Goal: Task Accomplishment & Management: Manage account settings

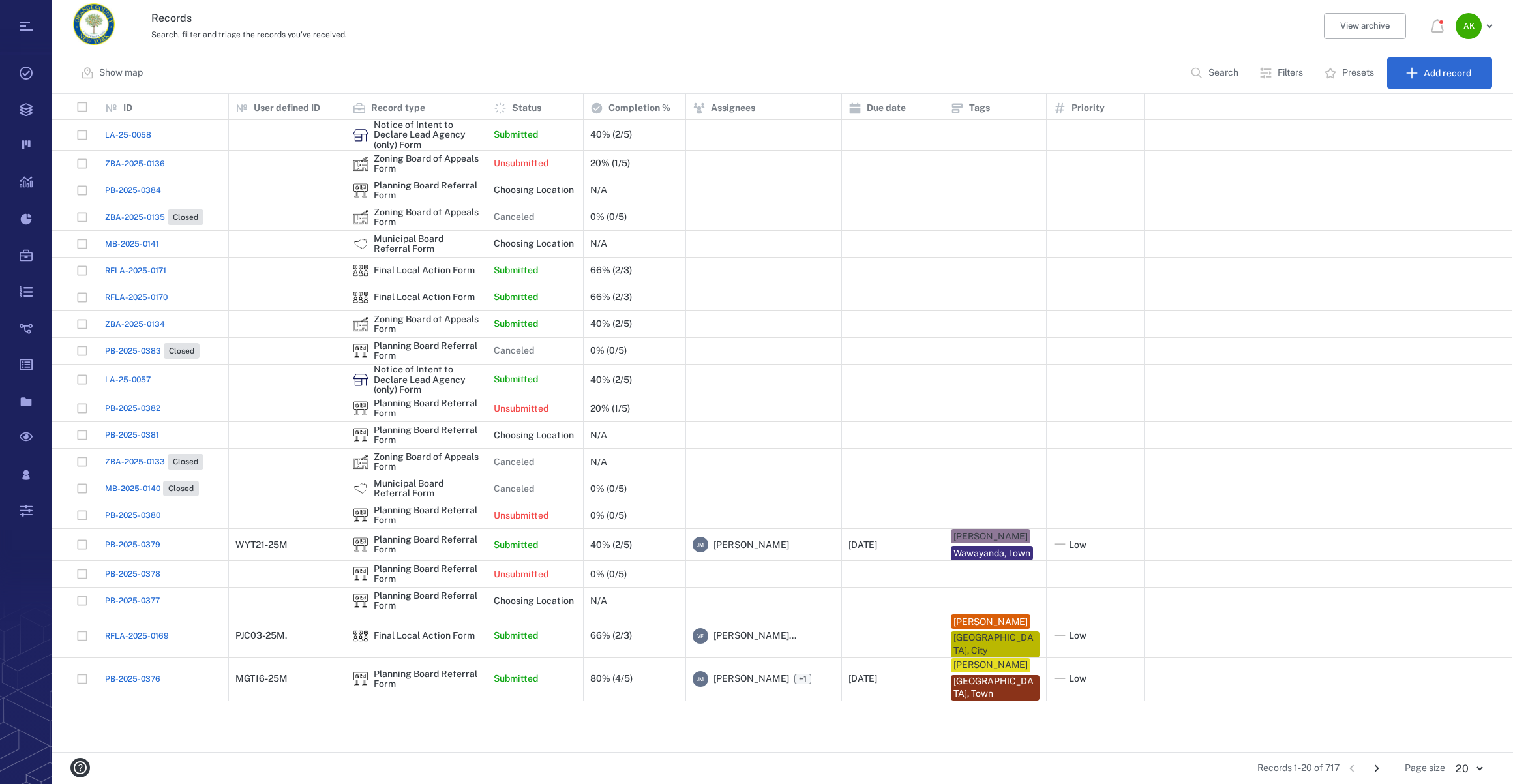
click at [1377, 770] on icon "Go to next page" at bounding box center [1377, 768] width 14 height 14
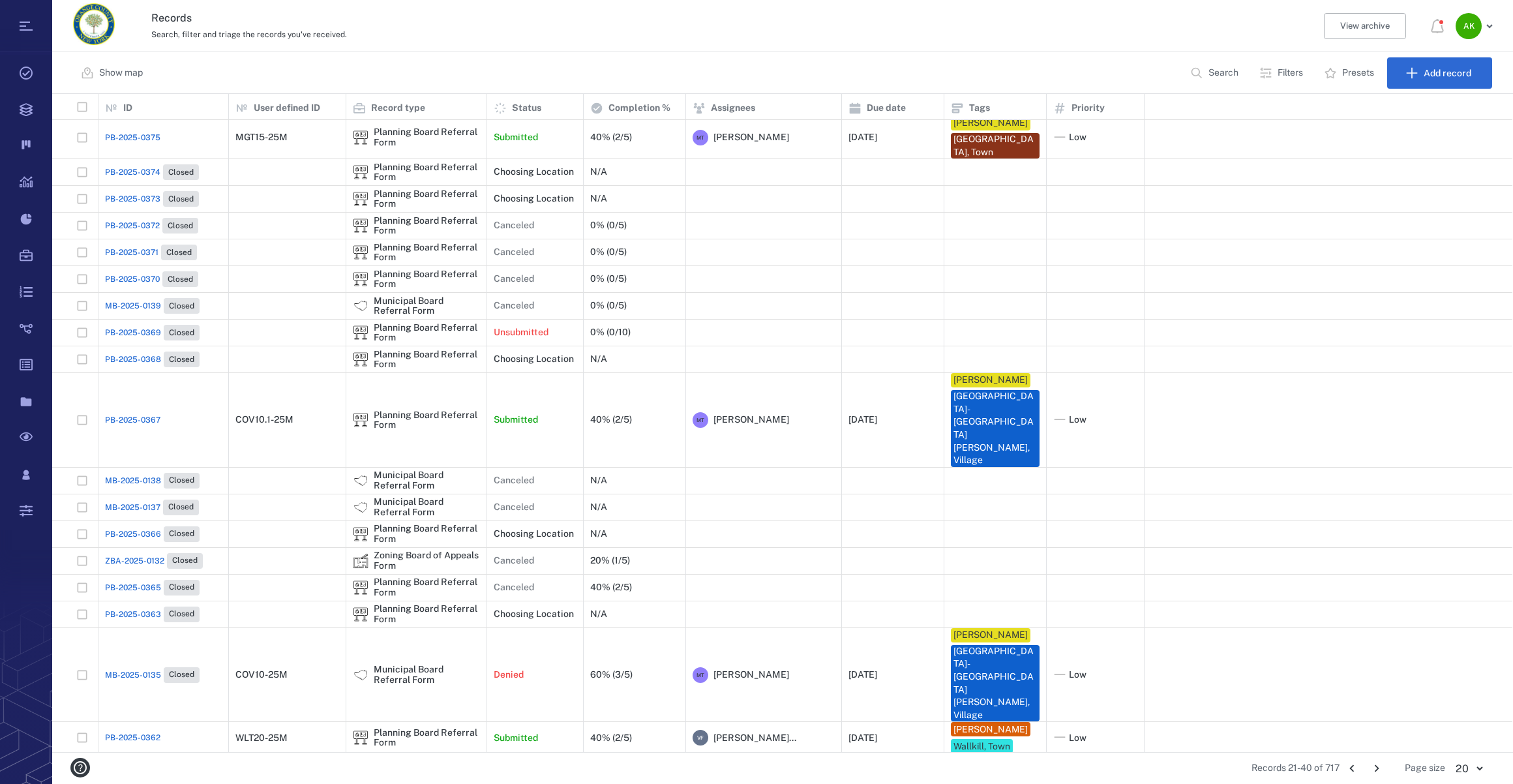
scroll to position [6, 0]
click at [1379, 770] on icon "Go to next page" at bounding box center [1377, 768] width 14 height 14
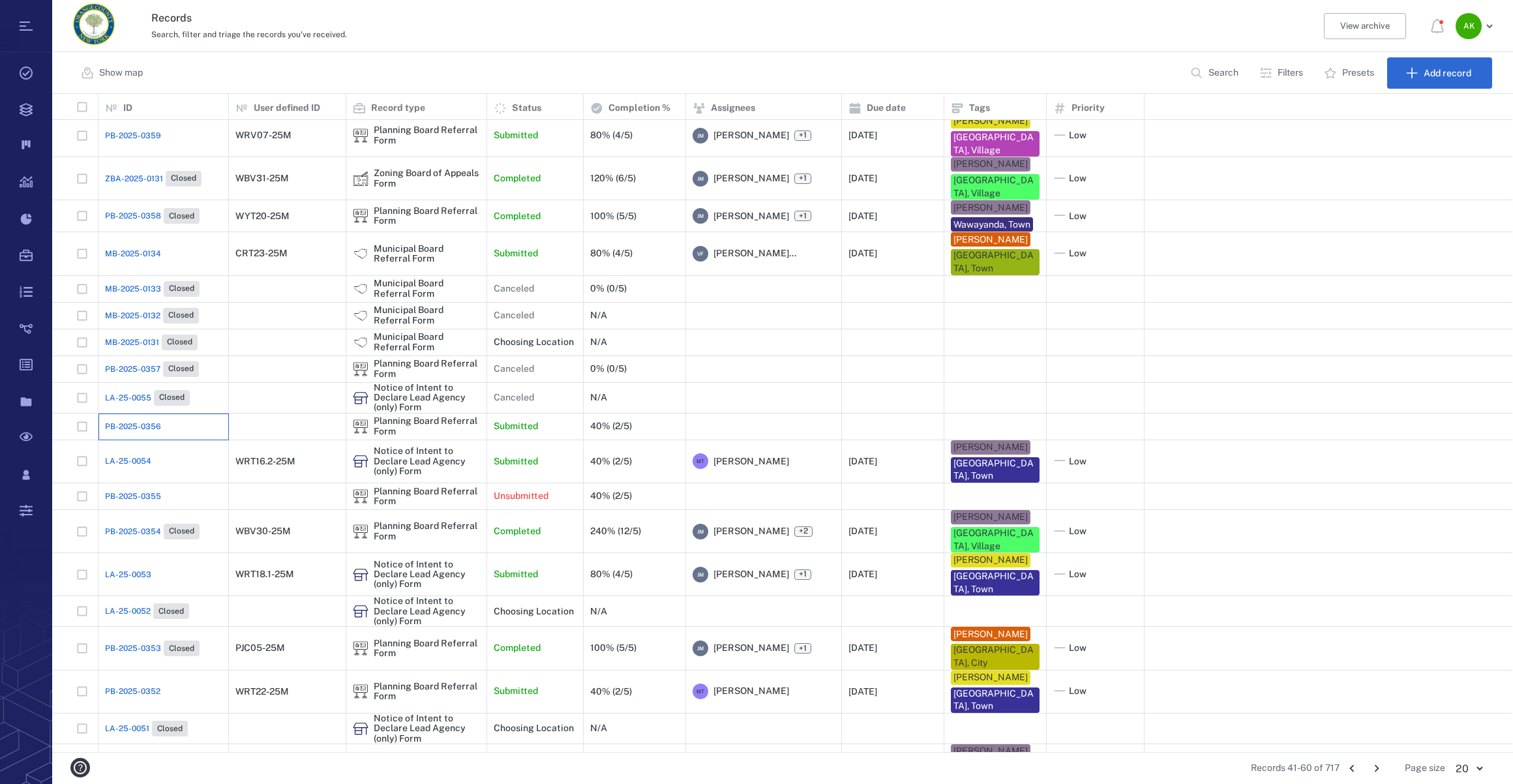
click at [124, 413] on div "PB-2025-0356" at bounding box center [163, 426] width 117 height 26
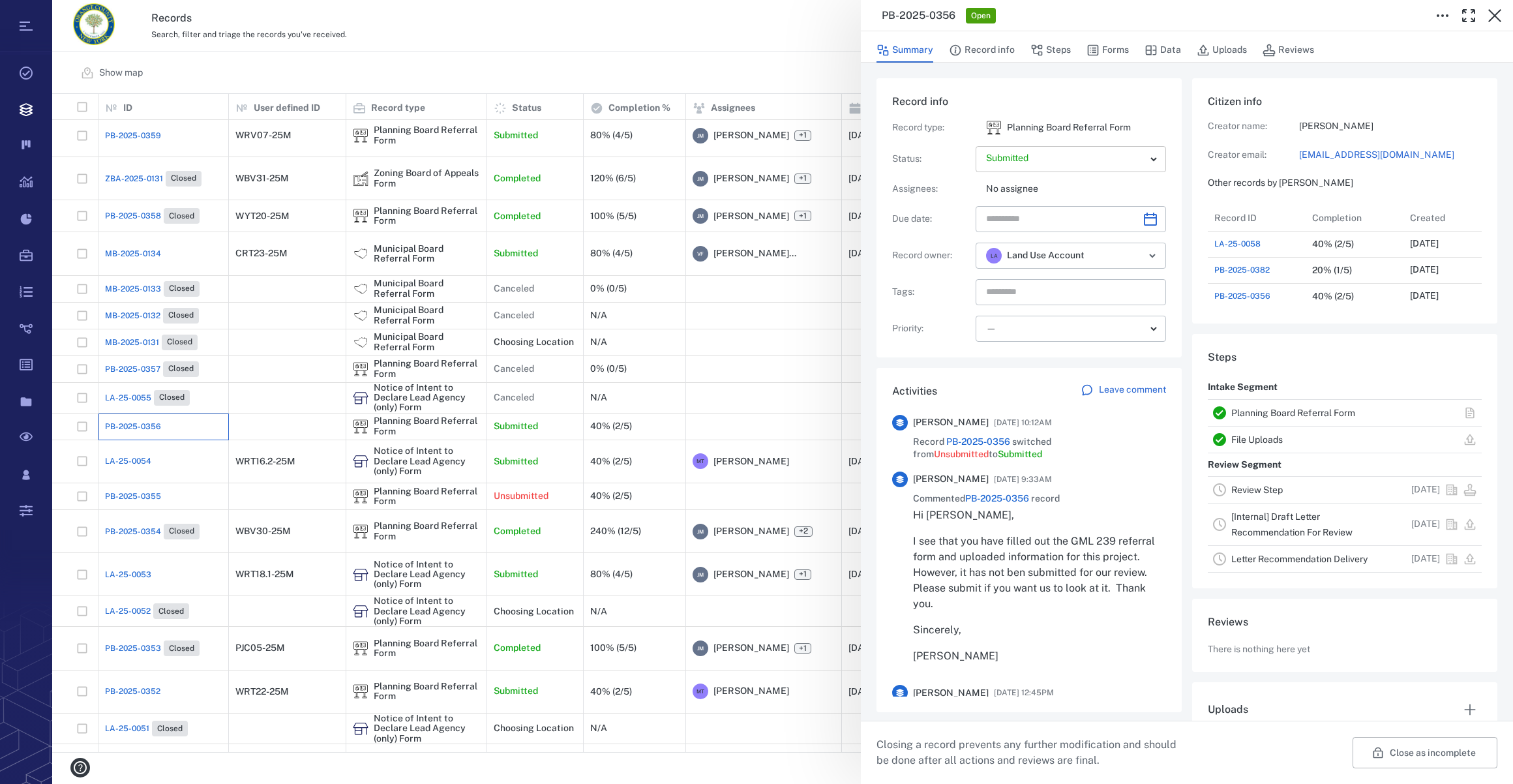
scroll to position [10, 9]
click at [1101, 49] on button "Forms" at bounding box center [1108, 50] width 42 height 25
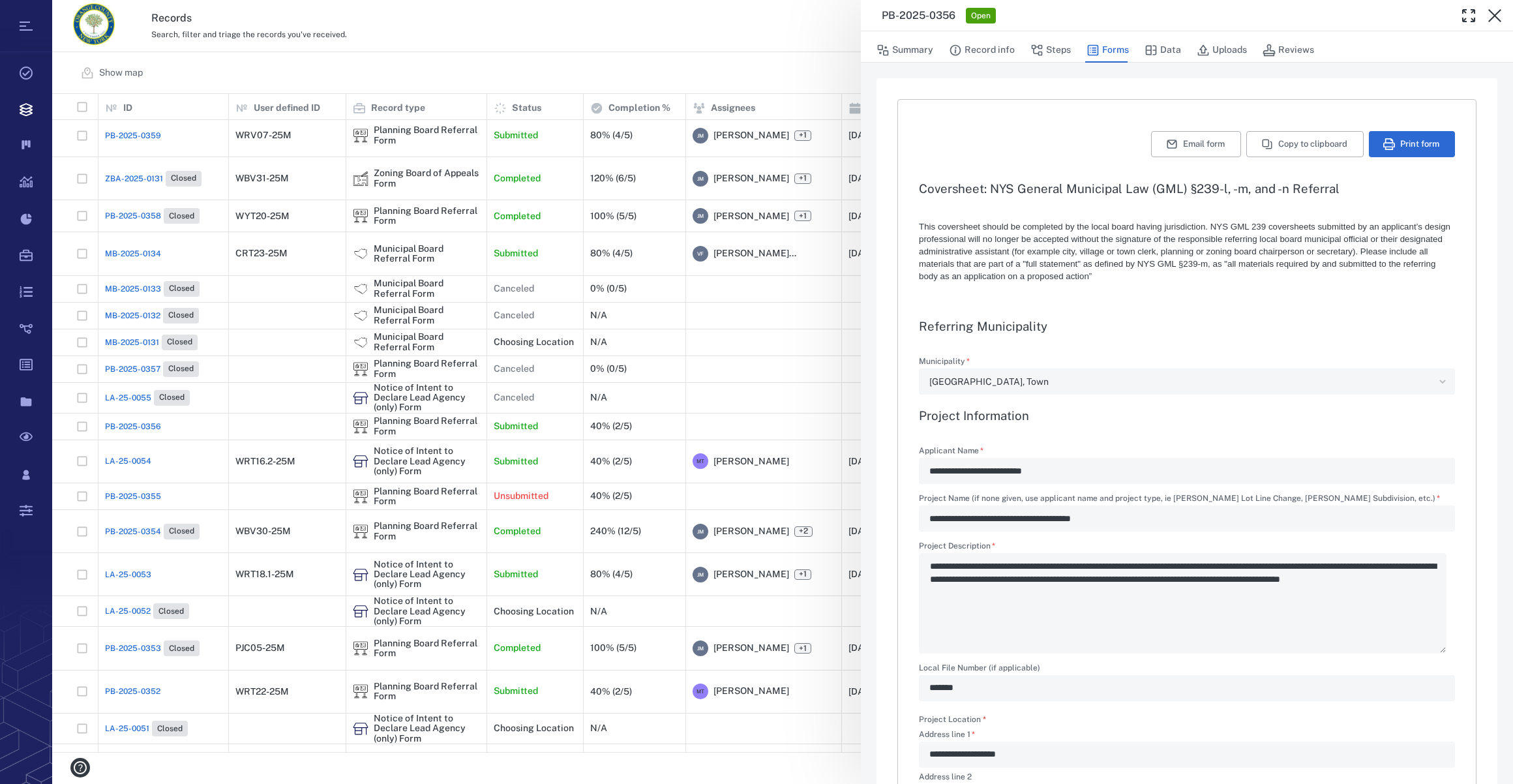
type textarea "*"
click at [914, 46] on button "Summary" at bounding box center [905, 50] width 57 height 25
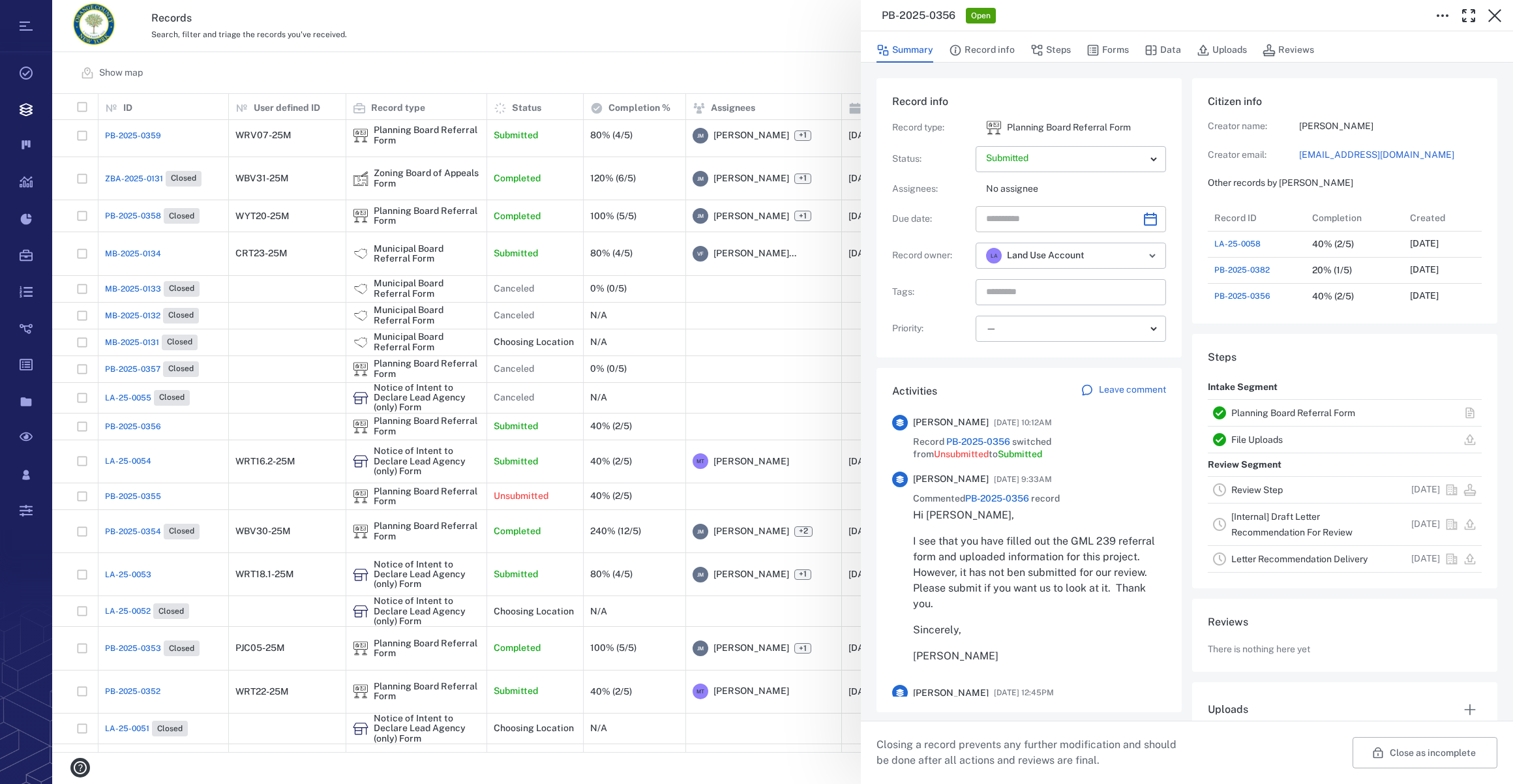
scroll to position [678, 251]
click at [1143, 220] on icon "Choose date" at bounding box center [1150, 220] width 16 height 16
click at [1164, 253] on icon "Next month" at bounding box center [1165, 254] width 16 height 16
click at [1083, 330] on button "5" at bounding box center [1081, 332] width 23 height 23
type input "**********"
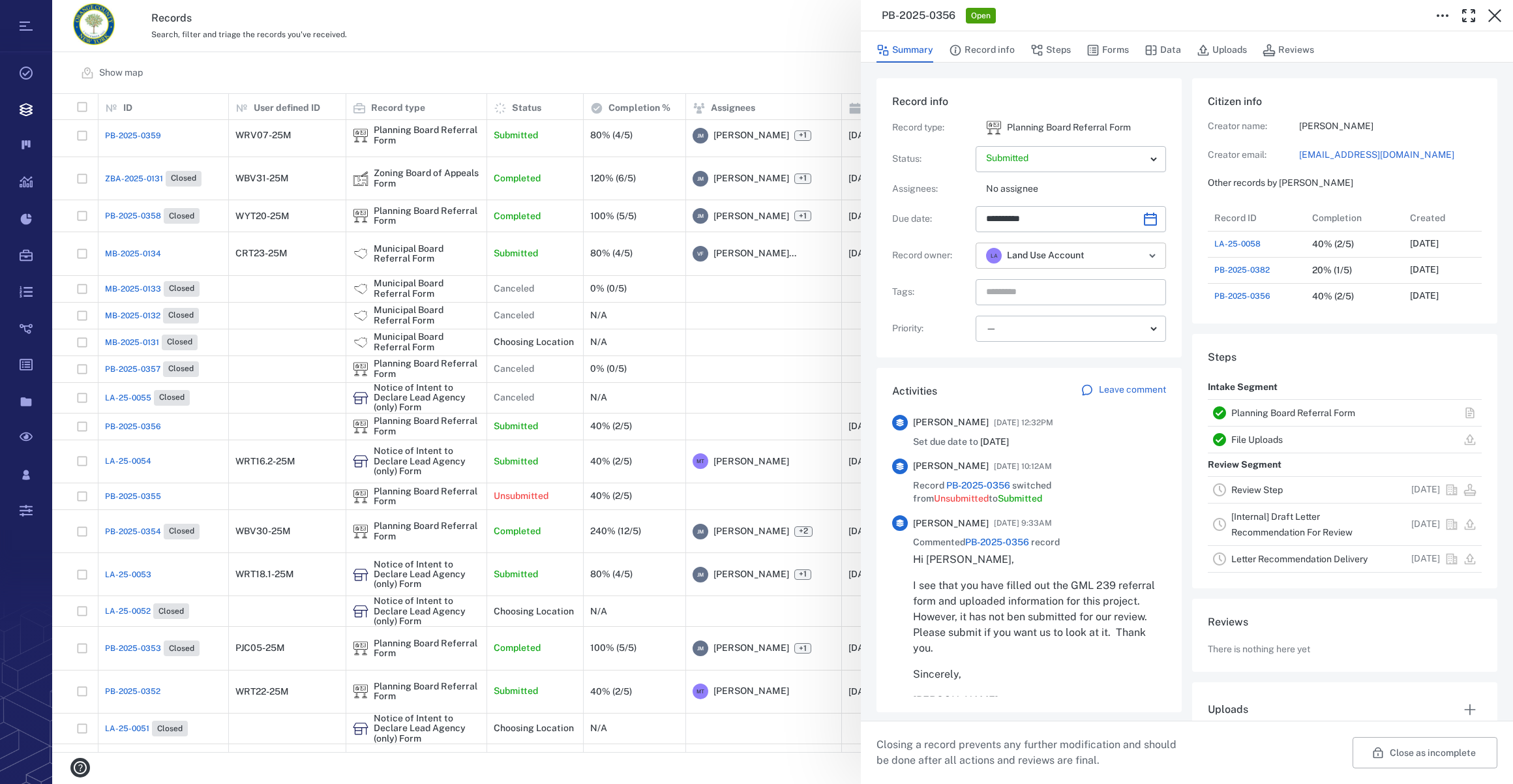
click at [1148, 261] on icon "Open" at bounding box center [1153, 255] width 16 height 16
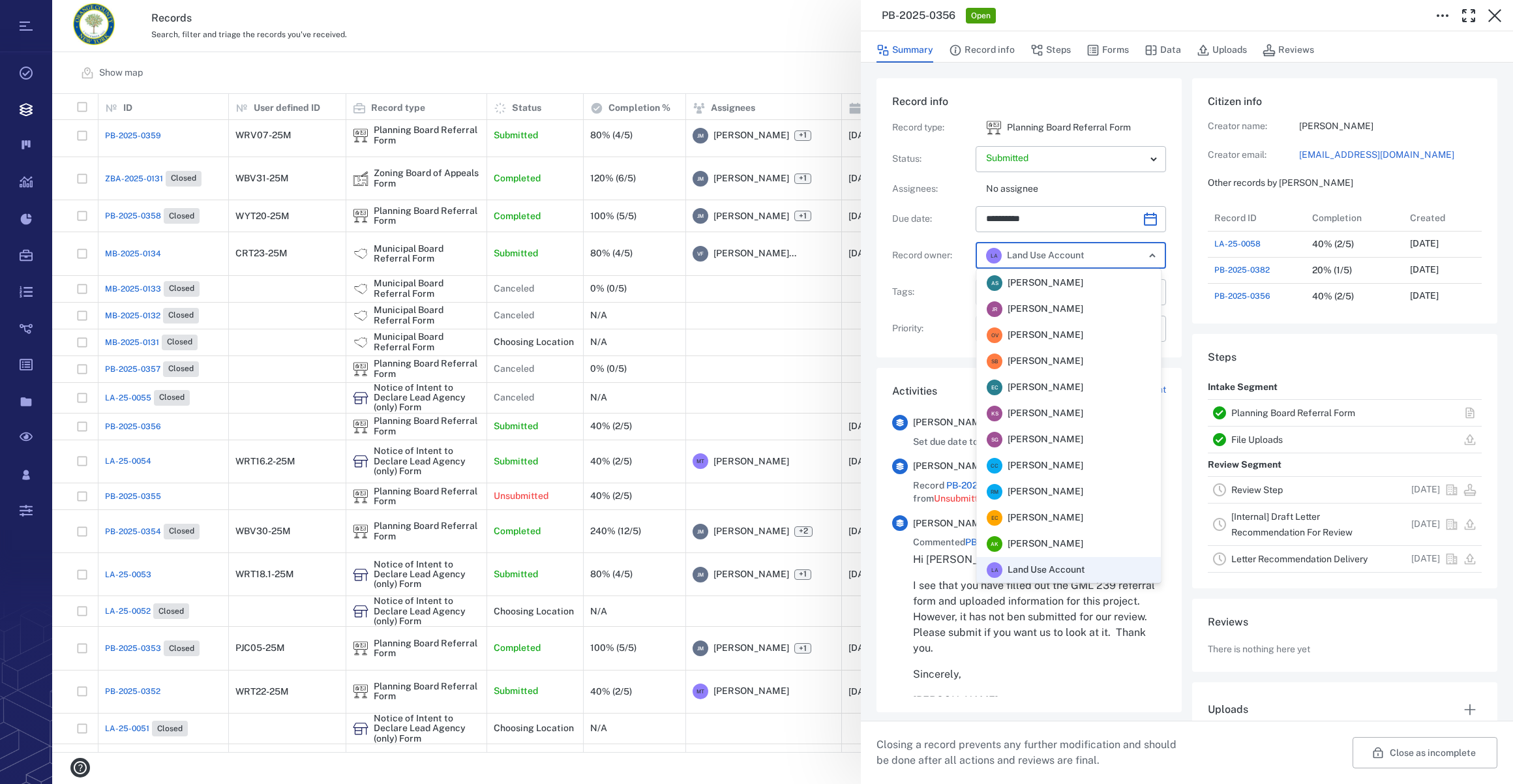
scroll to position [287, 0]
click at [1066, 492] on span "Veronica Fernandez - Rogers" at bounding box center [1045, 491] width 76 height 13
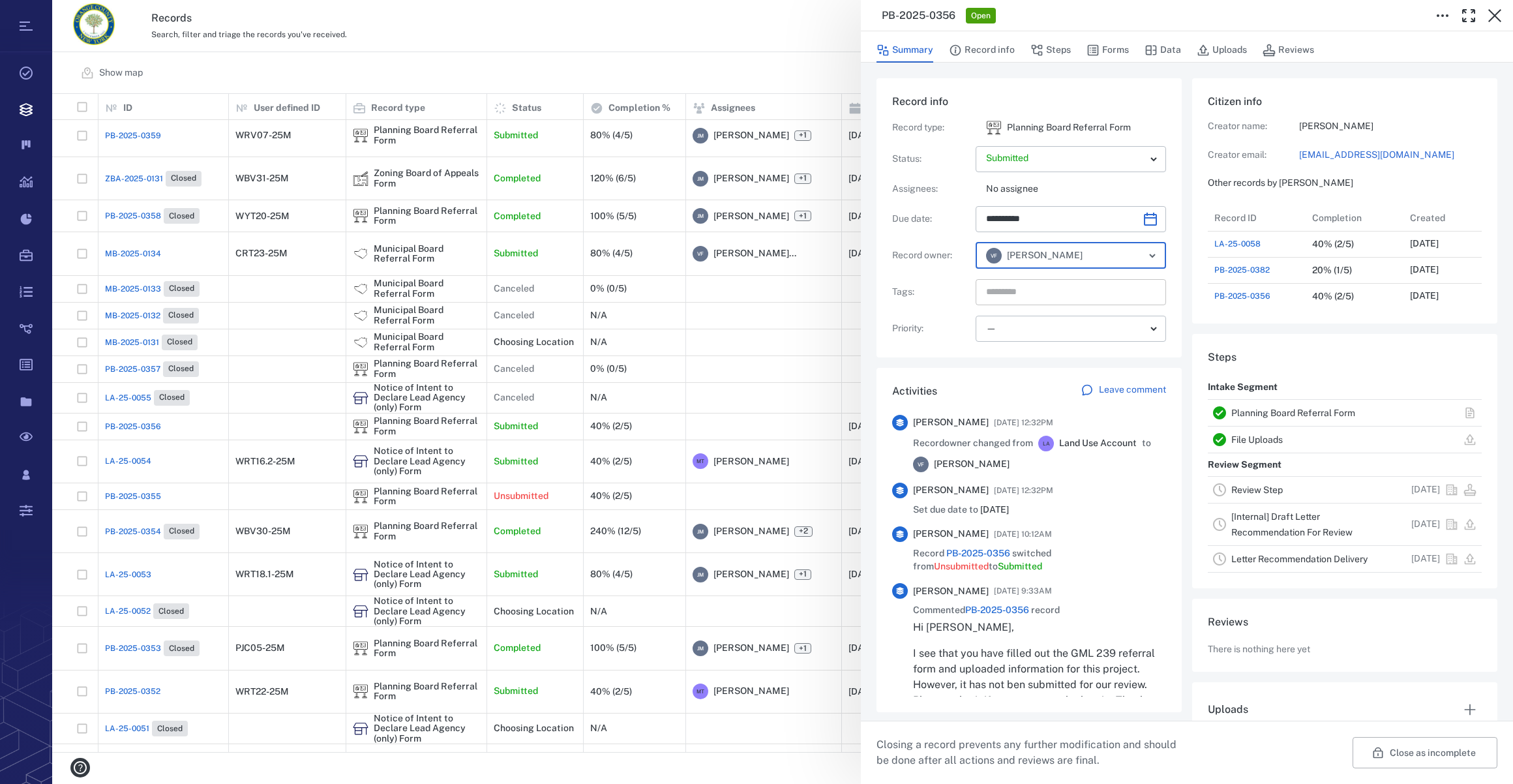
click at [1035, 294] on input "text" at bounding box center [1056, 292] width 142 height 18
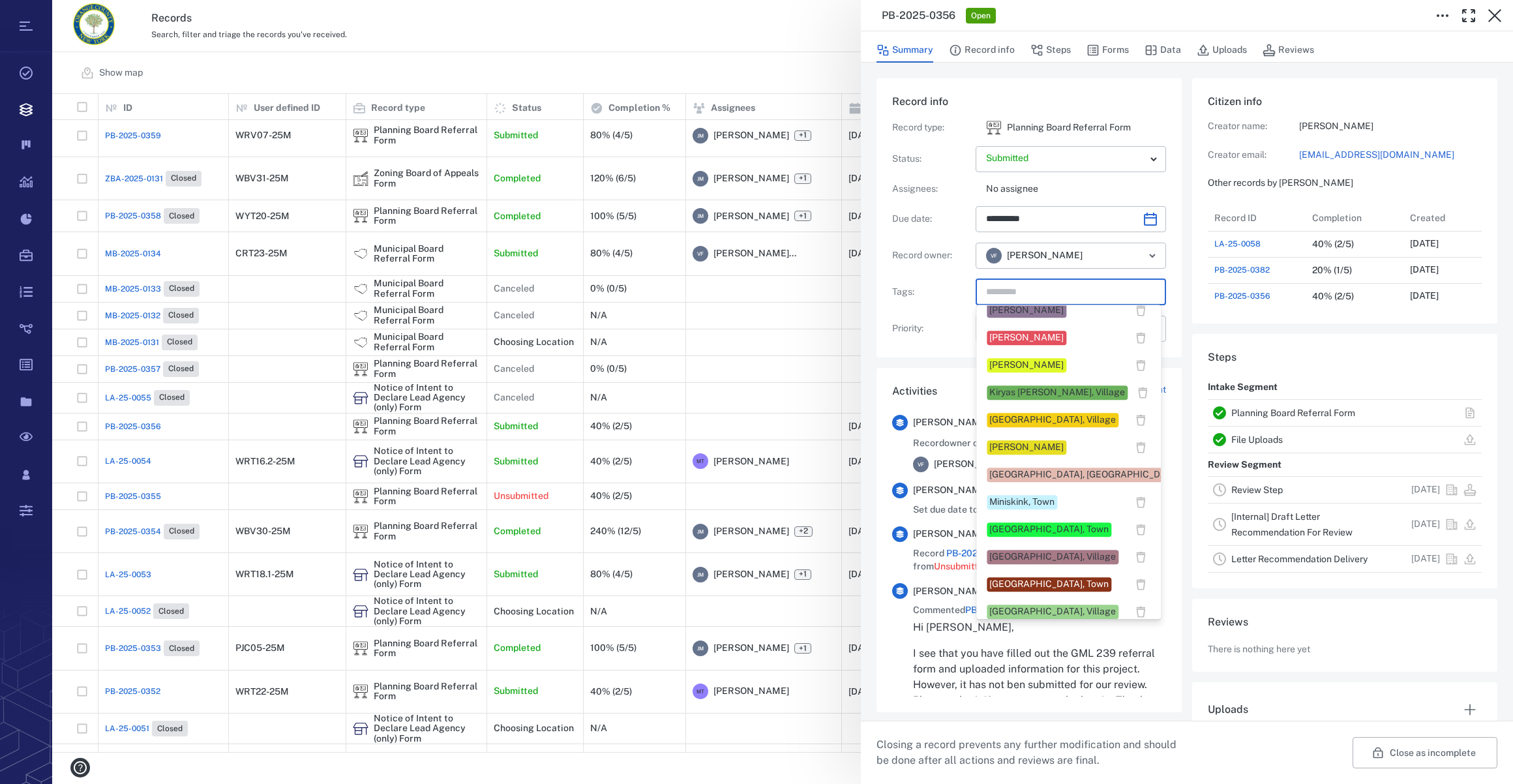
scroll to position [652, 0]
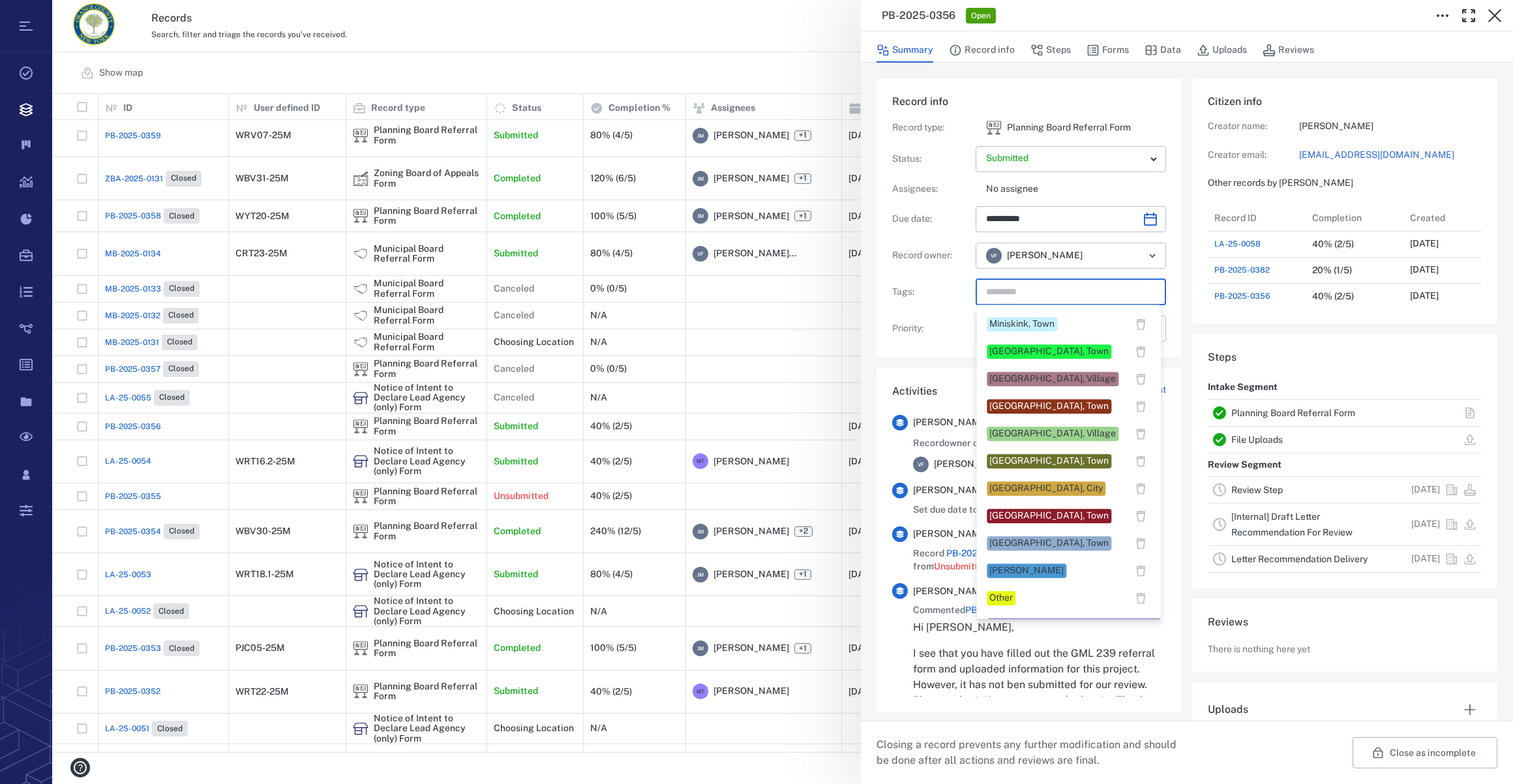
click at [996, 514] on div "Newburgh, Town" at bounding box center [1049, 515] width 120 height 13
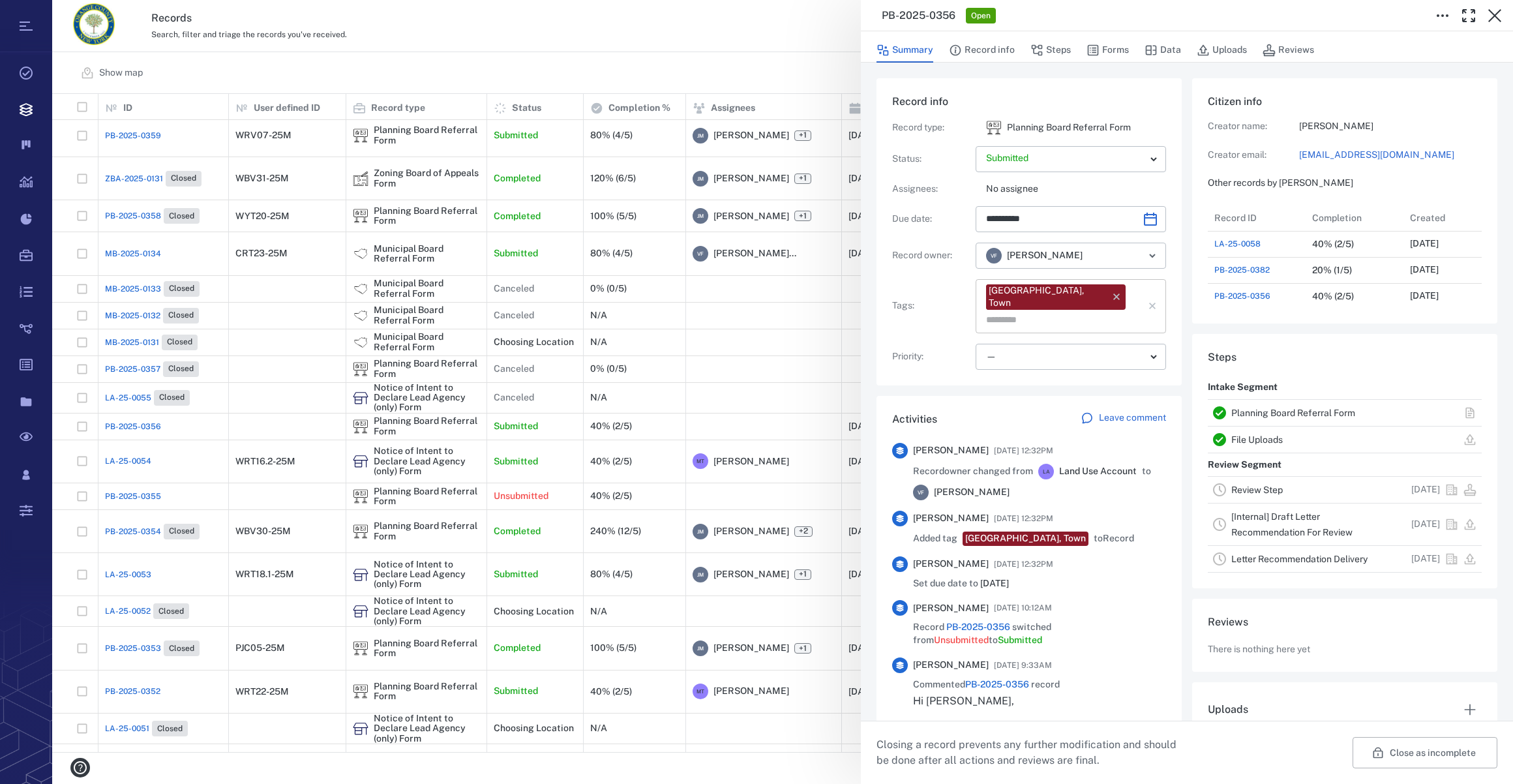
click at [1095, 311] on input "text" at bounding box center [1056, 320] width 142 height 18
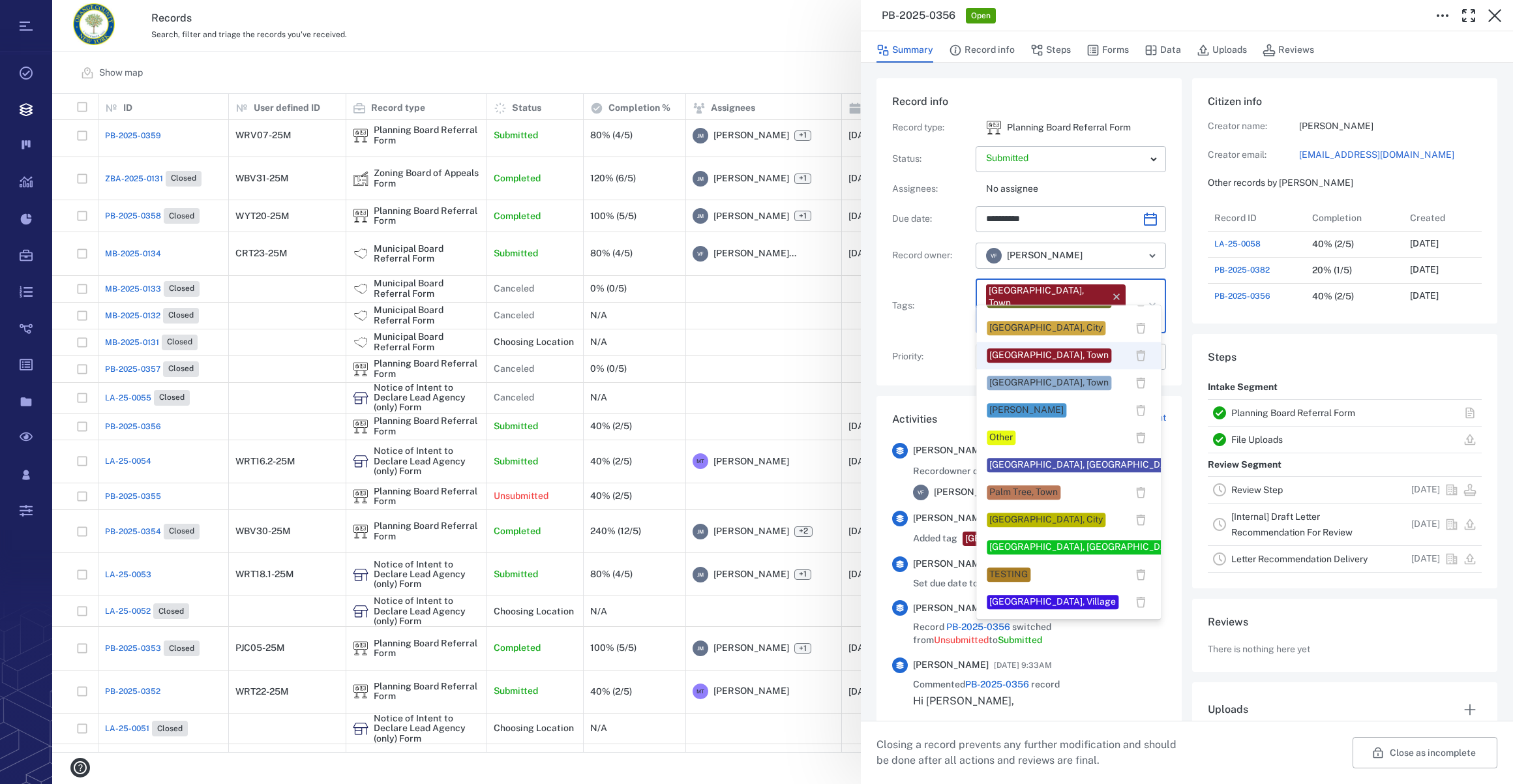
scroll to position [948, 0]
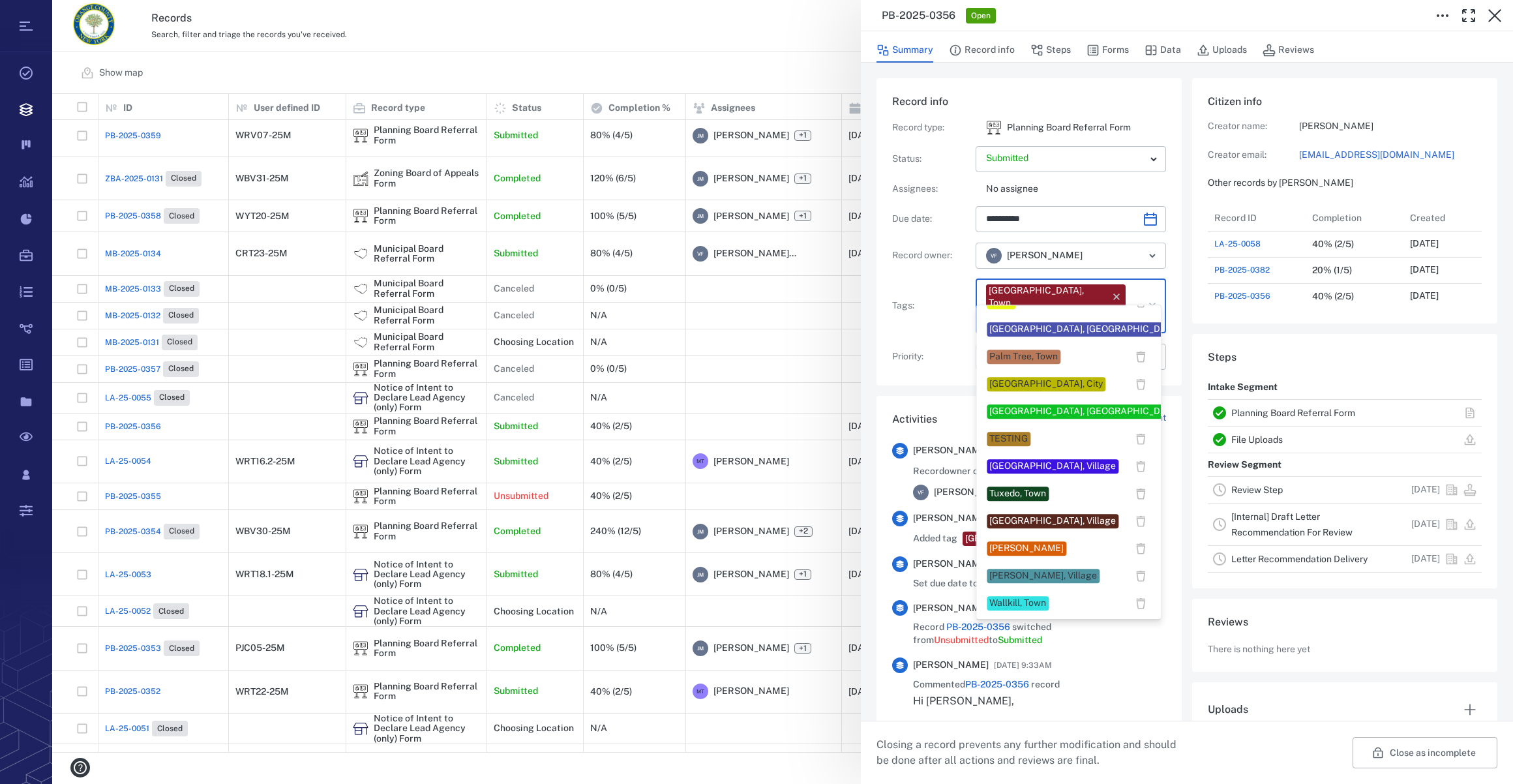
click at [1057, 552] on div "Veronica Fernandez" at bounding box center [1026, 548] width 74 height 13
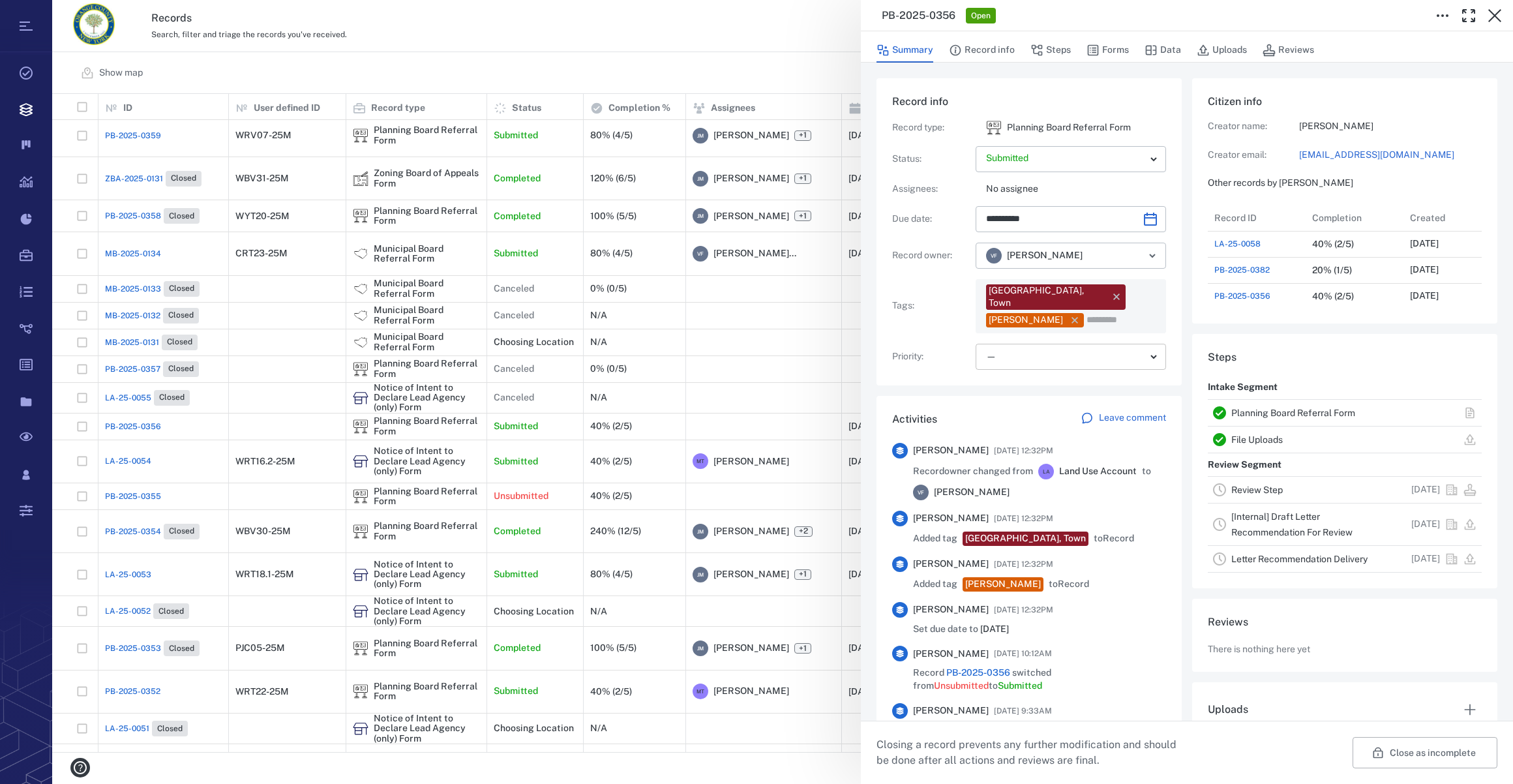
click at [1002, 346] on body "Tasks Records Boards Dashboard Reports Record types Guide steps Rules Form buil…" at bounding box center [756, 392] width 1513 height 784
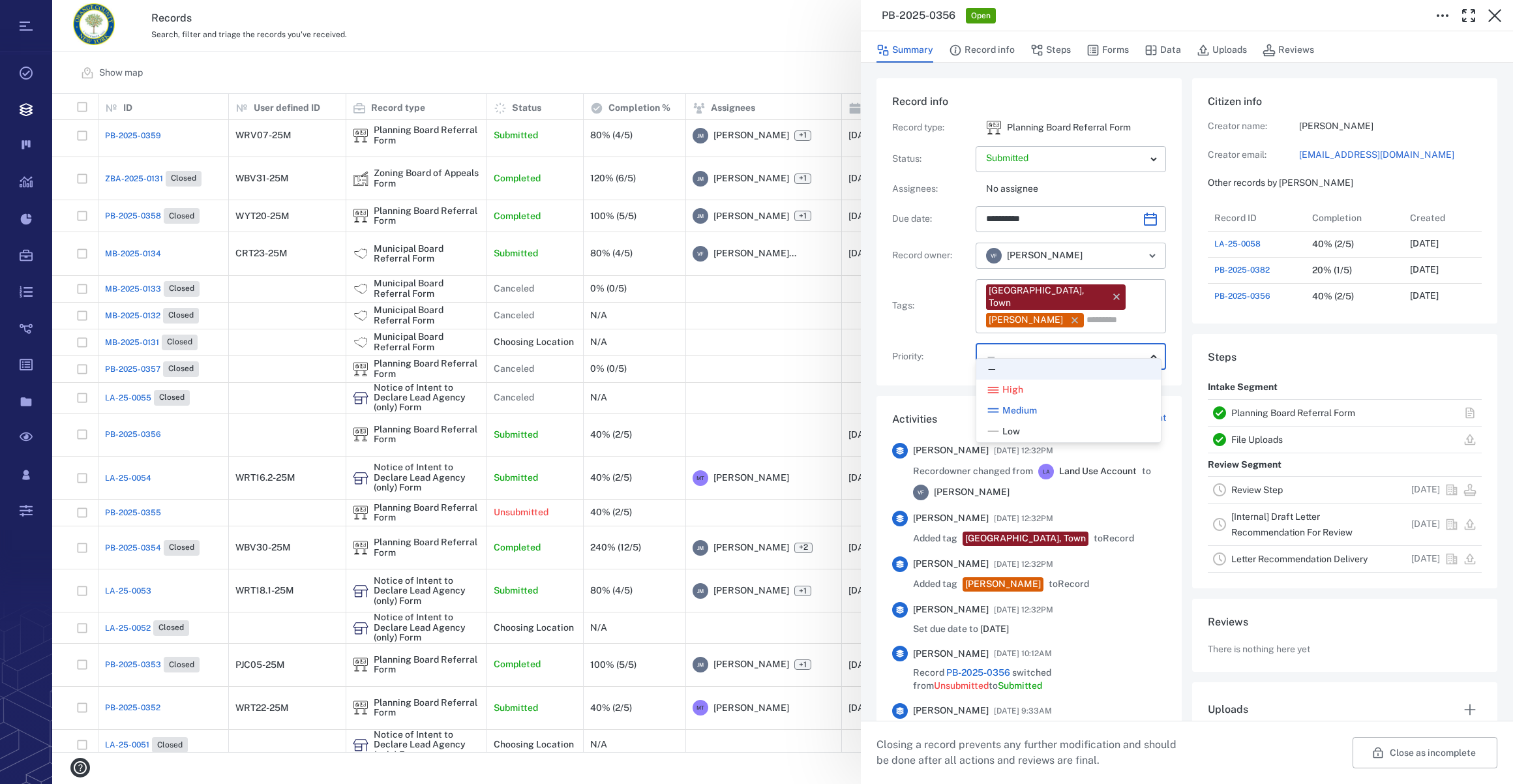
click at [1020, 433] on div "Low" at bounding box center [1068, 431] width 163 height 13
type input "**"
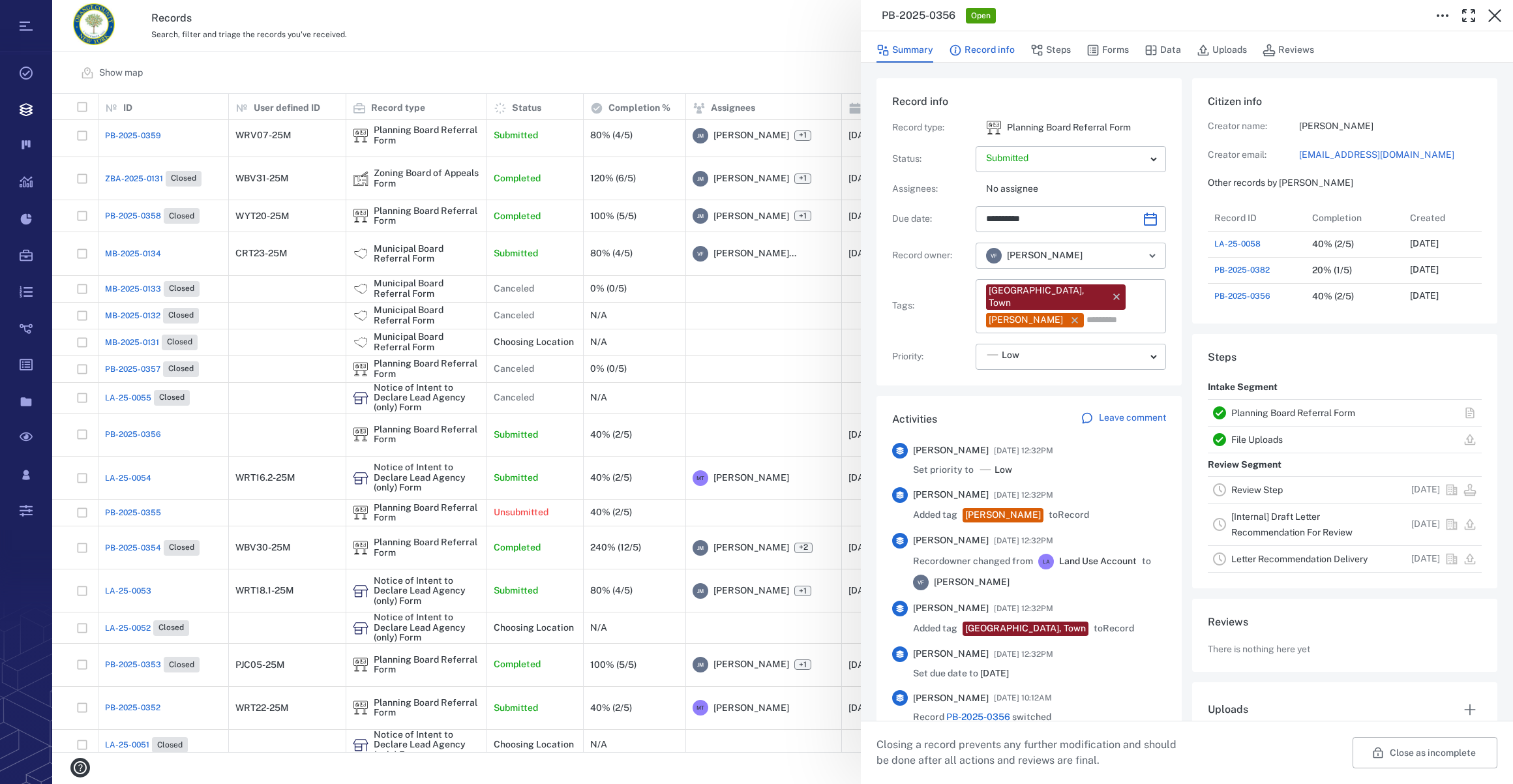
click at [991, 47] on button "Record info" at bounding box center [982, 50] width 66 height 25
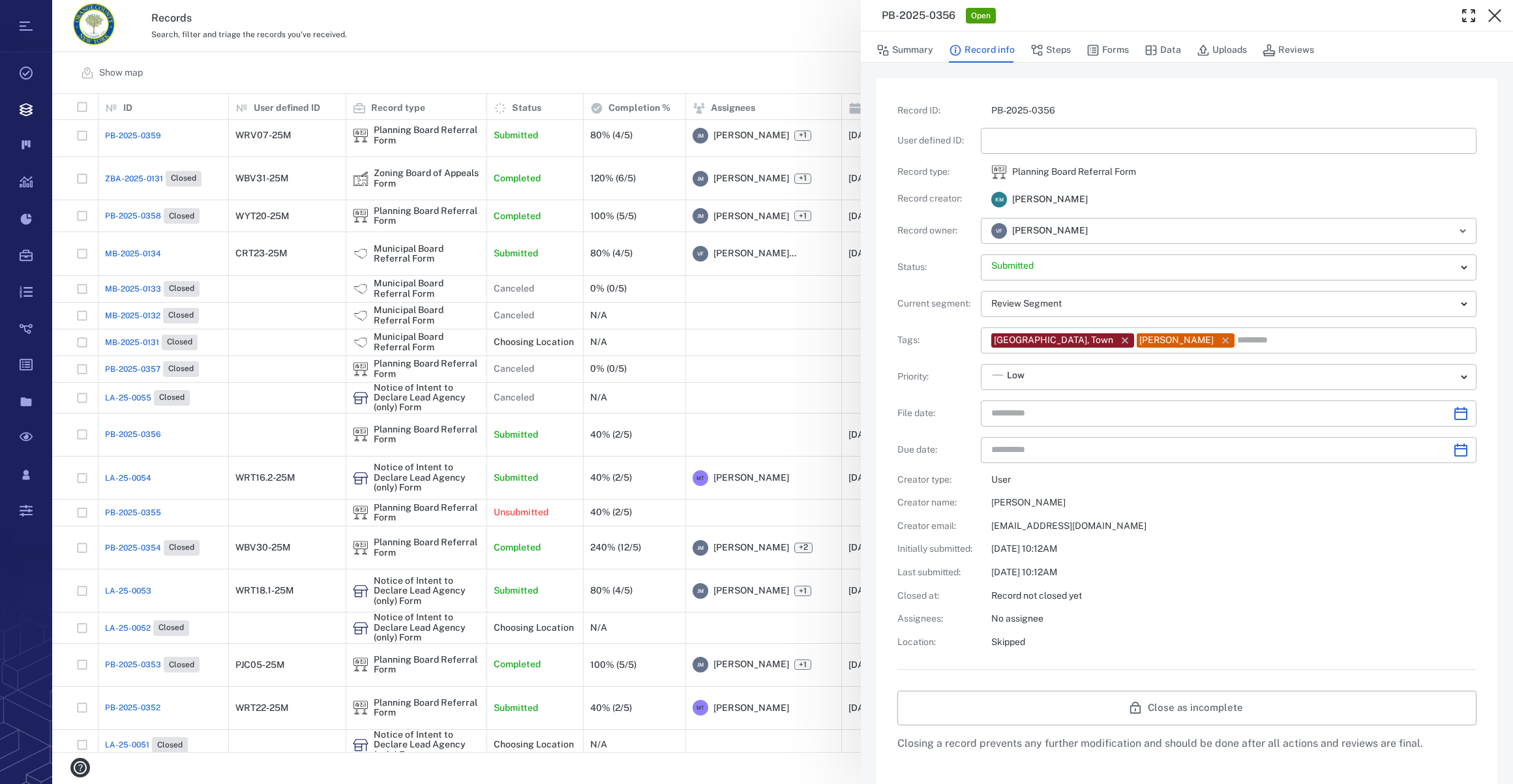
type input "**********"
click at [1056, 136] on input "text" at bounding box center [1229, 140] width 475 height 26
click at [1453, 418] on icon "Choose date" at bounding box center [1461, 413] width 16 height 16
type input "*********"
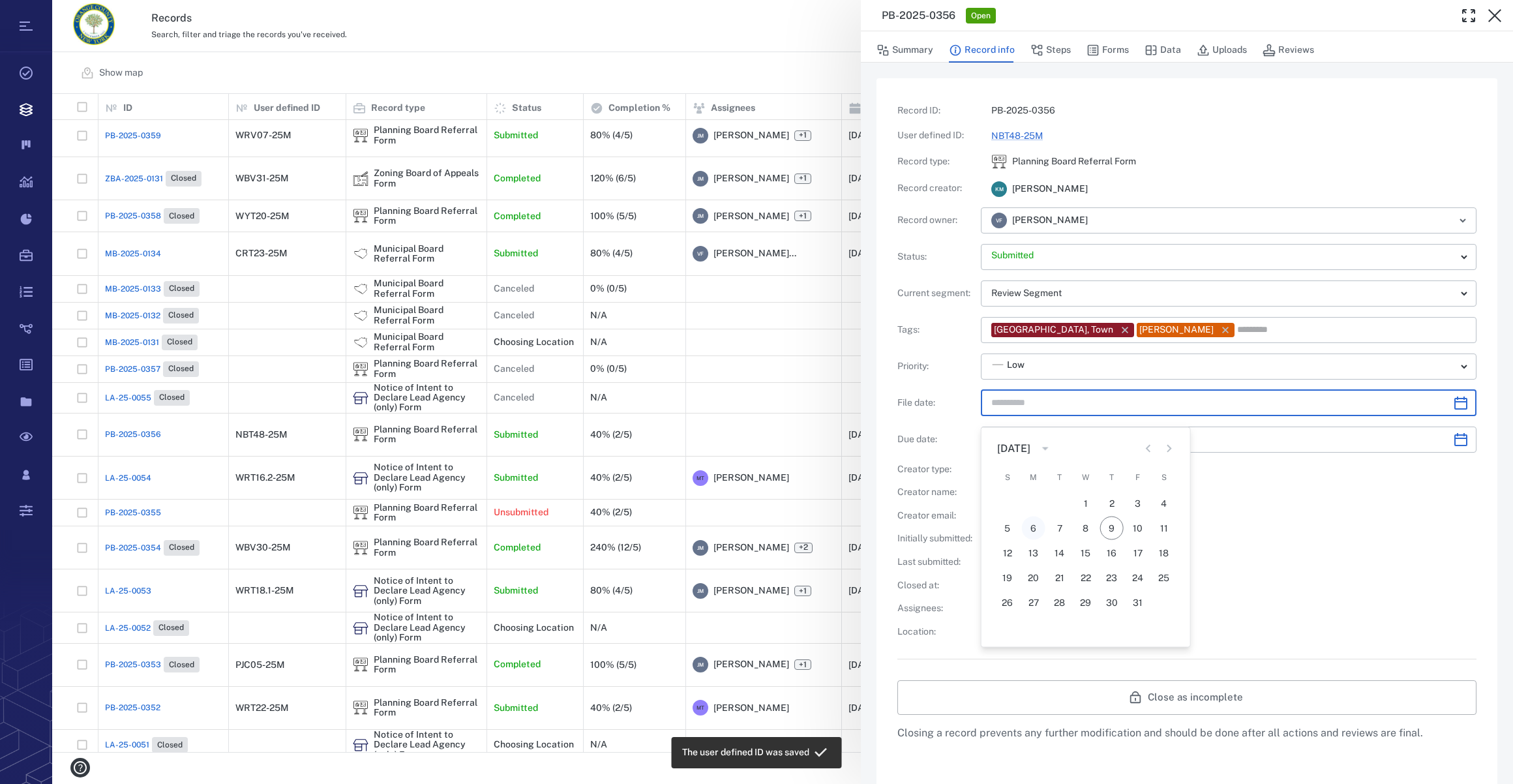
click at [1039, 523] on button "6" at bounding box center [1033, 528] width 23 height 23
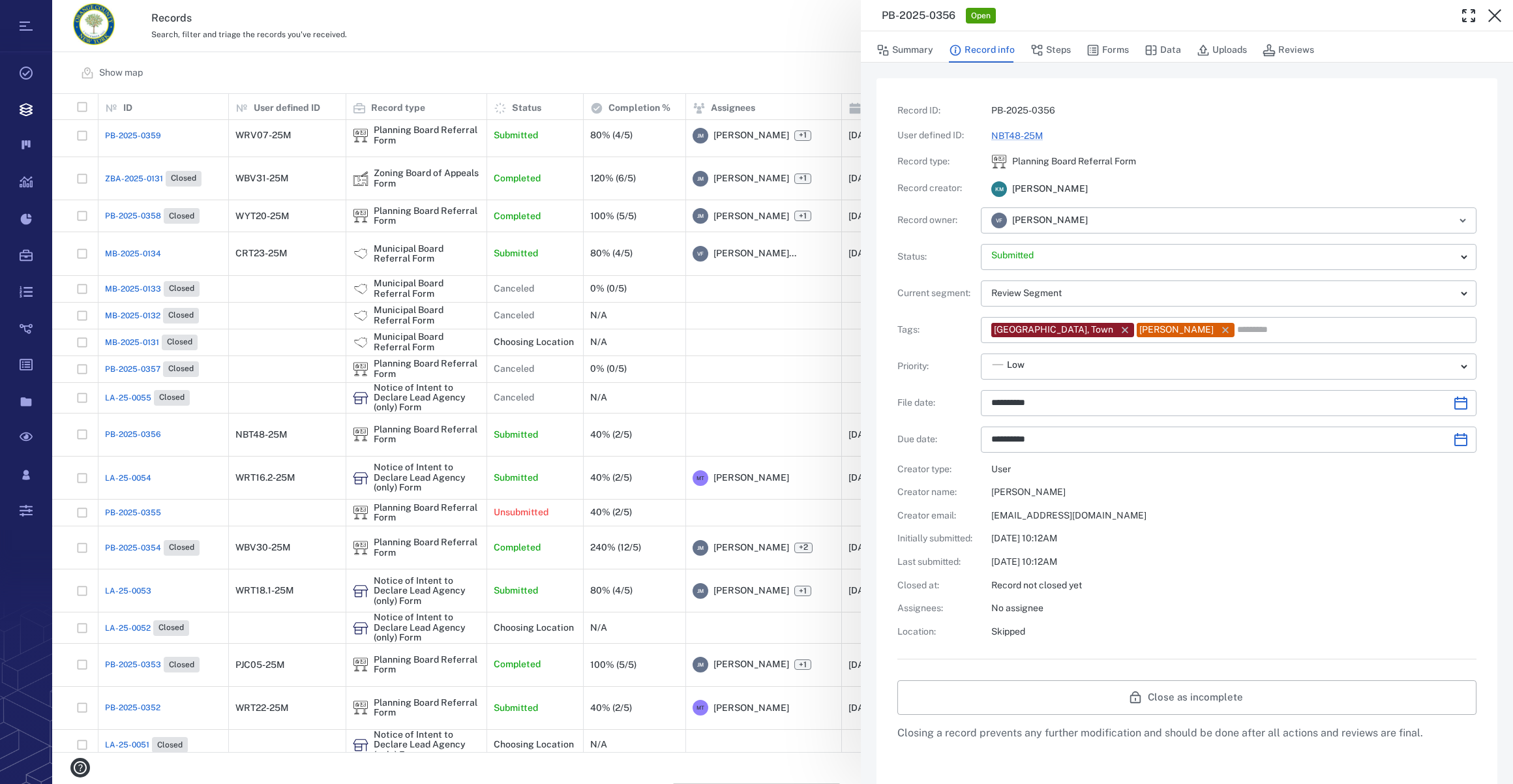
type input "**********"
click at [1044, 49] on button "Steps" at bounding box center [1050, 50] width 40 height 25
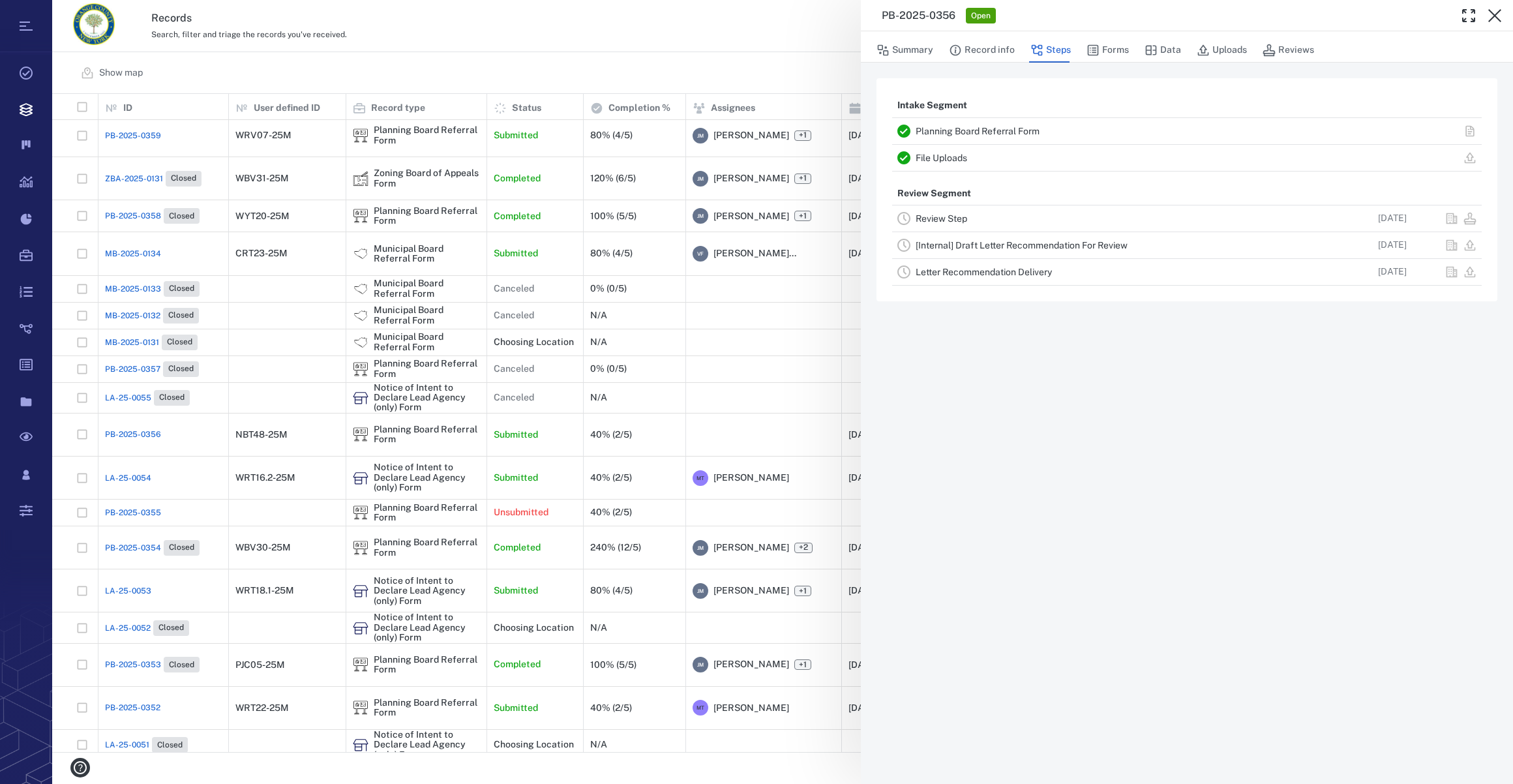
click at [937, 219] on link "Review Step" at bounding box center [941, 219] width 52 height 11
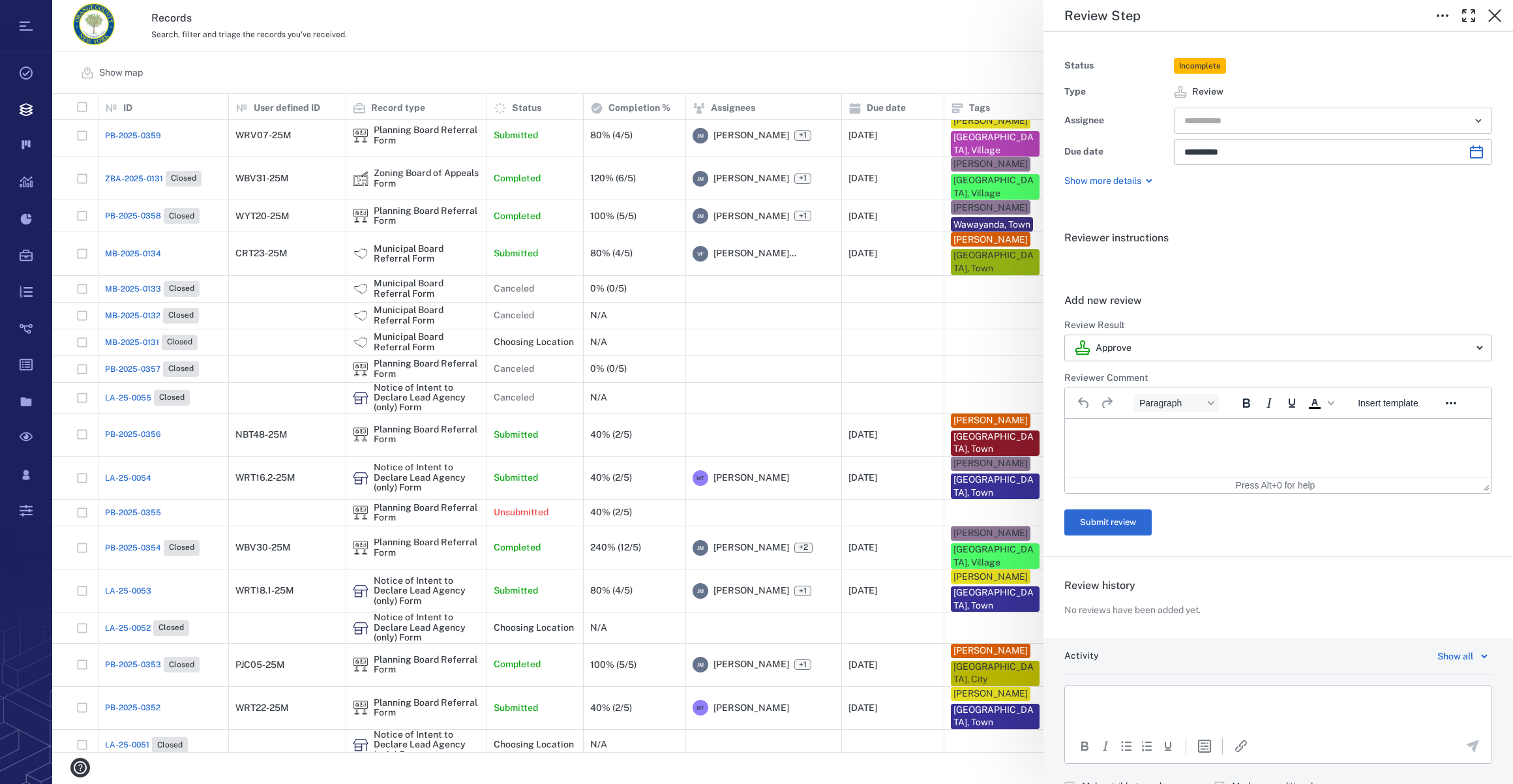
click at [1206, 117] on input "text" at bounding box center [1318, 121] width 270 height 18
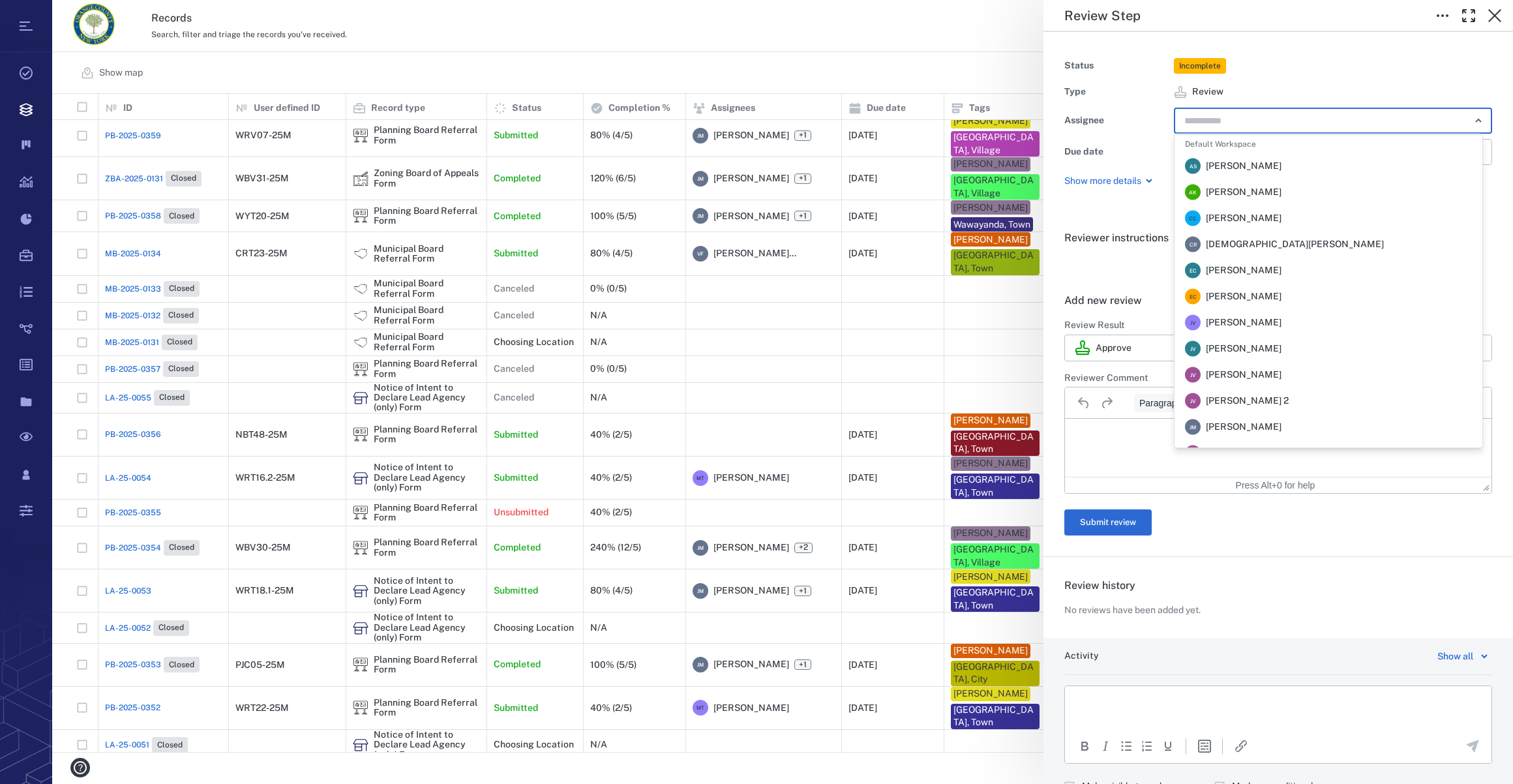
scroll to position [178, 0]
drag, startPoint x: 1268, startPoint y: 431, endPoint x: 204, endPoint y: 10, distance: 1144.3
click at [1268, 431] on span "Veronica Fernandez - Rogers" at bounding box center [1243, 432] width 76 height 13
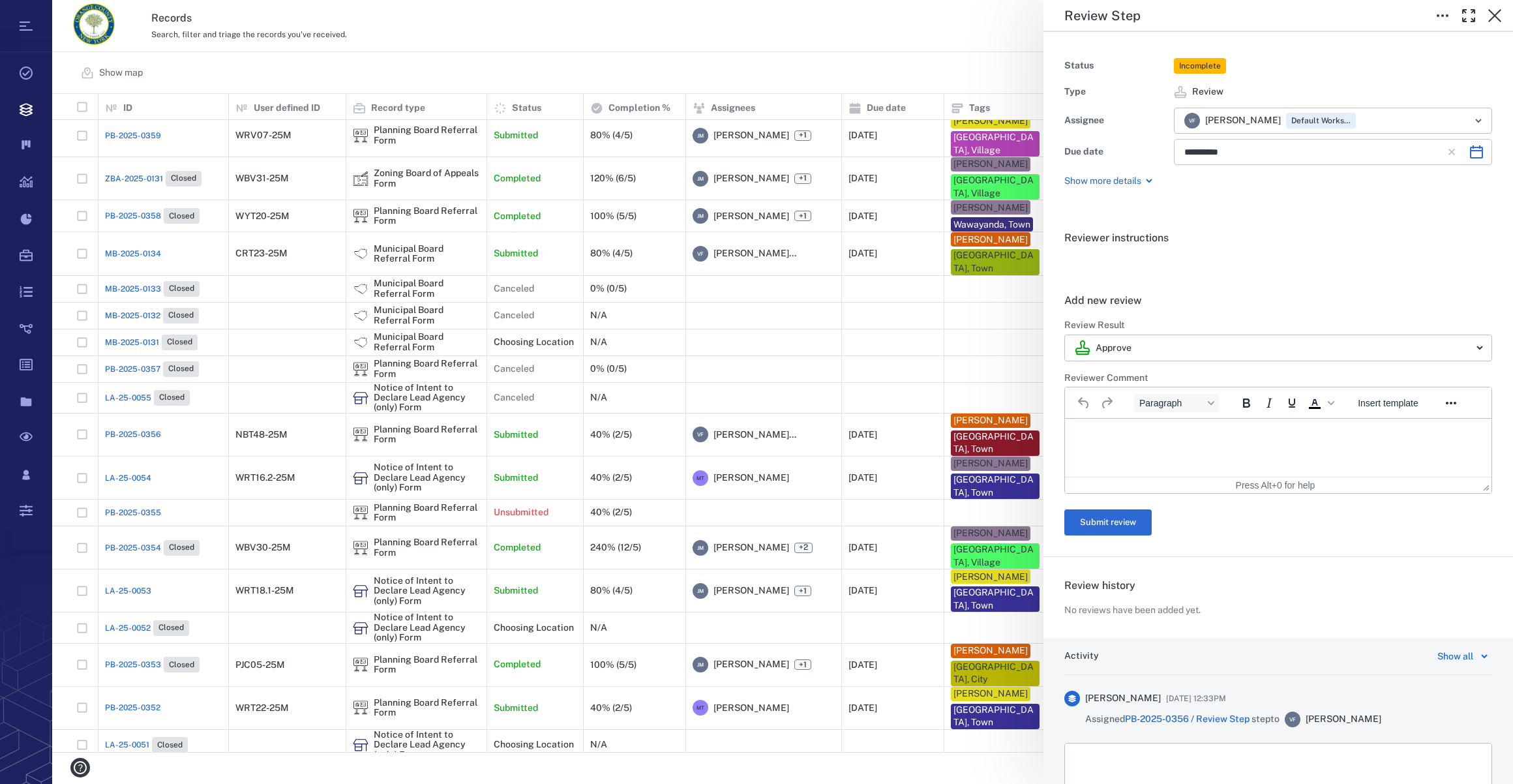
click at [1470, 156] on icon "Choose date, selected date is Nov 19, 2025" at bounding box center [1476, 152] width 13 height 13
click at [1275, 264] on button "5" at bounding box center [1279, 266] width 23 height 23
type input "**********"
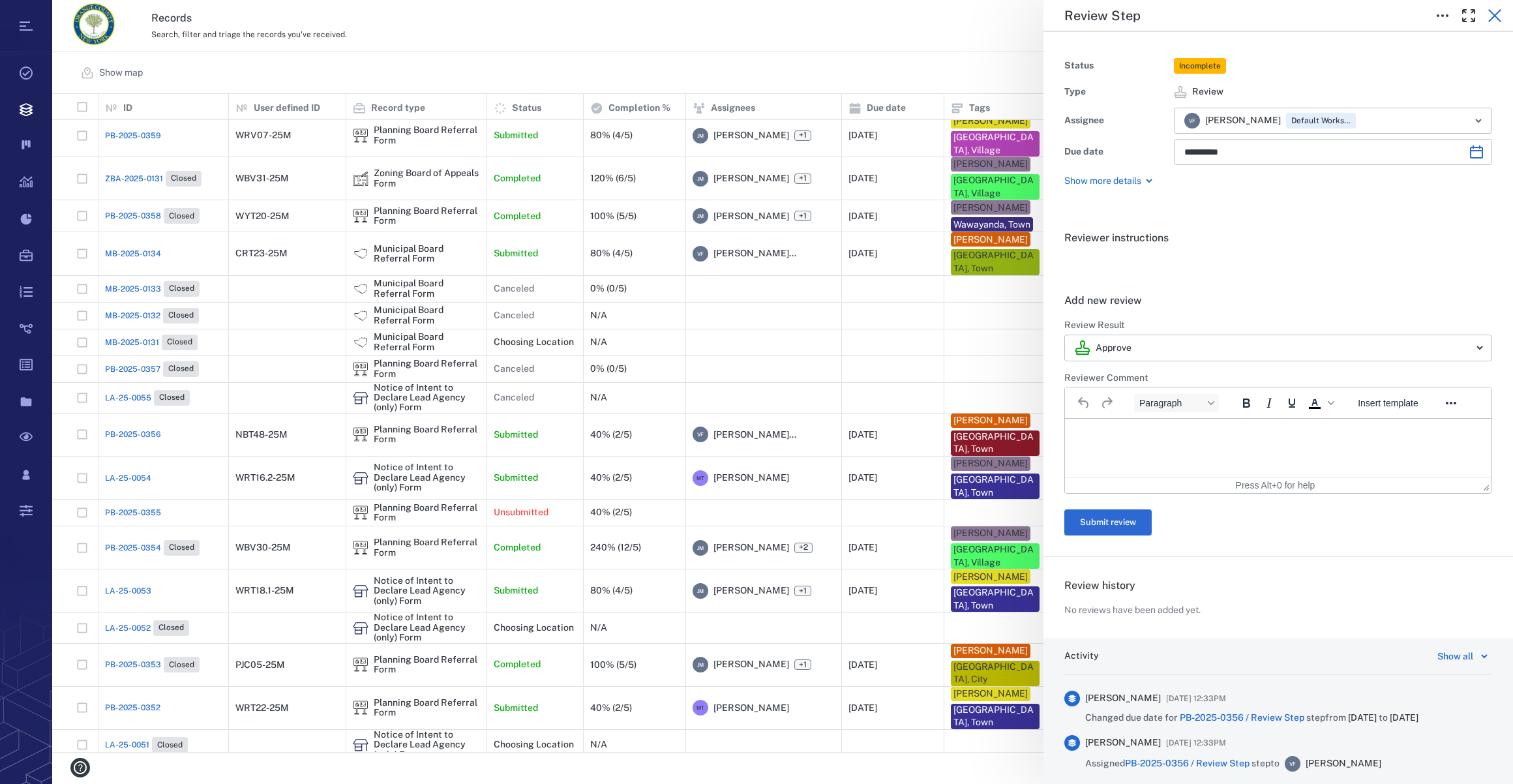
click at [1493, 20] on icon "button" at bounding box center [1495, 16] width 16 height 16
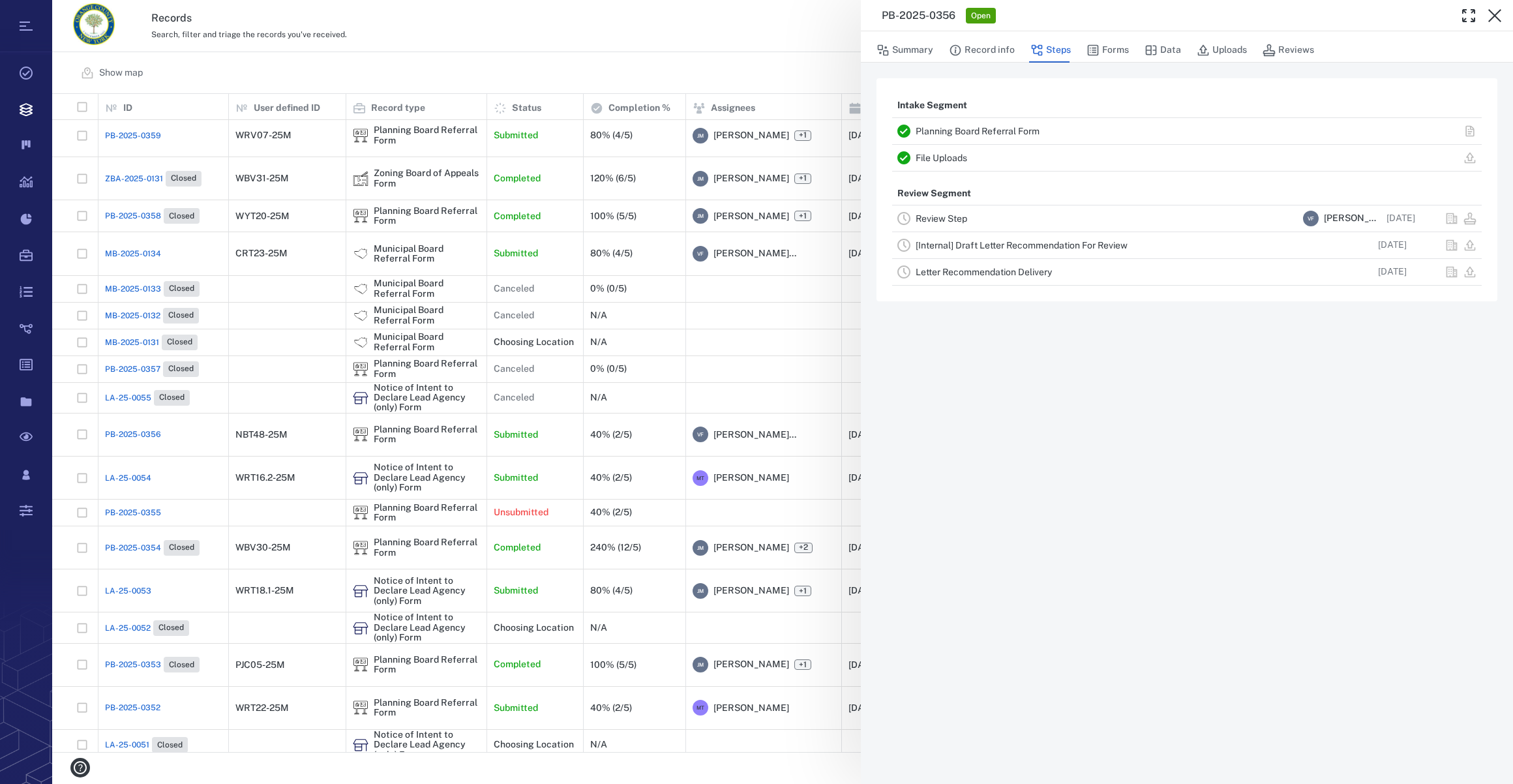
click at [1493, 20] on icon "button" at bounding box center [1495, 16] width 16 height 16
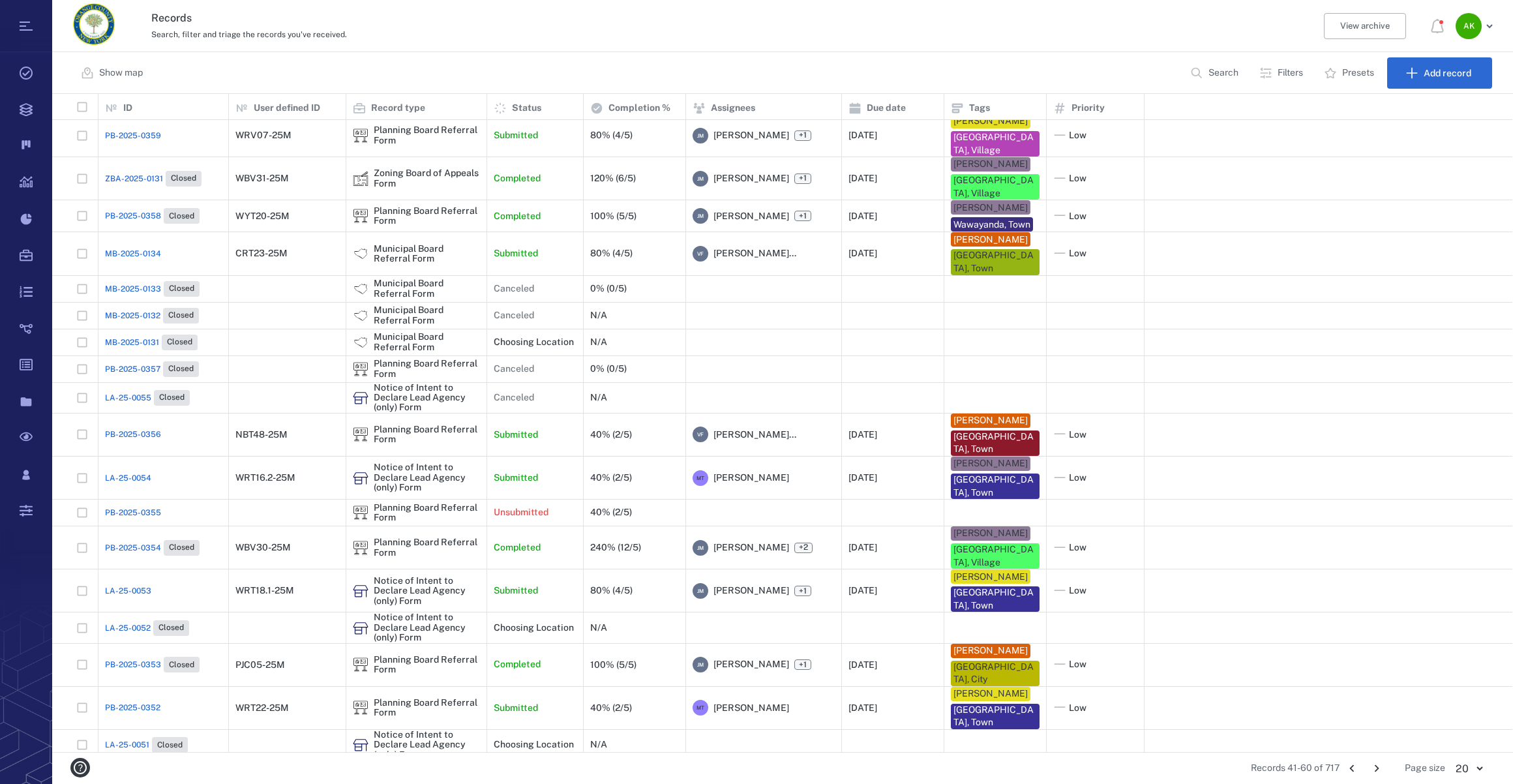
click at [136, 429] on span "PB-2025-0356" at bounding box center [133, 434] width 56 height 12
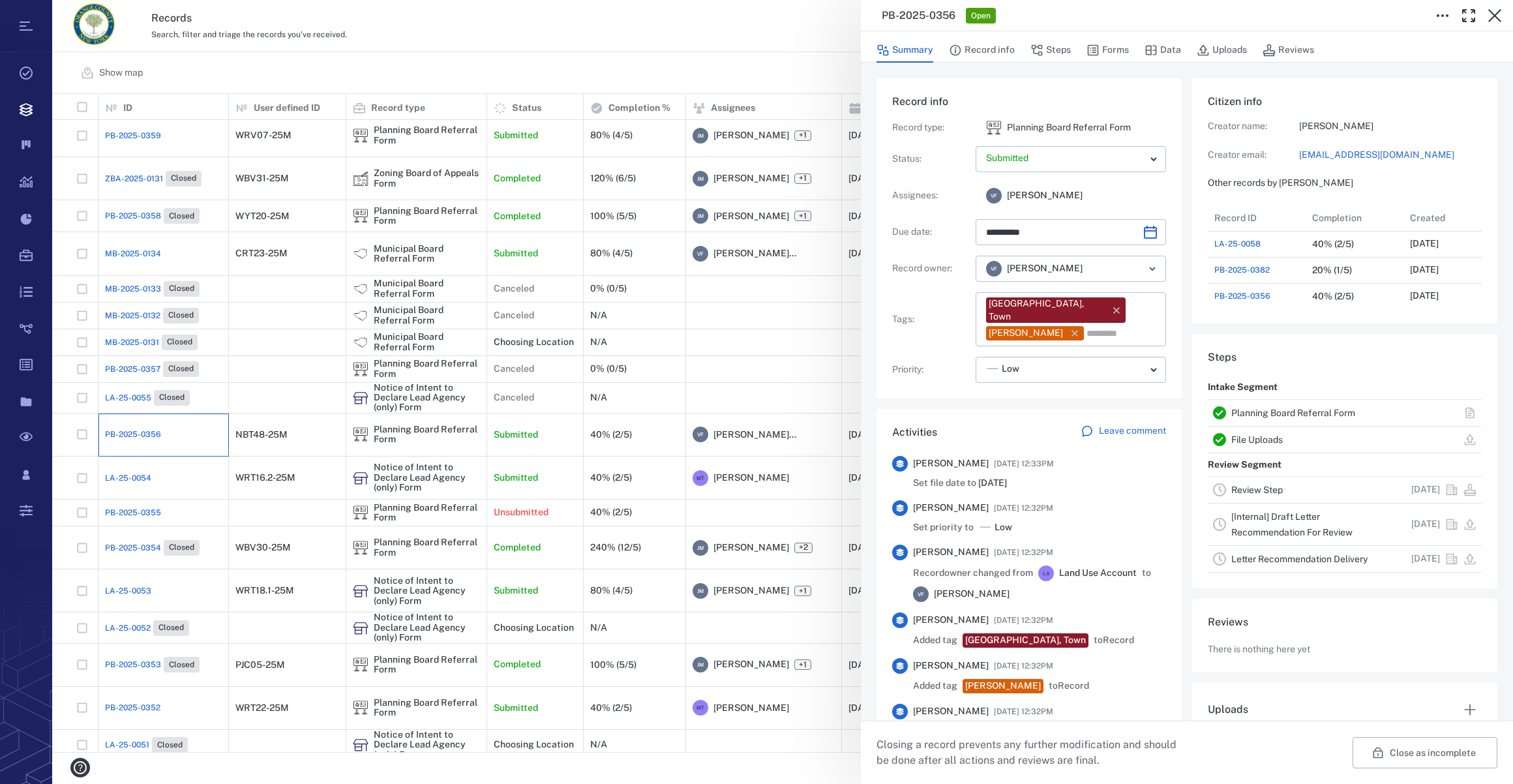
type input "**********"
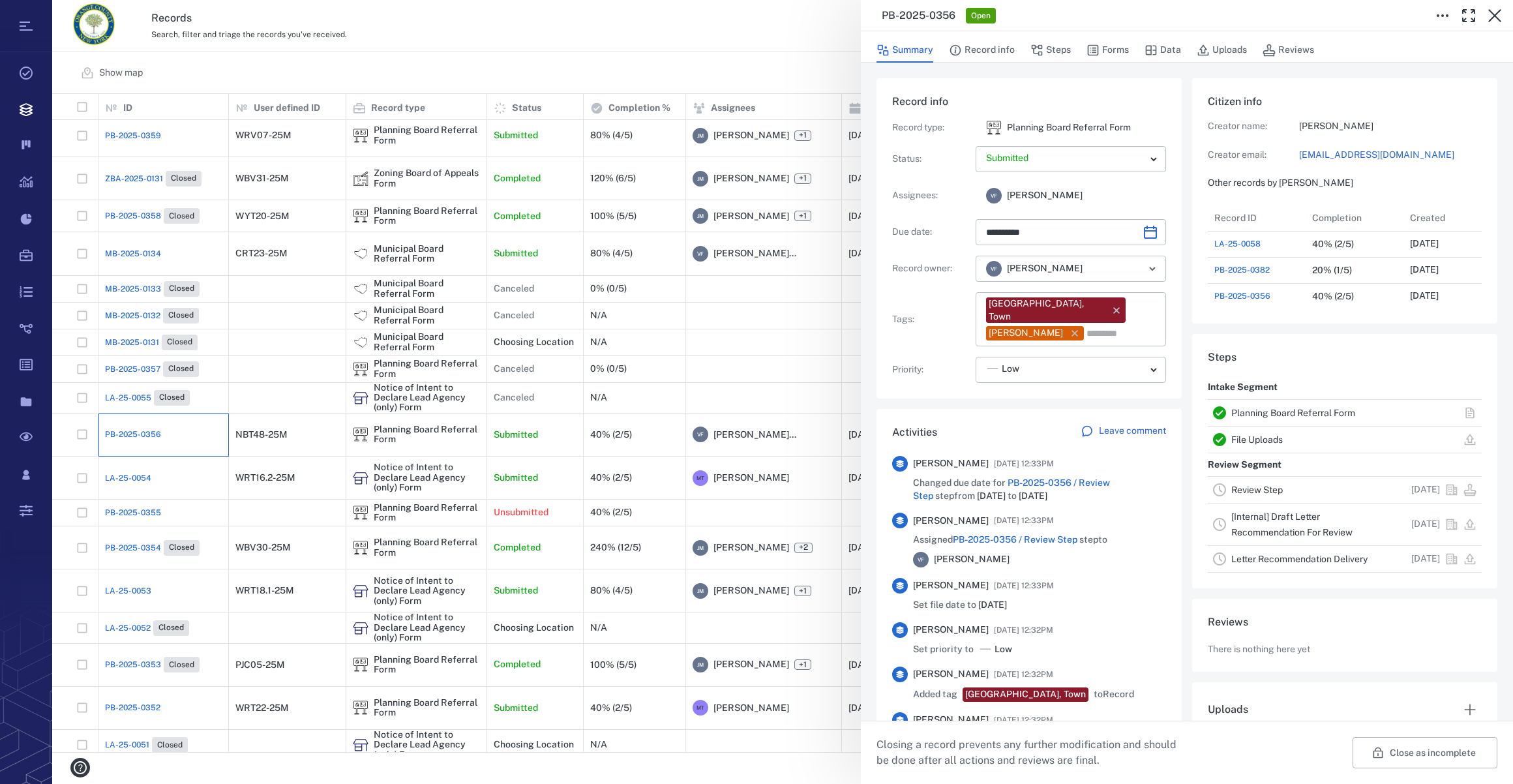
scroll to position [678, 251]
click at [1120, 52] on button "Forms" at bounding box center [1108, 50] width 42 height 25
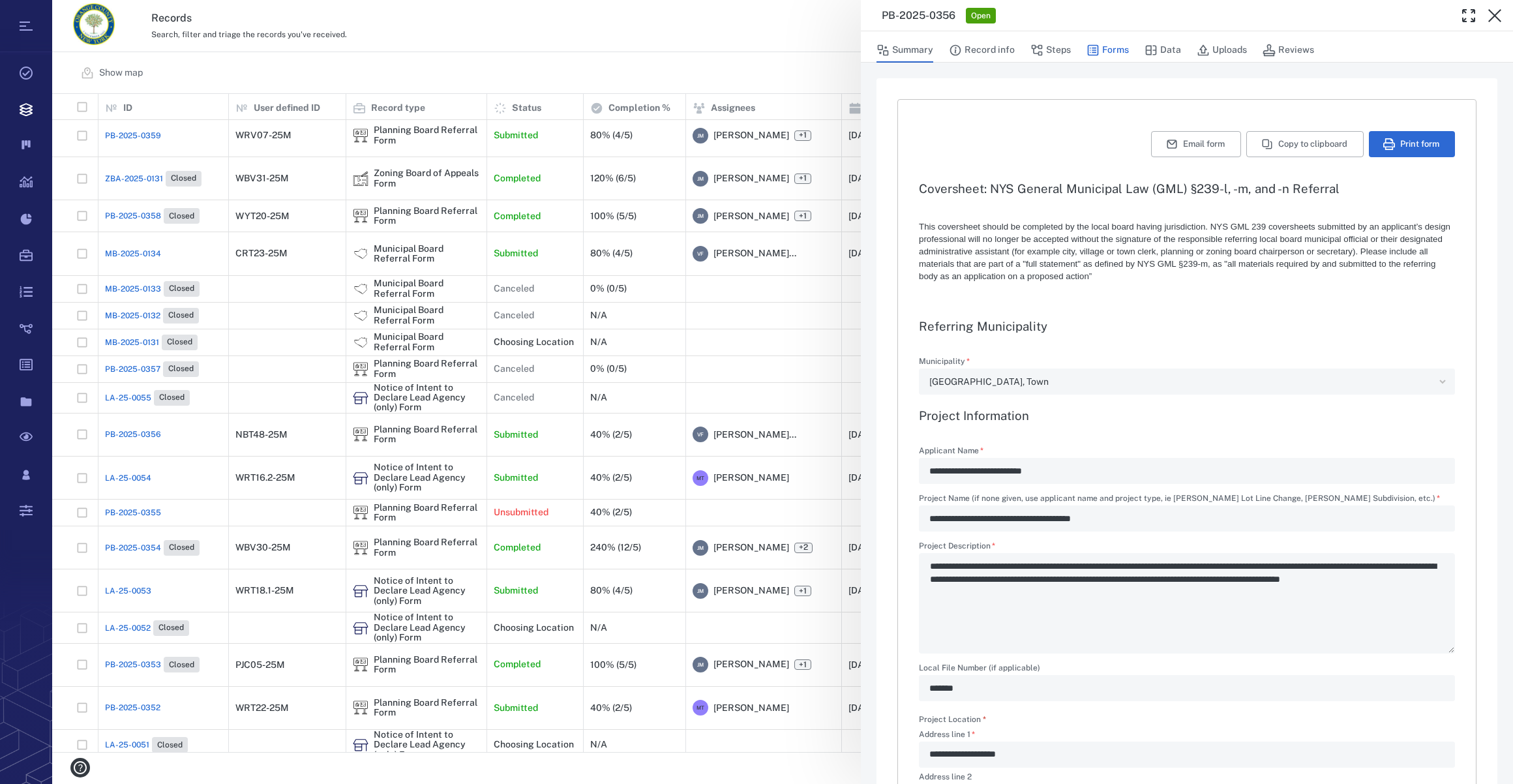
type textarea "*"
click at [1217, 48] on button "Uploads" at bounding box center [1222, 50] width 50 height 25
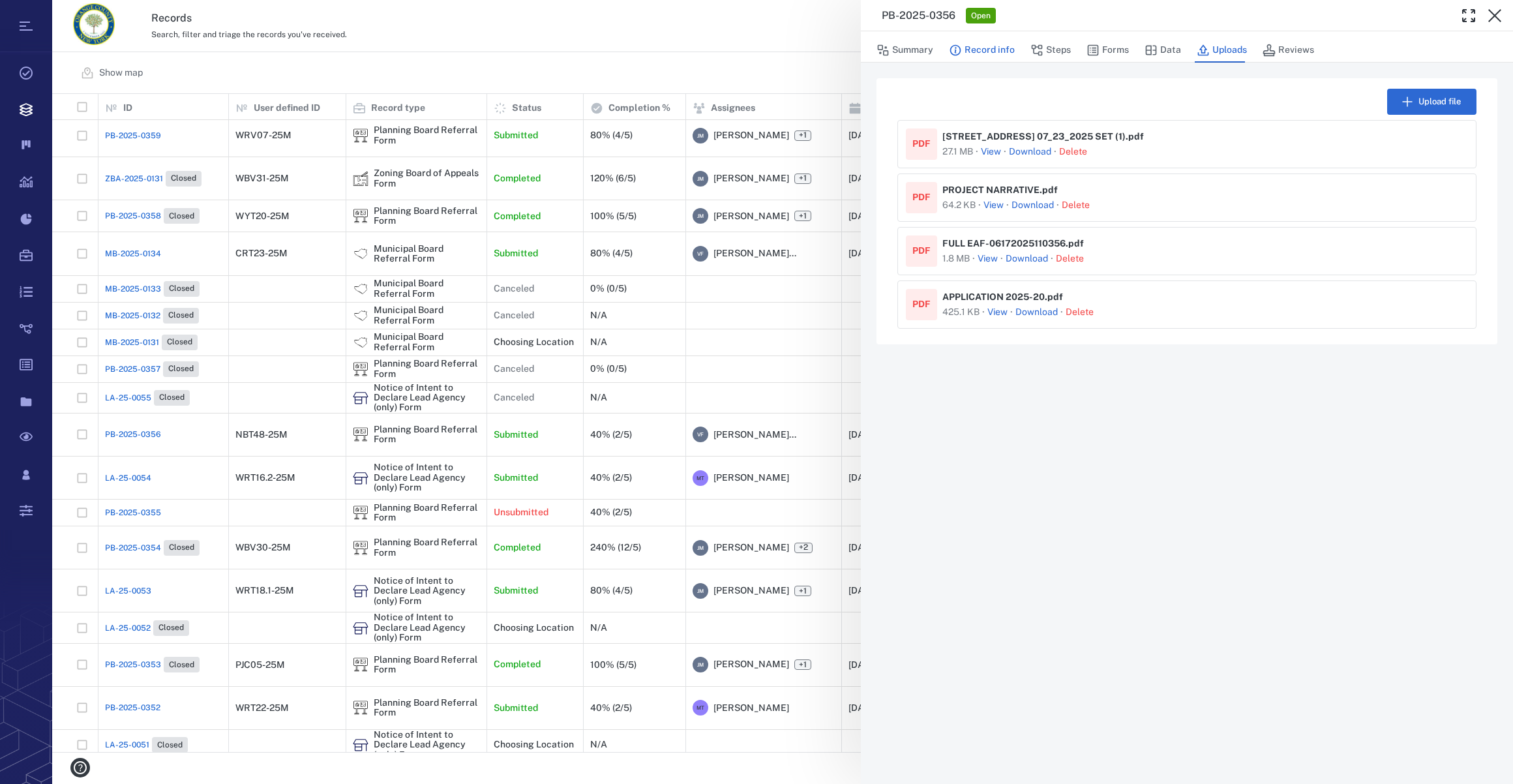
click at [985, 52] on button "Record info" at bounding box center [982, 50] width 66 height 25
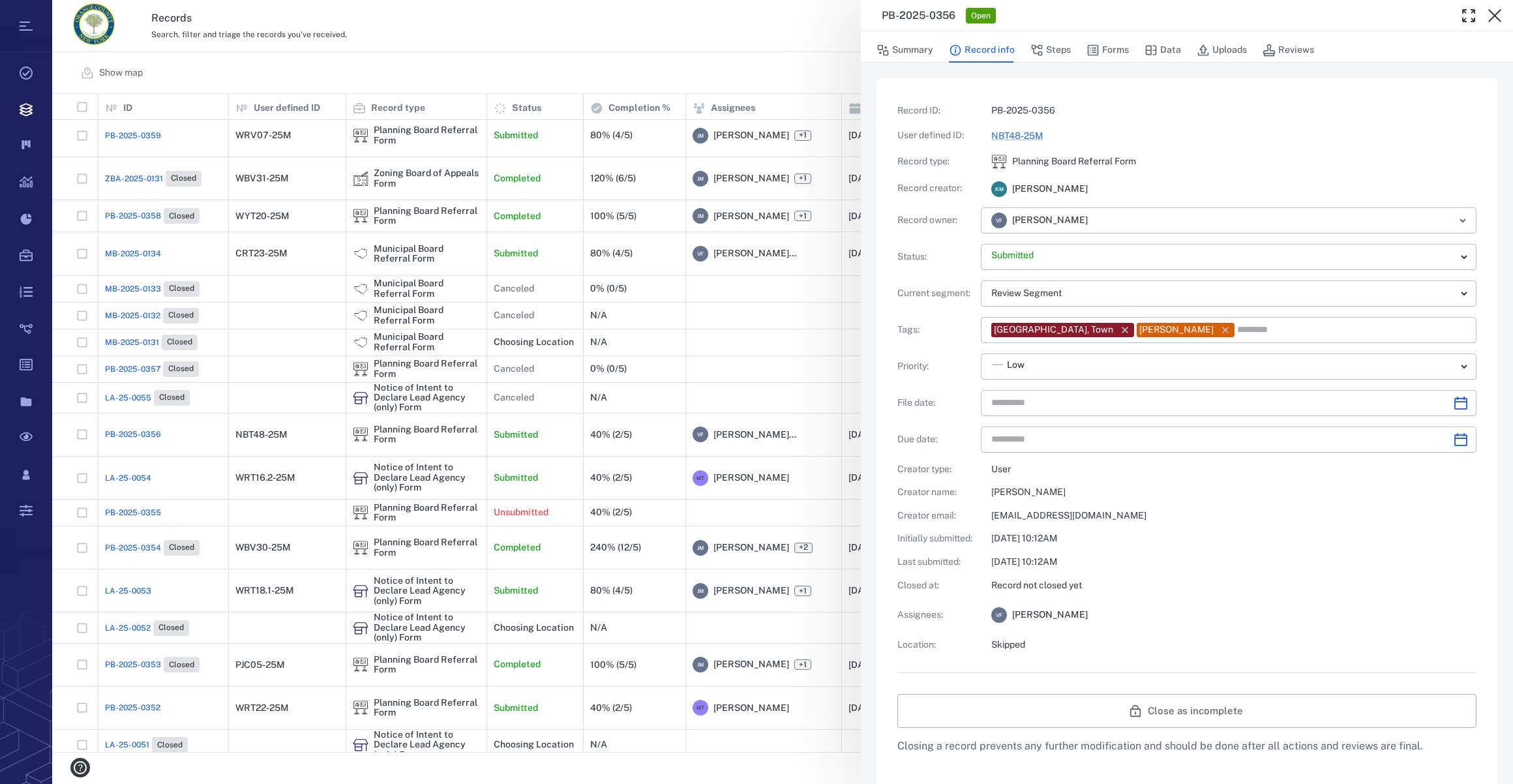
type input "**********"
click at [1118, 52] on button "Forms" at bounding box center [1108, 50] width 42 height 25
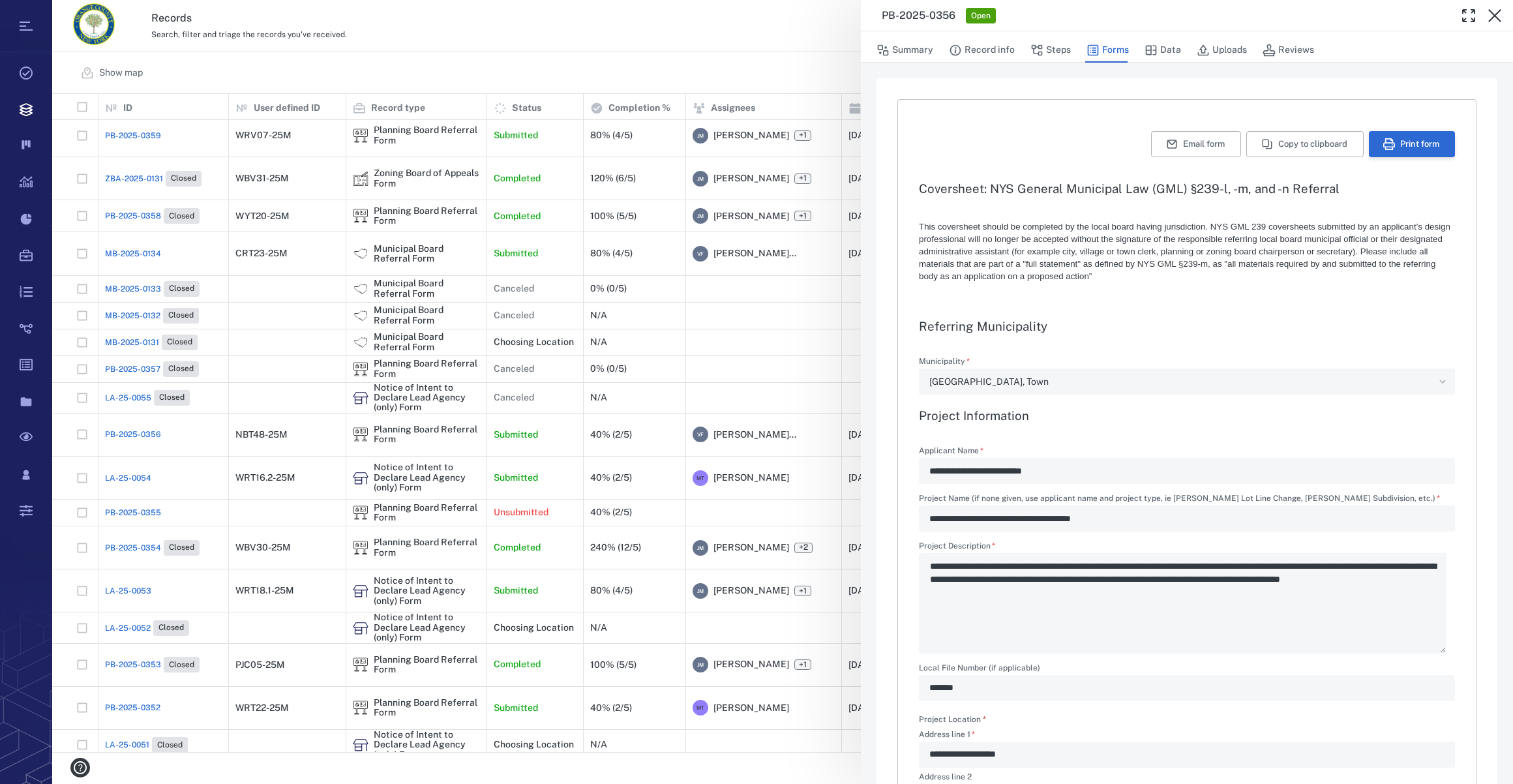
type textarea "*"
click at [1369, 138] on button "Print form" at bounding box center [1412, 144] width 86 height 26
click at [1491, 13] on icon "button" at bounding box center [1495, 16] width 16 height 16
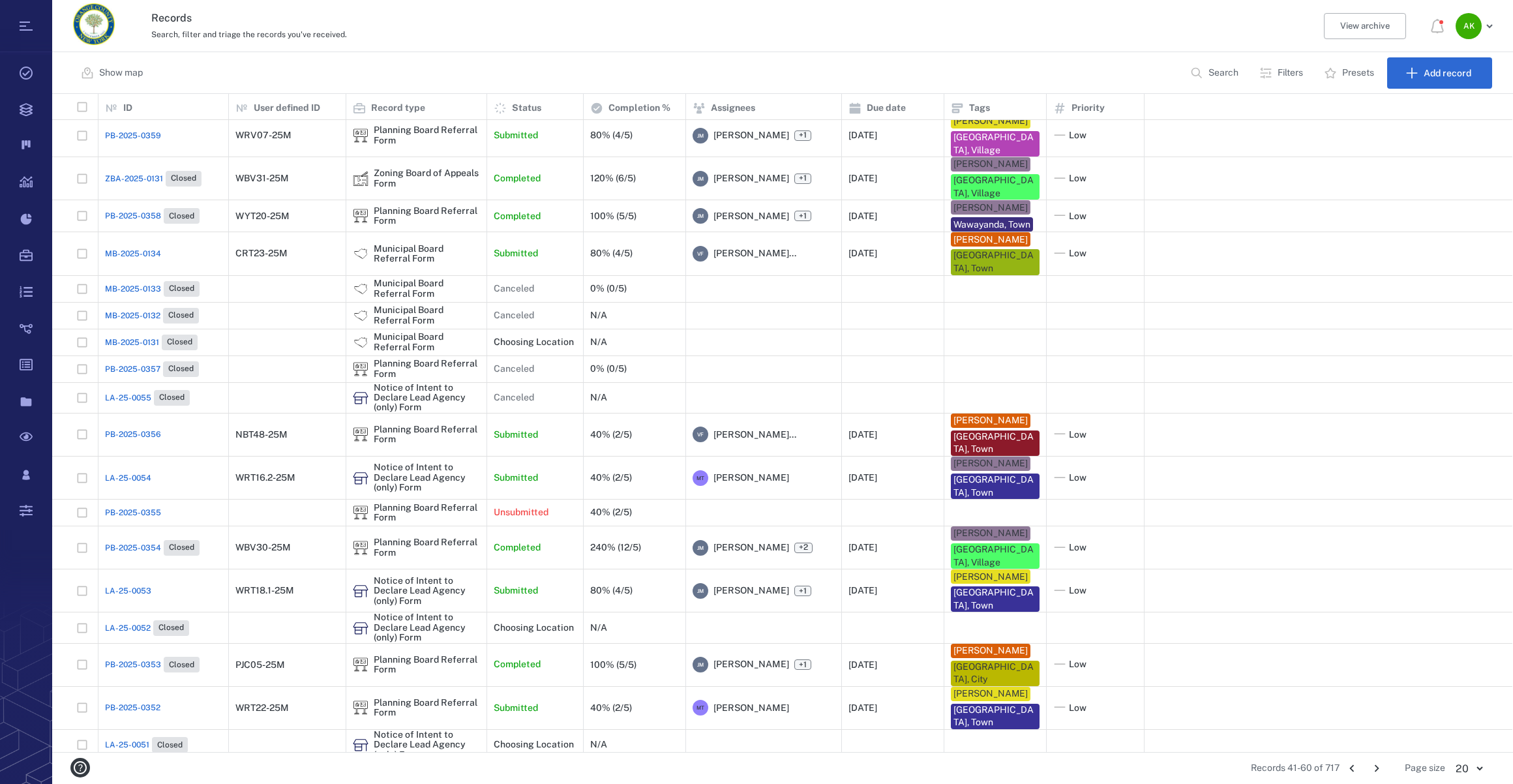
click at [1351, 768] on icon "Go to previous page" at bounding box center [1351, 769] width 4 height 7
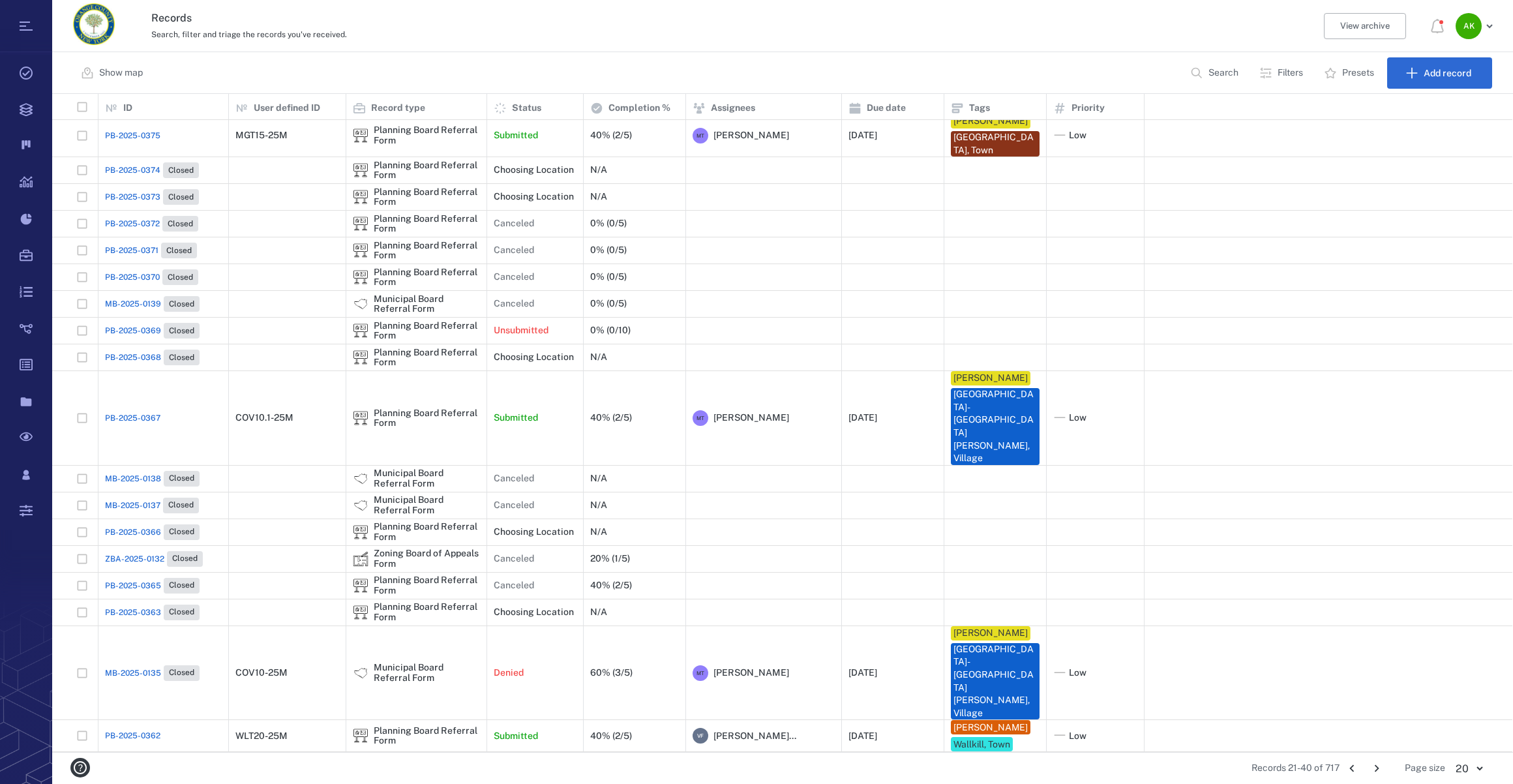
click at [1351, 768] on icon "Go to previous page" at bounding box center [1351, 769] width 4 height 7
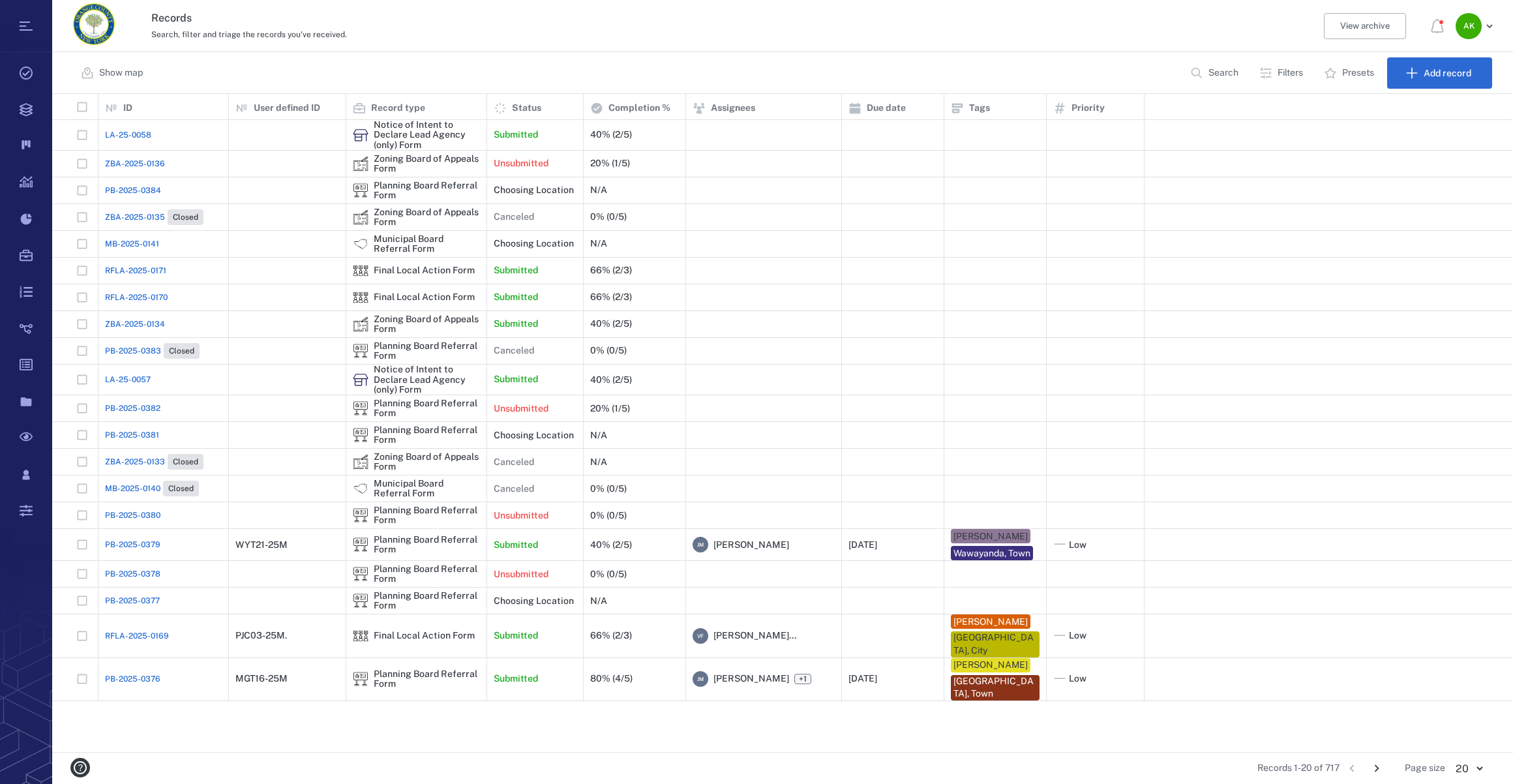
click at [129, 379] on span "LA-25-0057" at bounding box center [128, 379] width 46 height 12
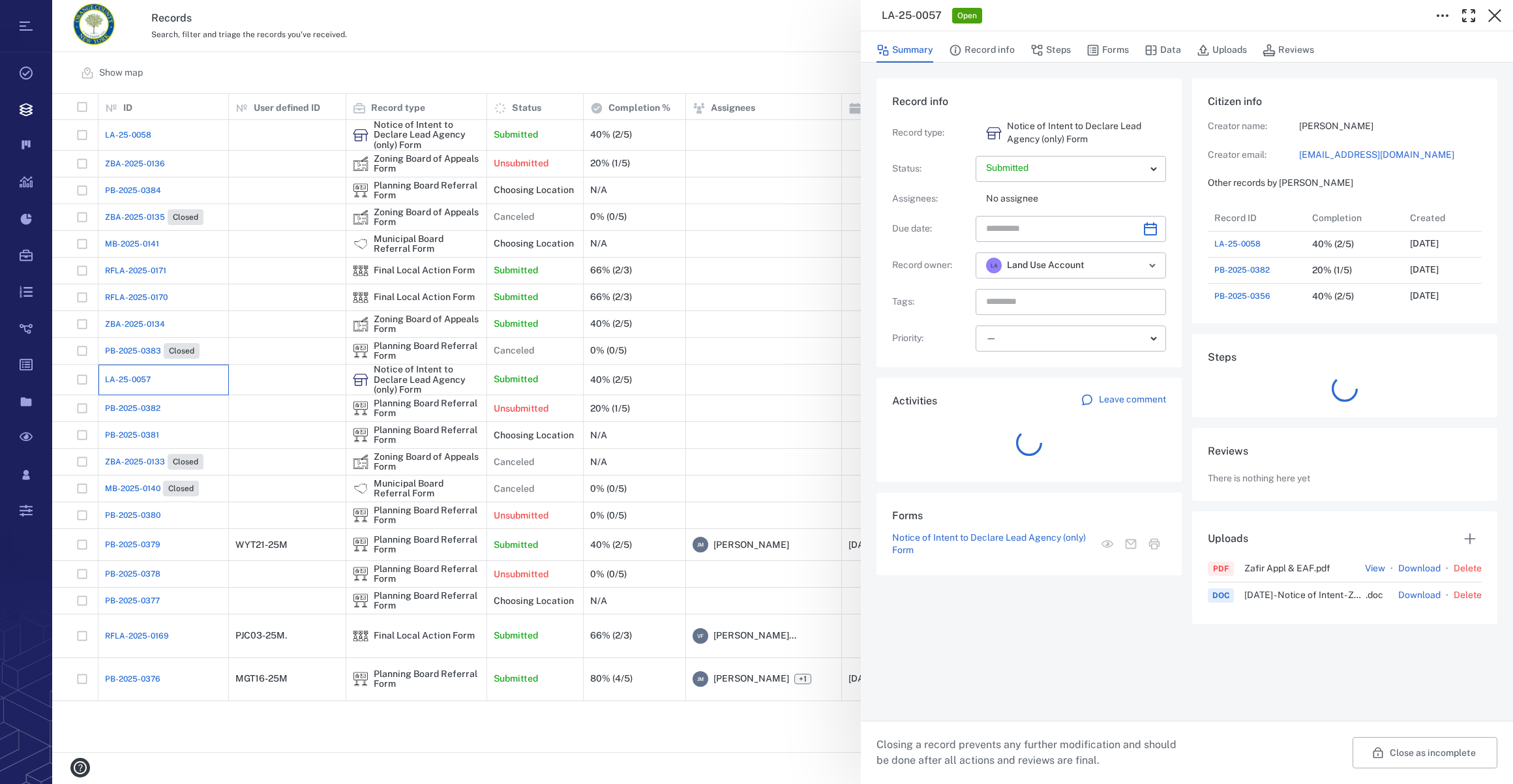
scroll to position [547, 251]
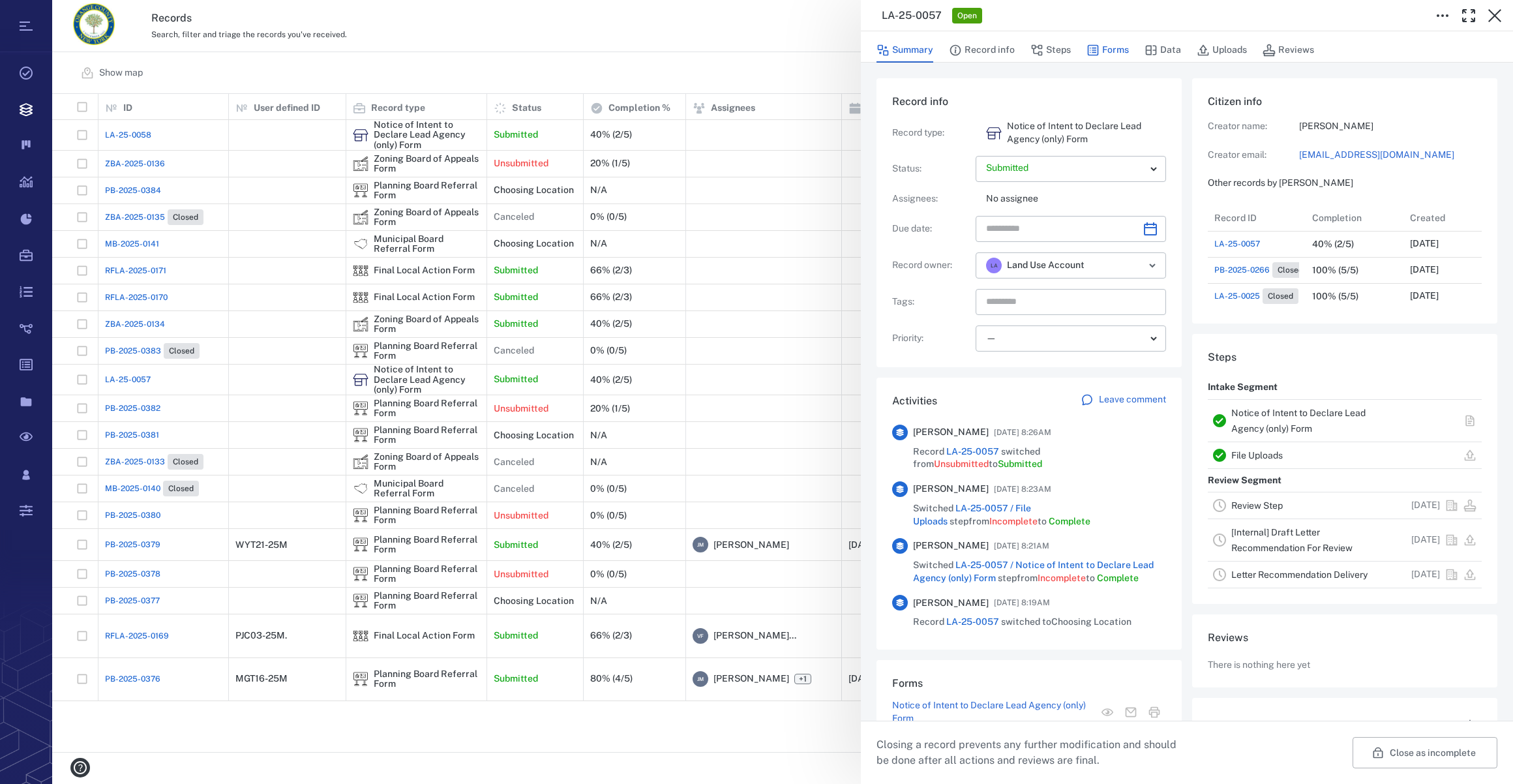
click at [1123, 52] on button "Forms" at bounding box center [1108, 50] width 42 height 25
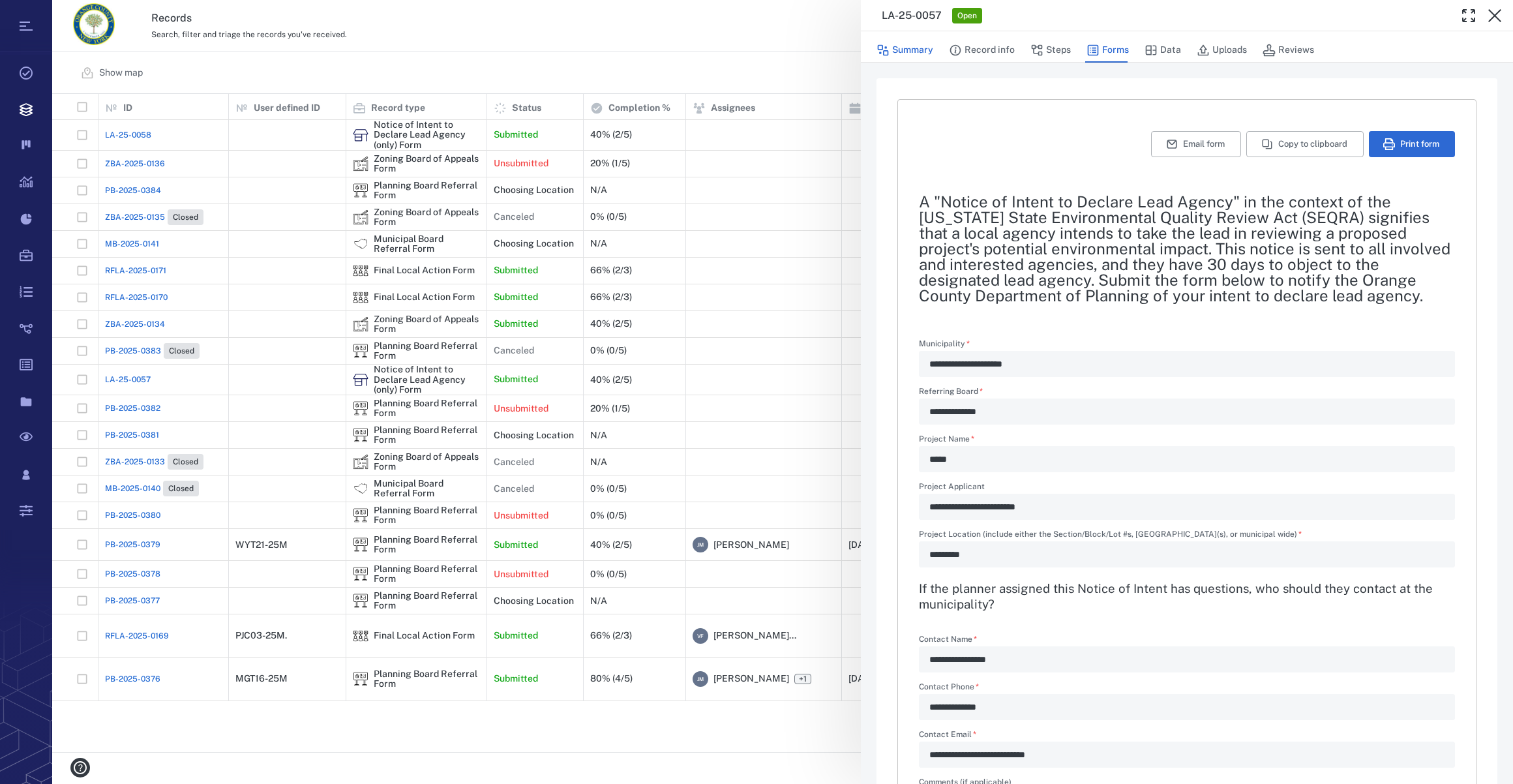
click at [913, 47] on button "Summary" at bounding box center [905, 50] width 57 height 25
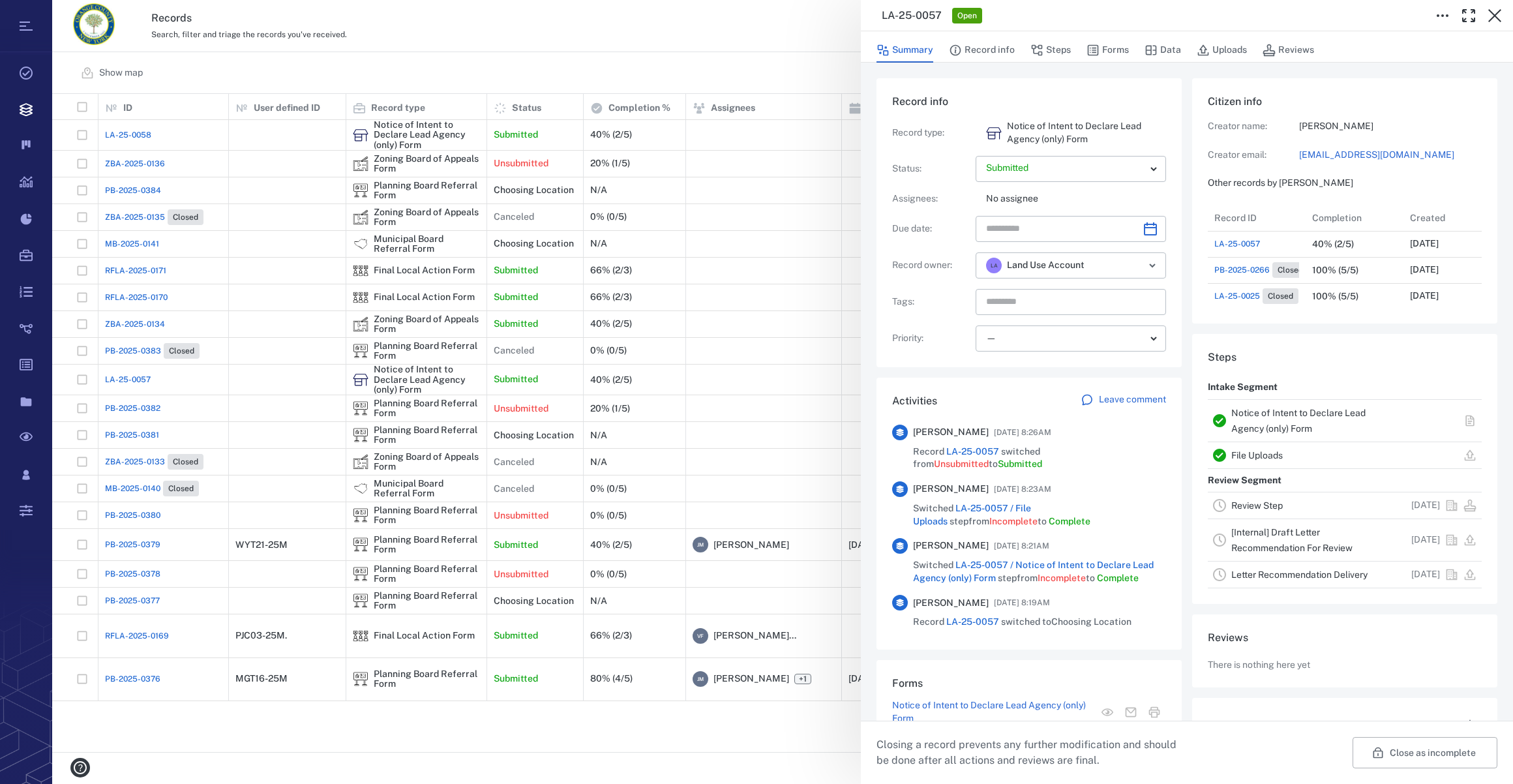
scroll to position [547, 251]
click at [1144, 226] on icon "Choose date" at bounding box center [1150, 229] width 13 height 13
click at [1142, 222] on icon "Choose date" at bounding box center [1150, 229] width 16 height 16
click at [1164, 261] on icon "Next month" at bounding box center [1164, 263] width 4 height 8
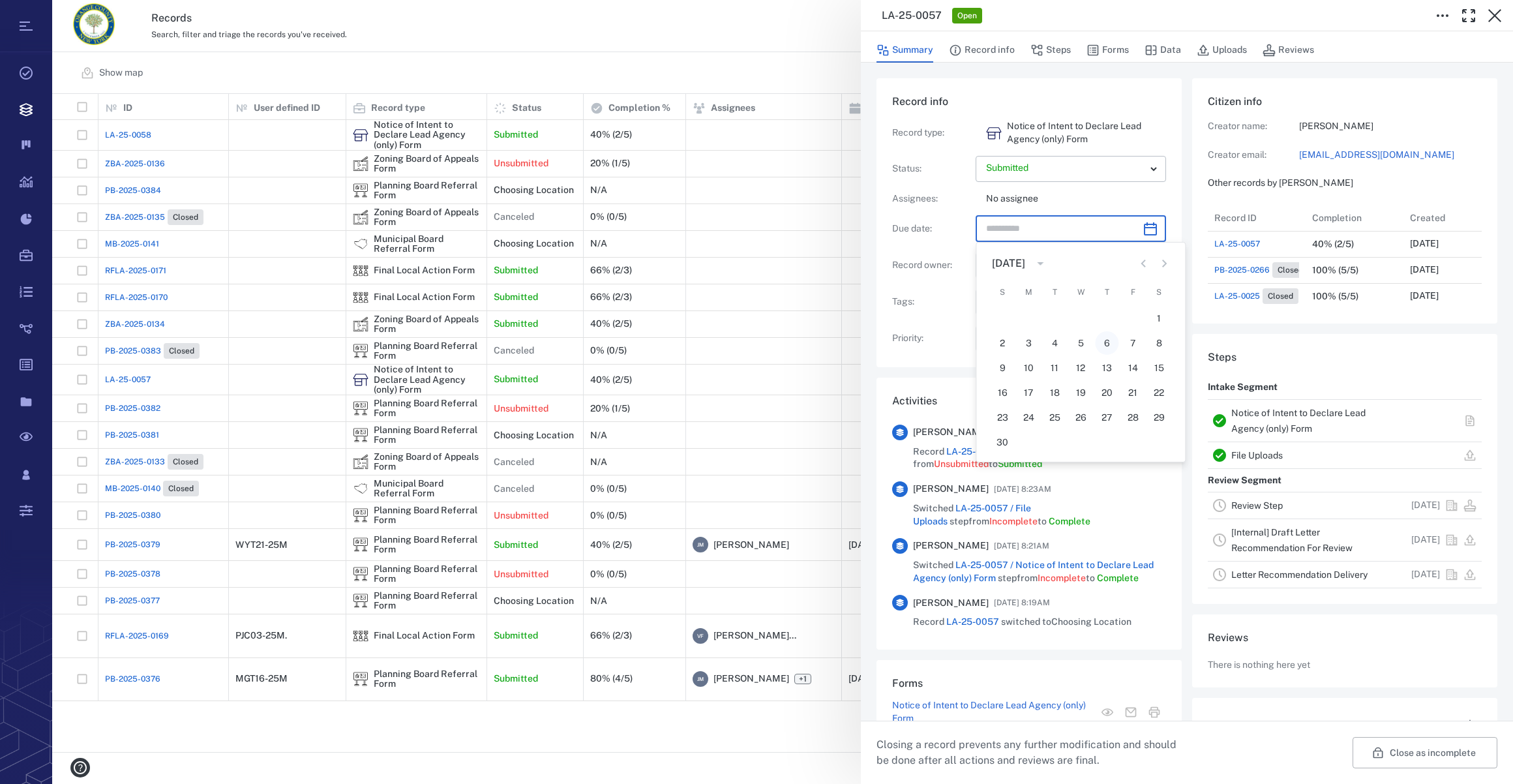
click at [1111, 348] on button "6" at bounding box center [1107, 343] width 23 height 23
type input "**********"
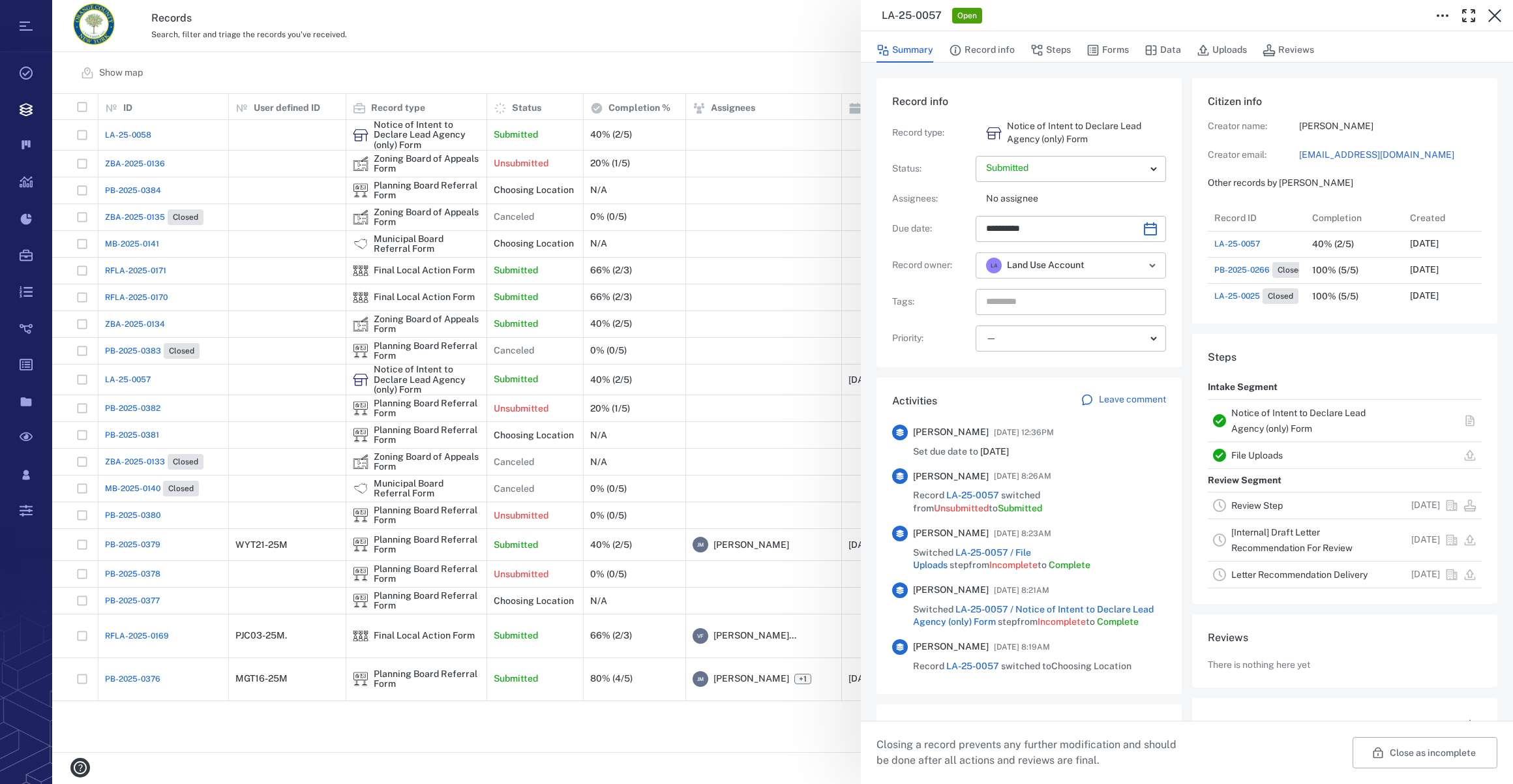
click at [1121, 265] on input "text" at bounding box center [1111, 265] width 32 height 18
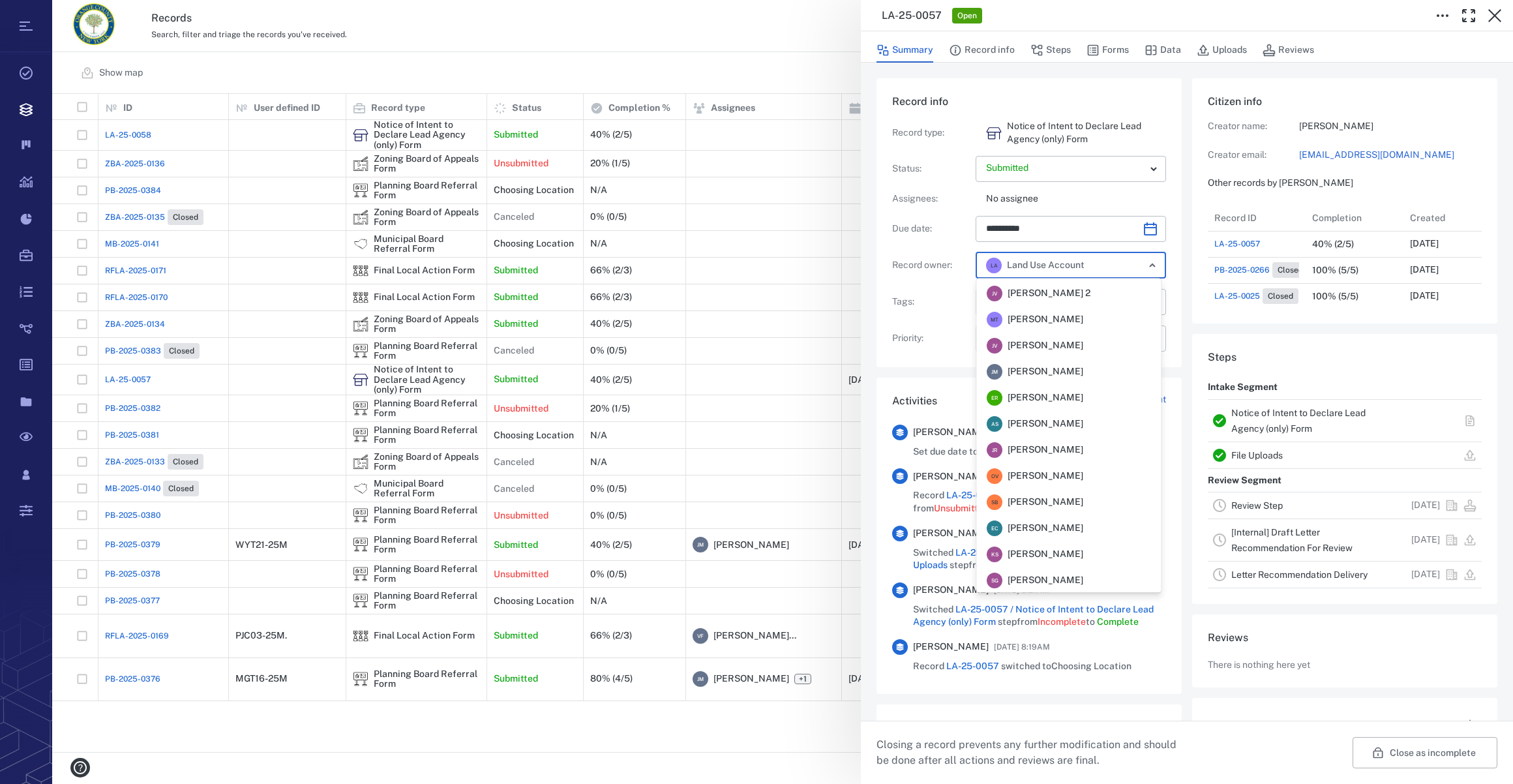
scroll to position [0, 0]
click at [1041, 362] on div "M T Megan Tennermann" at bounding box center [1035, 370] width 96 height 16
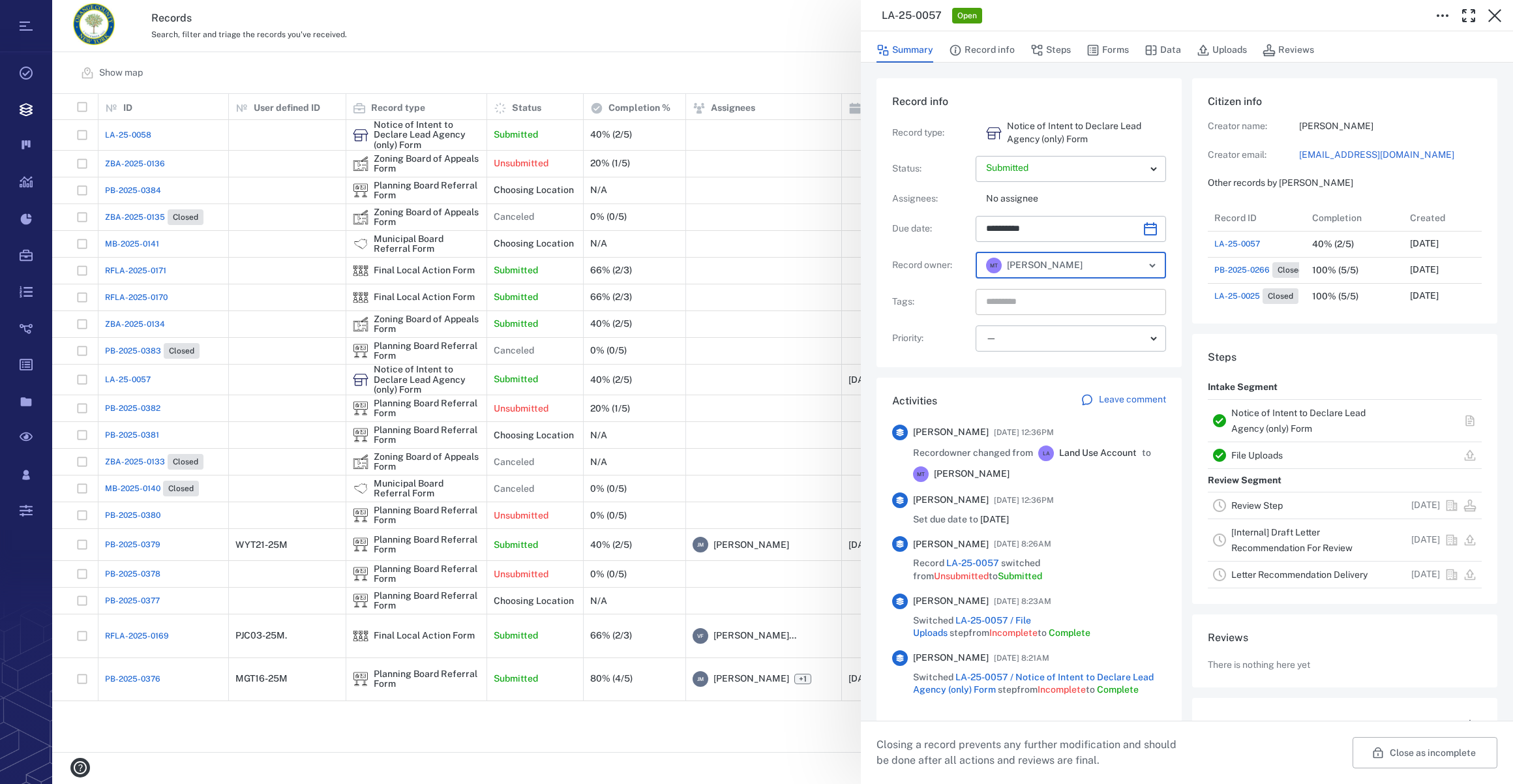
click at [1015, 299] on input "text" at bounding box center [1056, 302] width 142 height 18
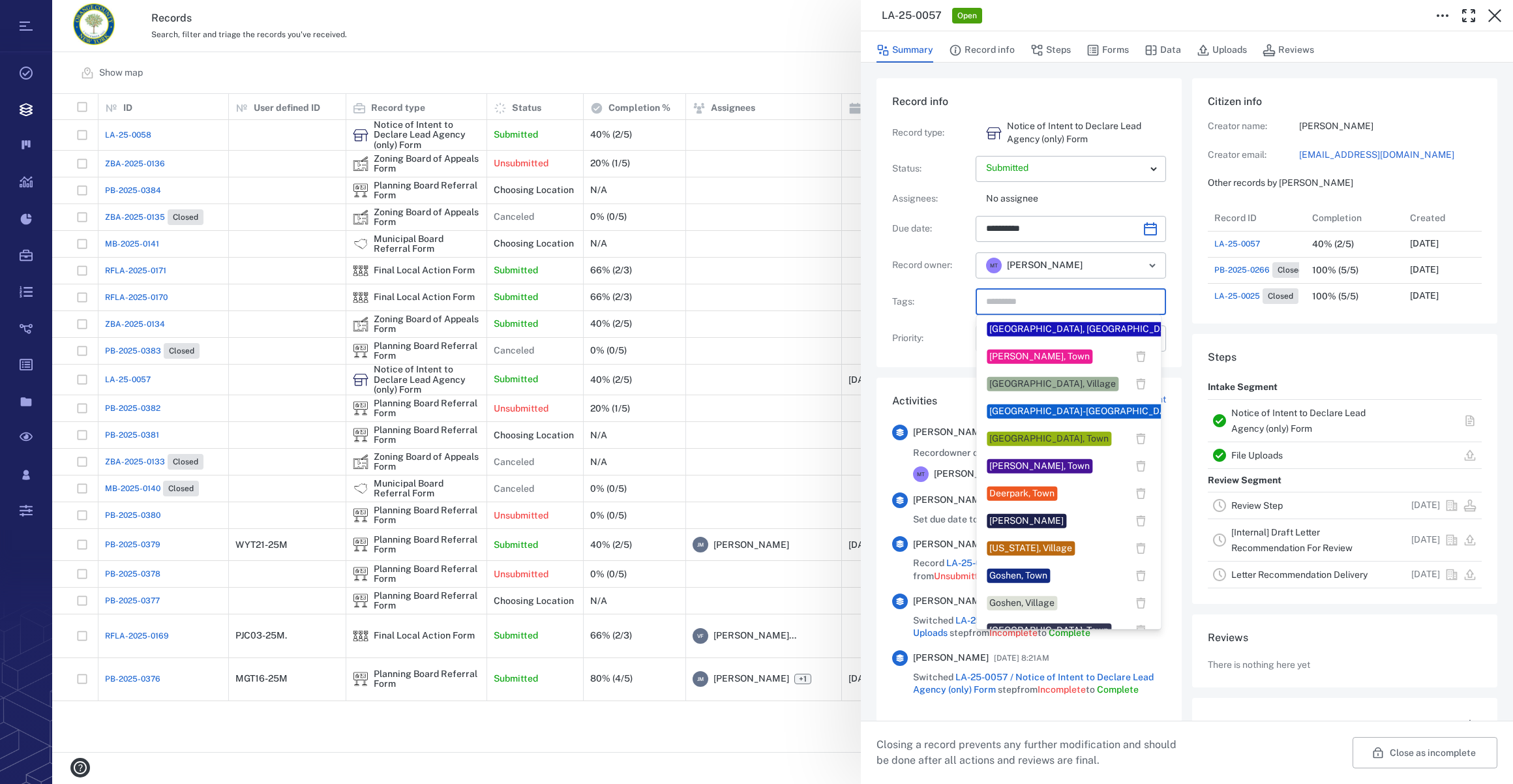
click at [1007, 331] on div "Blooming Grove, Town" at bounding box center [1084, 329] width 190 height 13
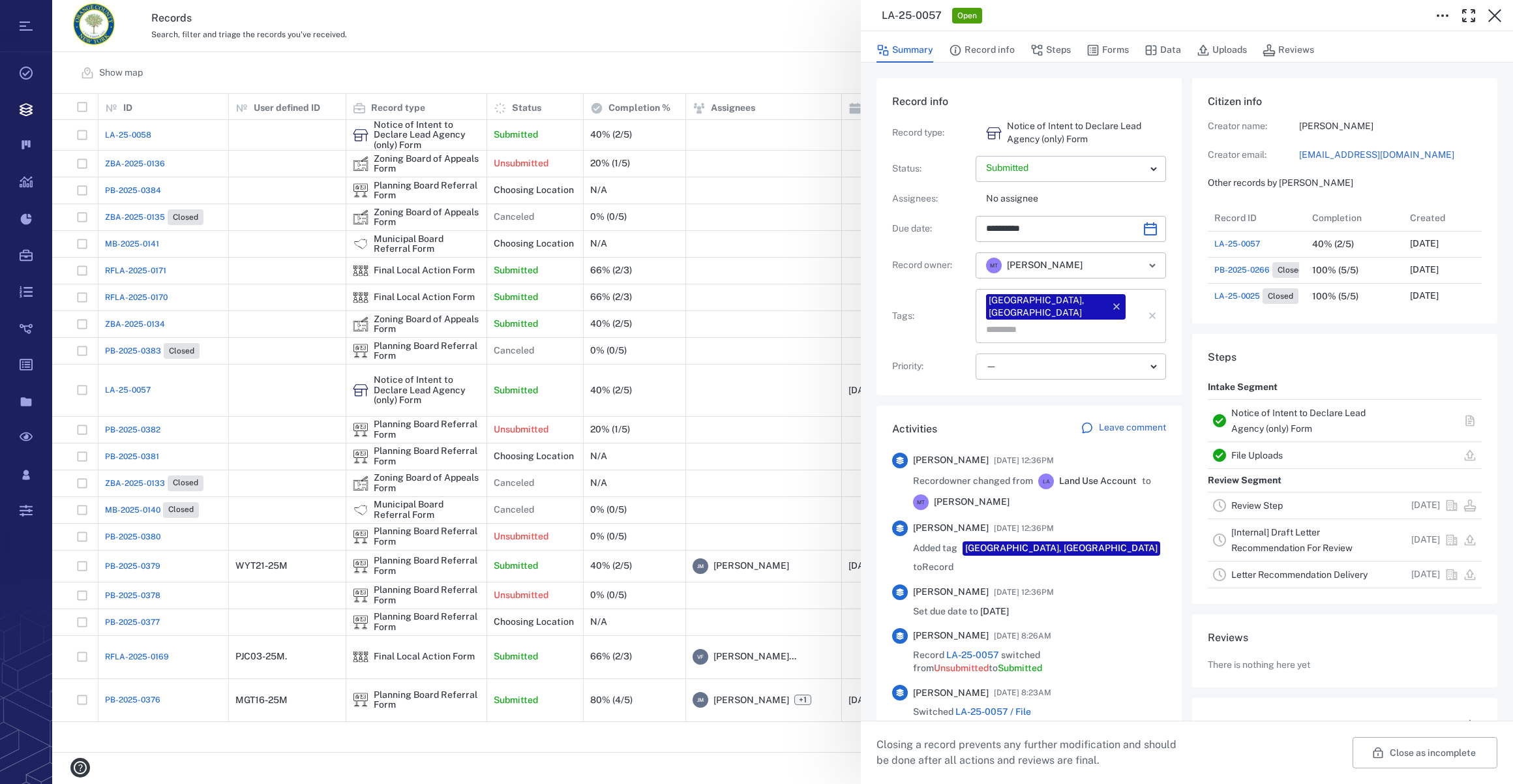
click at [1121, 321] on input "text" at bounding box center [1056, 329] width 142 height 18
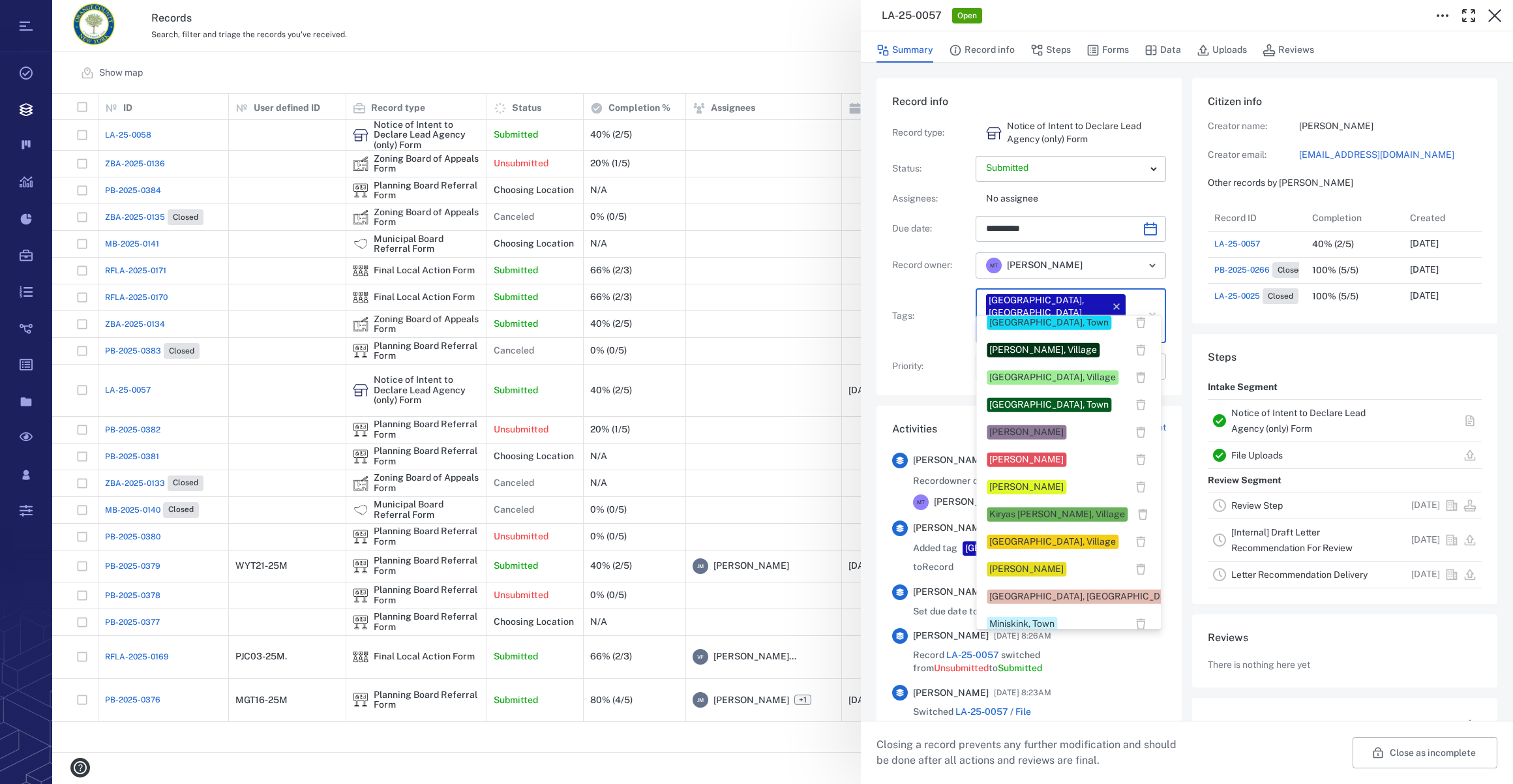
scroll to position [474, 0]
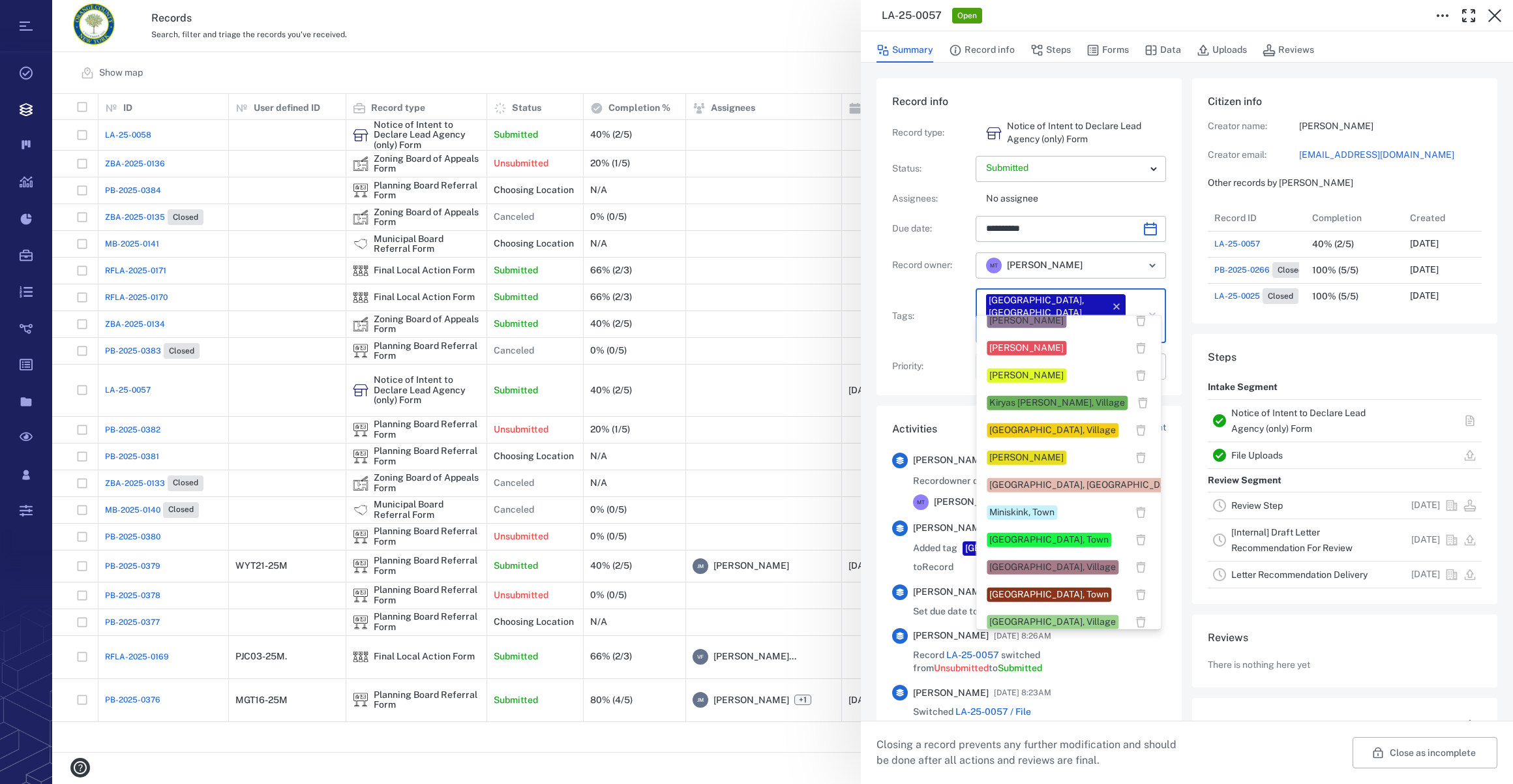
click at [1006, 458] on div "Megan Tennermann" at bounding box center [1026, 457] width 74 height 13
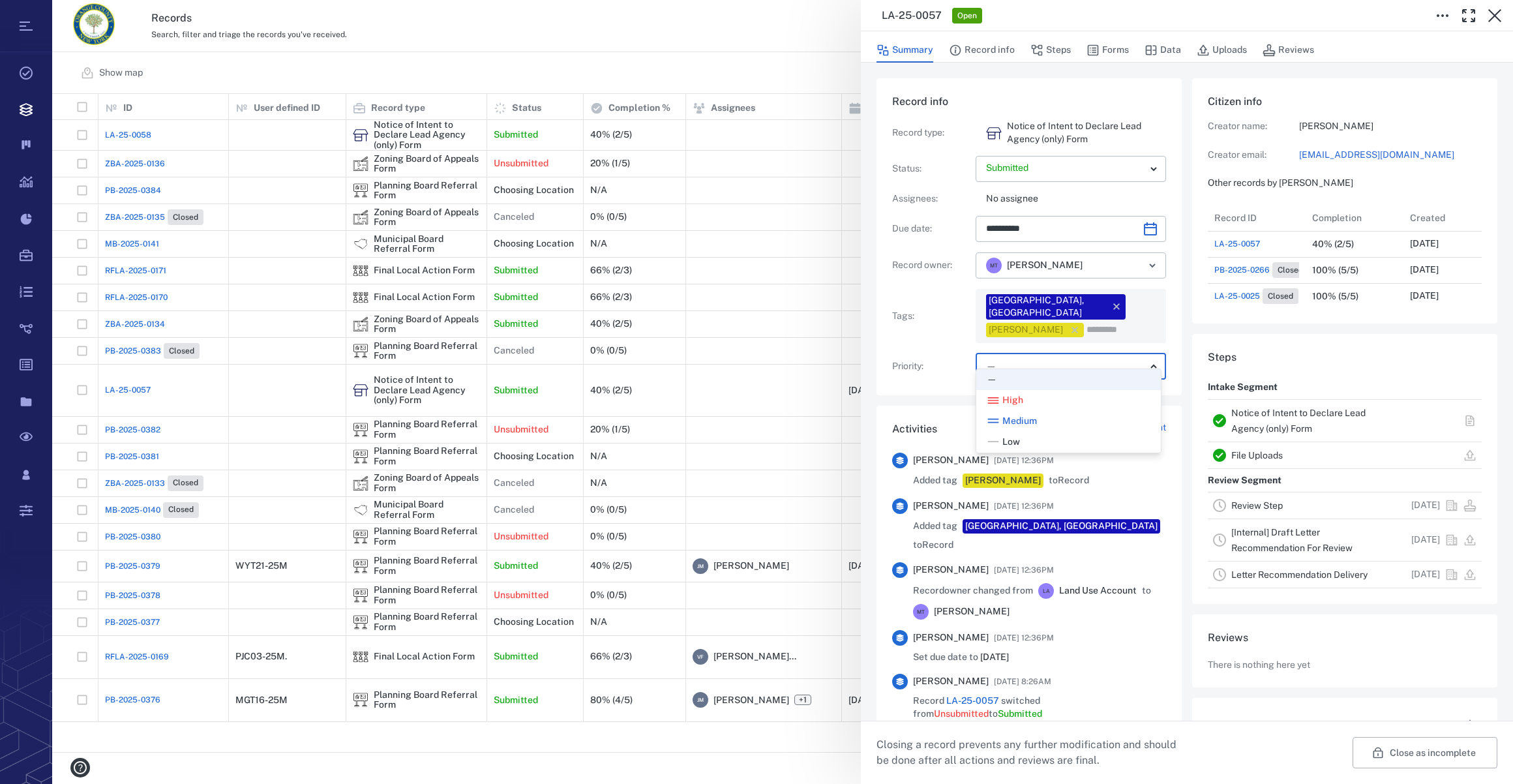
click at [1025, 353] on body "Tasks Records Boards Dashboard Reports Record types Guide steps Rules Form buil…" at bounding box center [756, 392] width 1513 height 784
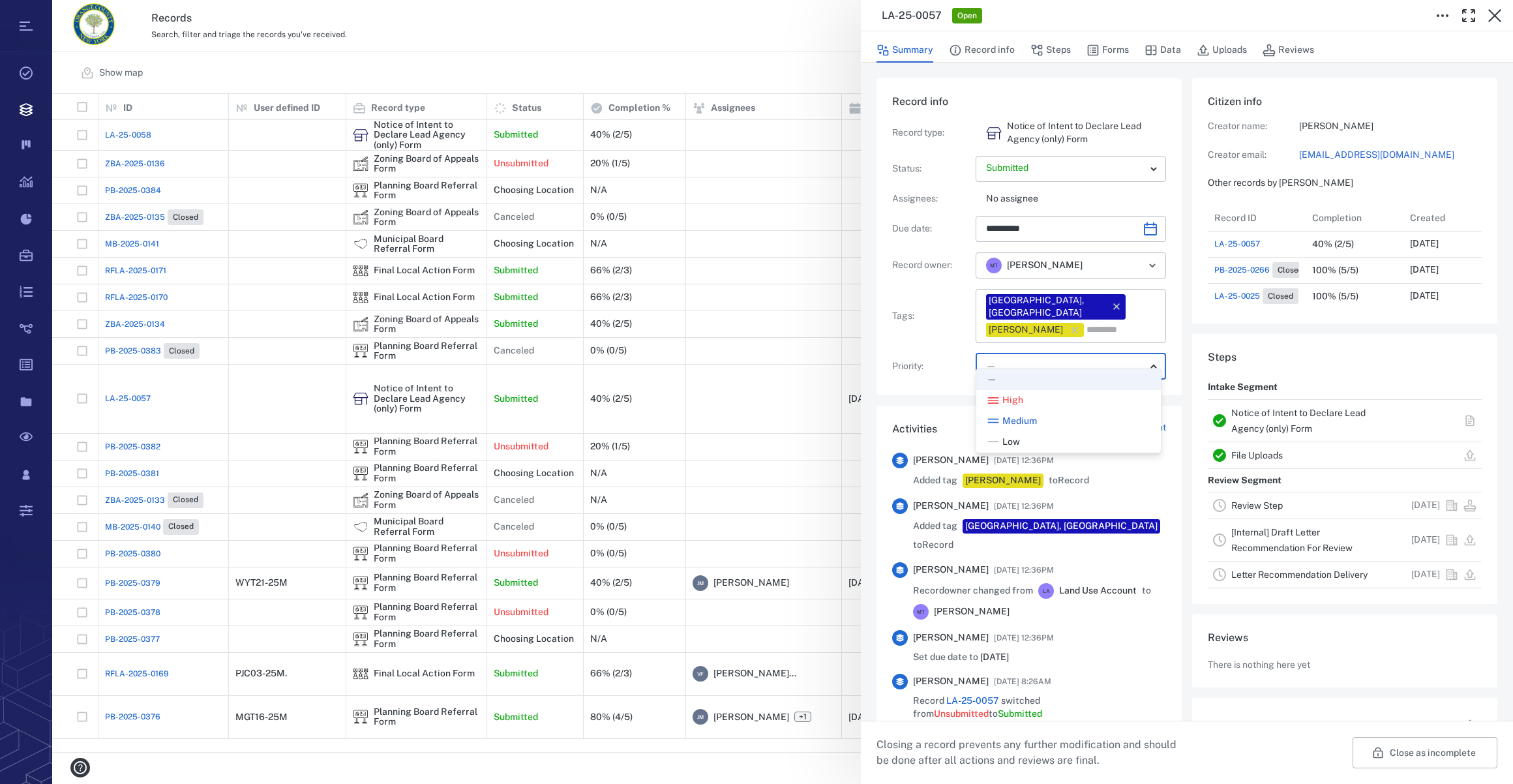
click at [1008, 438] on span "Low" at bounding box center [1011, 442] width 18 height 13
type input "**"
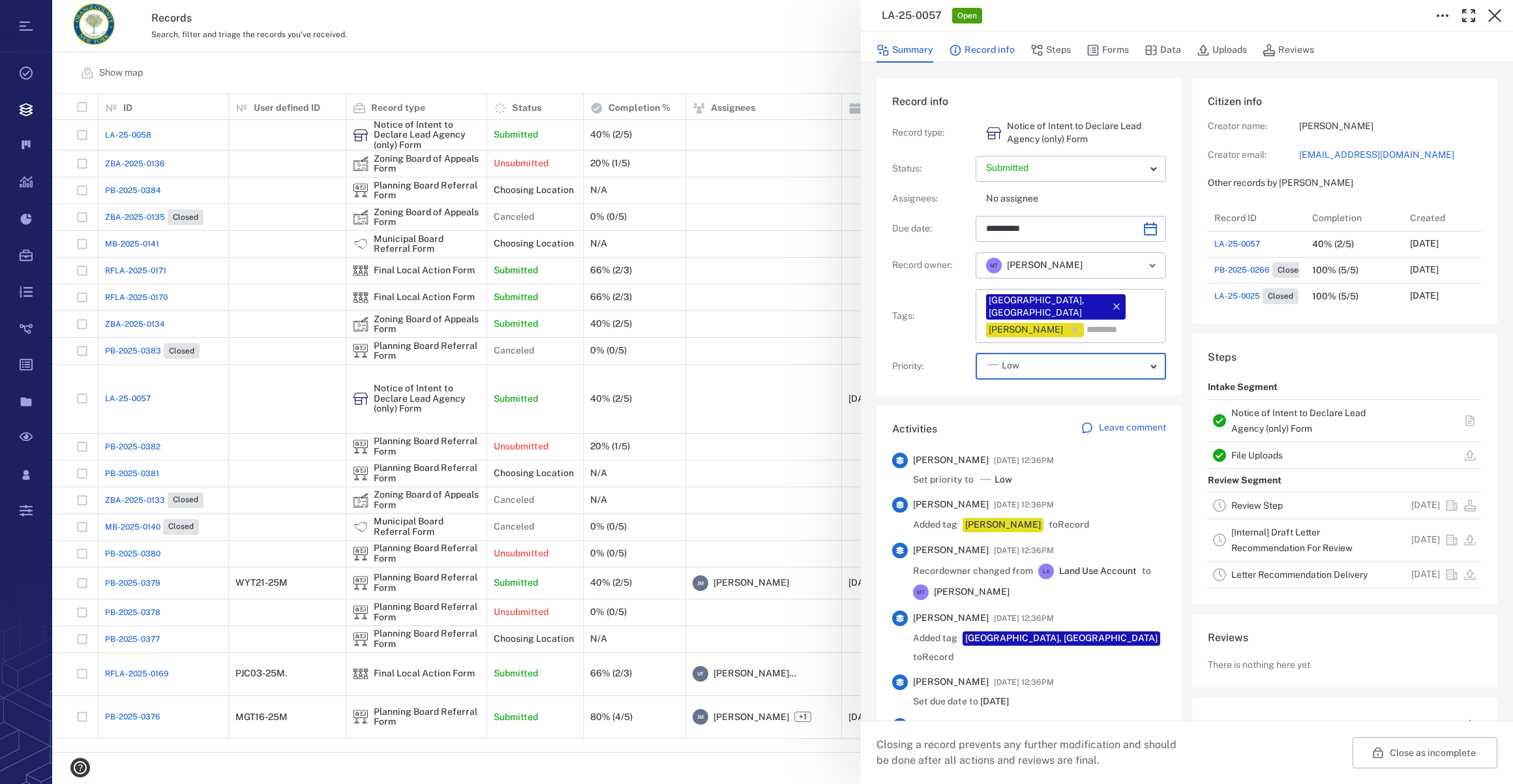
click at [988, 52] on button "Record info" at bounding box center [982, 50] width 66 height 25
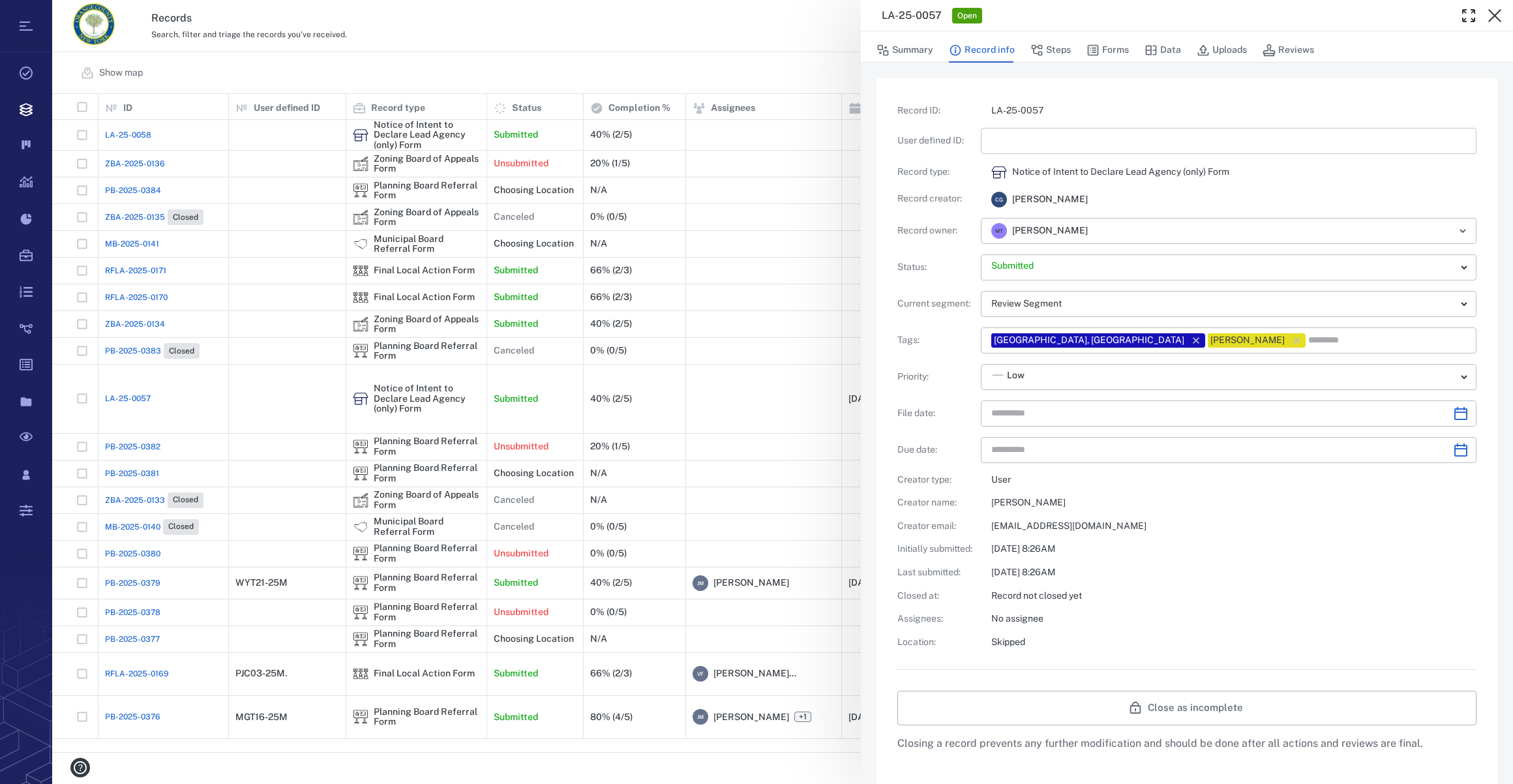
click at [996, 133] on input "text" at bounding box center [1229, 140] width 475 height 26
type input "**********"
click at [1454, 410] on icon "Choose date" at bounding box center [1460, 413] width 13 height 13
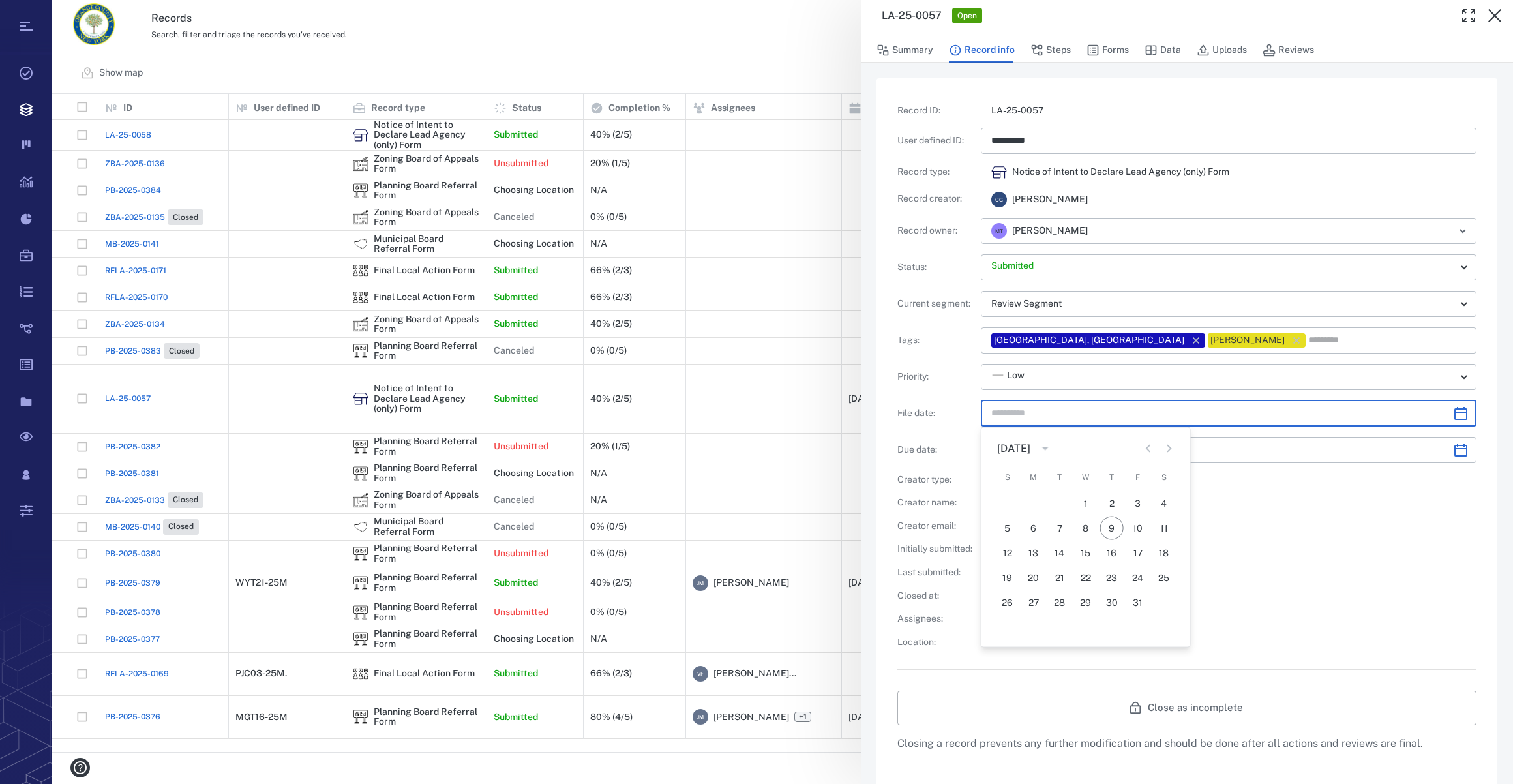
type input "*********"
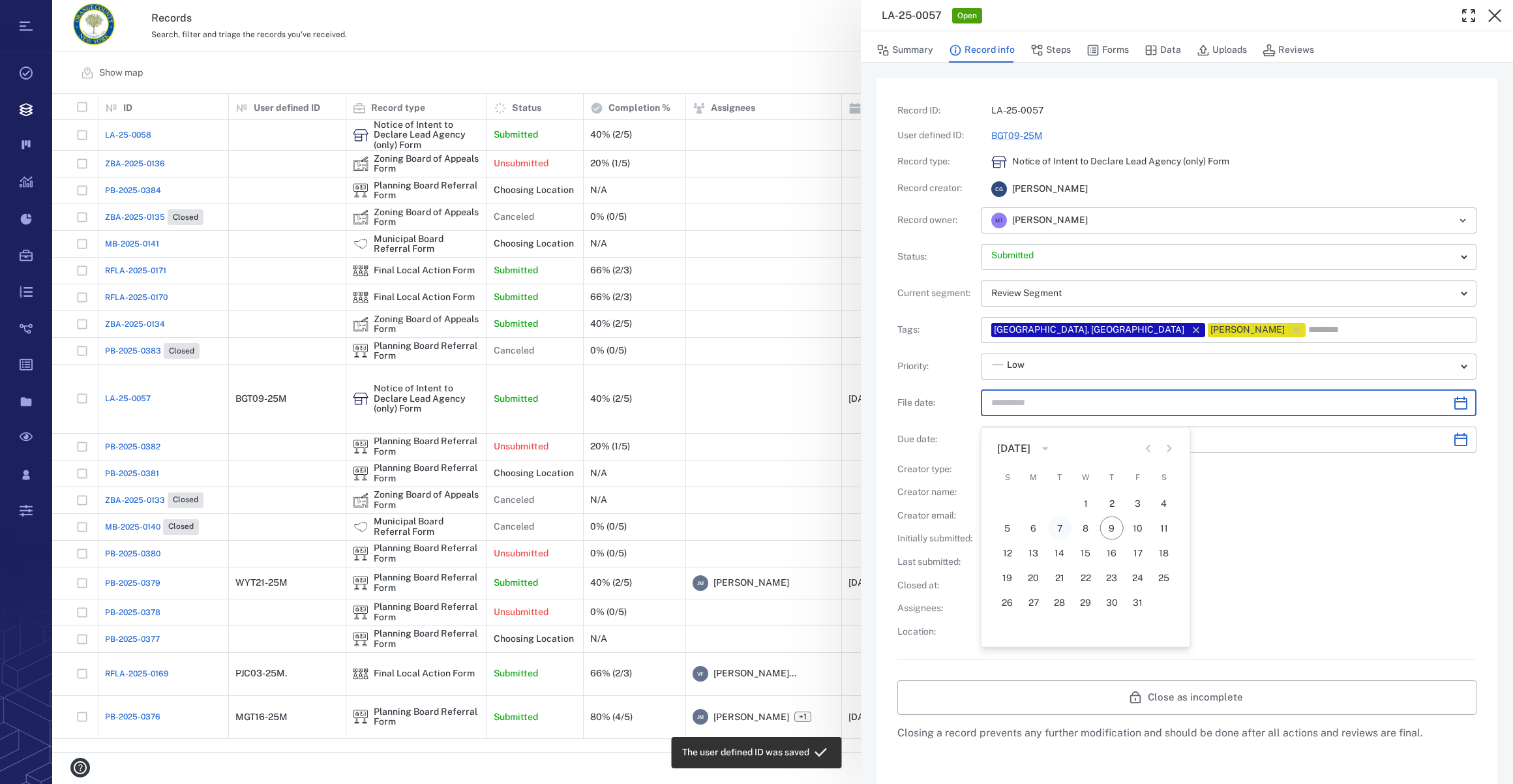
click at [1065, 528] on div "5 6 7 8 9 10 11" at bounding box center [1086, 528] width 209 height 23
click at [1053, 512] on button "7" at bounding box center [1059, 517] width 23 height 23
type input "**********"
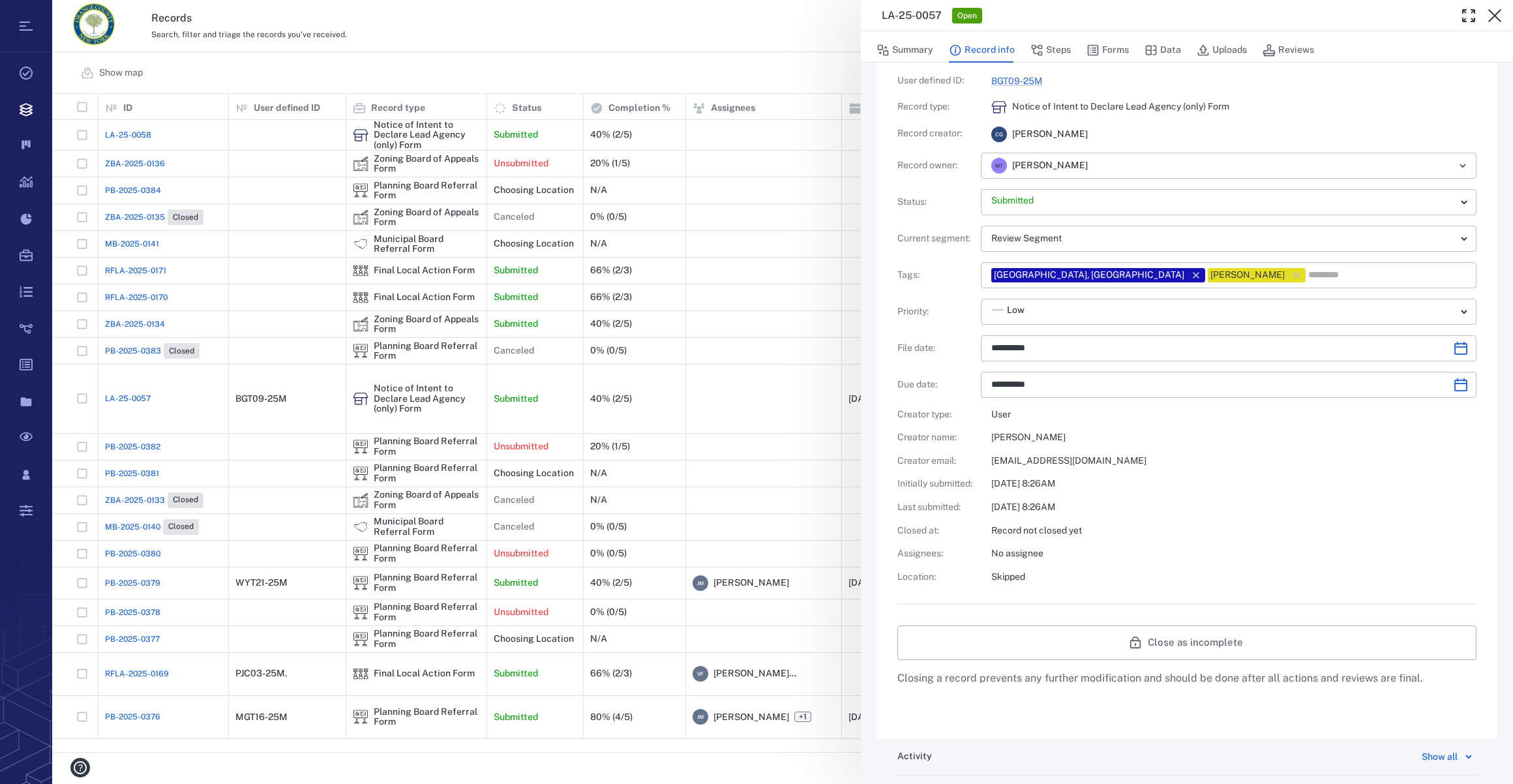
scroll to position [59, 0]
click at [1047, 53] on button "Steps" at bounding box center [1050, 50] width 40 height 25
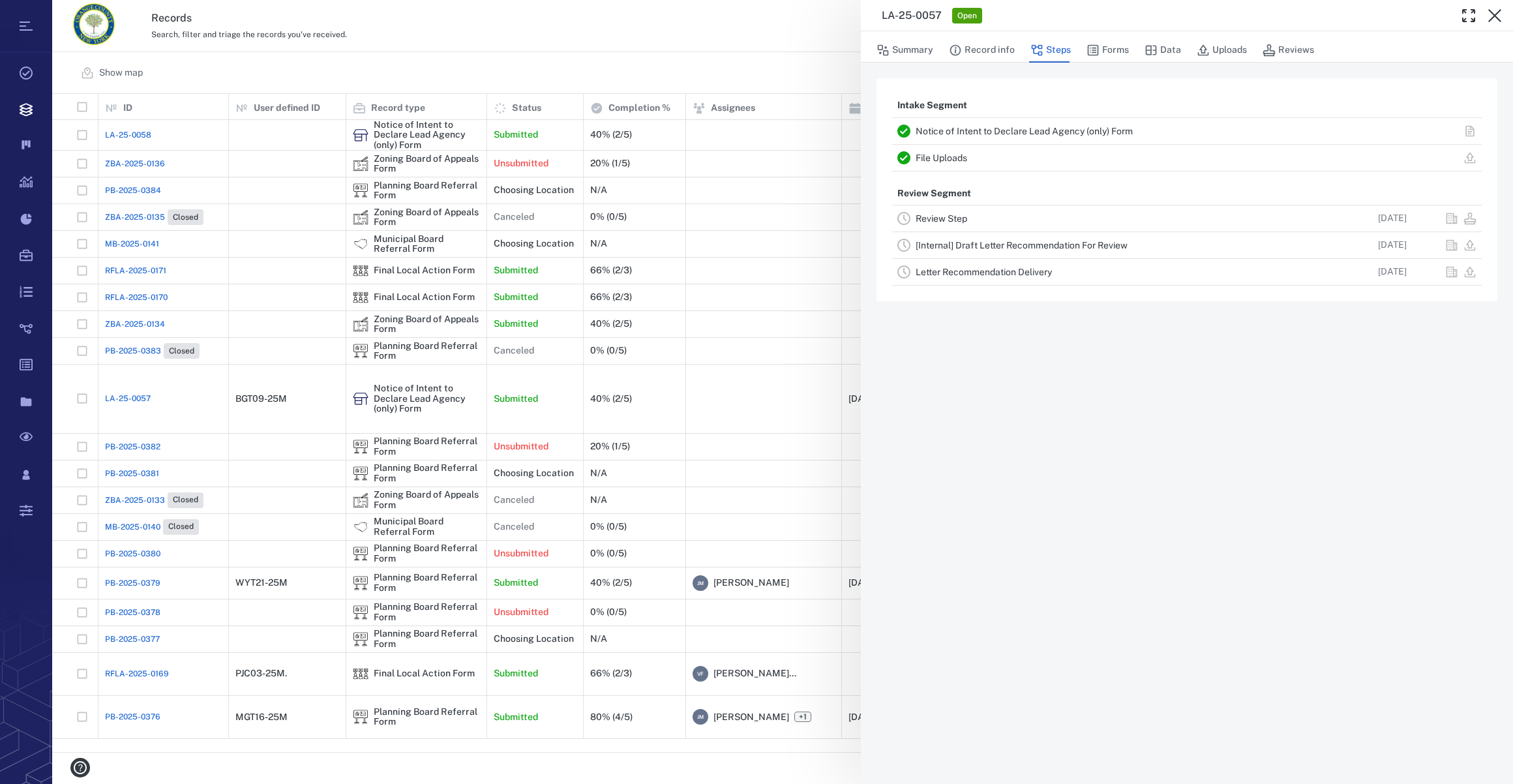
click at [933, 216] on link "Review Step" at bounding box center [941, 219] width 52 height 11
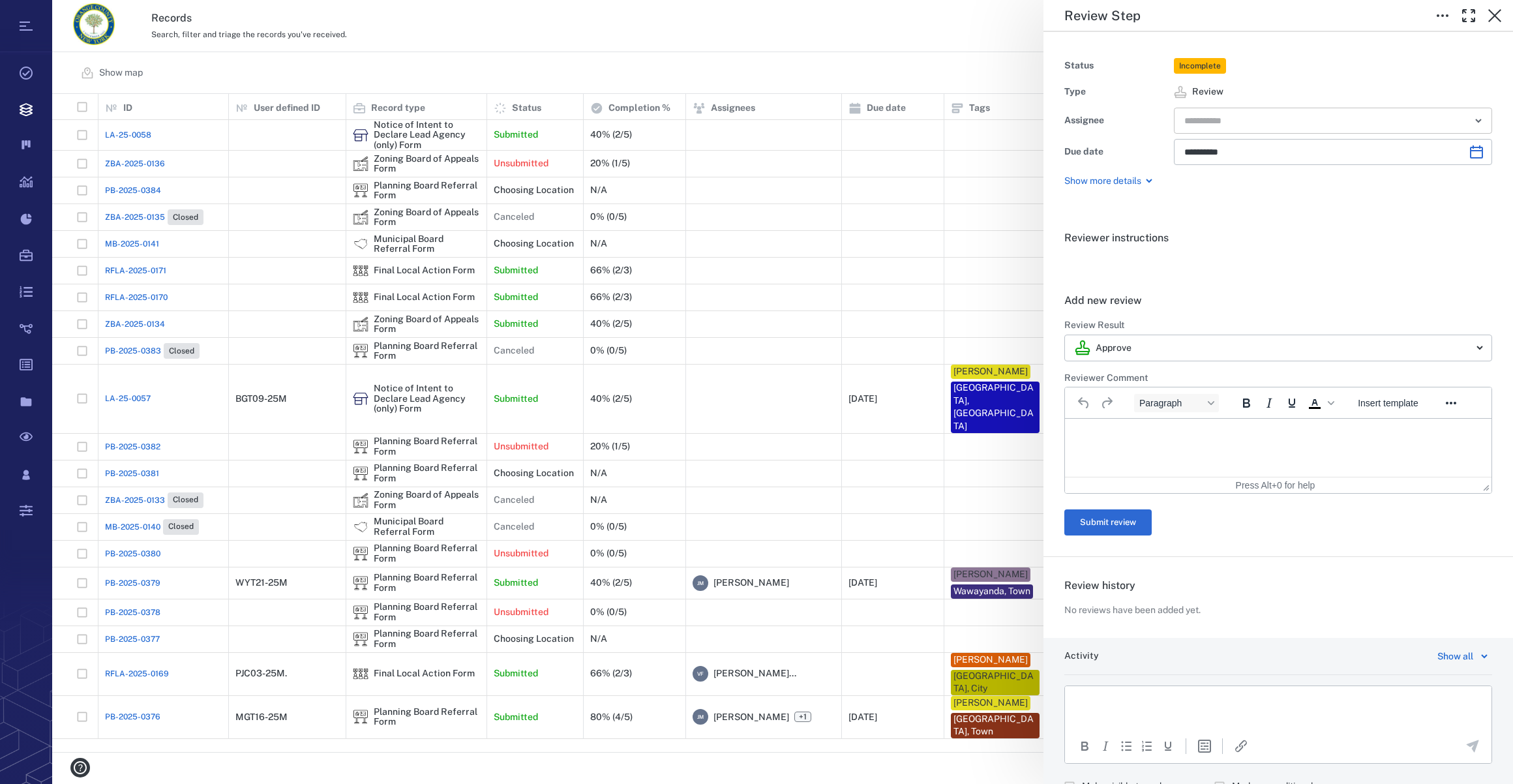
click at [1228, 124] on input "text" at bounding box center [1318, 121] width 270 height 18
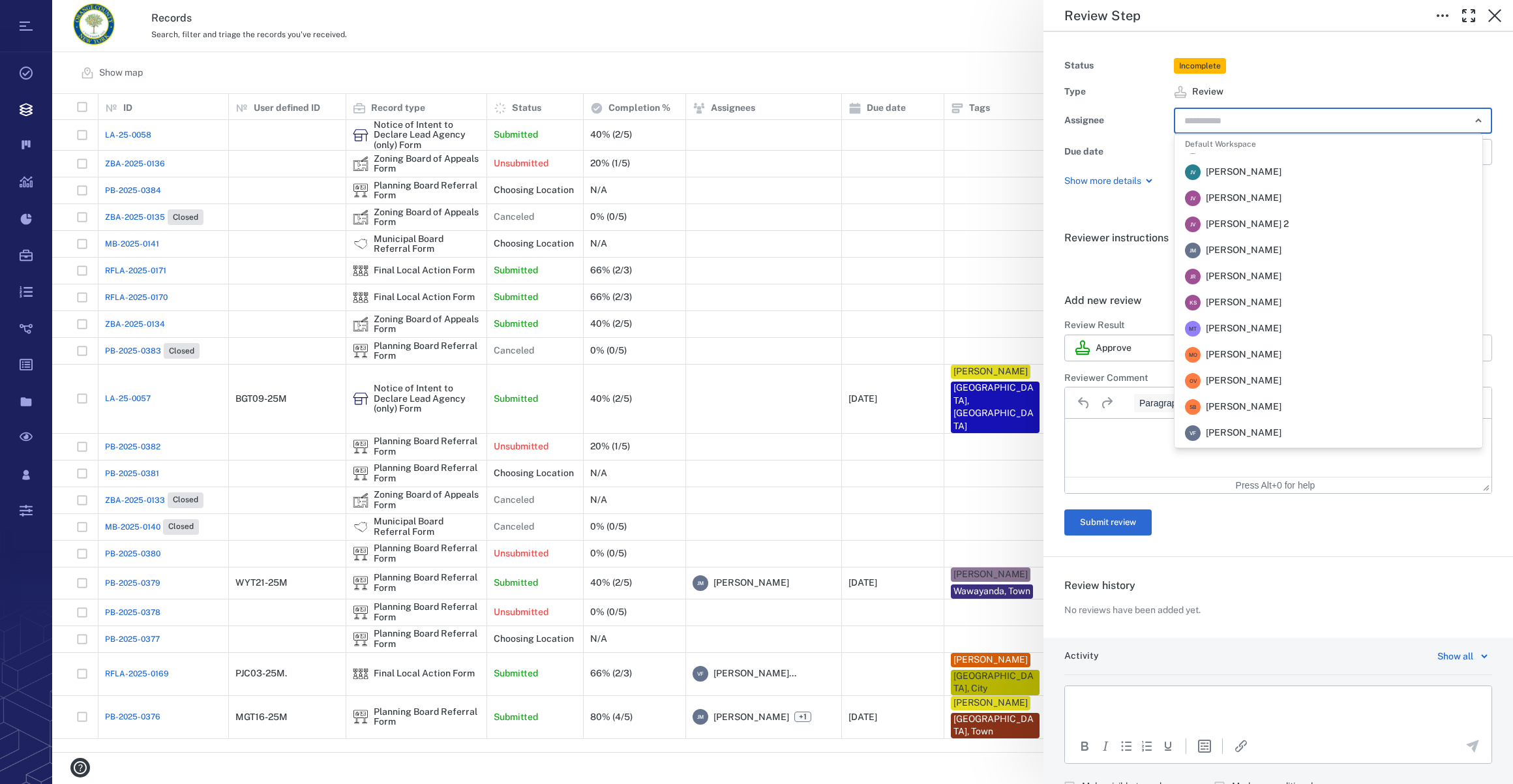
scroll to position [178, 0]
click at [1266, 324] on span "Megan Tennermann" at bounding box center [1243, 328] width 76 height 13
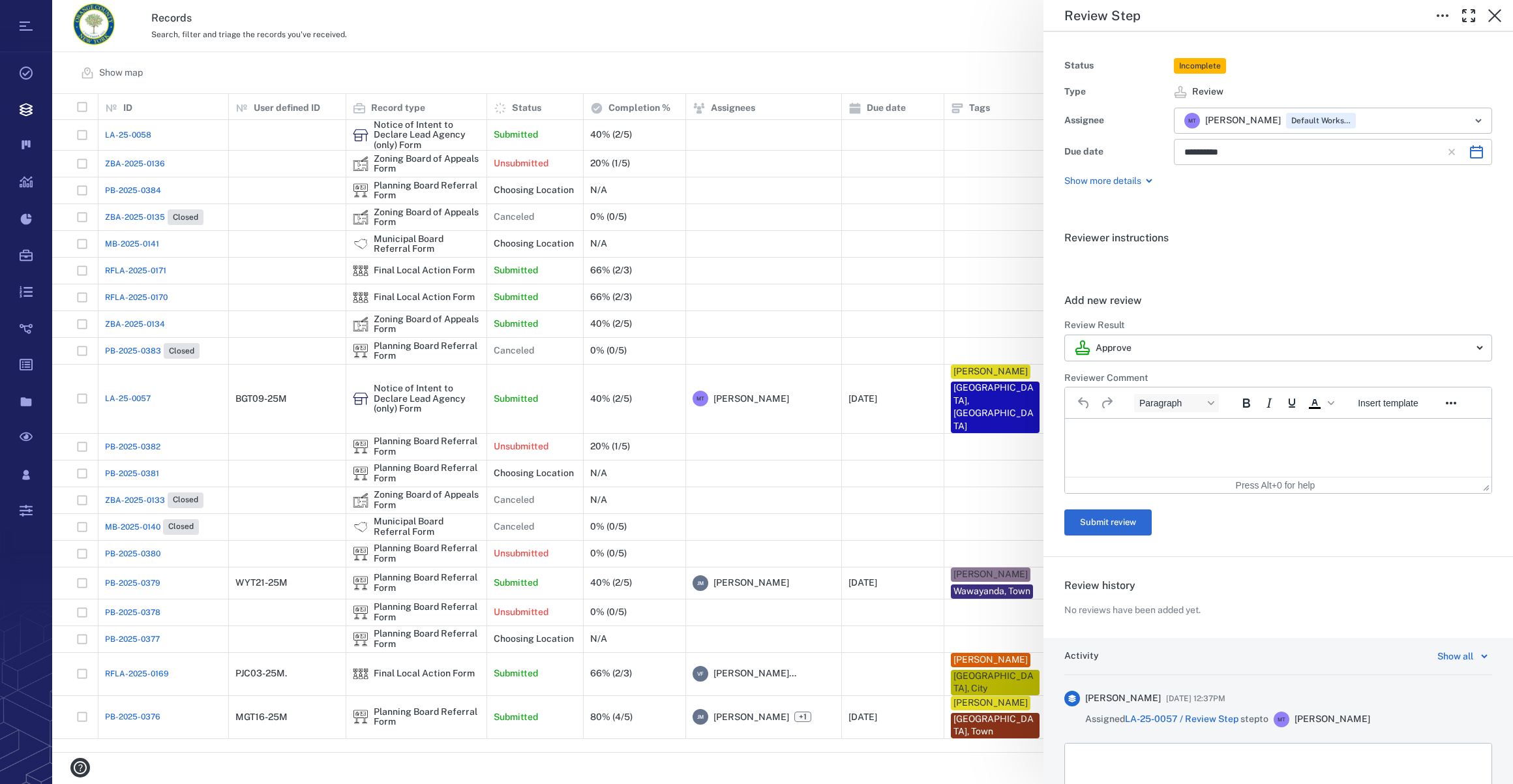
click at [1470, 147] on icon "Choose date, selected date is Nov 20, 2025" at bounding box center [1476, 152] width 13 height 13
click at [1304, 265] on button "6" at bounding box center [1305, 266] width 23 height 23
type input "**********"
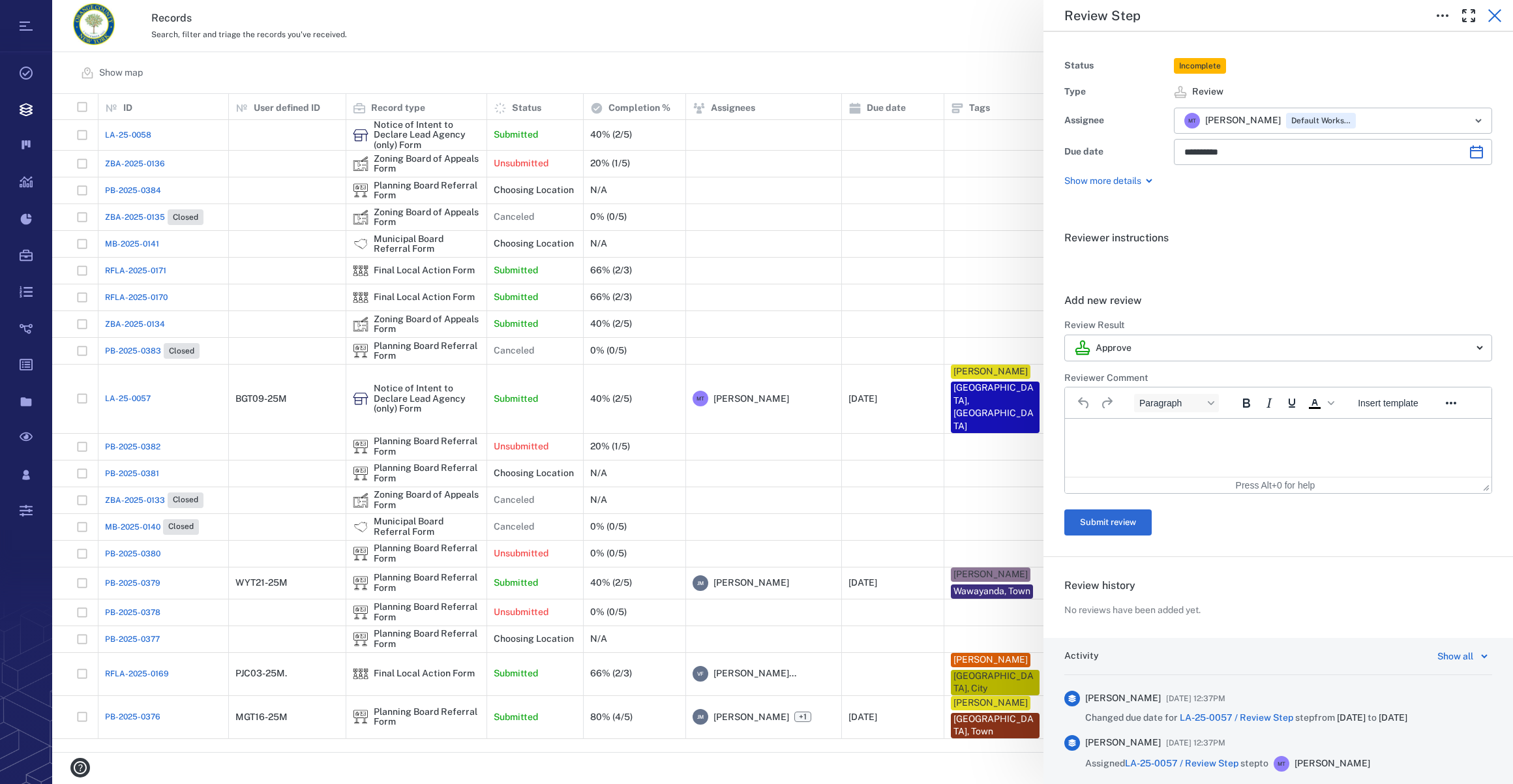
click at [1498, 16] on icon "button" at bounding box center [1495, 16] width 16 height 16
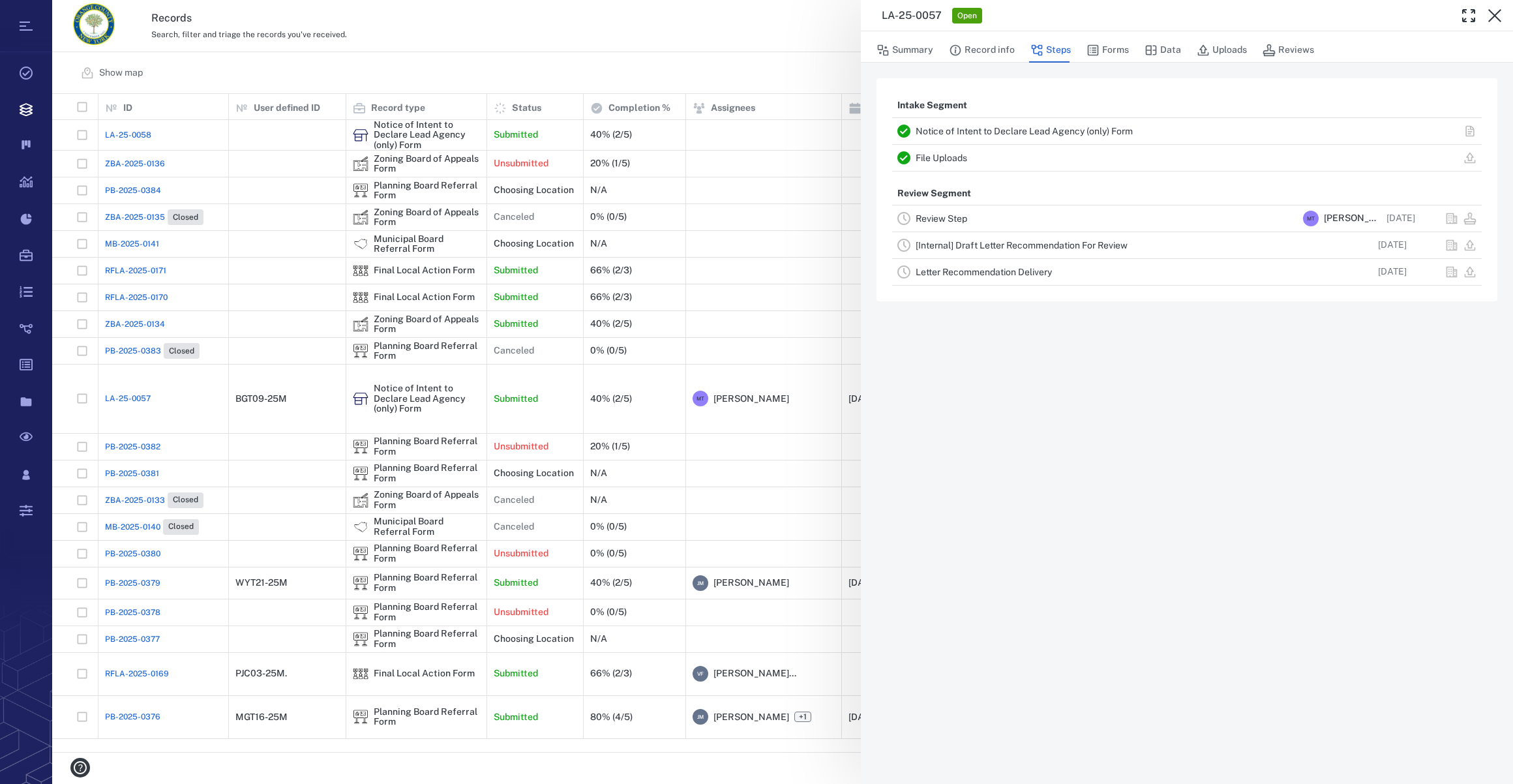
click at [1498, 16] on icon "button" at bounding box center [1495, 16] width 16 height 16
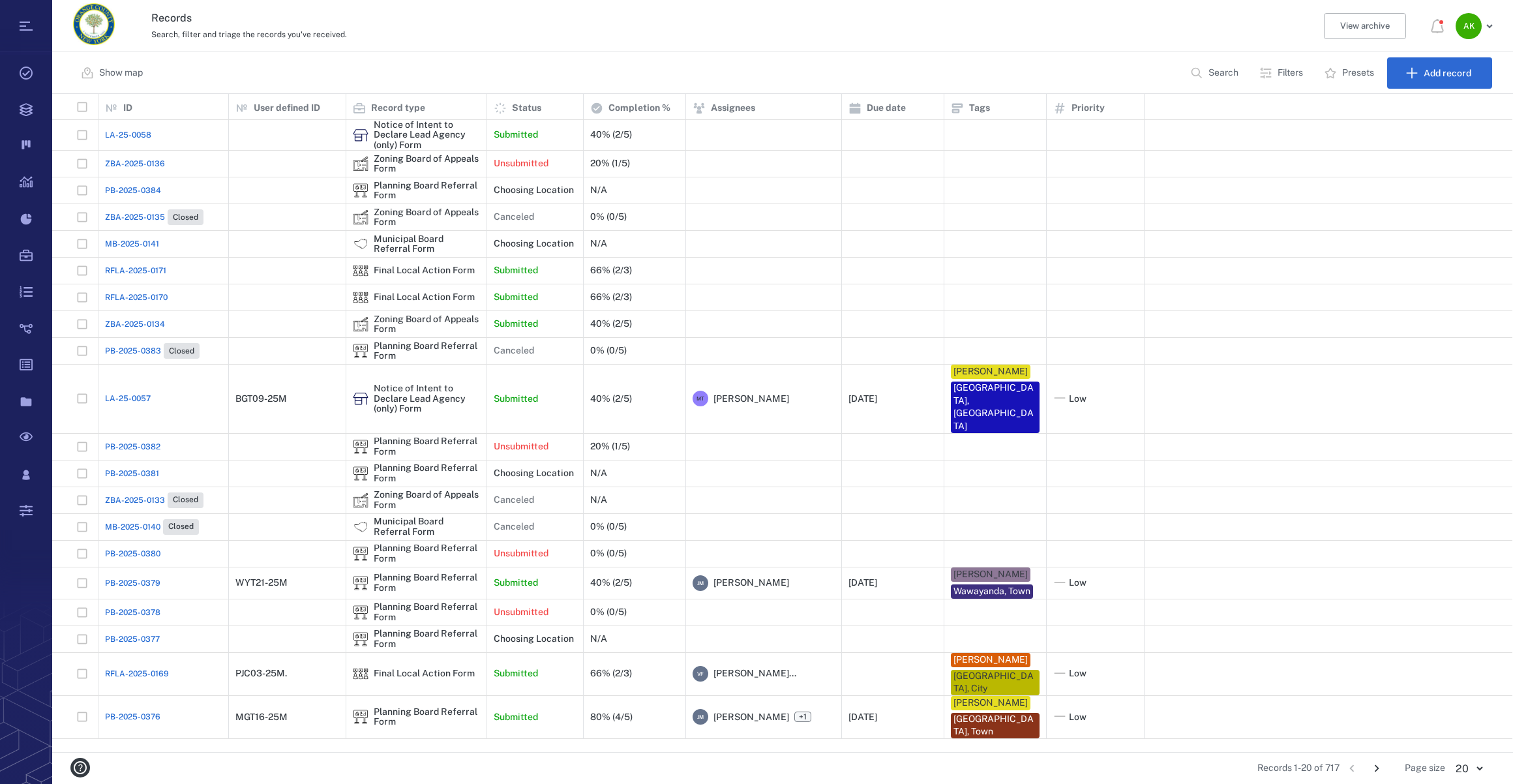
click at [134, 396] on span "LA-25-0057" at bounding box center [128, 398] width 46 height 12
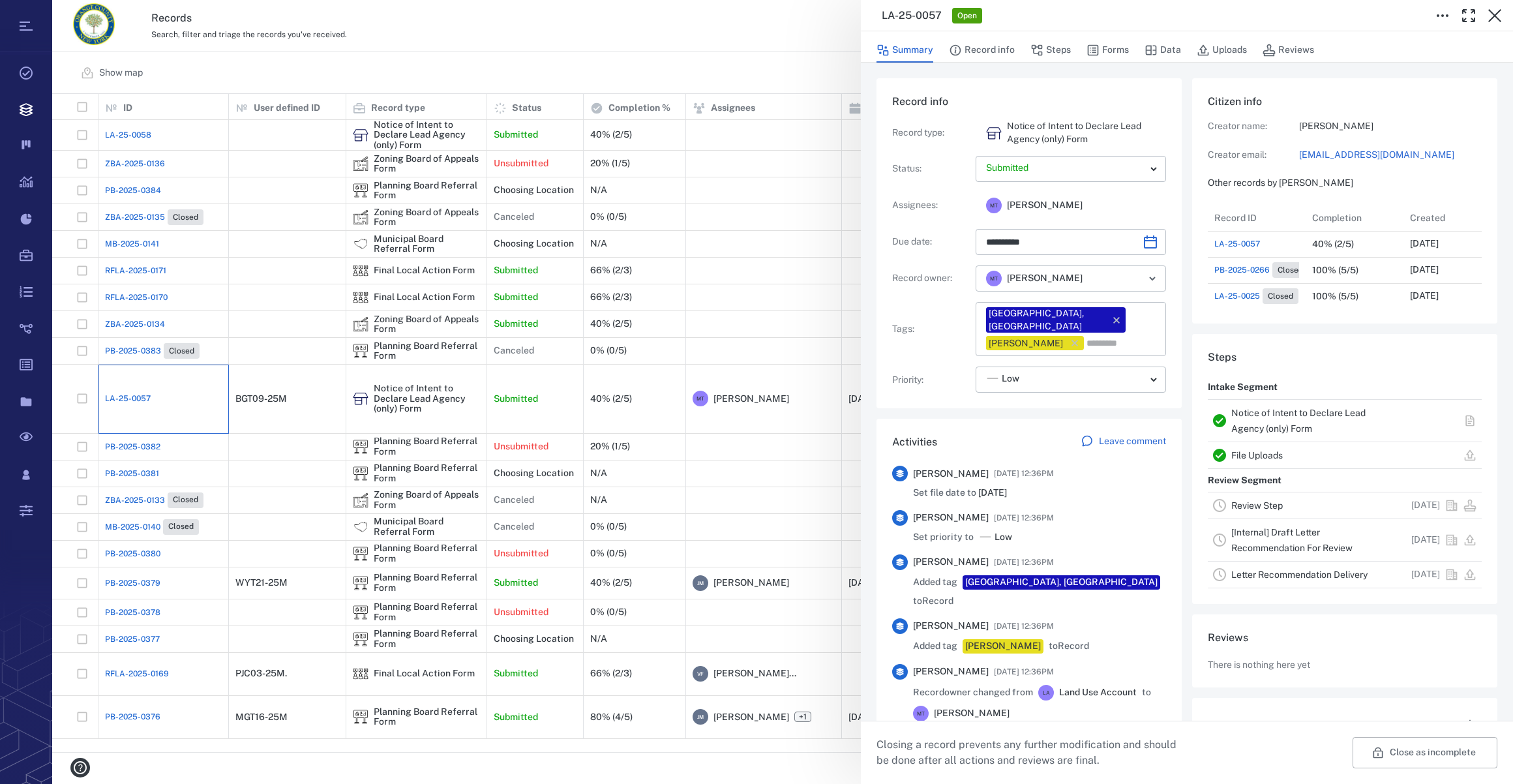
type input "**********"
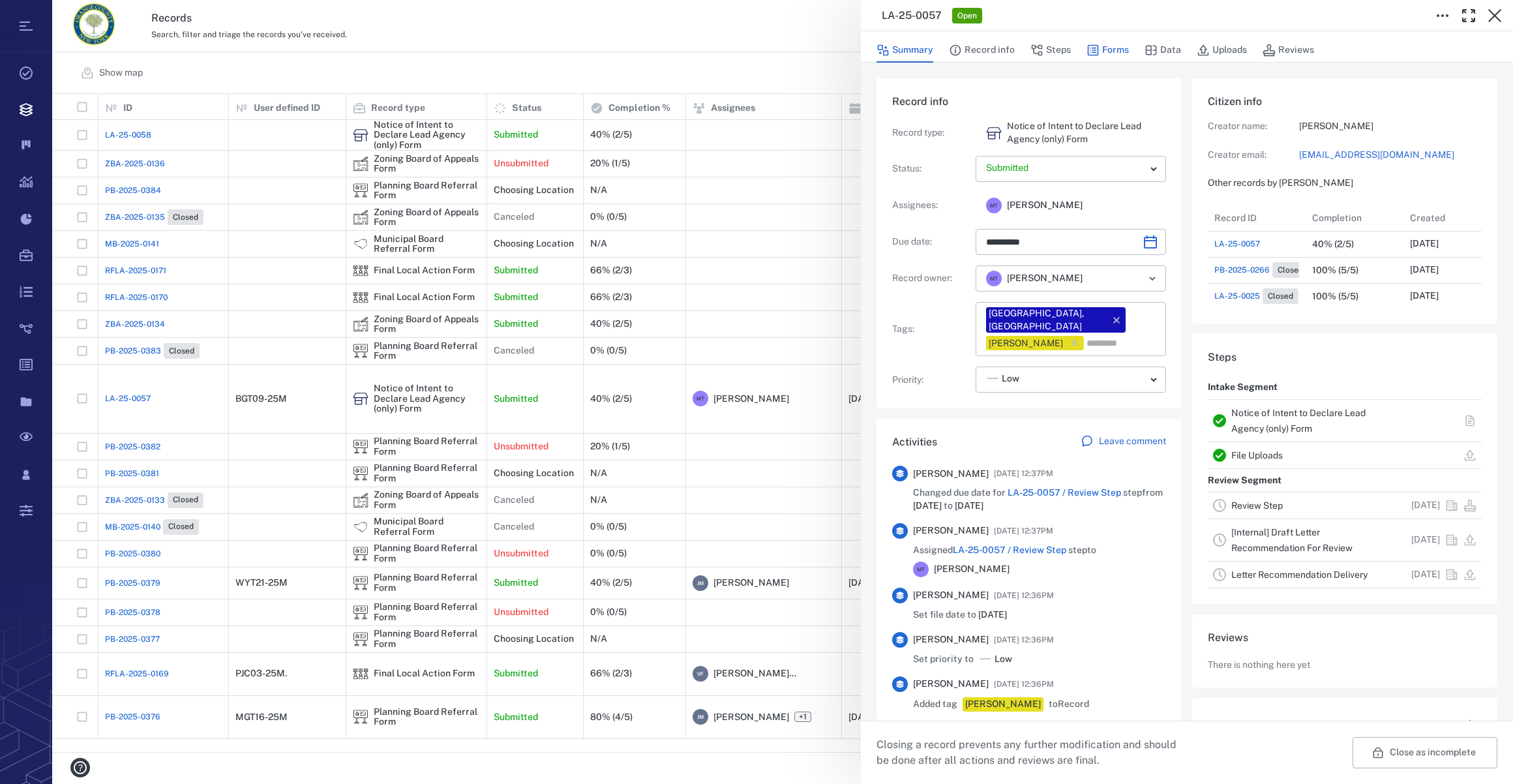
click at [1108, 51] on button "Forms" at bounding box center [1108, 50] width 42 height 25
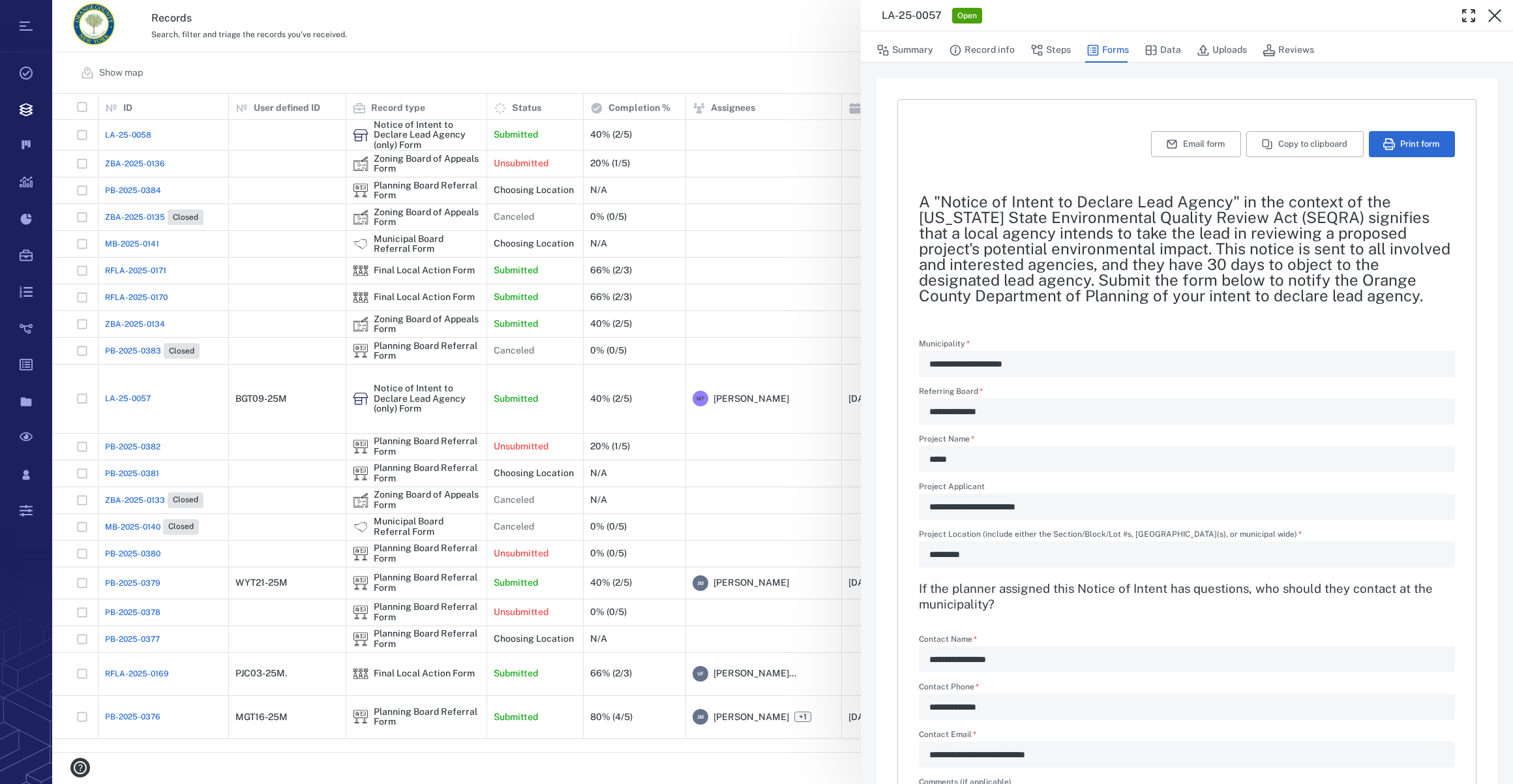
click at [1245, 49] on div "Summary Record info Steps Forms Data Uploads Reviews" at bounding box center [1186, 49] width 621 height 26
click at [1233, 51] on button "Uploads" at bounding box center [1222, 50] width 50 height 25
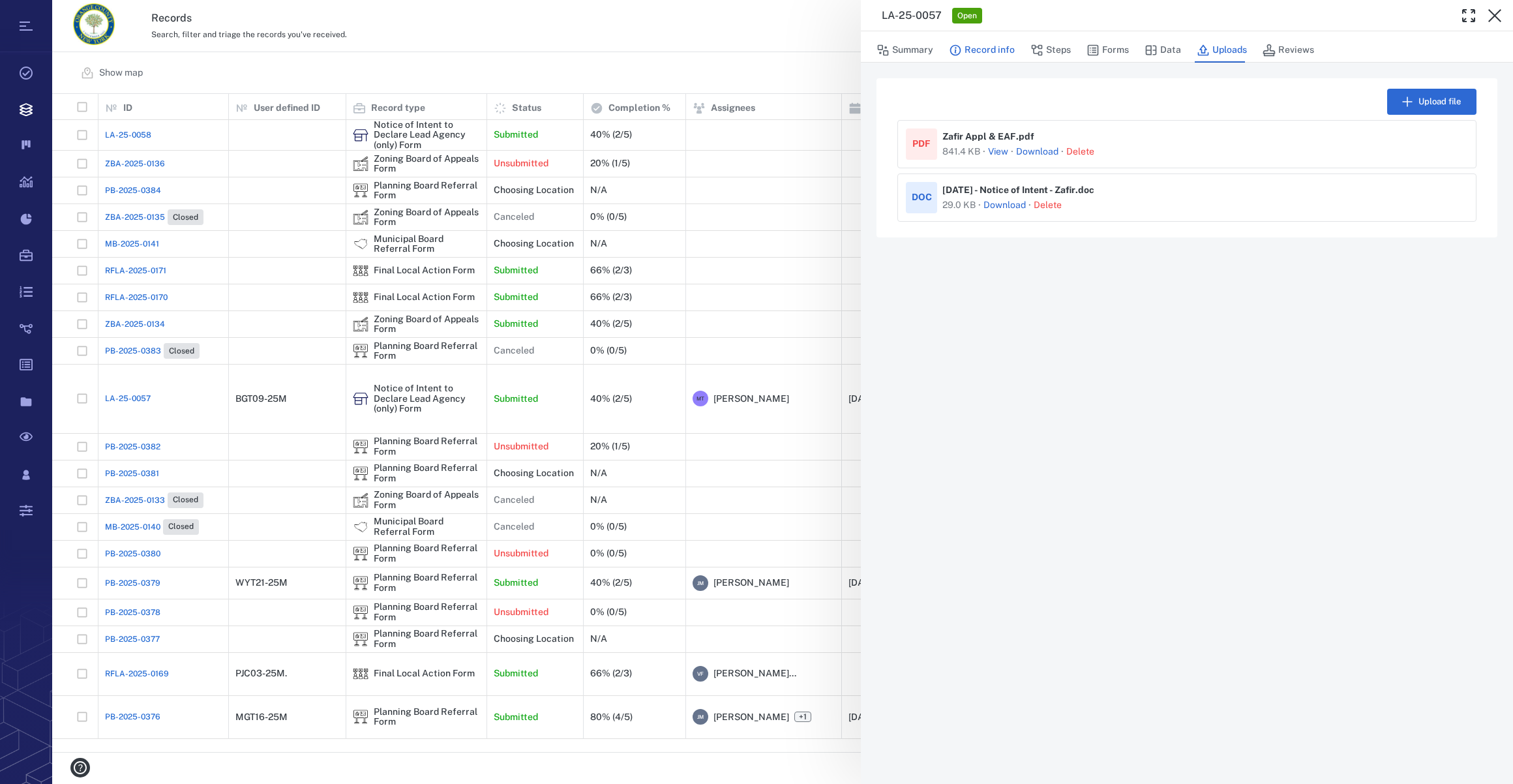
click at [996, 52] on button "Record info" at bounding box center [982, 50] width 66 height 25
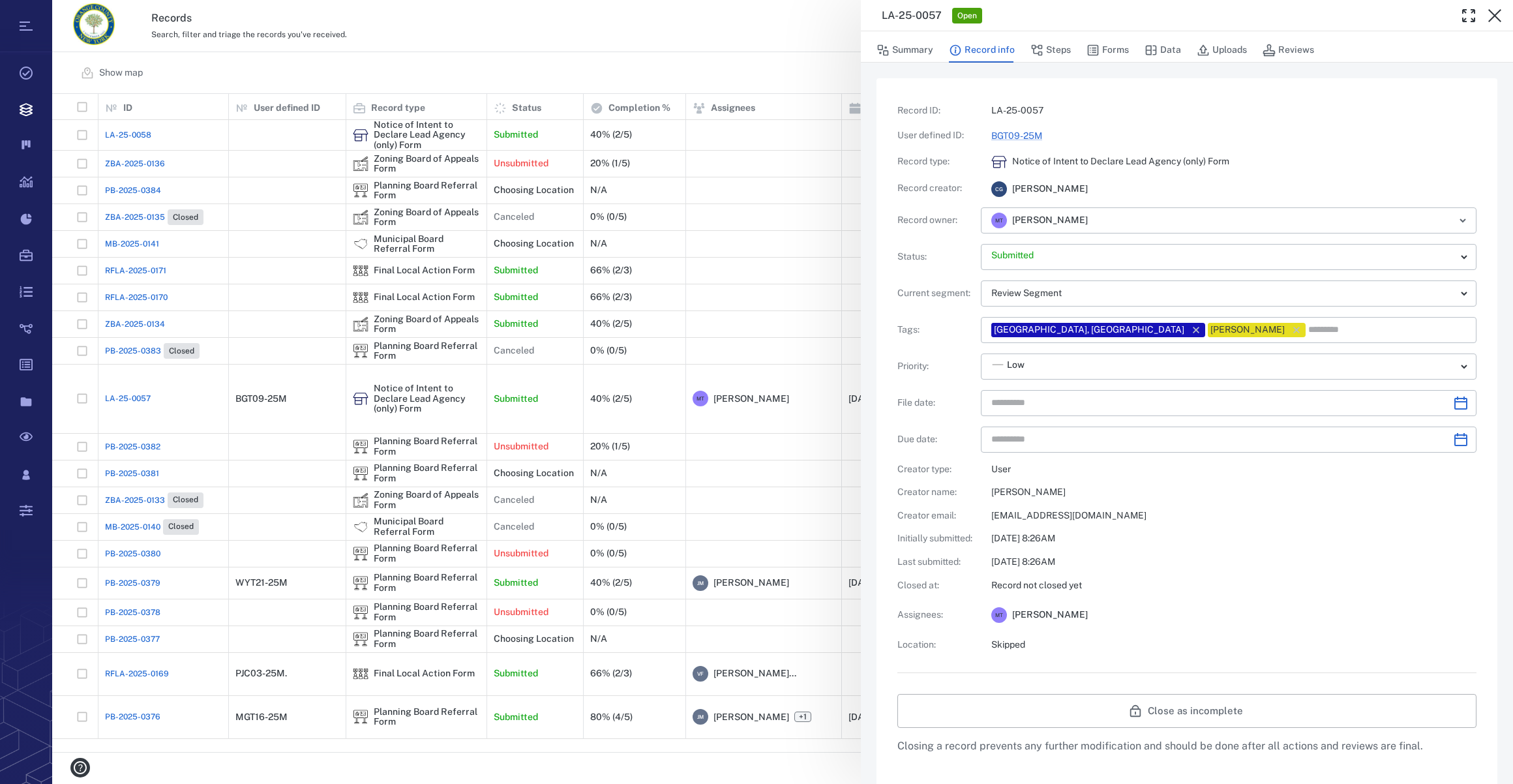
type input "**********"
click at [1116, 51] on button "Forms" at bounding box center [1108, 50] width 42 height 25
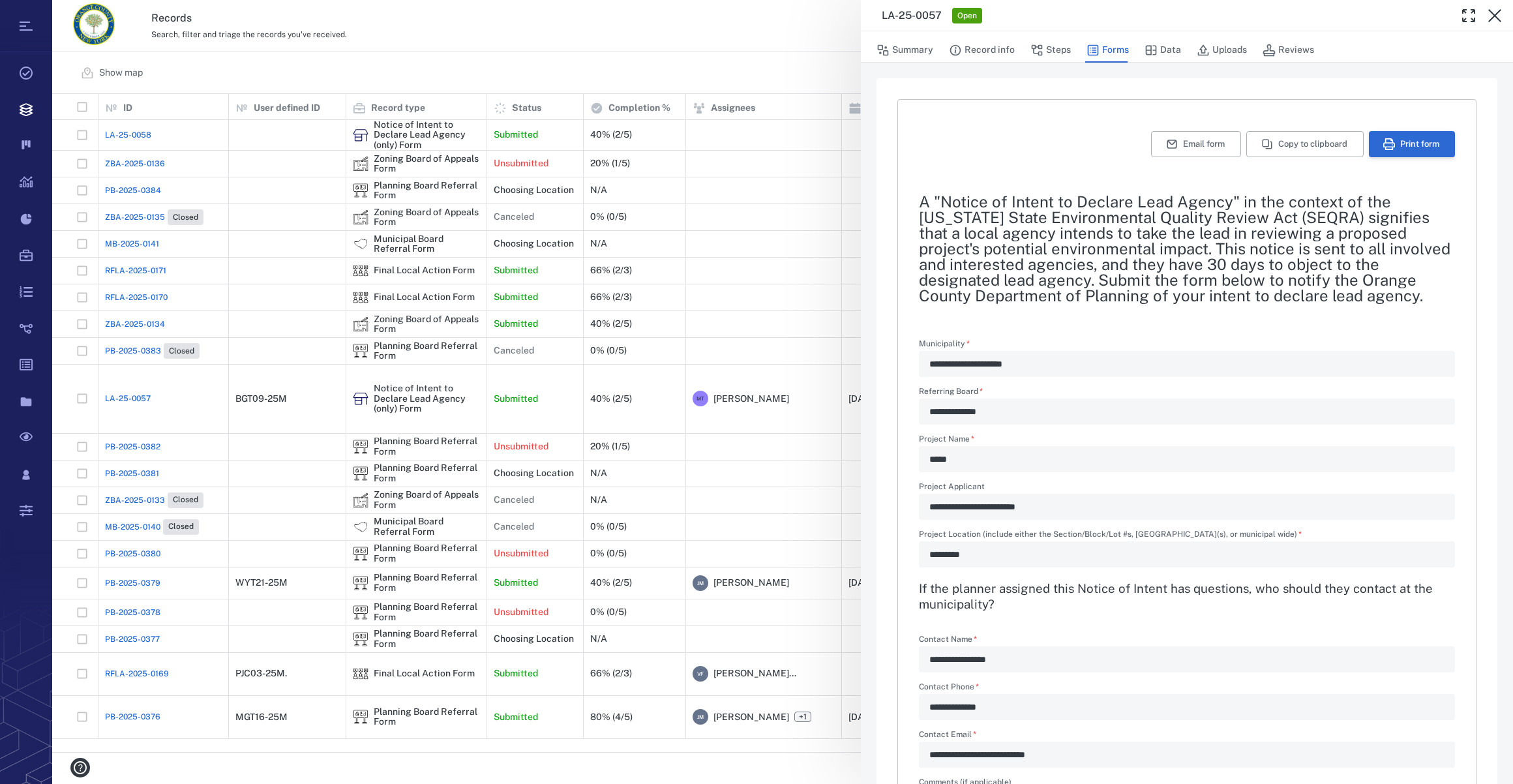
click at [1369, 137] on button "Print form" at bounding box center [1412, 144] width 86 height 26
drag, startPoint x: 1500, startPoint y: 13, endPoint x: 1508, endPoint y: 16, distance: 8.5
click at [1500, 13] on icon "button" at bounding box center [1495, 16] width 16 height 16
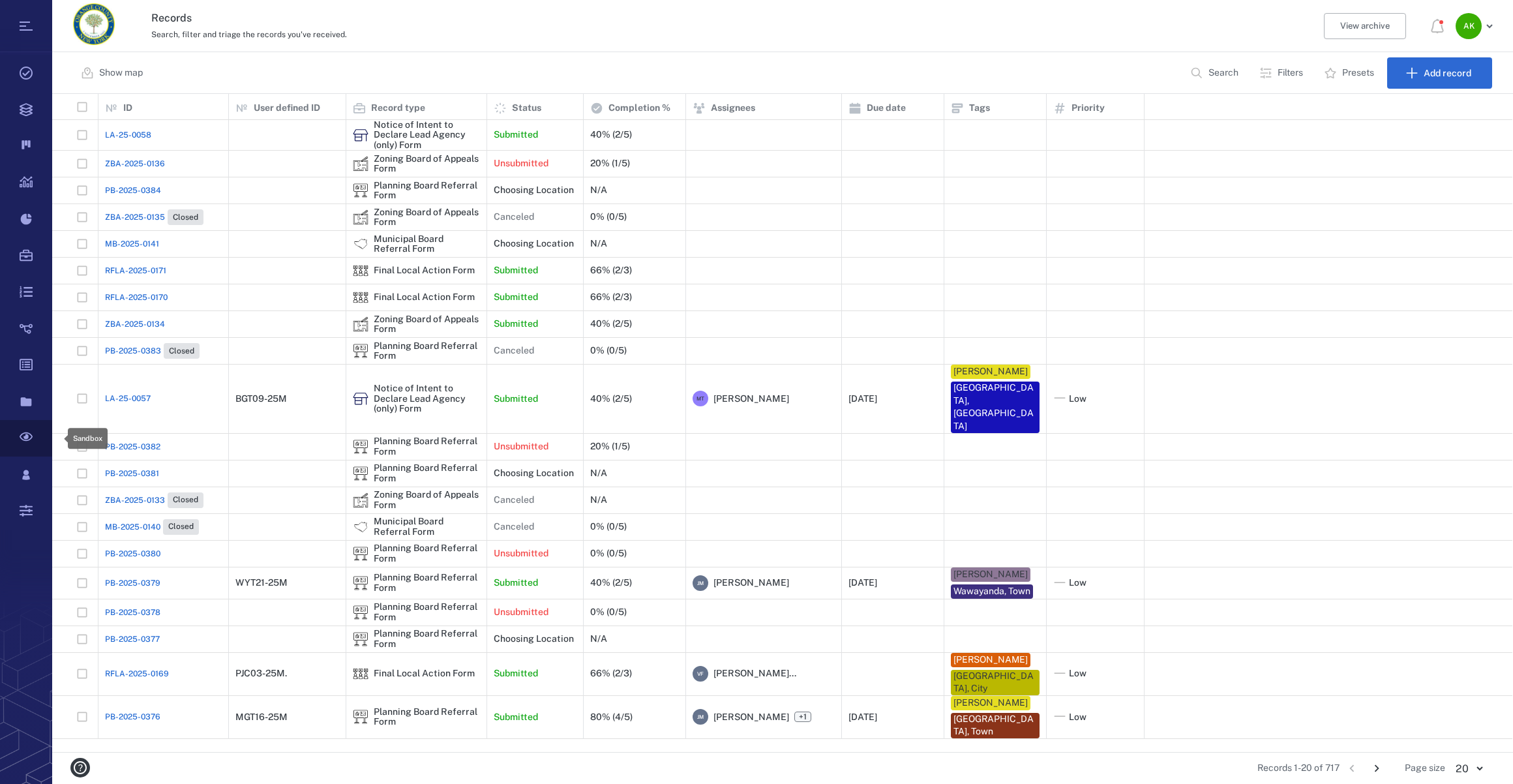
scroll to position [649, 1451]
click at [111, 321] on span "ZBA-2025-0134" at bounding box center [135, 323] width 60 height 12
click at [155, 315] on div "ZBA-2025-0134" at bounding box center [163, 323] width 117 height 26
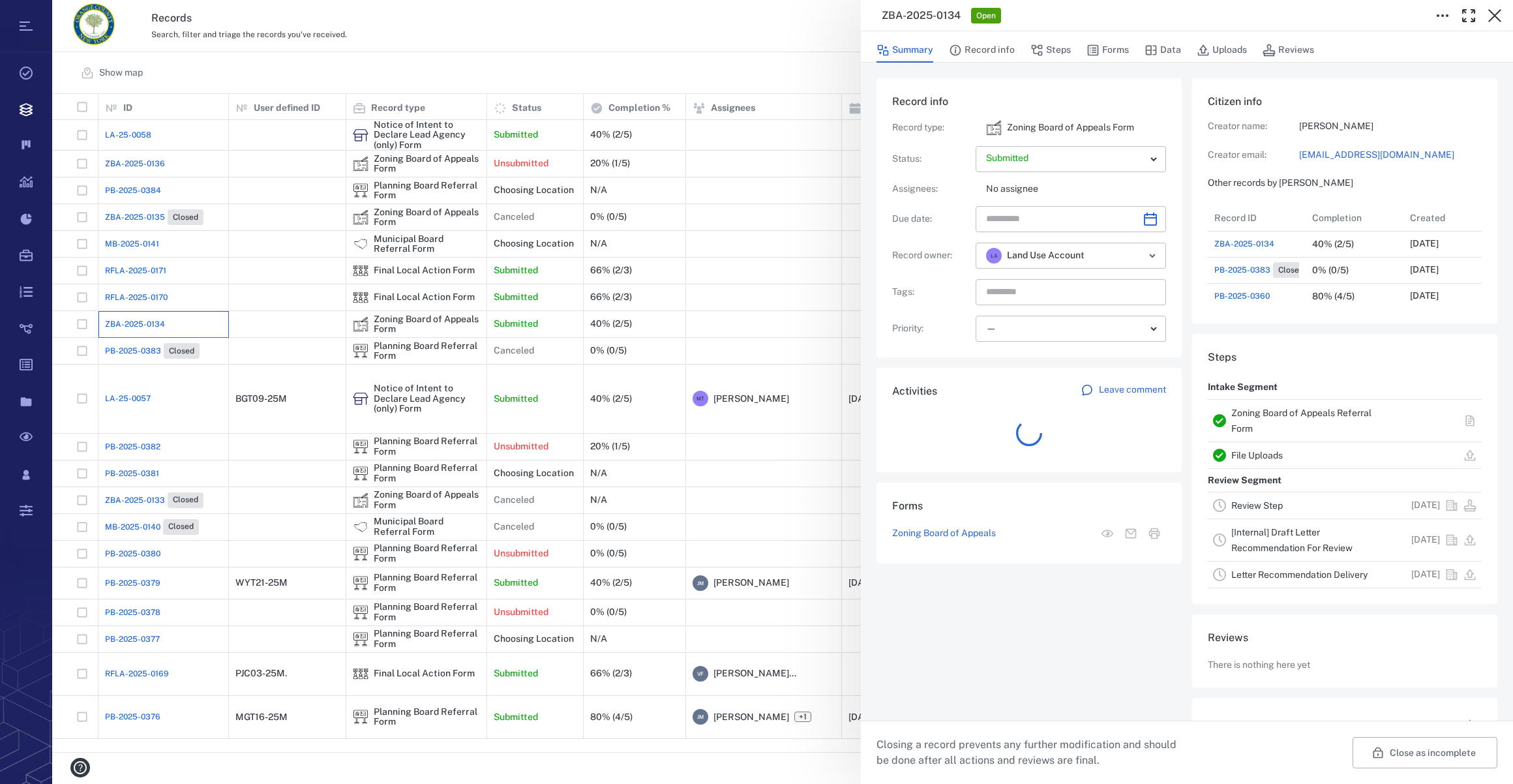
scroll to position [678, 251]
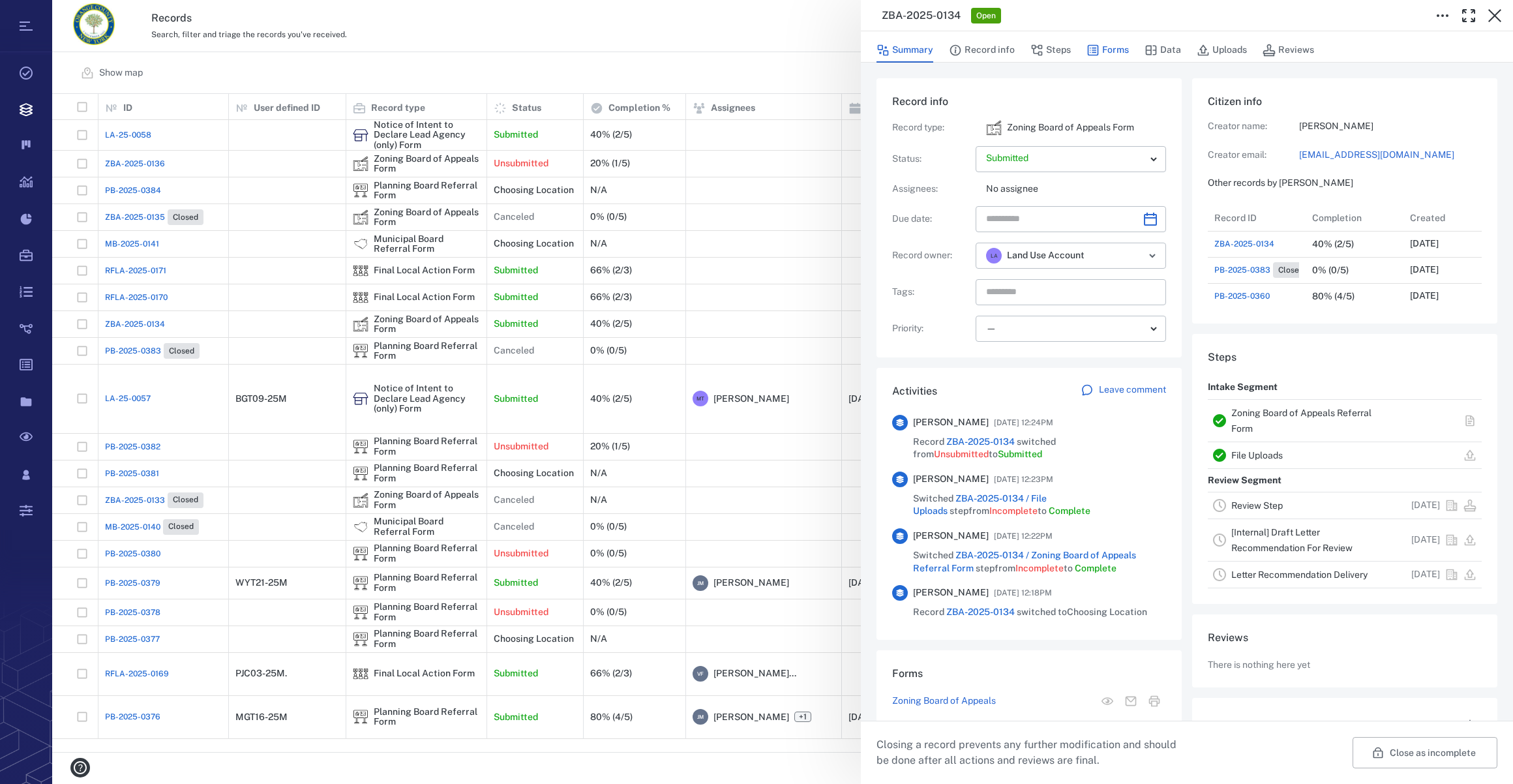
click at [1108, 47] on button "Forms" at bounding box center [1108, 50] width 42 height 25
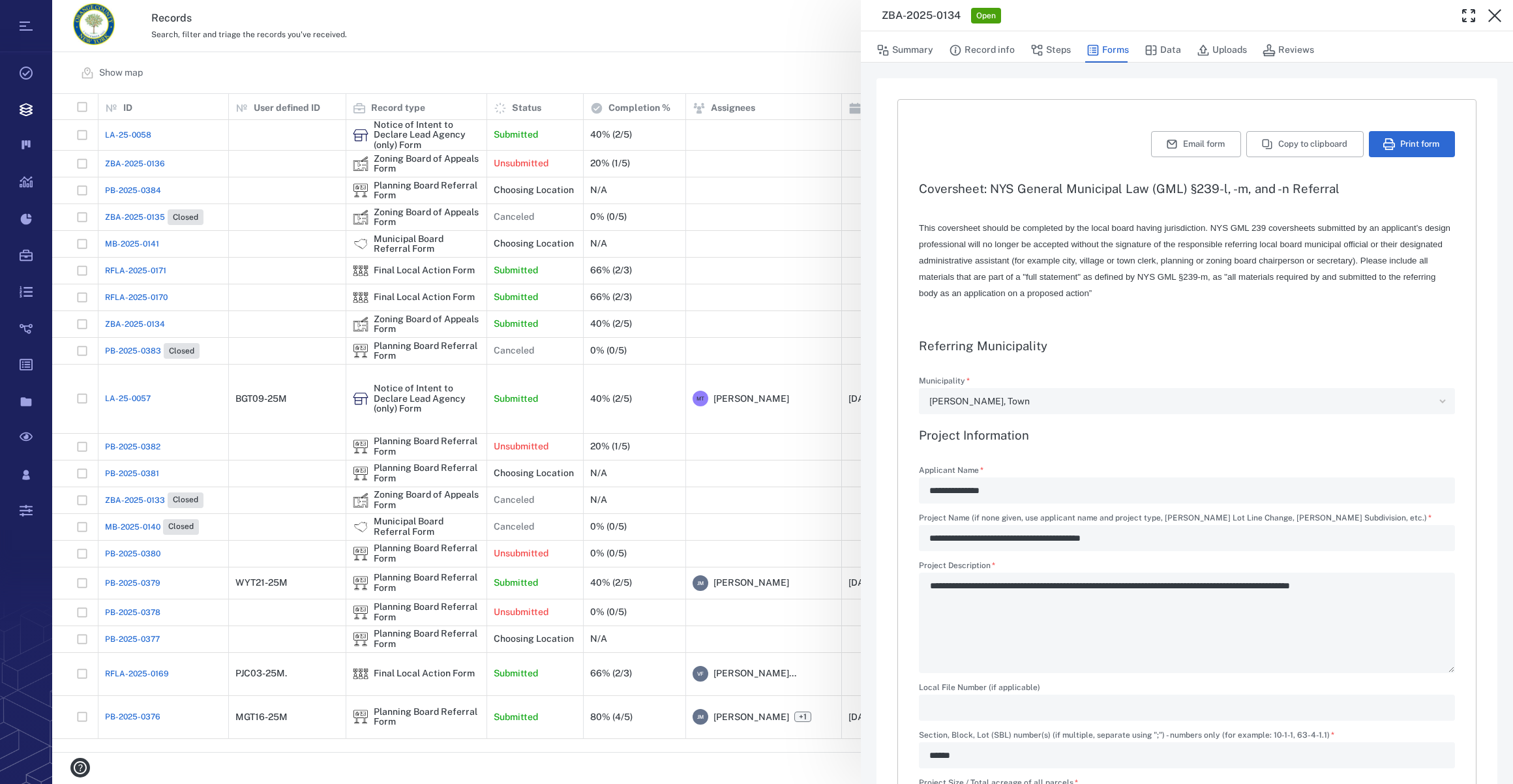
type textarea "*"
type input "**********"
click at [908, 47] on button "Summary" at bounding box center [905, 50] width 57 height 25
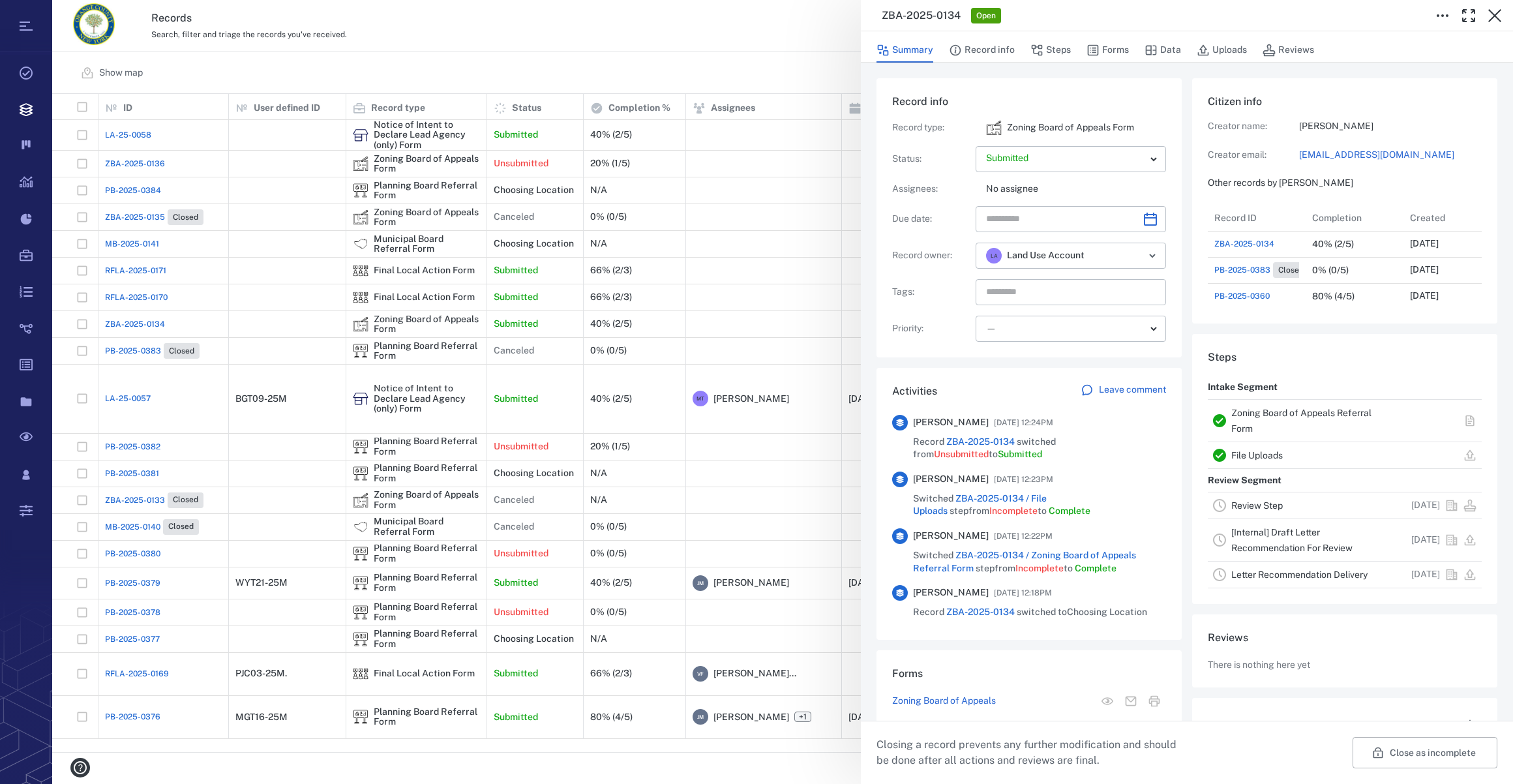
scroll to position [678, 251]
click at [1147, 219] on icon "Choose date" at bounding box center [1150, 220] width 16 height 16
click at [1145, 226] on icon "Choose date" at bounding box center [1150, 220] width 16 height 16
click at [1147, 217] on icon "Choose date" at bounding box center [1150, 219] width 13 height 13
click at [1162, 252] on icon "Next month" at bounding box center [1165, 254] width 16 height 16
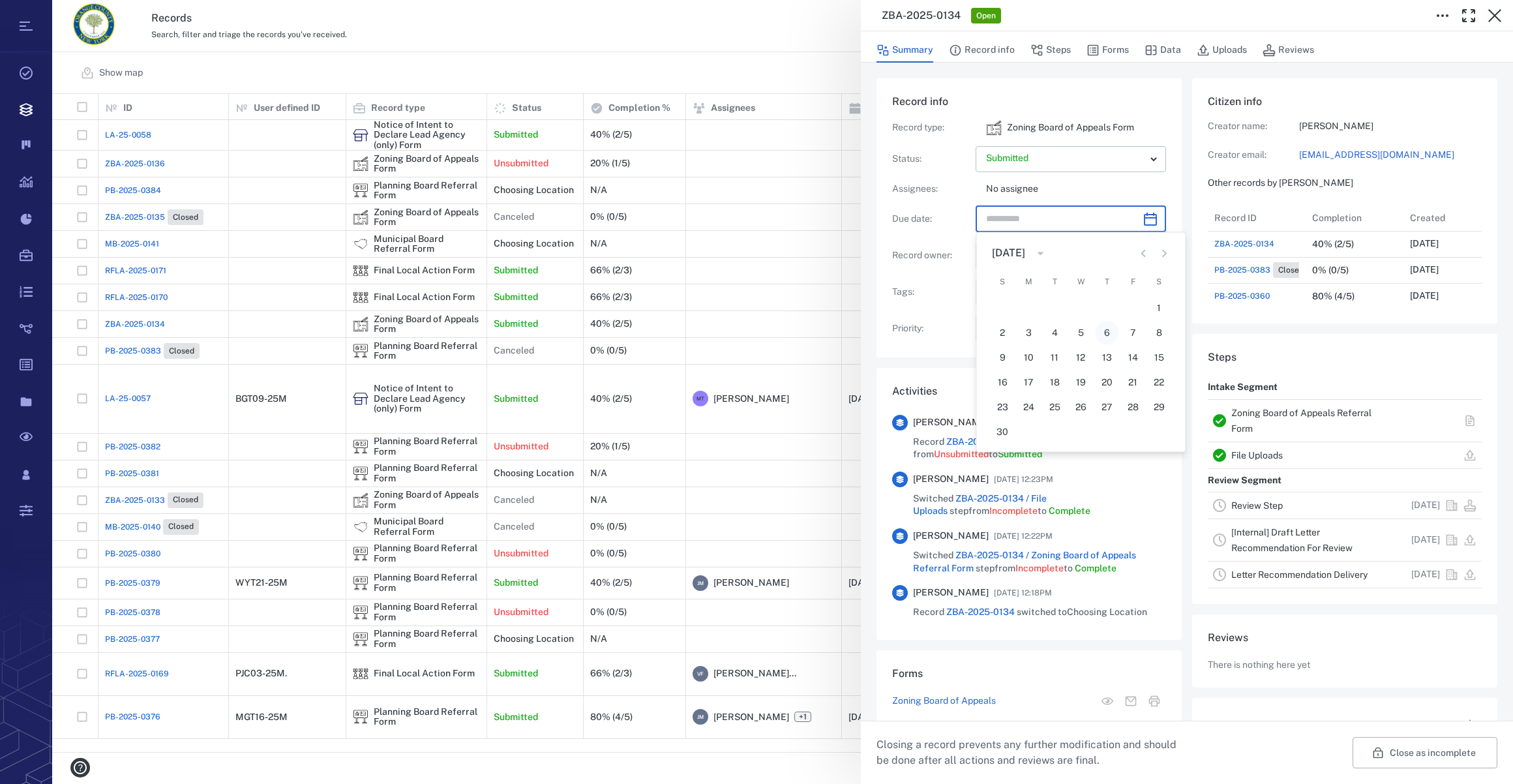
click at [1107, 326] on button "6" at bounding box center [1107, 332] width 23 height 23
type input "**********"
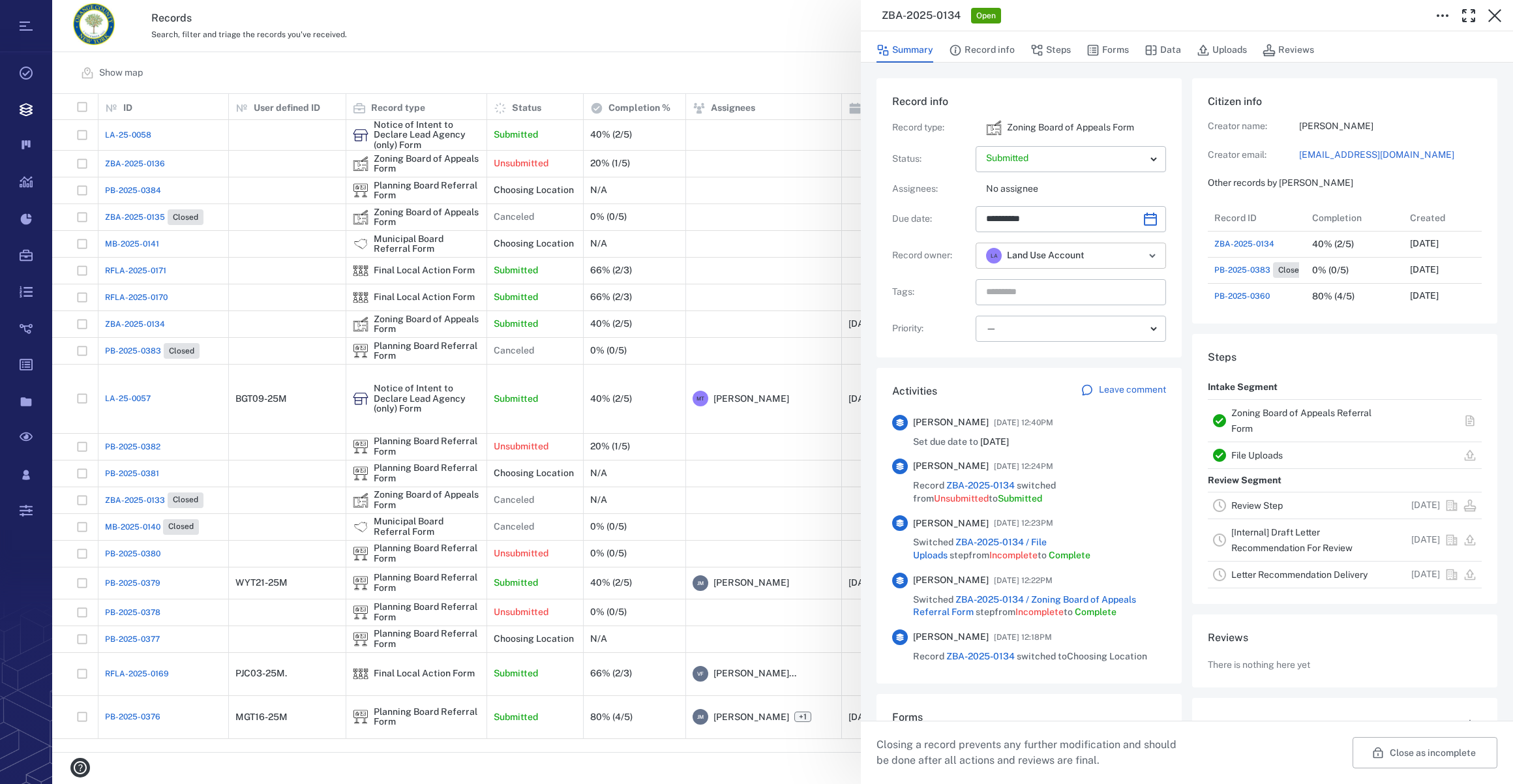
click at [1104, 255] on input "text" at bounding box center [1111, 255] width 32 height 18
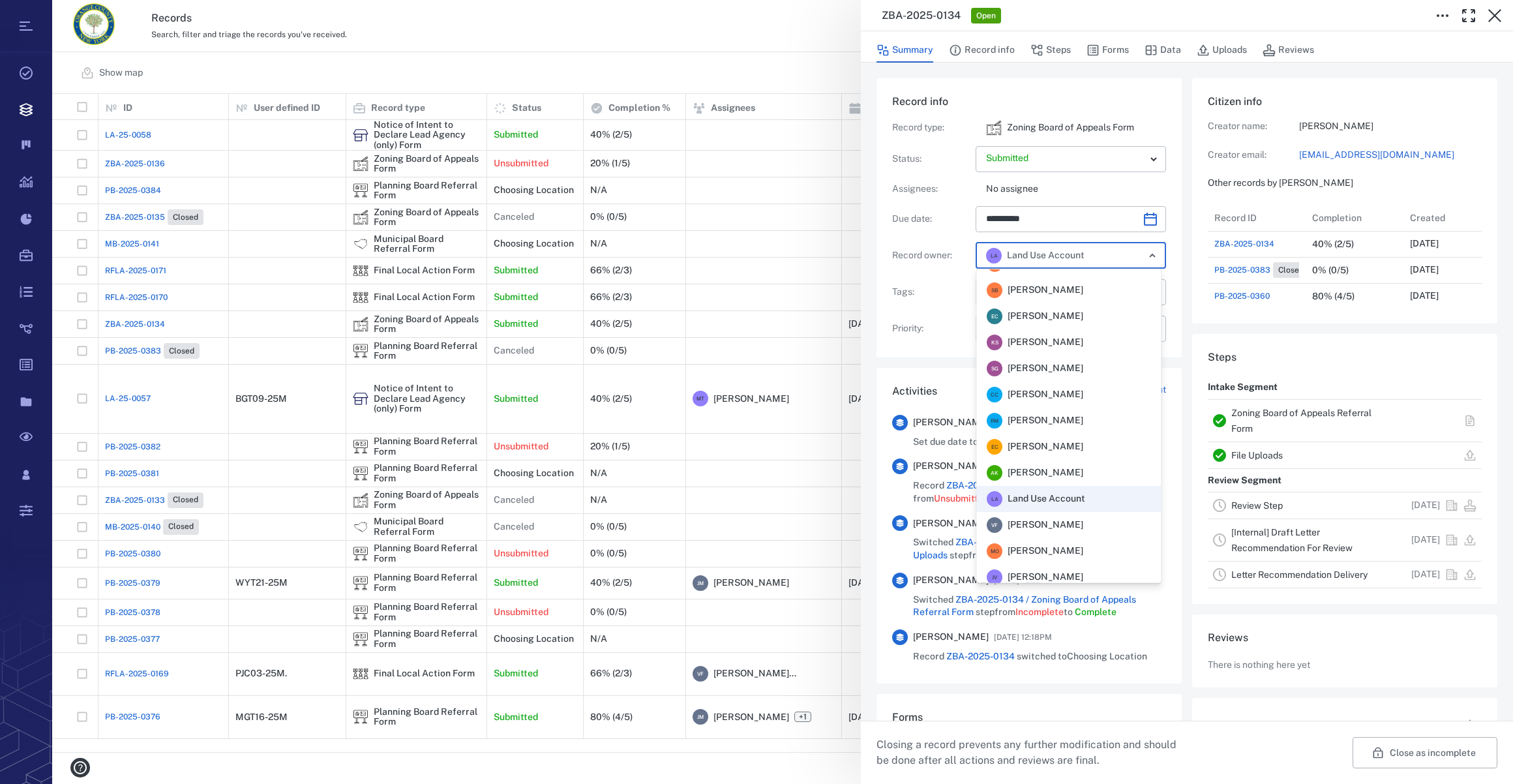
scroll to position [287, 0]
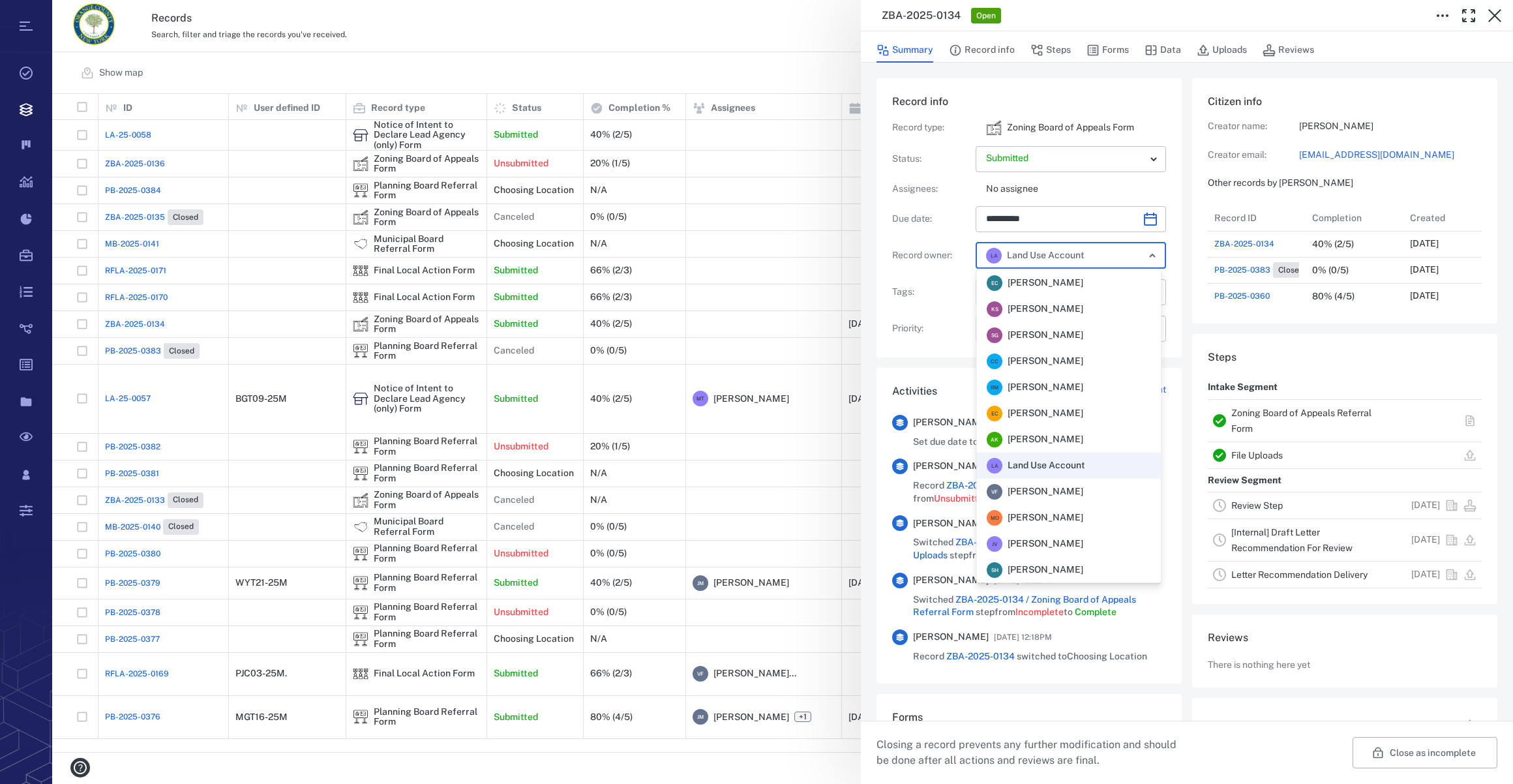
click at [1076, 491] on span "Veronica Fernandez - Rogers" at bounding box center [1045, 491] width 76 height 13
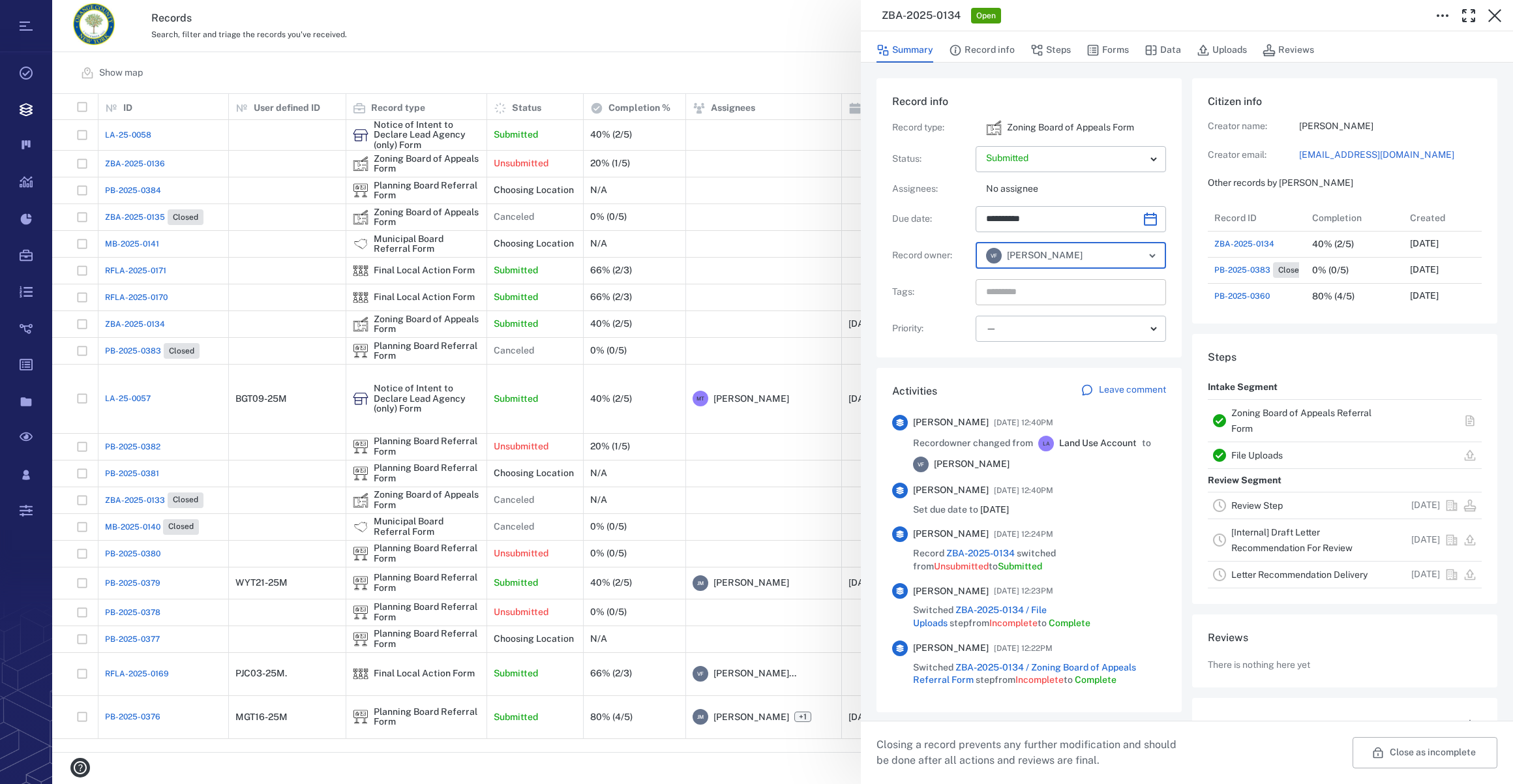
click at [1020, 294] on input "text" at bounding box center [1056, 292] width 142 height 18
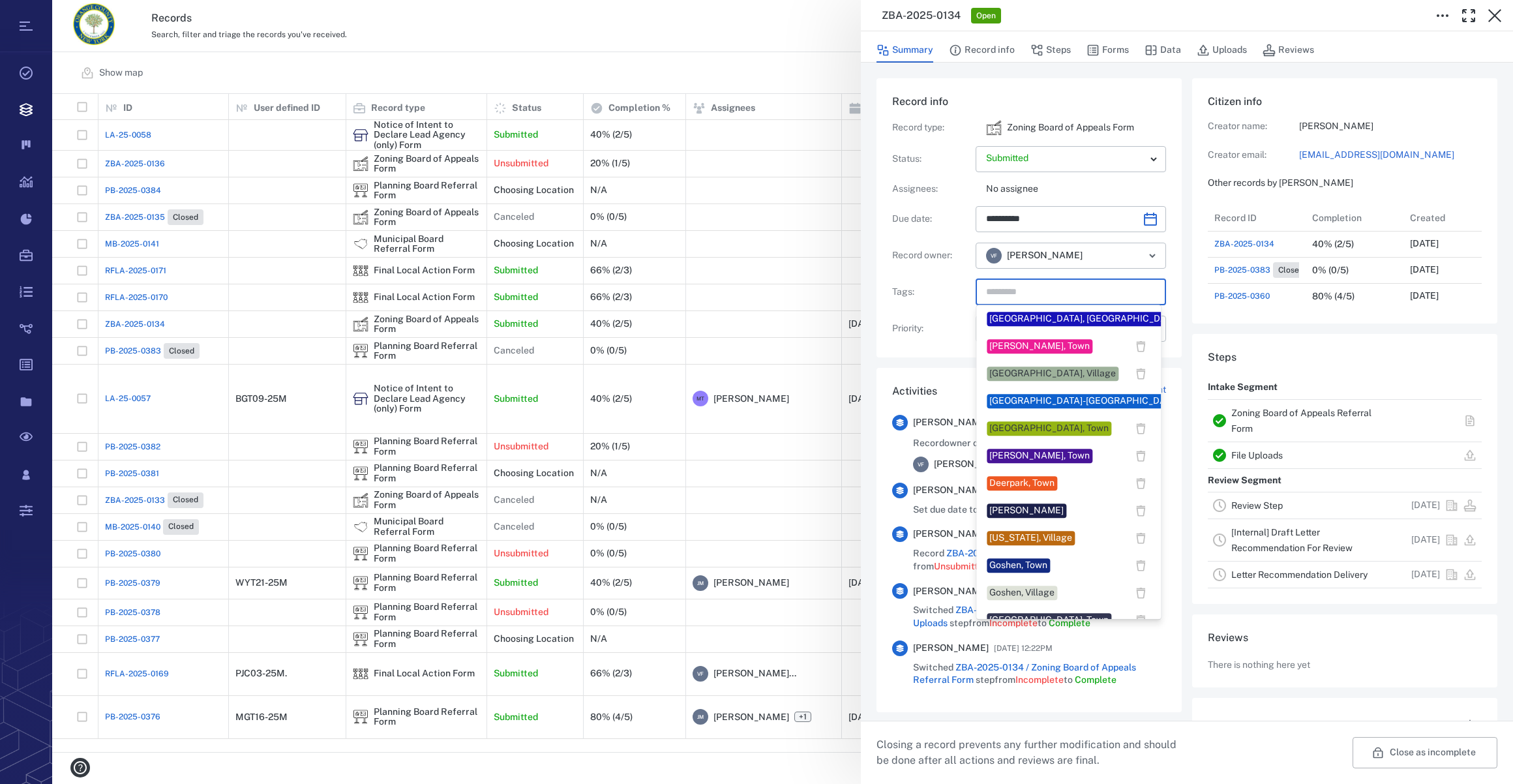
click at [1023, 455] on div "Crawford, Town" at bounding box center [1040, 455] width 100 height 13
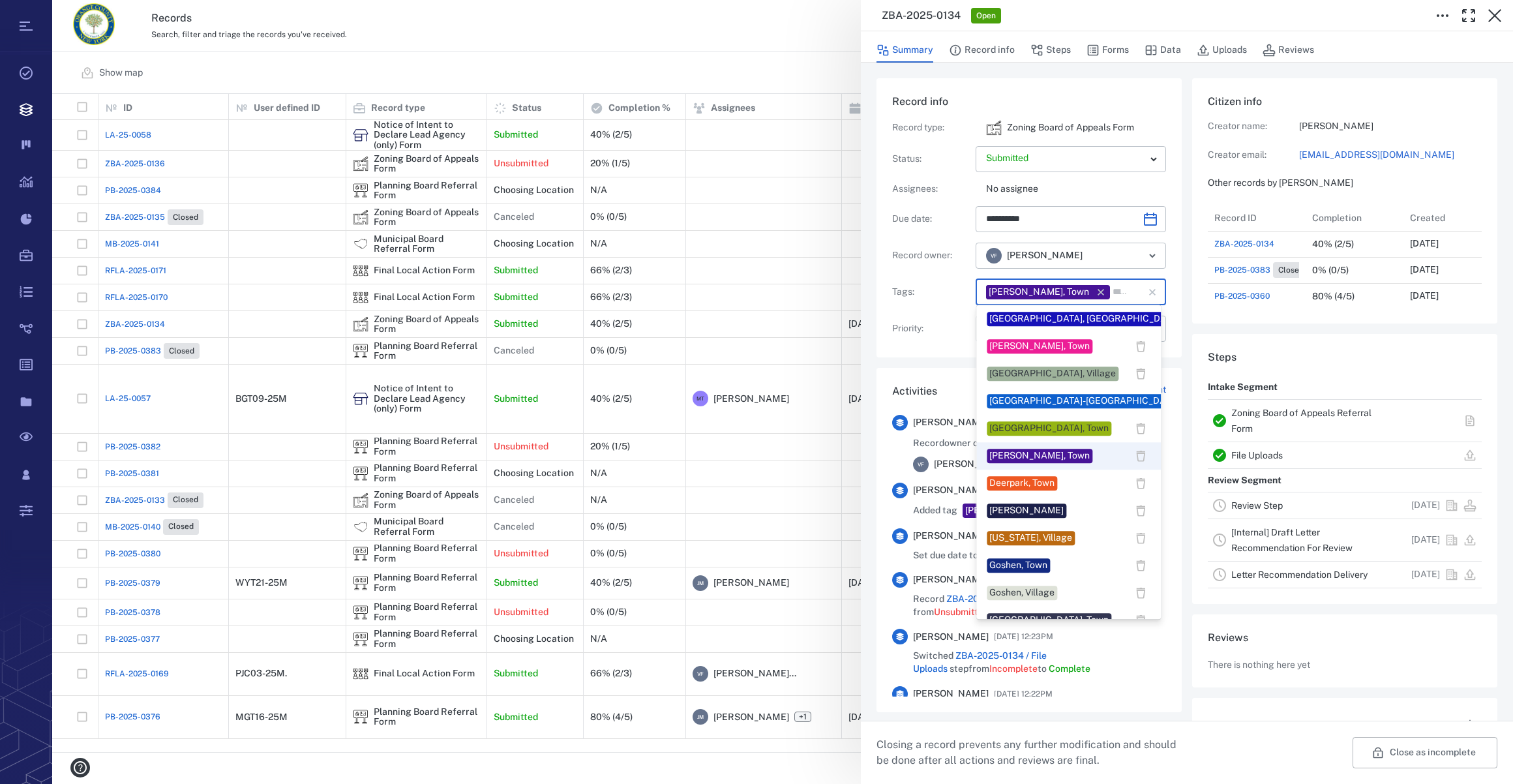
click at [1111, 291] on input "text" at bounding box center [1119, 292] width 16 height 18
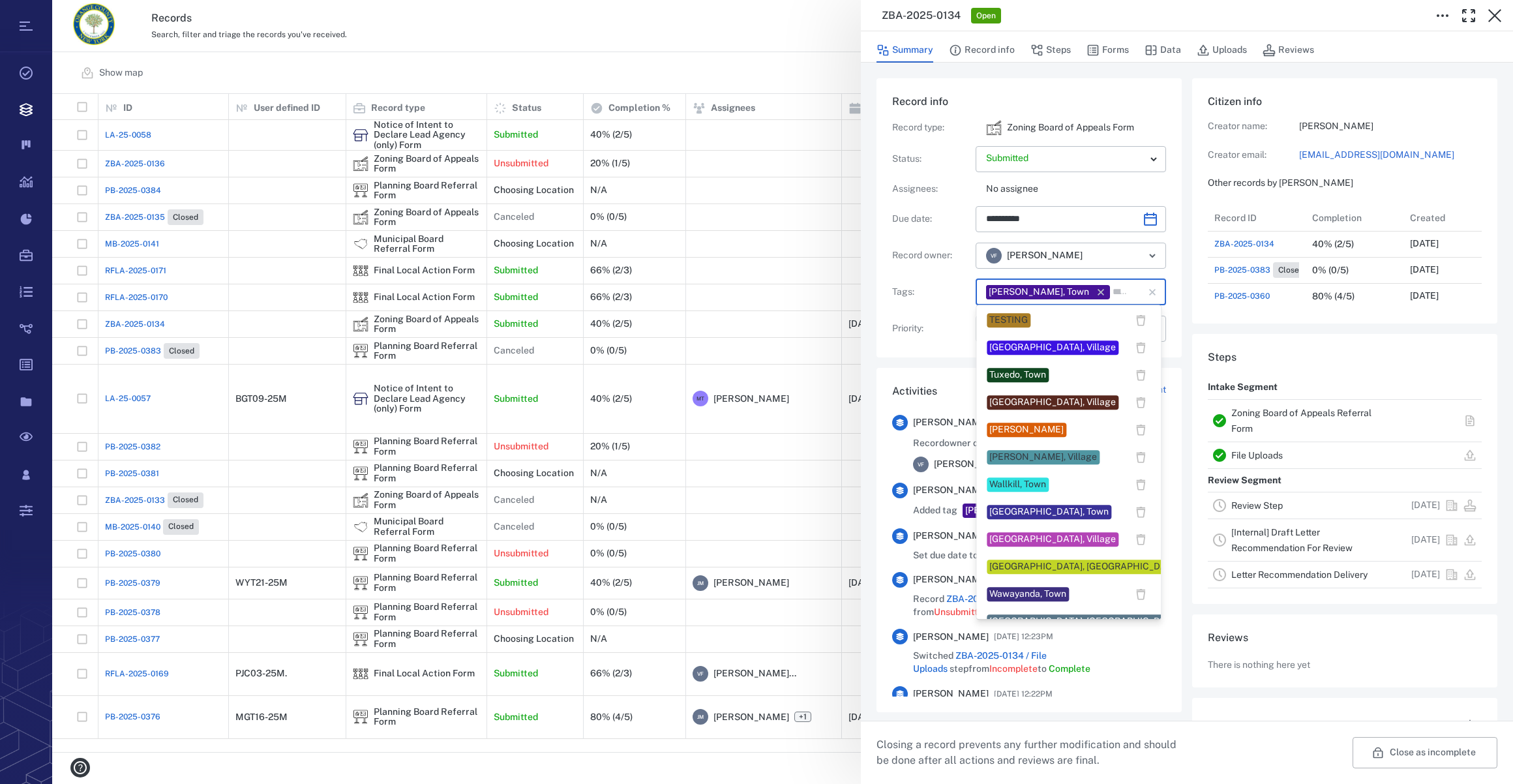
scroll to position [1110, 0]
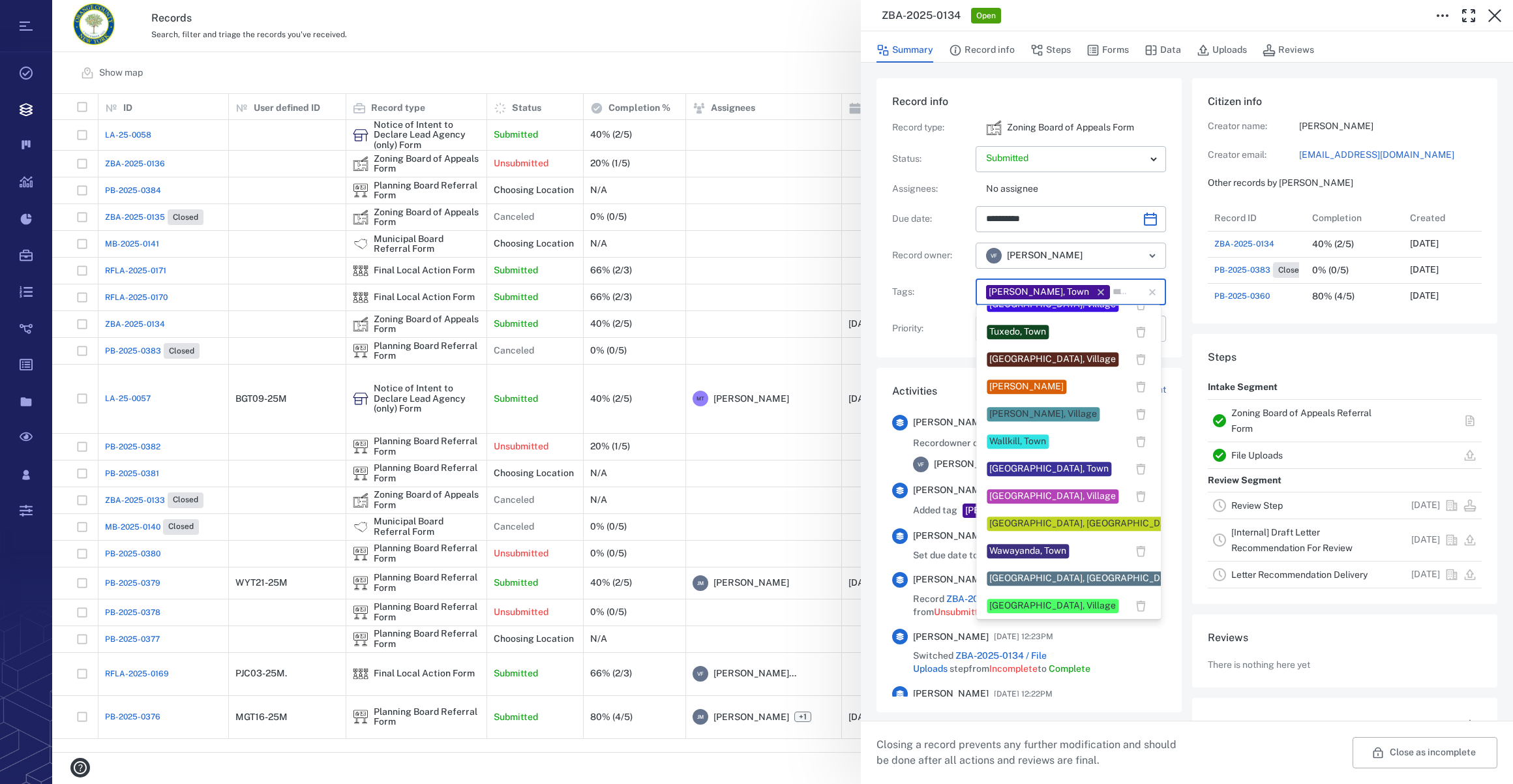
click at [1024, 386] on div "Veronica Fernandez" at bounding box center [1026, 387] width 74 height 13
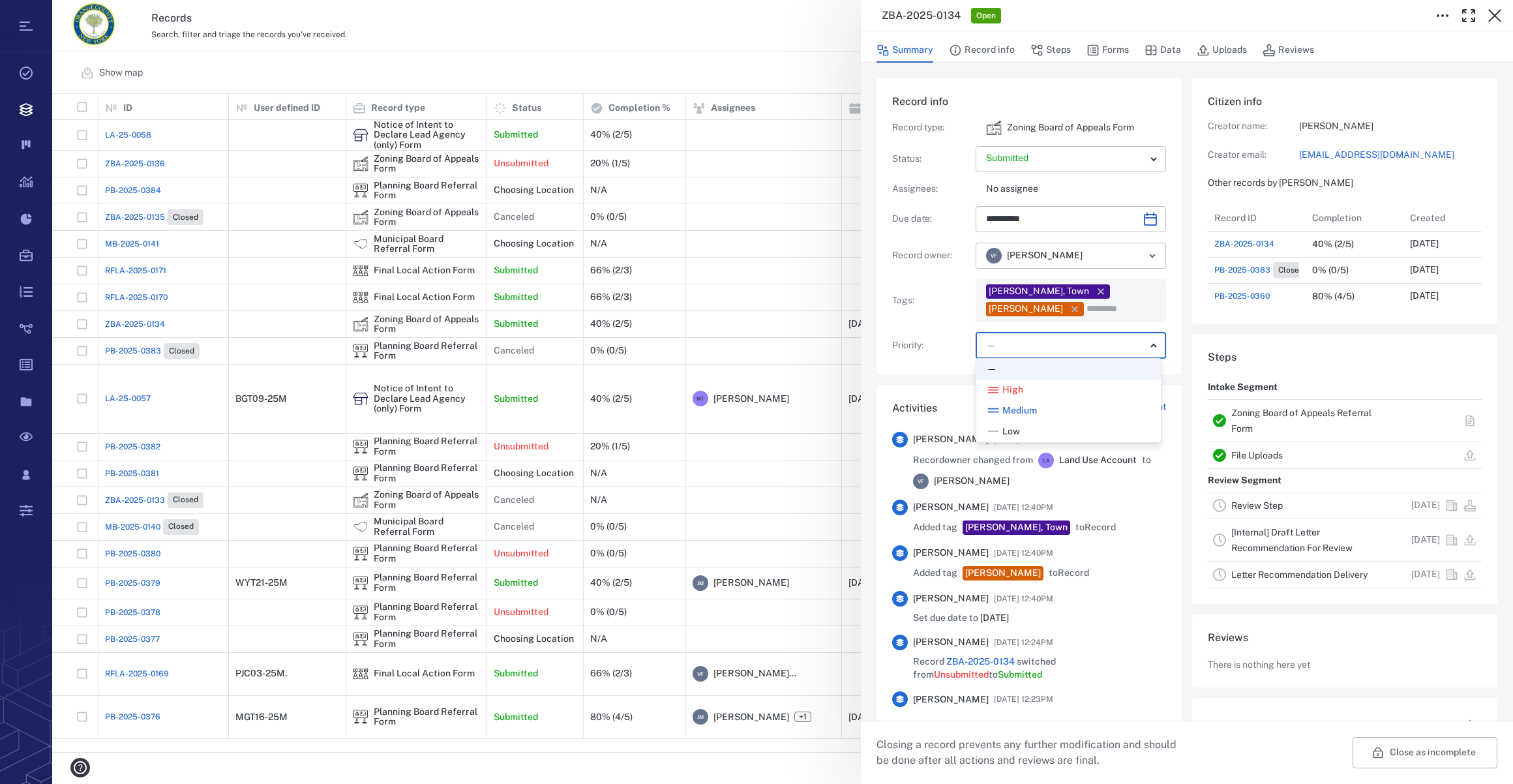
click at [1007, 349] on body "Tasks Records Boards Dashboard Reports Record types Guide steps Rules Form buil…" at bounding box center [756, 392] width 1513 height 784
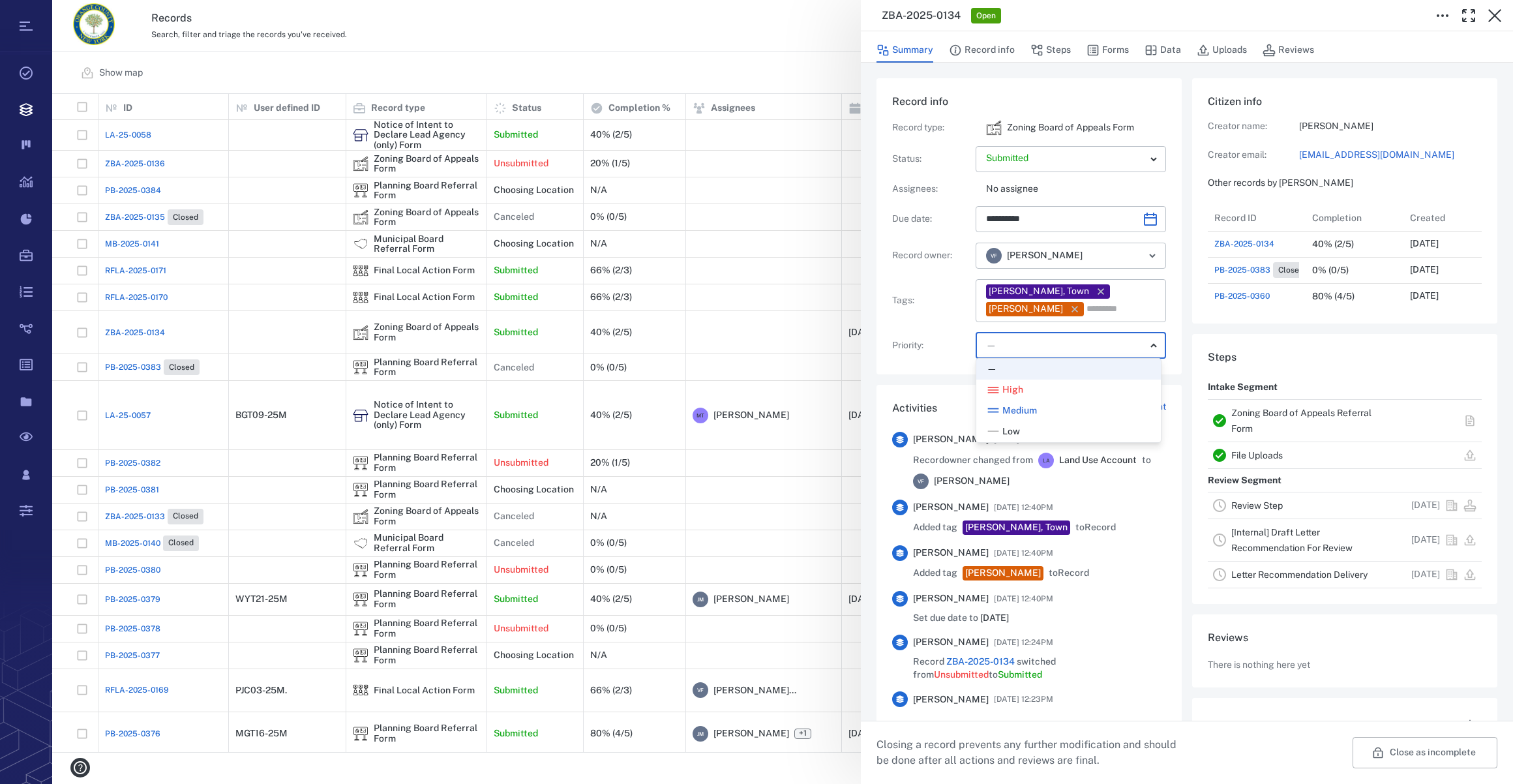
click at [1005, 430] on span "Low" at bounding box center [1011, 431] width 18 height 13
type input "**"
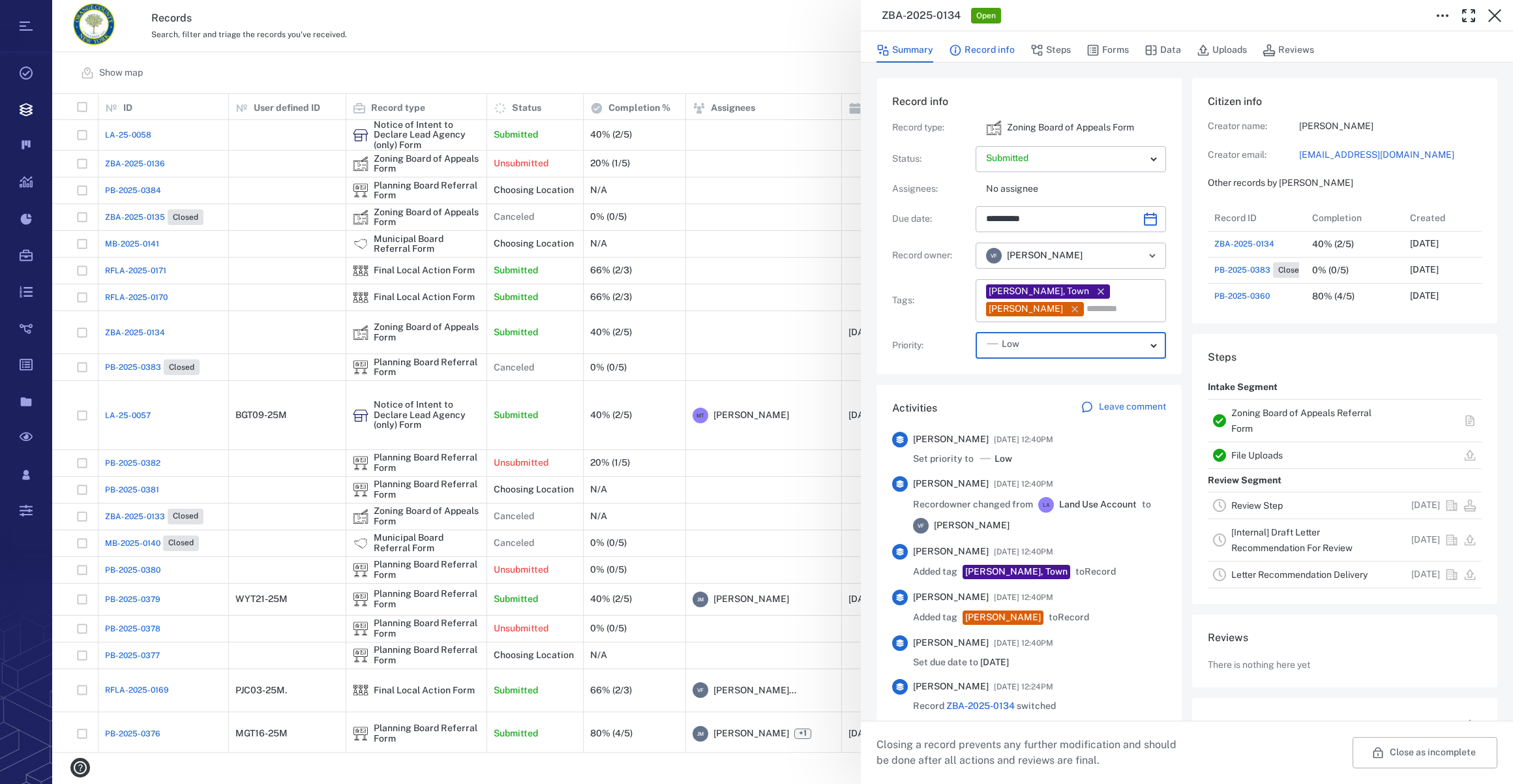
click at [994, 46] on button "Record info" at bounding box center [982, 50] width 66 height 25
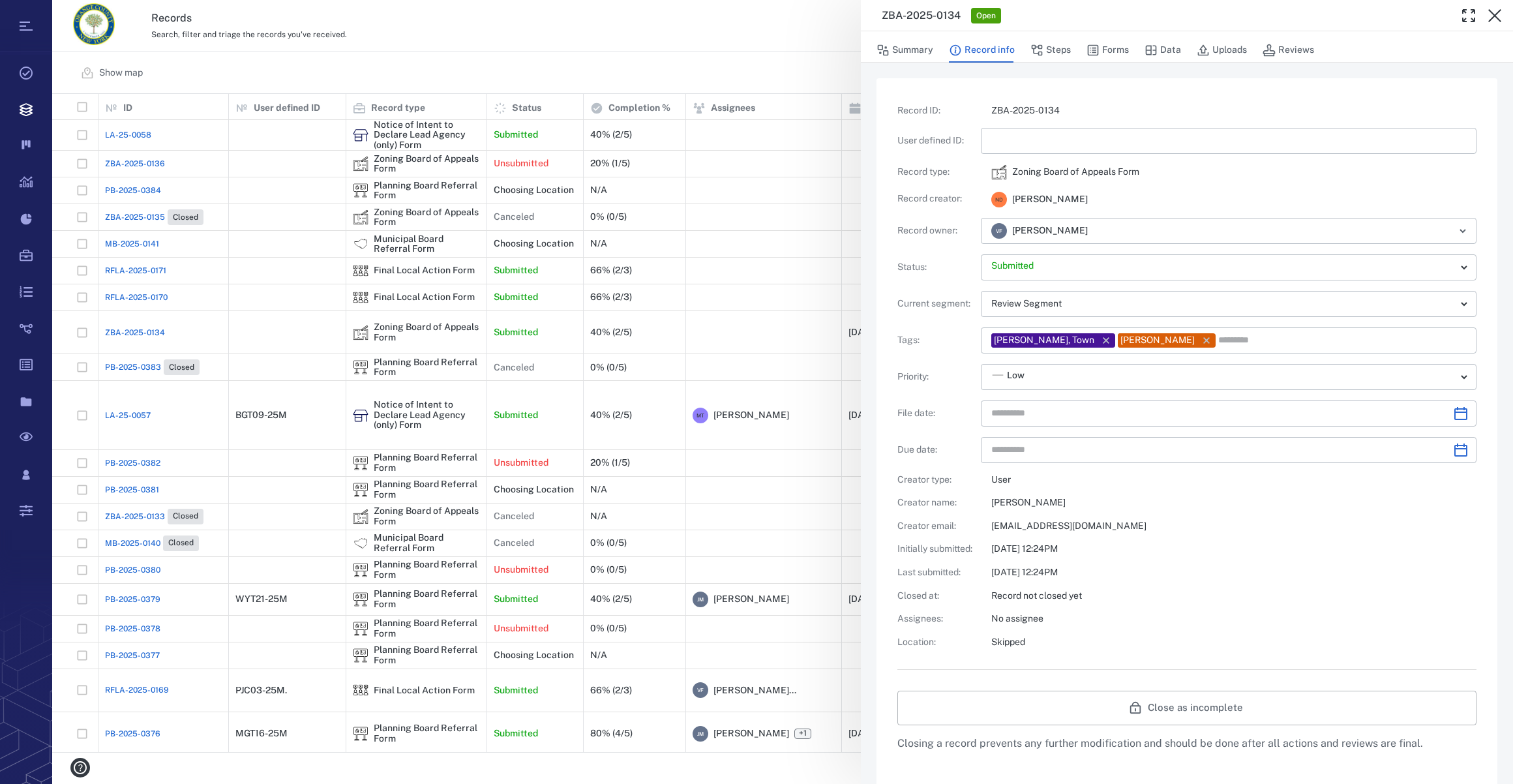
drag, startPoint x: 994, startPoint y: 46, endPoint x: 1004, endPoint y: 132, distance: 86.6
click at [1004, 132] on input "text" at bounding box center [1229, 140] width 475 height 26
type input "**********"
type input "*********"
click at [1453, 407] on icon "Choose date" at bounding box center [1461, 413] width 16 height 16
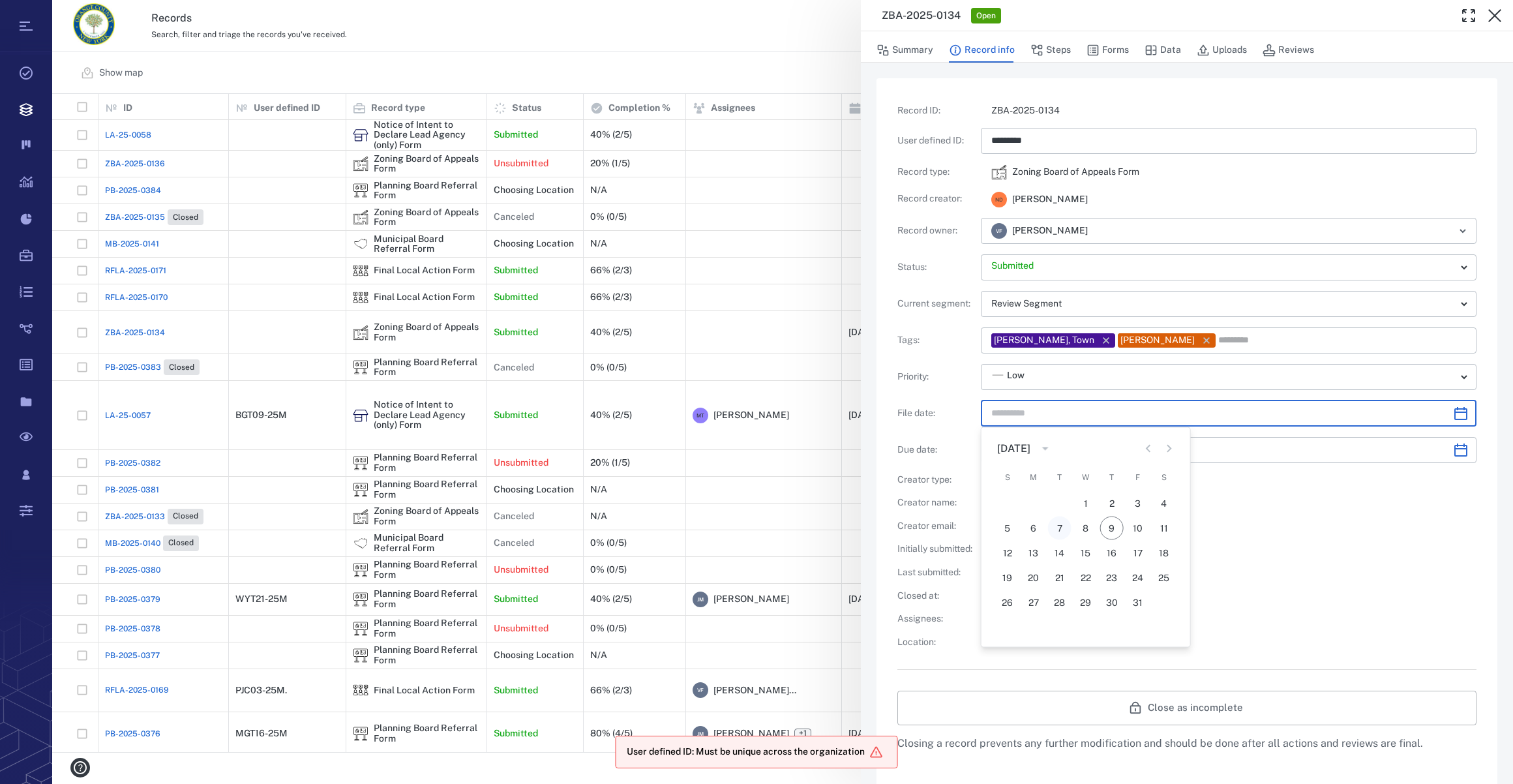
click at [1063, 522] on button "7" at bounding box center [1059, 528] width 23 height 23
type input "**********"
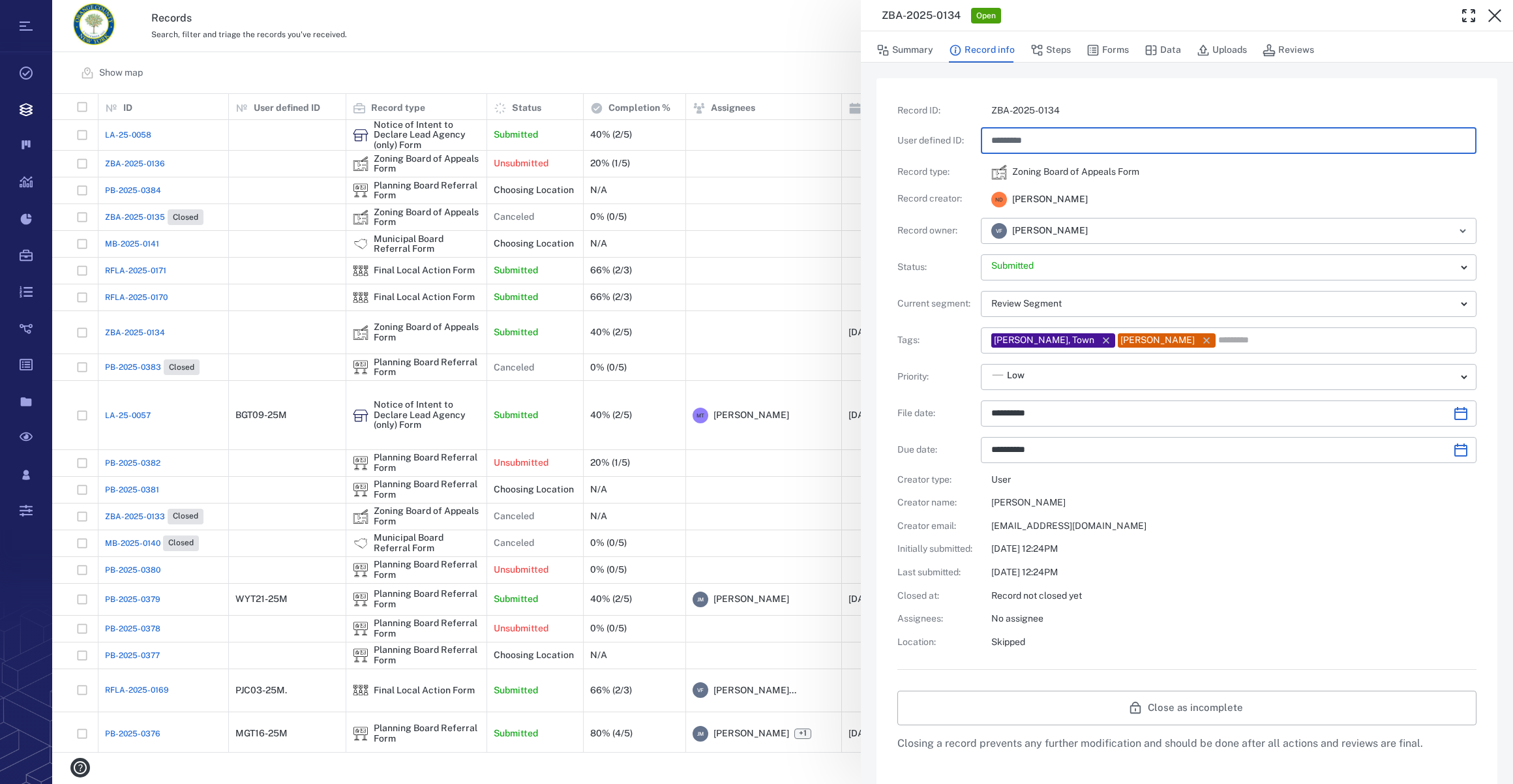
click at [1017, 140] on input "*********" at bounding box center [1229, 140] width 475 height 26
type input "*********"
click at [1184, 532] on p "crawfordocplanning@townofcrawford.org" at bounding box center [1233, 526] width 485 height 13
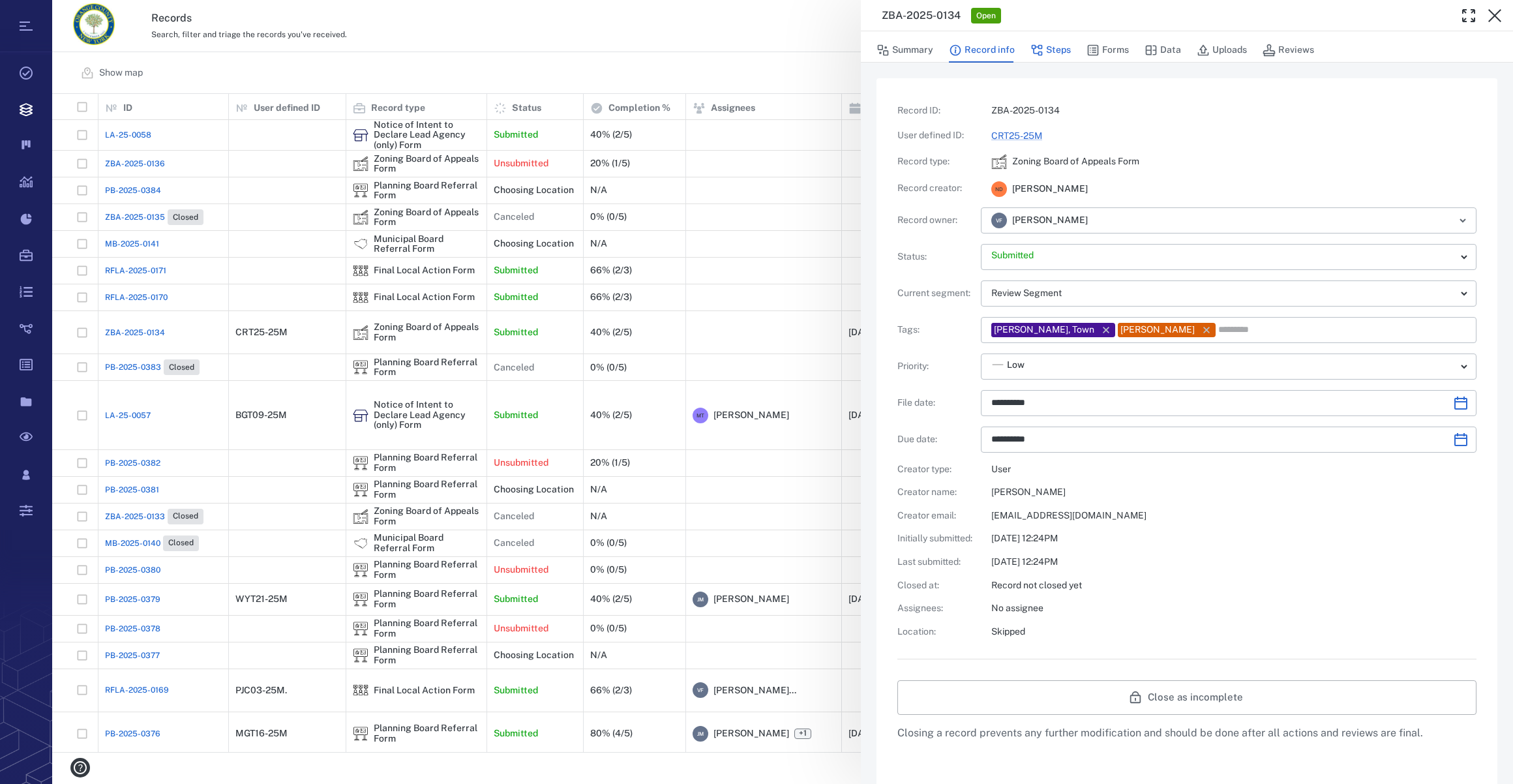
click at [1066, 47] on button "Steps" at bounding box center [1050, 50] width 40 height 25
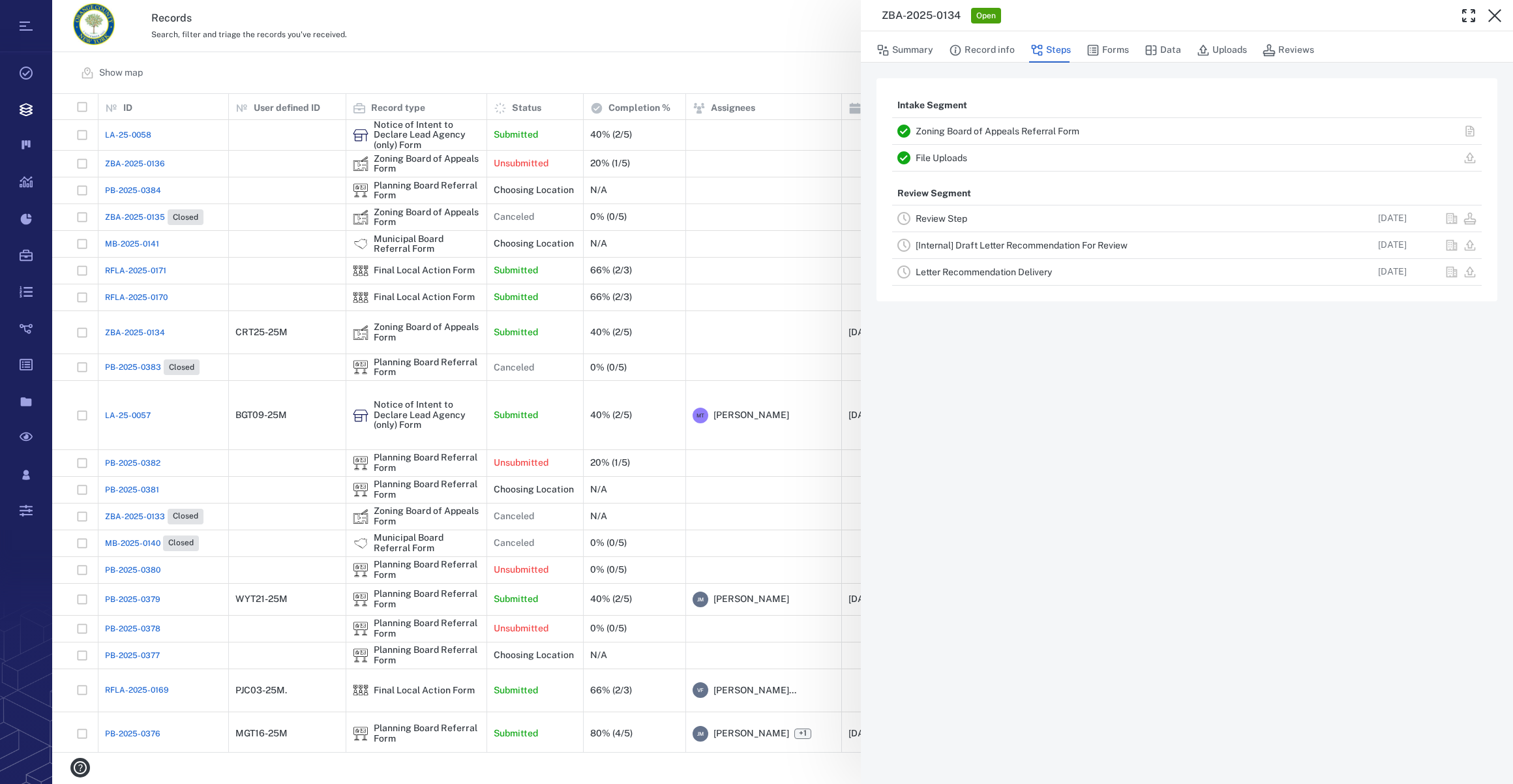
click at [941, 218] on link "Review Step" at bounding box center [941, 219] width 52 height 11
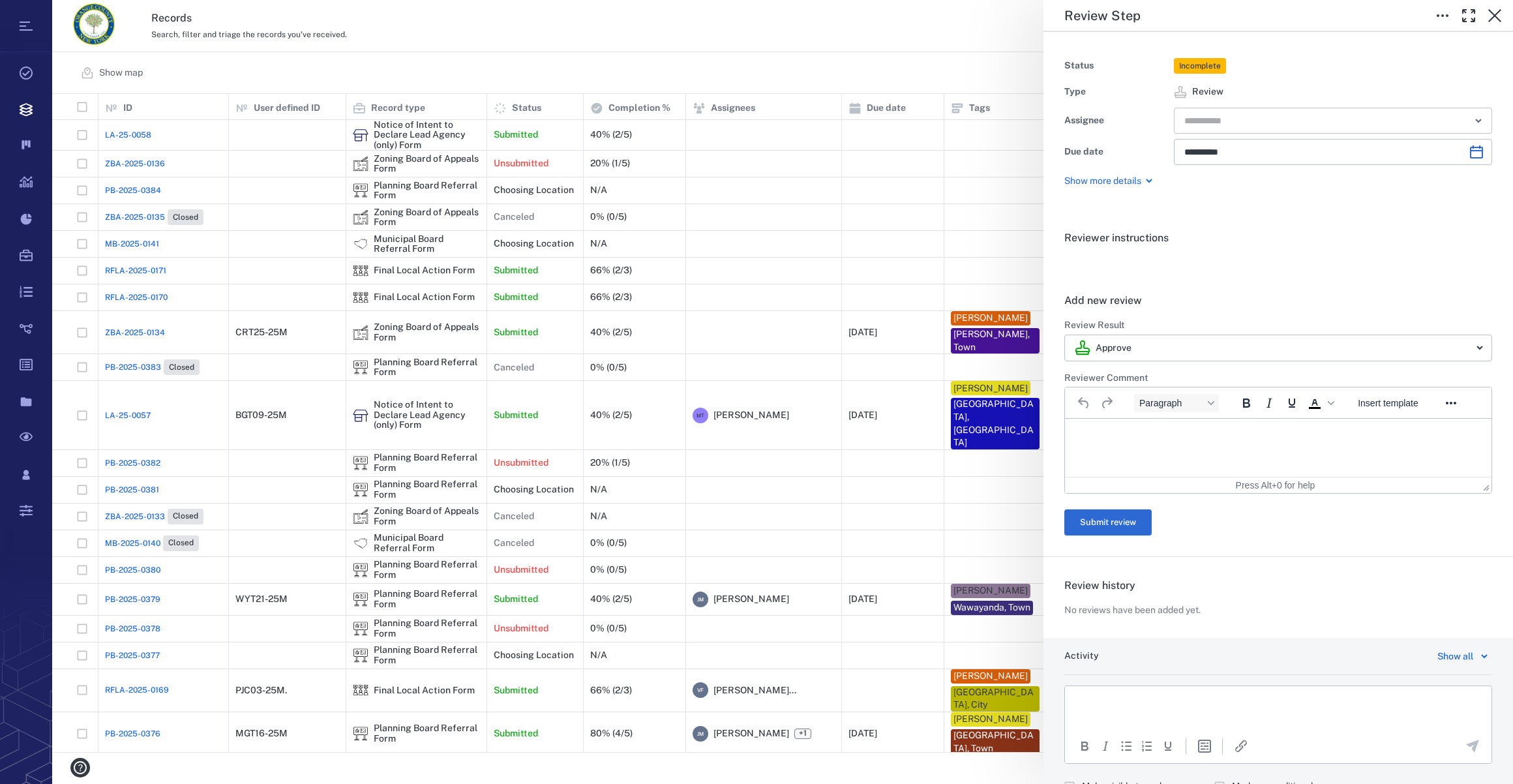
click at [1217, 119] on input "text" at bounding box center [1318, 121] width 270 height 18
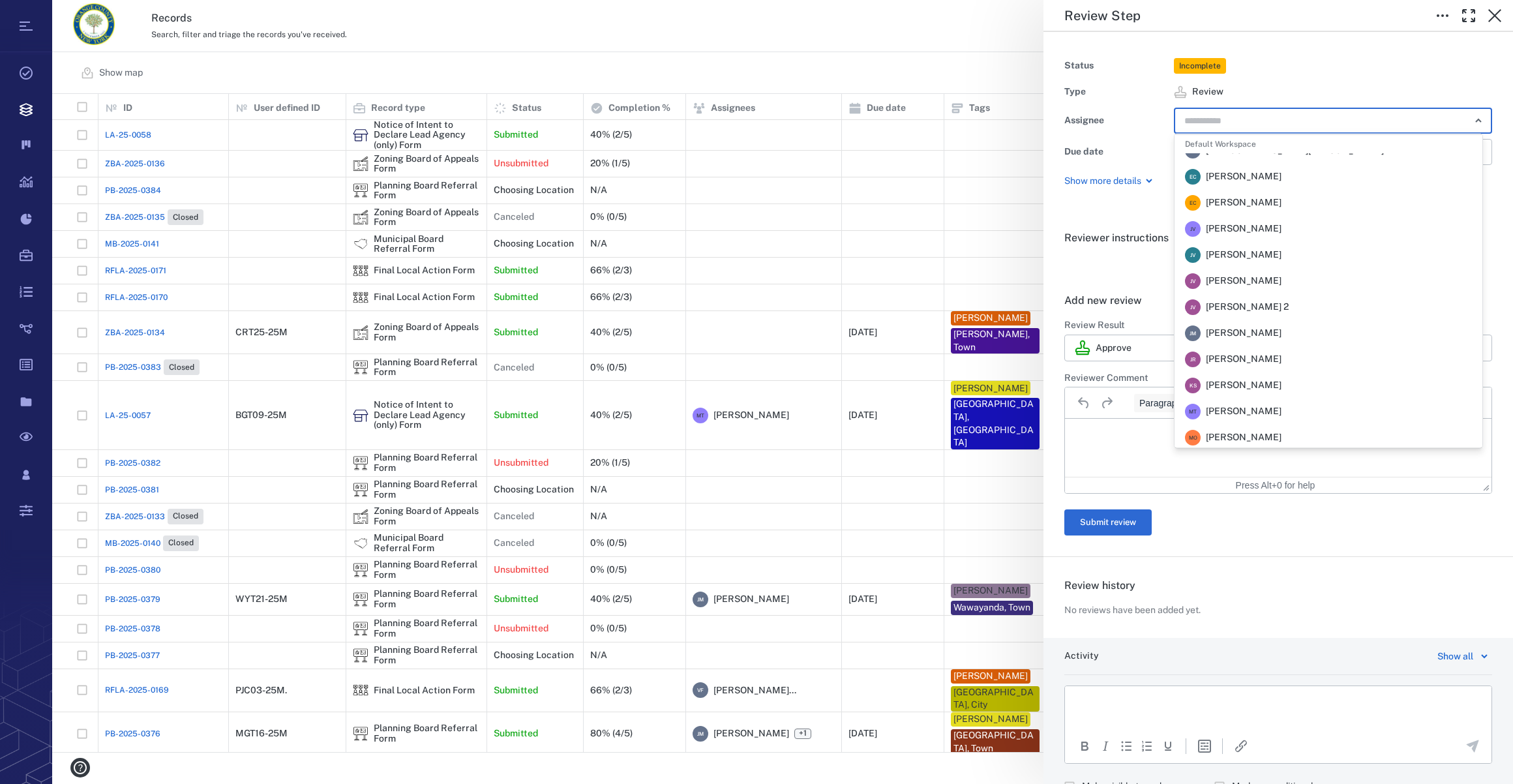
scroll to position [237, 0]
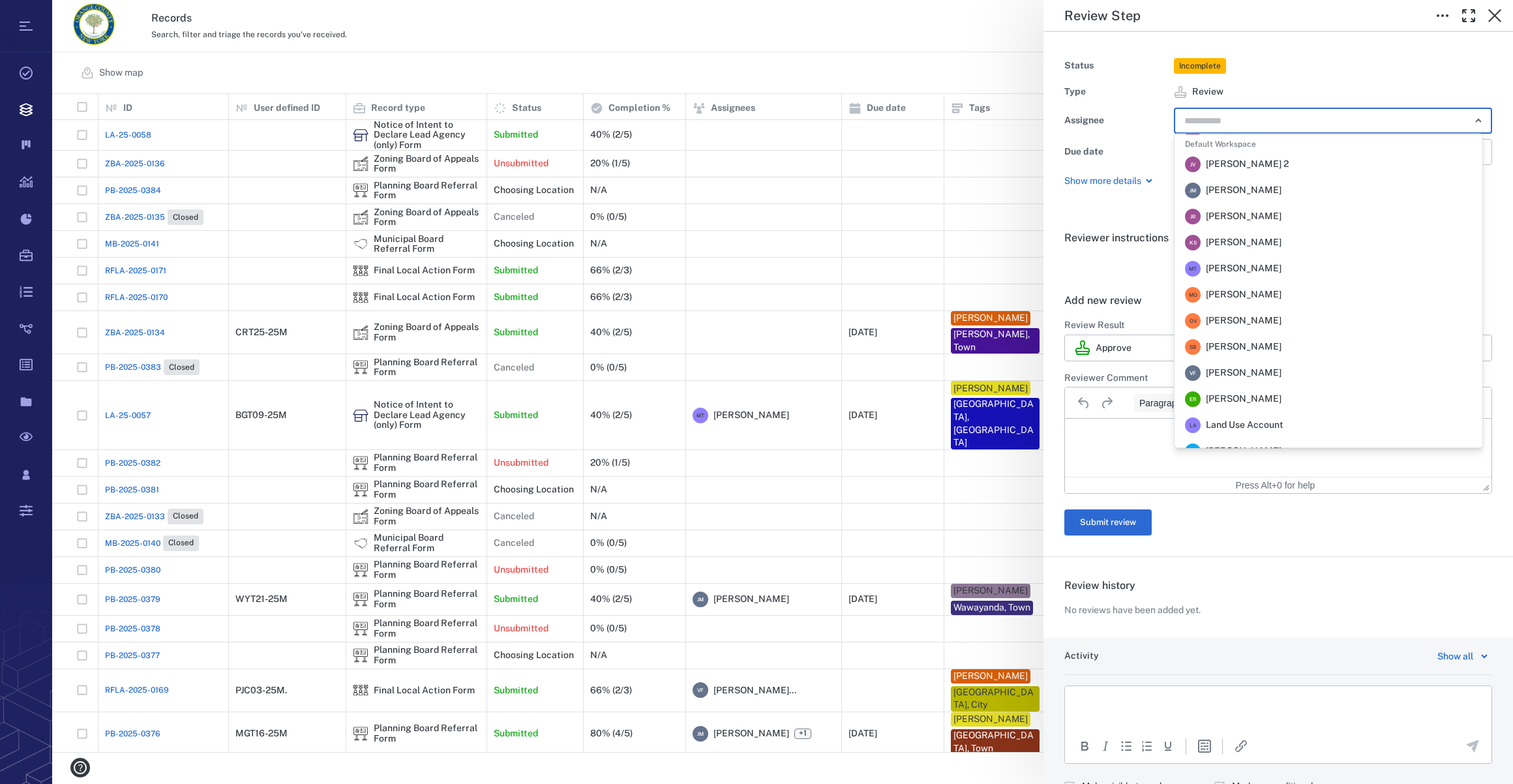
click at [1280, 371] on span "Veronica Fernandez - Rogers" at bounding box center [1243, 372] width 76 height 13
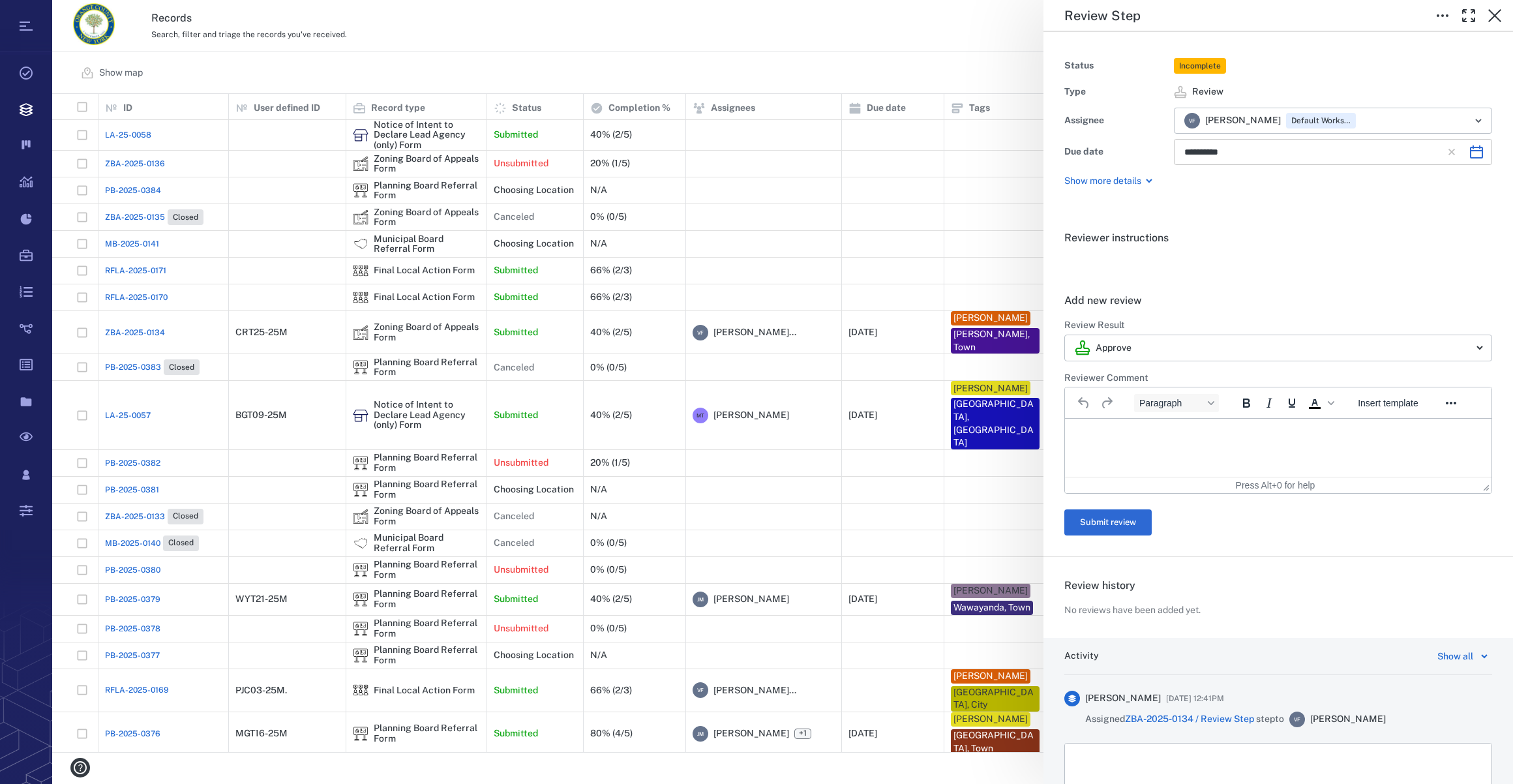
click at [1468, 156] on icon "Choose date, selected date is Nov 20, 2025" at bounding box center [1476, 152] width 16 height 16
click at [1306, 264] on button "6" at bounding box center [1305, 266] width 23 height 23
type input "**********"
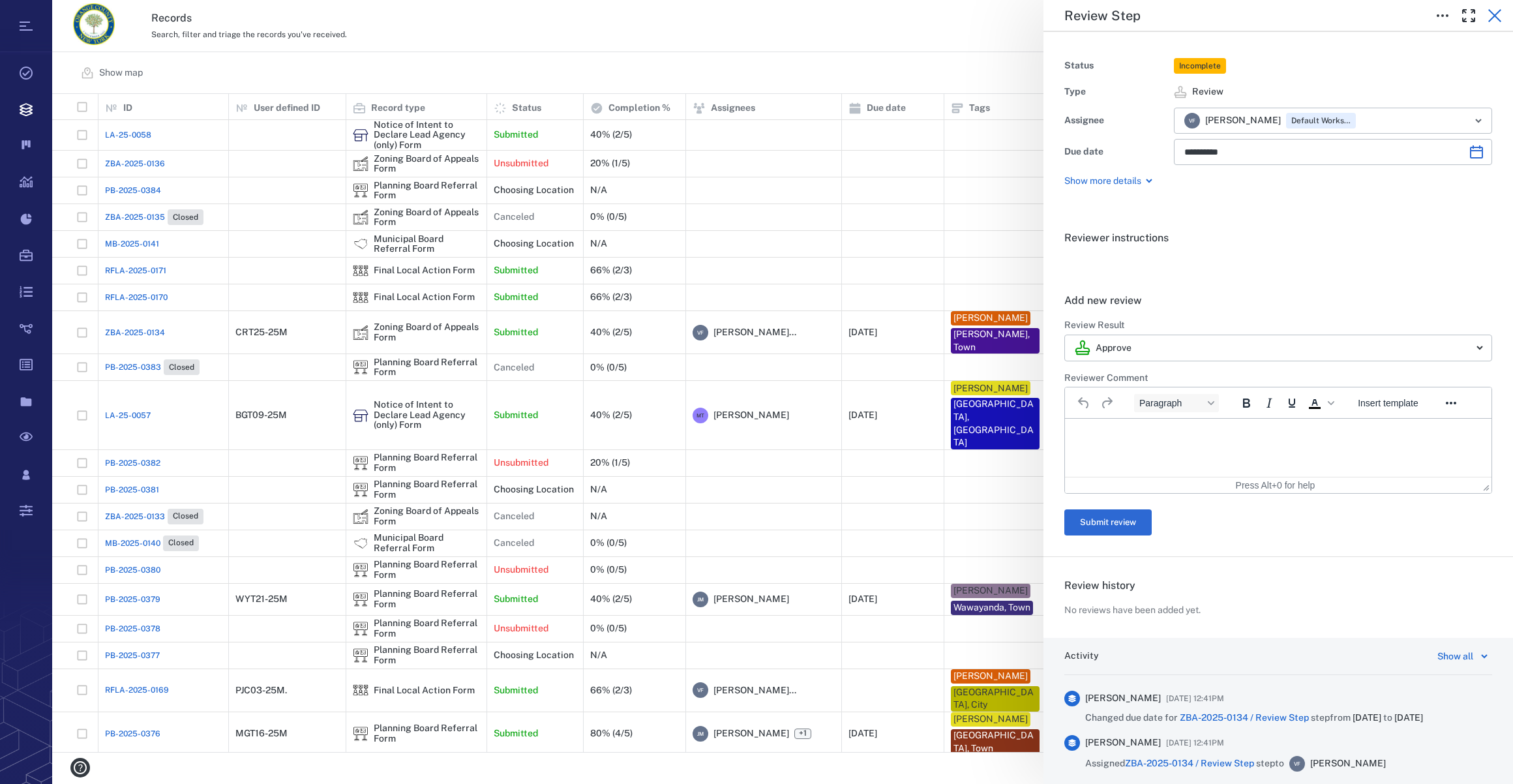
click at [1494, 11] on icon "button" at bounding box center [1495, 16] width 16 height 16
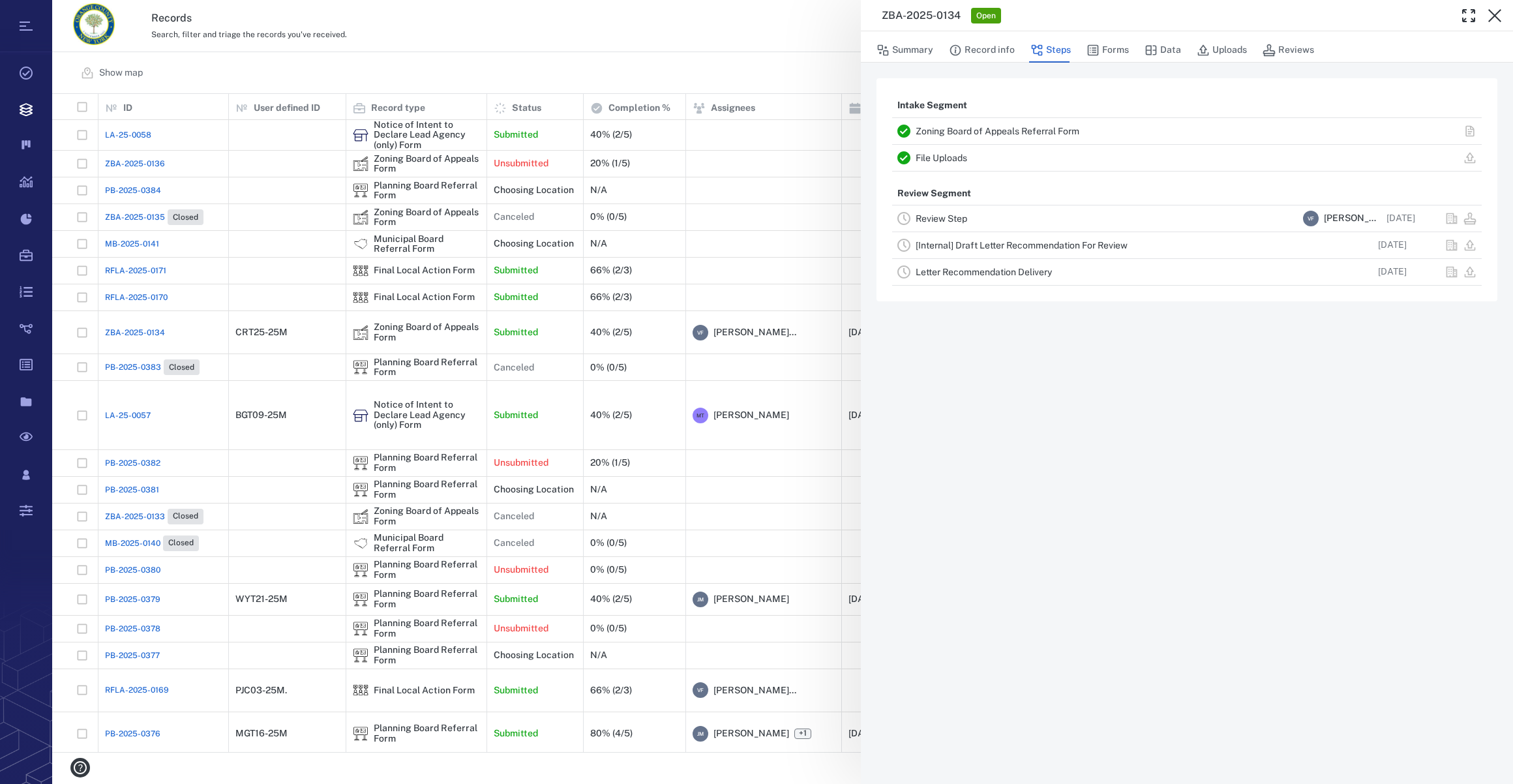
click at [1494, 11] on icon "button" at bounding box center [1495, 16] width 16 height 16
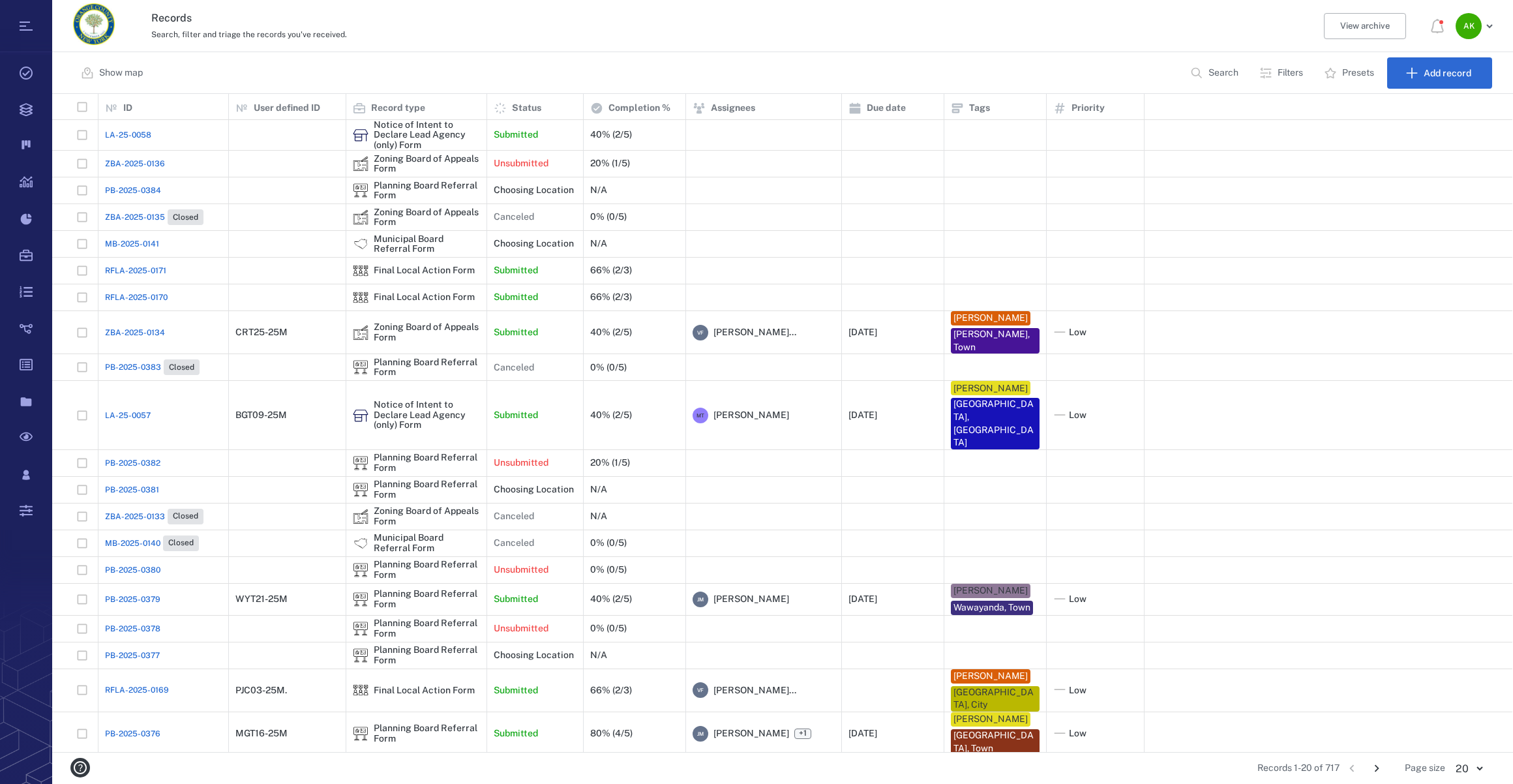
click at [1220, 66] on p "Search" at bounding box center [1224, 72] width 30 height 13
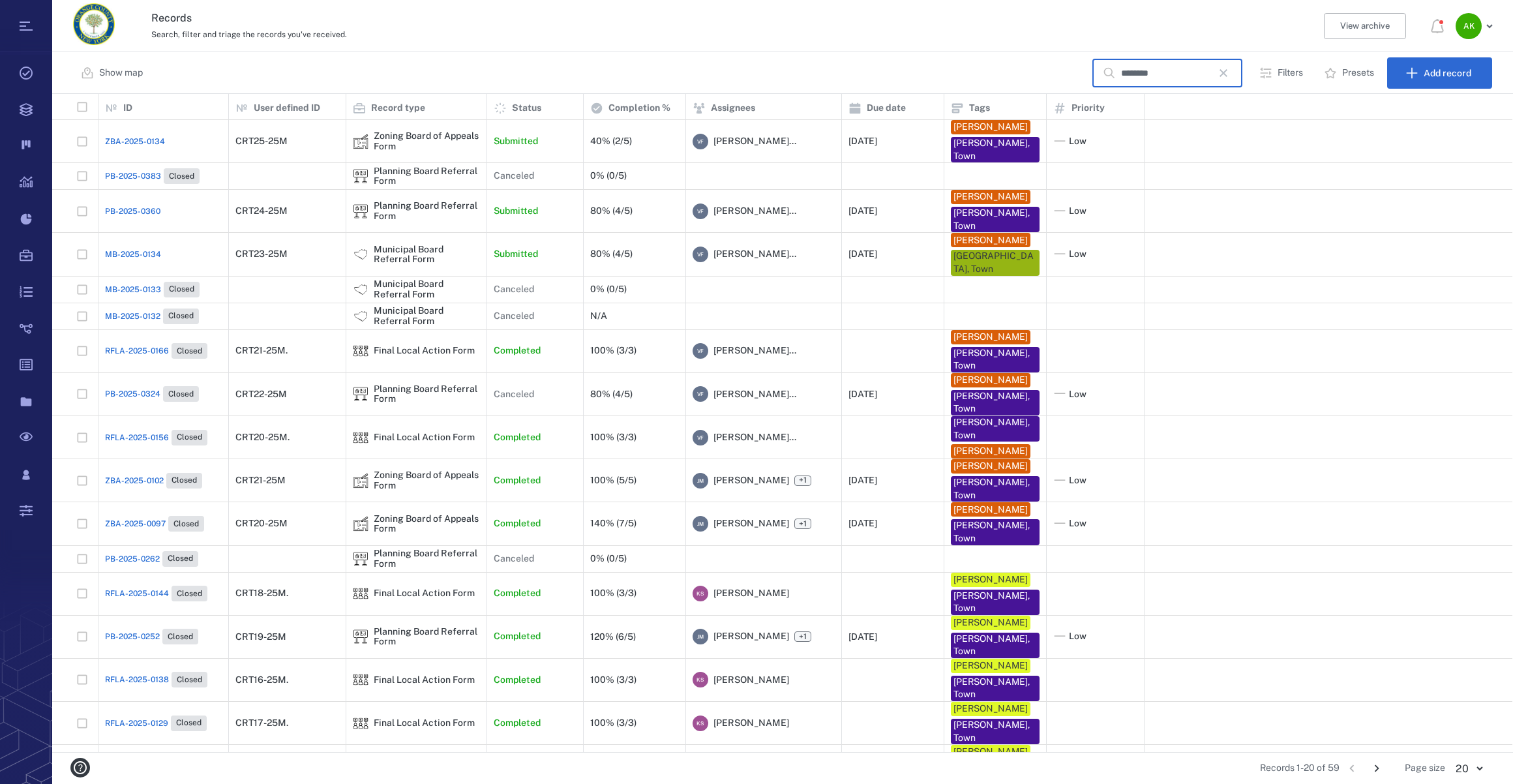
type input "********"
click at [125, 206] on span "PB-2025-0360" at bounding box center [133, 211] width 55 height 12
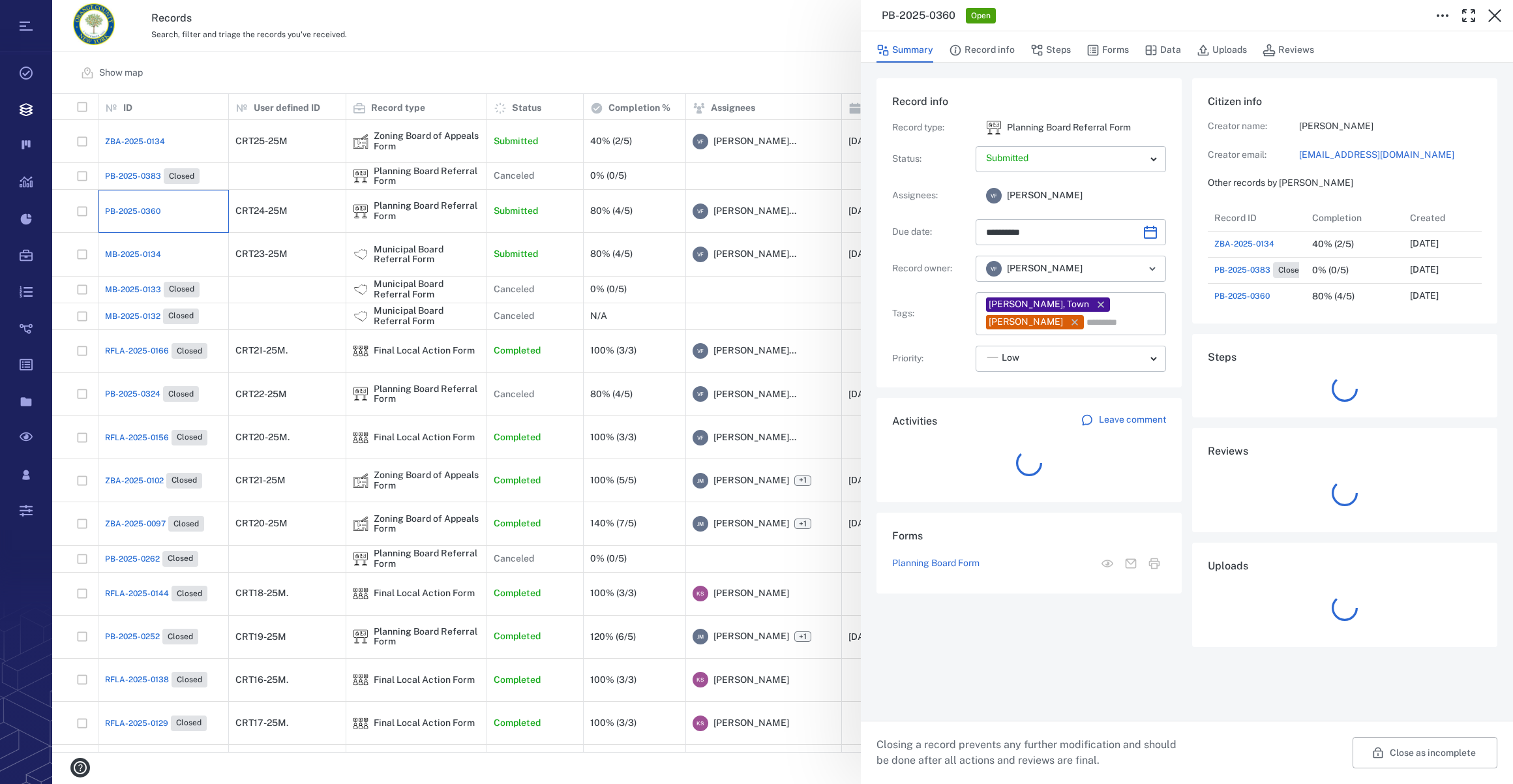
scroll to position [678, 251]
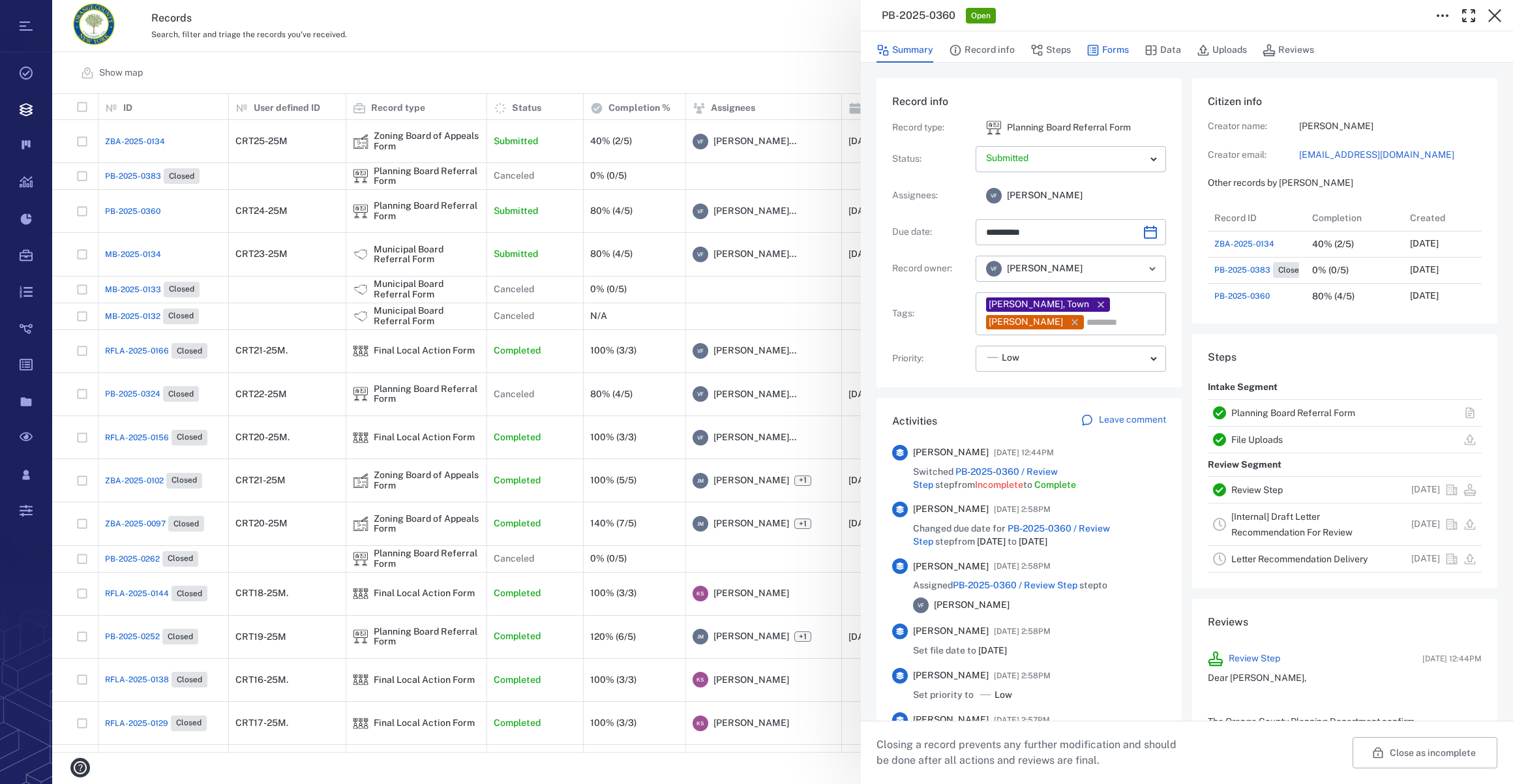
click at [1106, 49] on button "Forms" at bounding box center [1108, 50] width 42 height 25
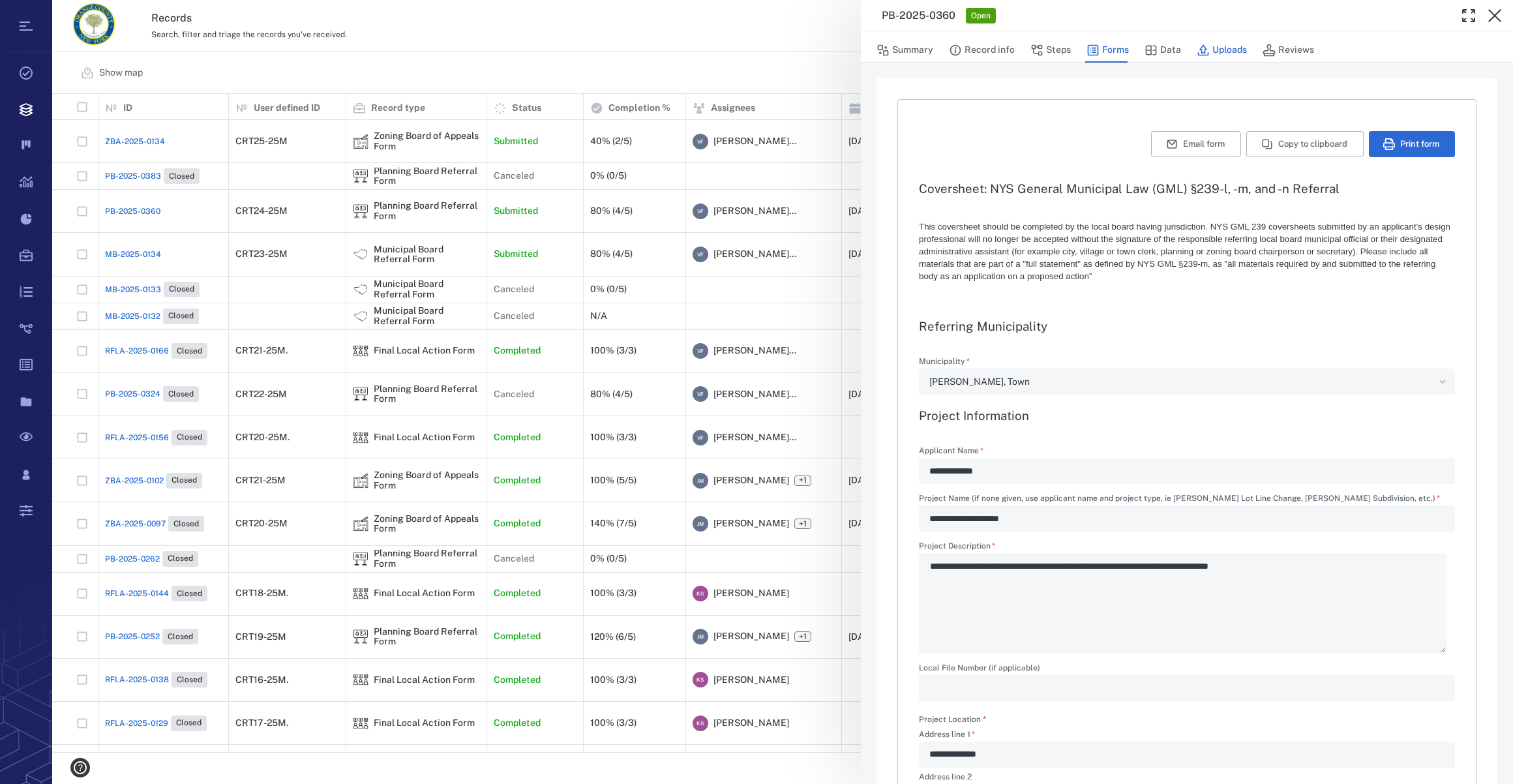
click at [1213, 49] on button "Uploads" at bounding box center [1222, 50] width 50 height 25
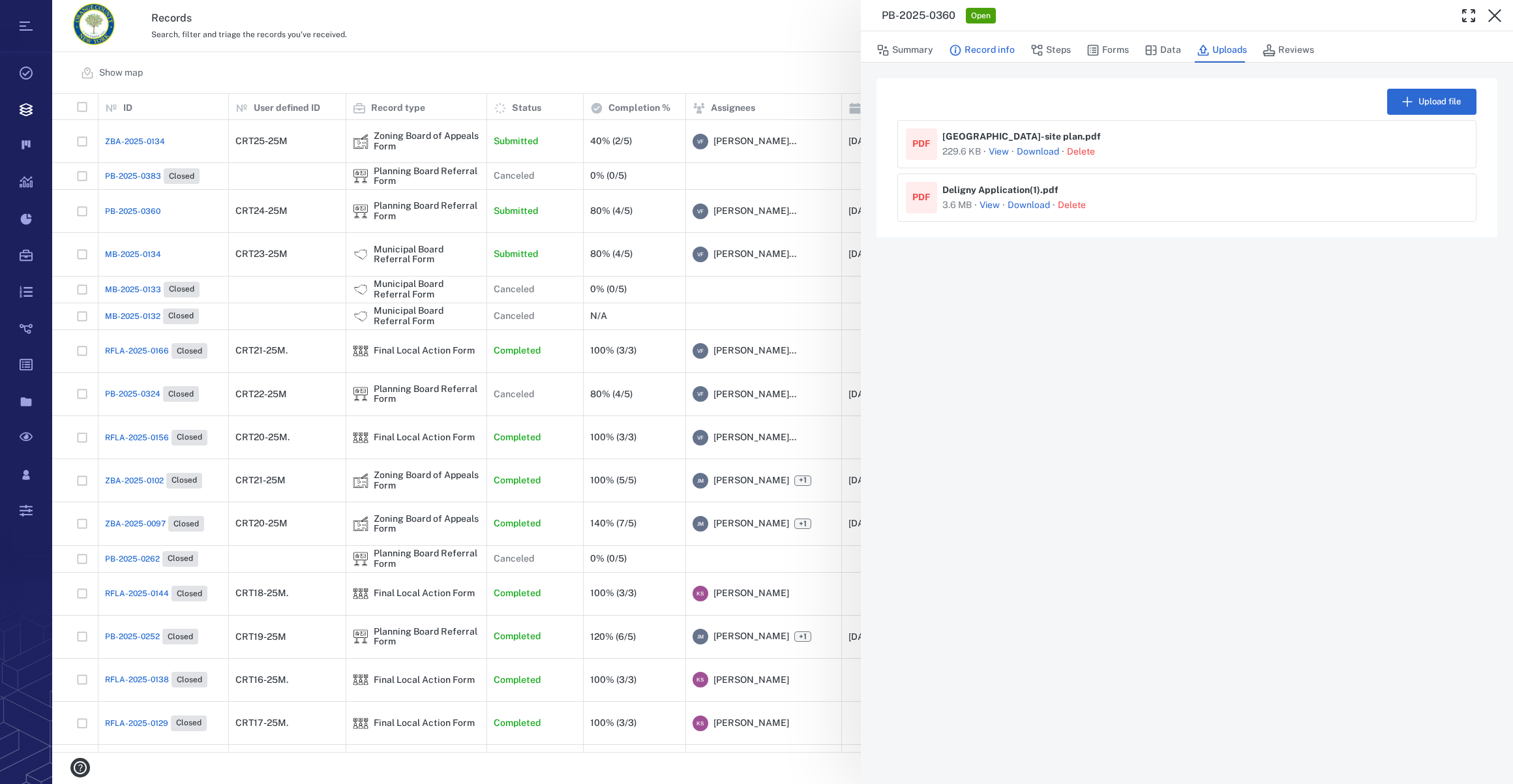
click at [991, 48] on button "Record info" at bounding box center [982, 50] width 66 height 25
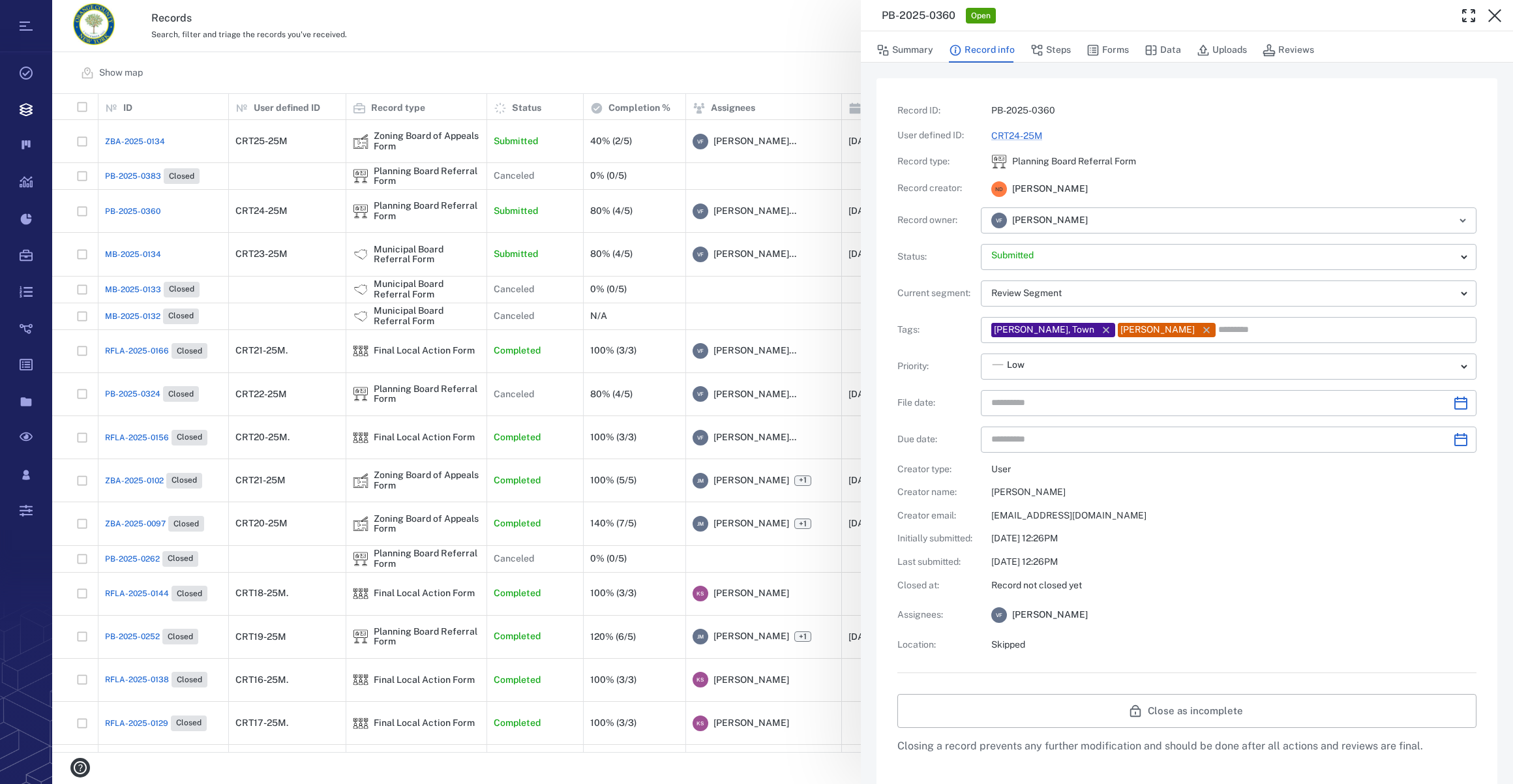
type input "**********"
click at [1101, 52] on button "Forms" at bounding box center [1108, 50] width 42 height 25
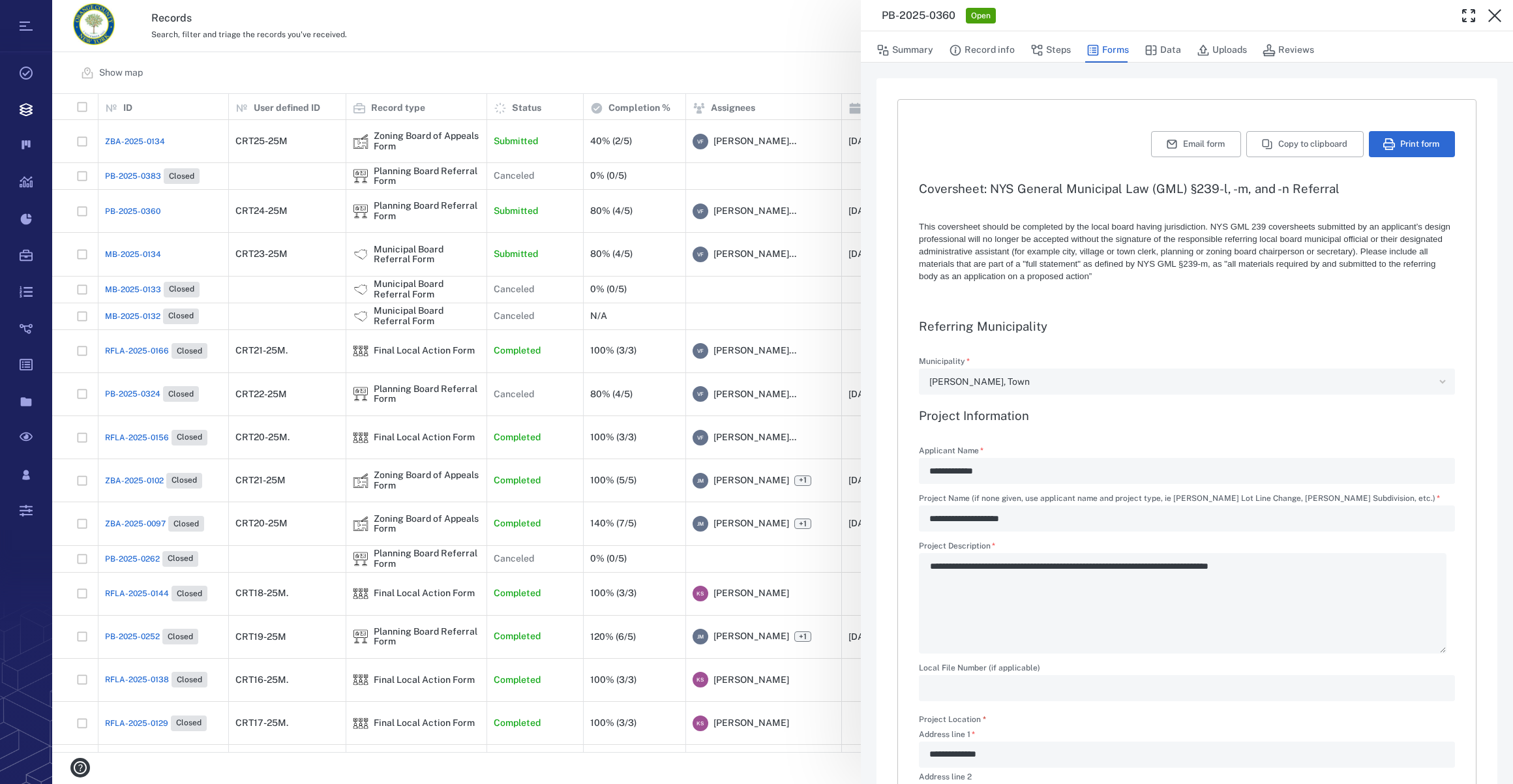
type textarea "*"
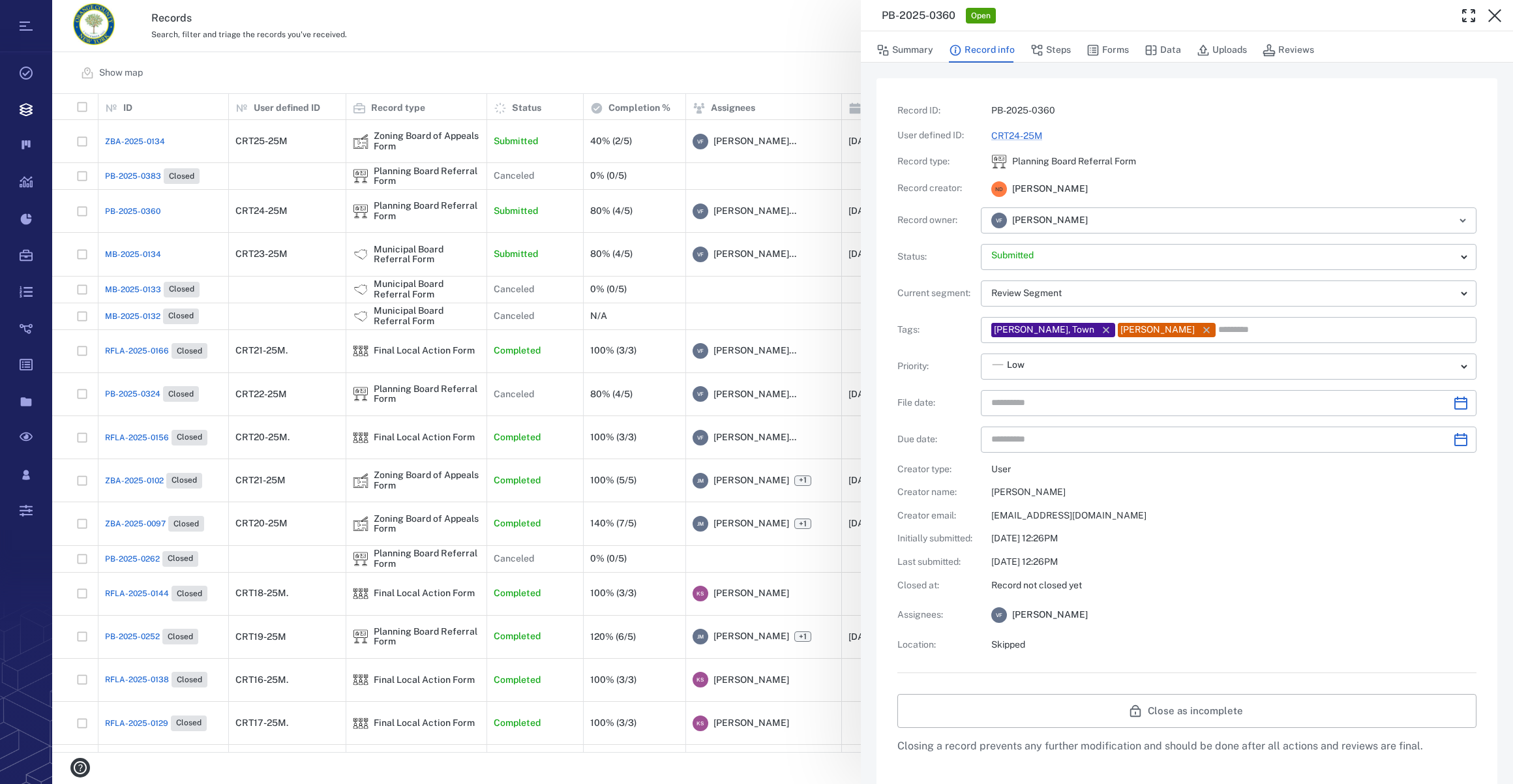
type input "**********"
click at [1123, 50] on button "Forms" at bounding box center [1108, 50] width 42 height 25
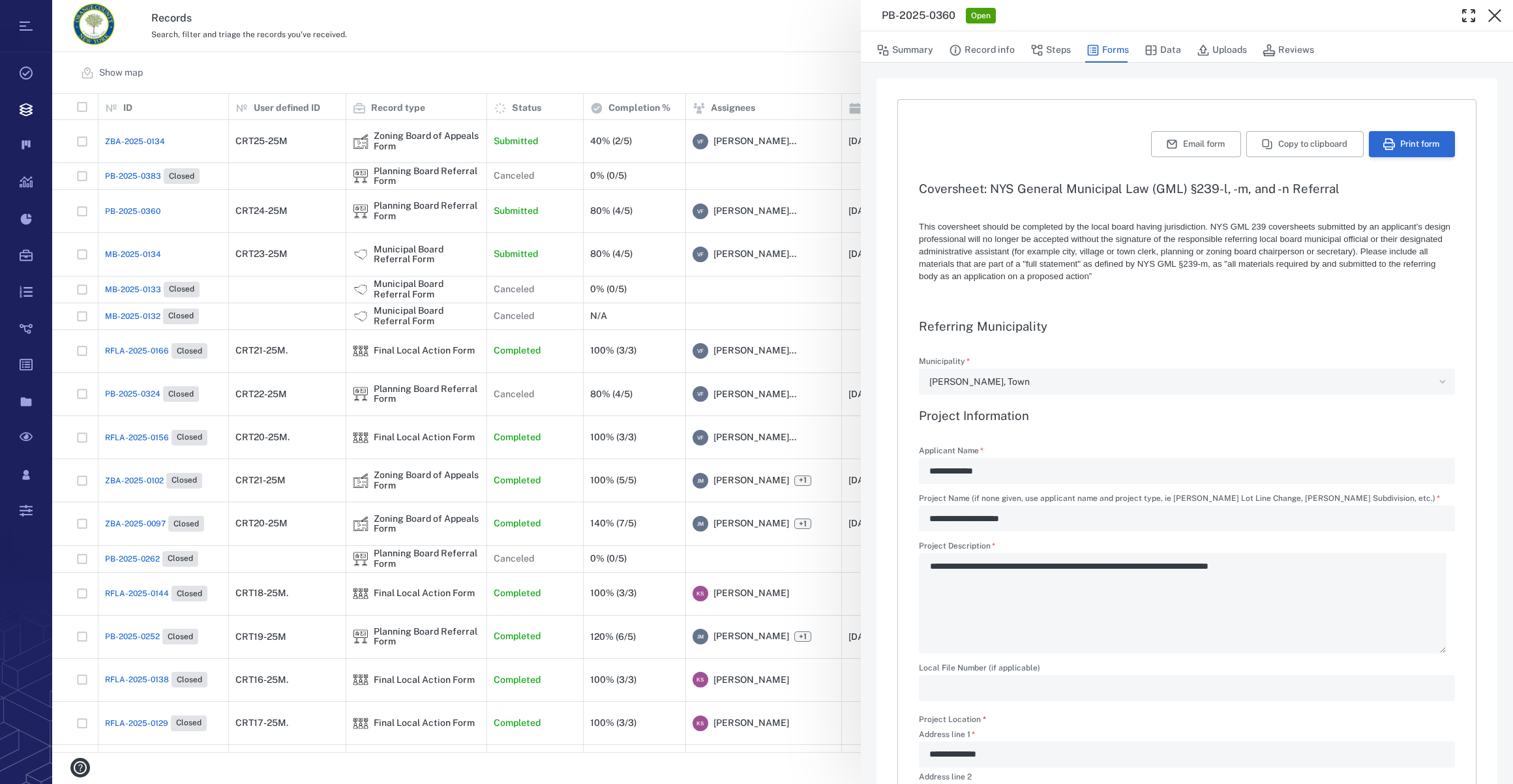
type textarea "*"
click at [1383, 141] on icon "button" at bounding box center [1389, 144] width 12 height 12
drag, startPoint x: 1489, startPoint y: 6, endPoint x: 1507, endPoint y: 47, distance: 44.8
click at [1489, 6] on button "button" at bounding box center [1494, 15] width 26 height 26
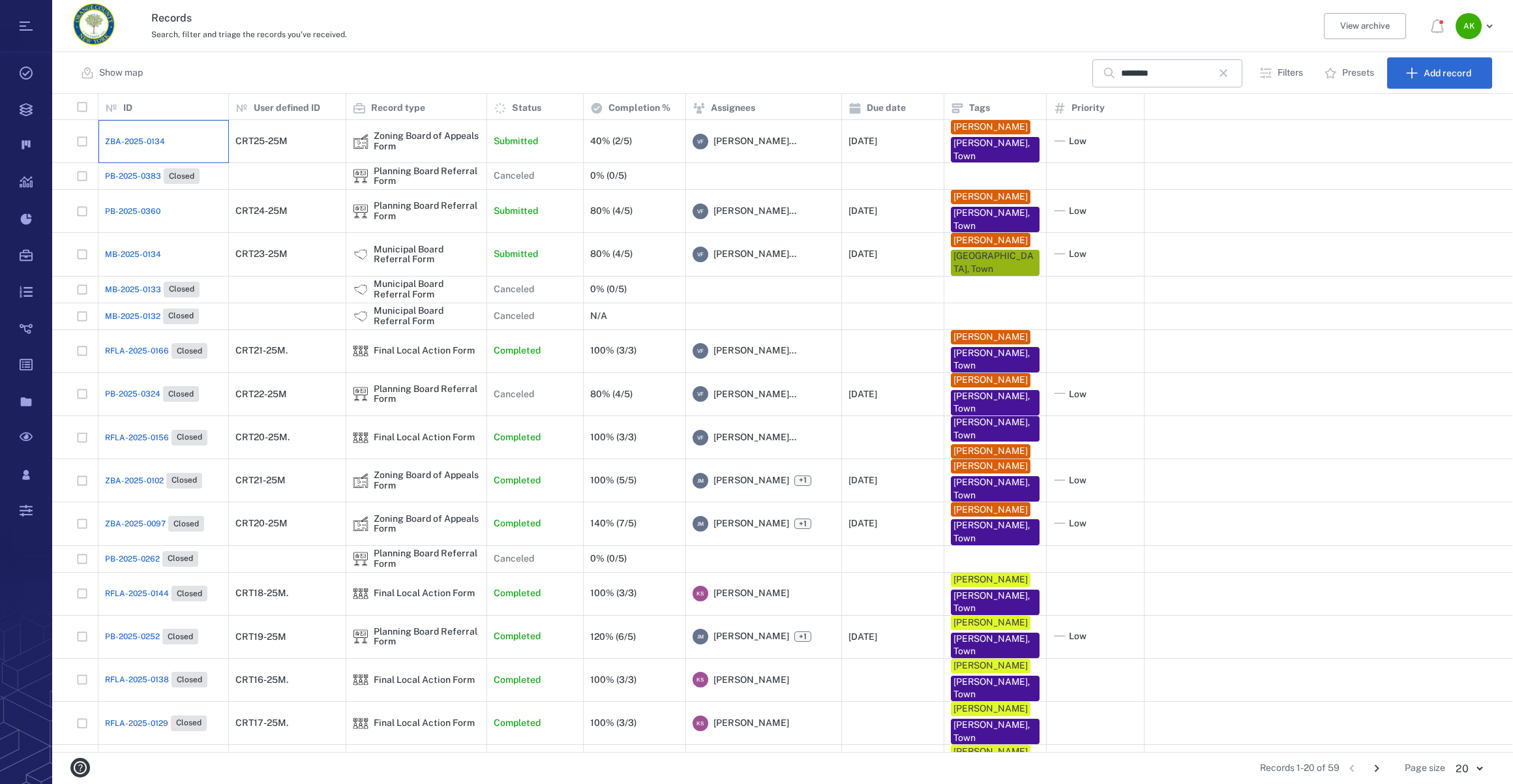
click at [143, 134] on div "ZBA-2025-0134" at bounding box center [163, 141] width 117 height 26
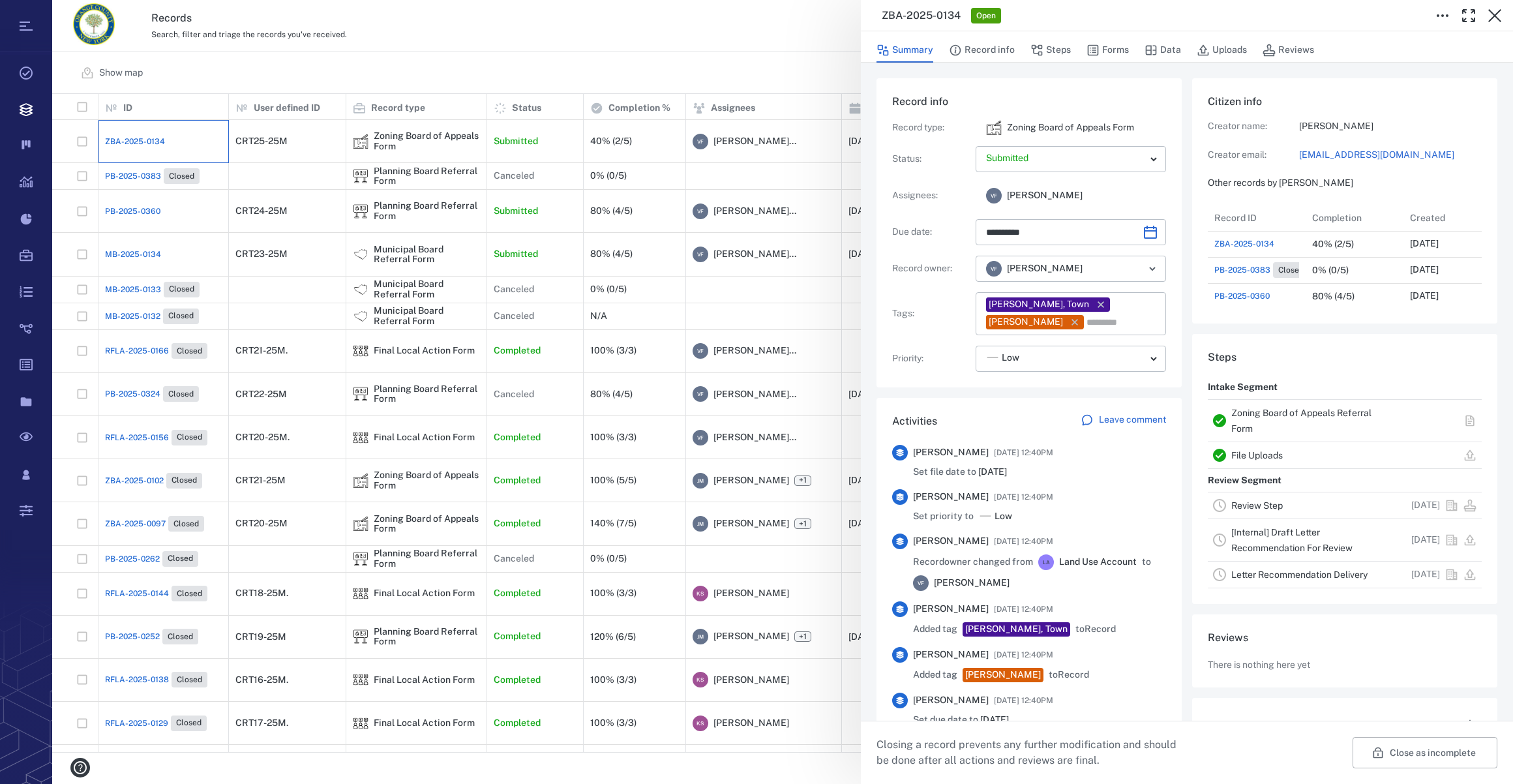
type input "**********"
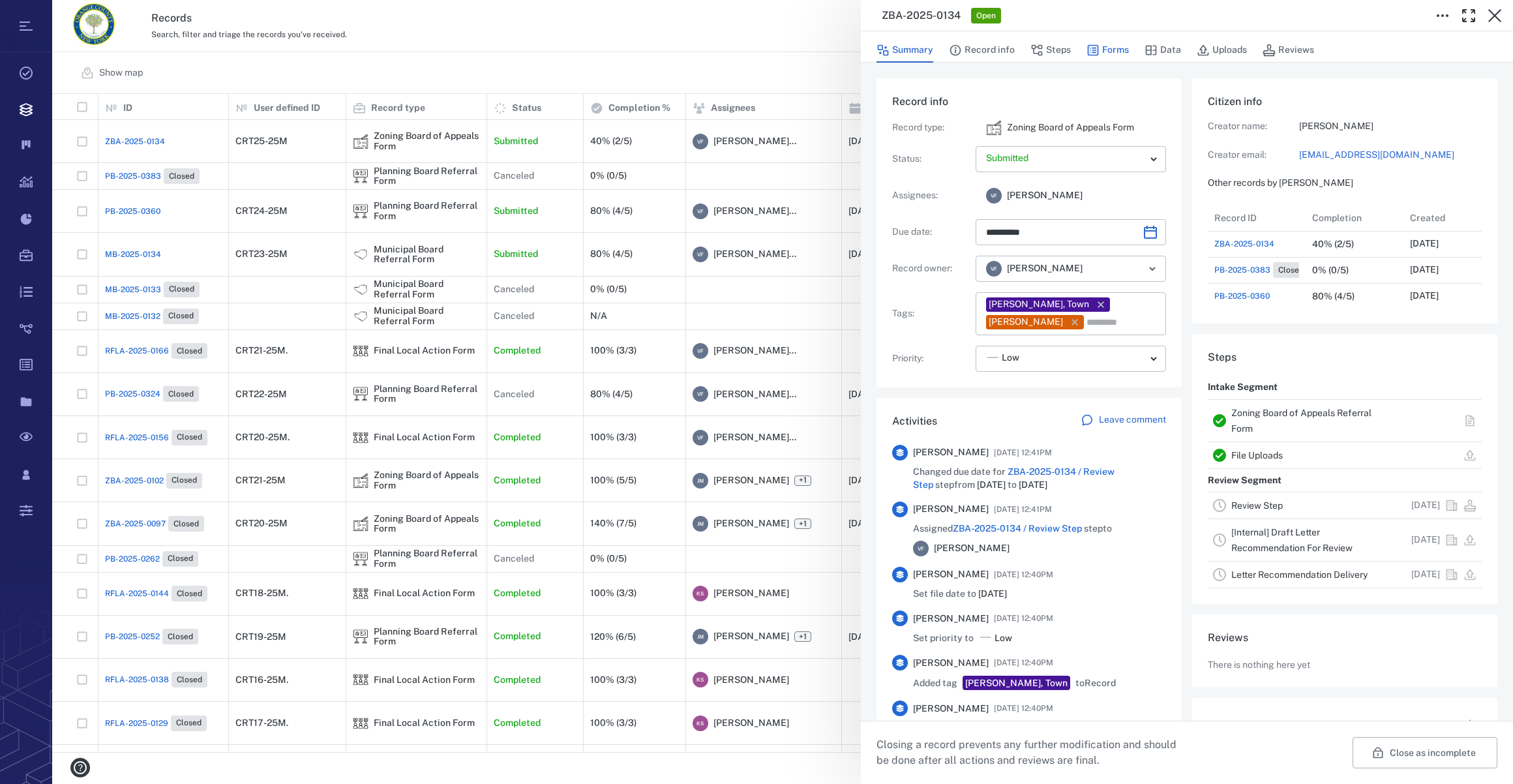
click at [1120, 50] on button "Forms" at bounding box center [1108, 50] width 42 height 25
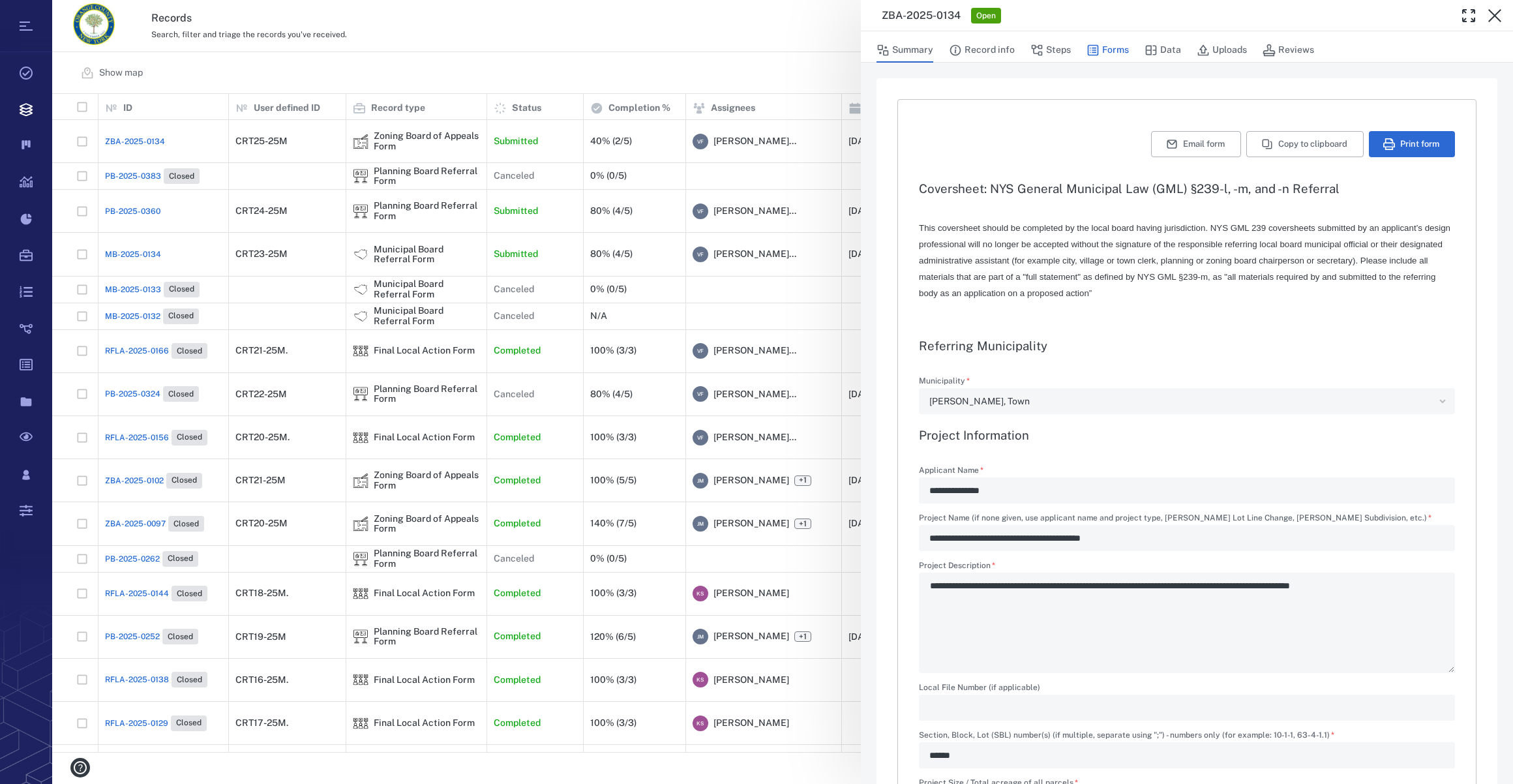
type textarea "*"
type input "**********"
drag, startPoint x: 1225, startPoint y: 47, endPoint x: 1131, endPoint y: 264, distance: 236.5
click at [1225, 47] on button "Uploads" at bounding box center [1222, 50] width 50 height 25
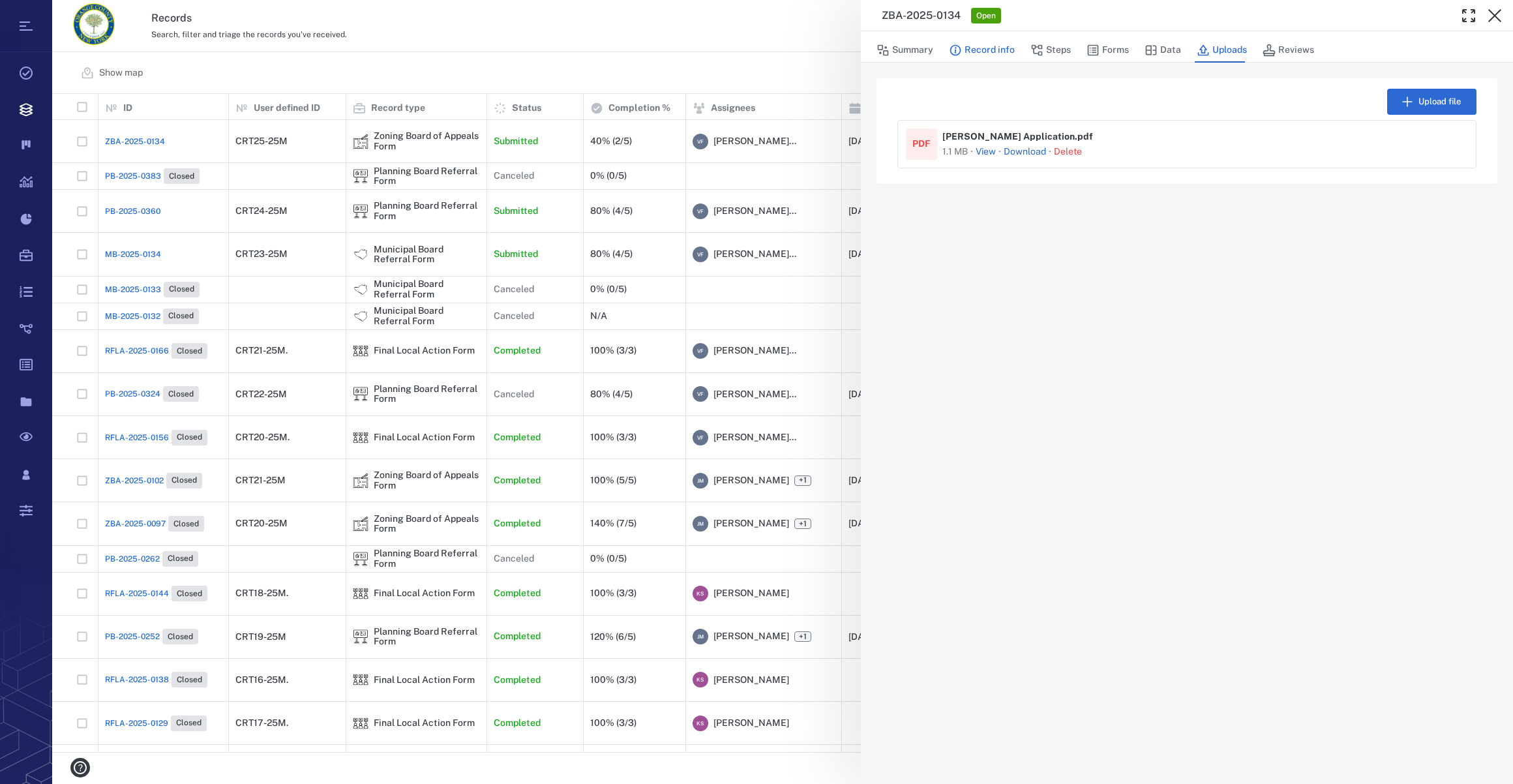
click at [985, 50] on button "Record info" at bounding box center [982, 50] width 66 height 25
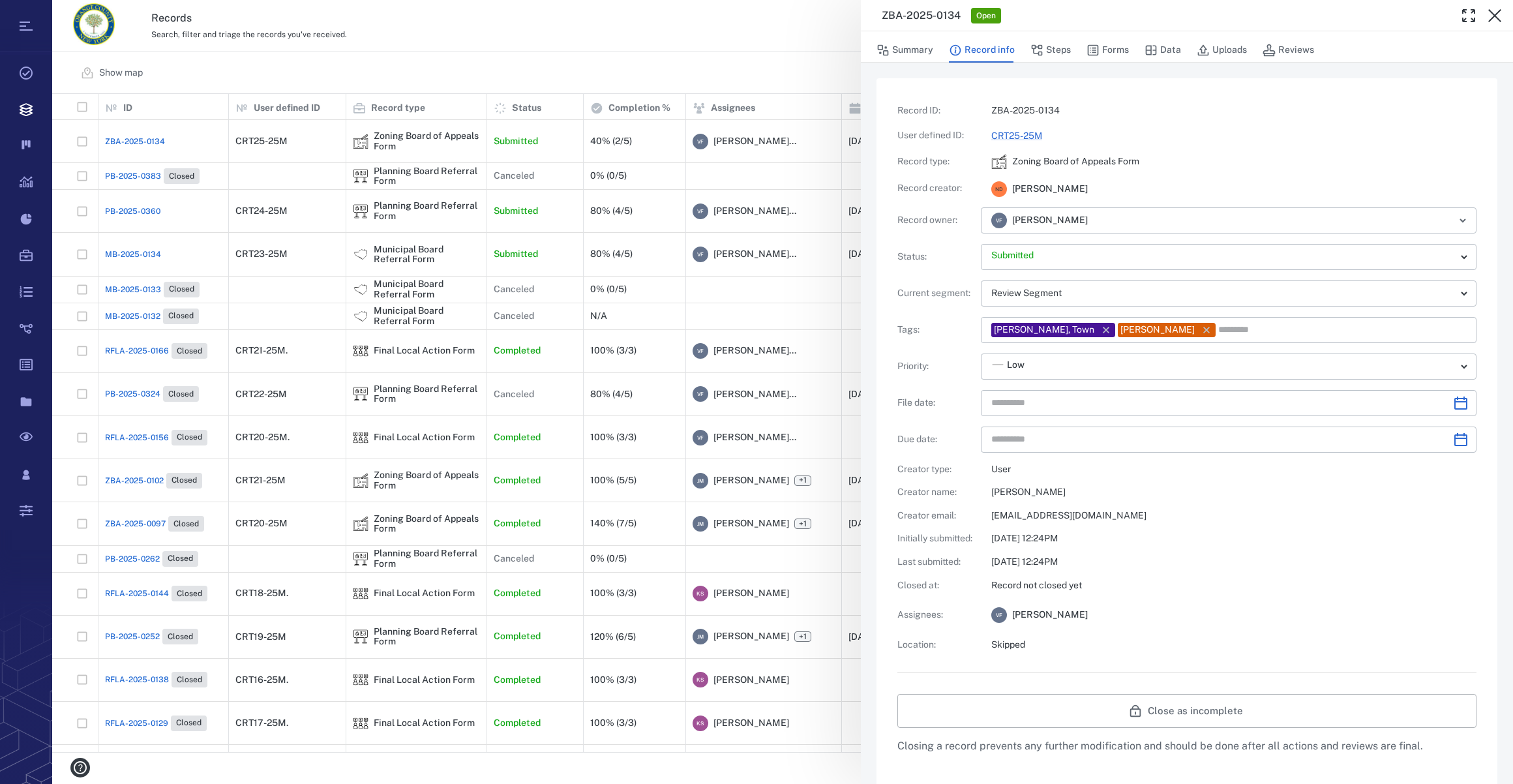
type input "**********"
drag, startPoint x: 1108, startPoint y: 44, endPoint x: 1175, endPoint y: 71, distance: 72.2
click at [1108, 44] on button "Forms" at bounding box center [1108, 50] width 42 height 25
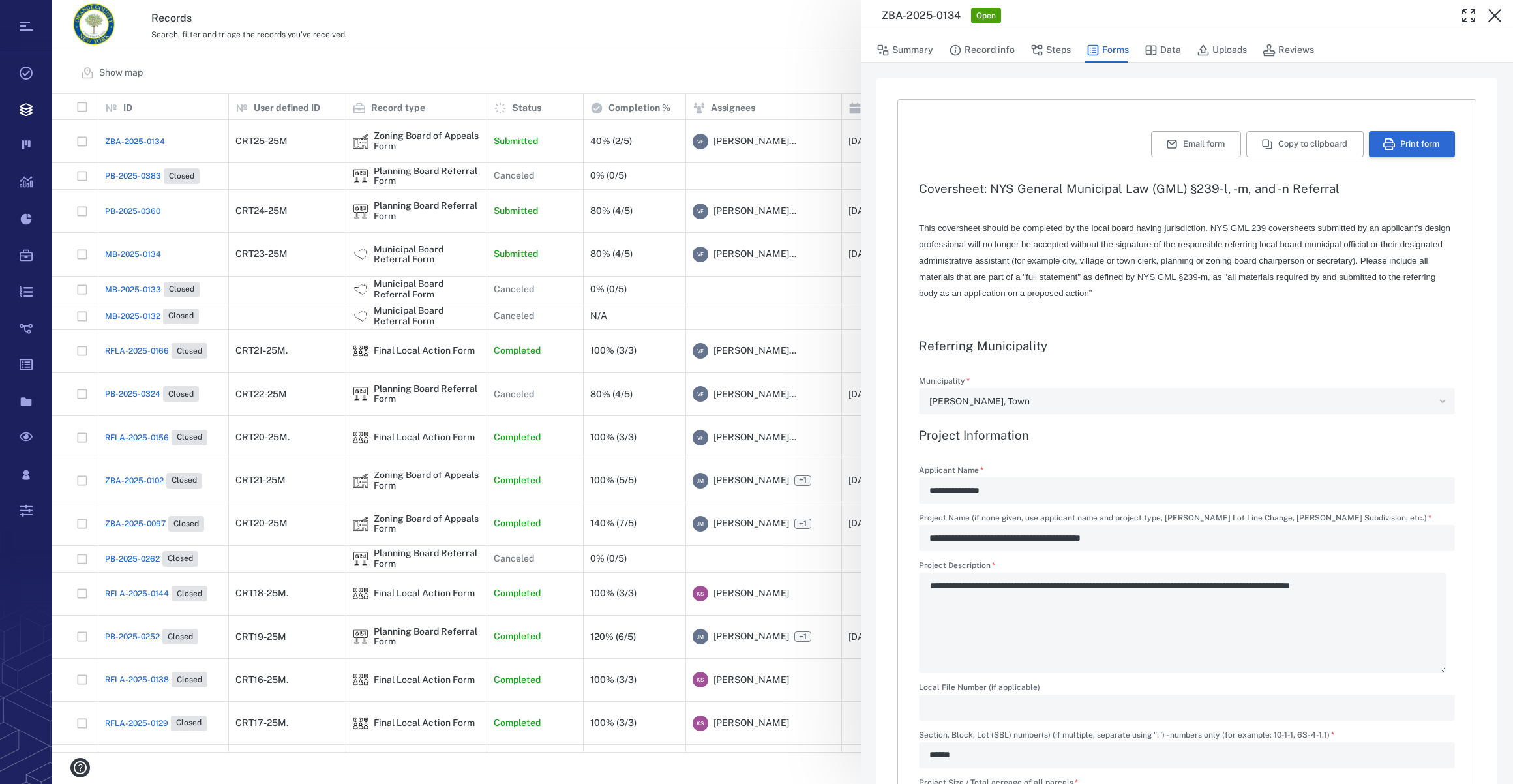
type textarea "*"
type input "**********"
click at [1392, 149] on button "Print form" at bounding box center [1412, 144] width 86 height 26
click at [1493, 12] on icon "button" at bounding box center [1495, 16] width 16 height 16
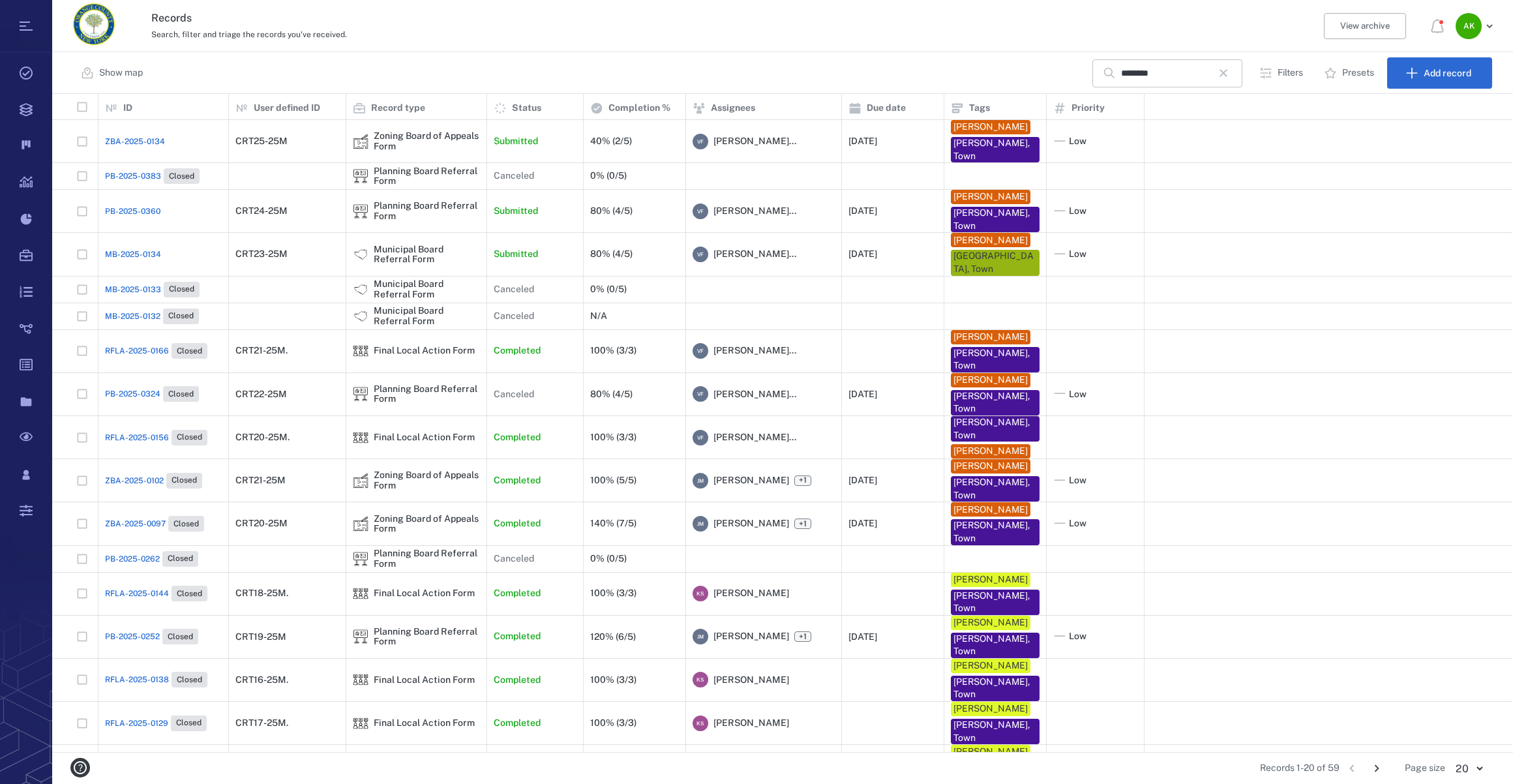
click at [1227, 76] on icon "button" at bounding box center [1224, 72] width 8 height 8
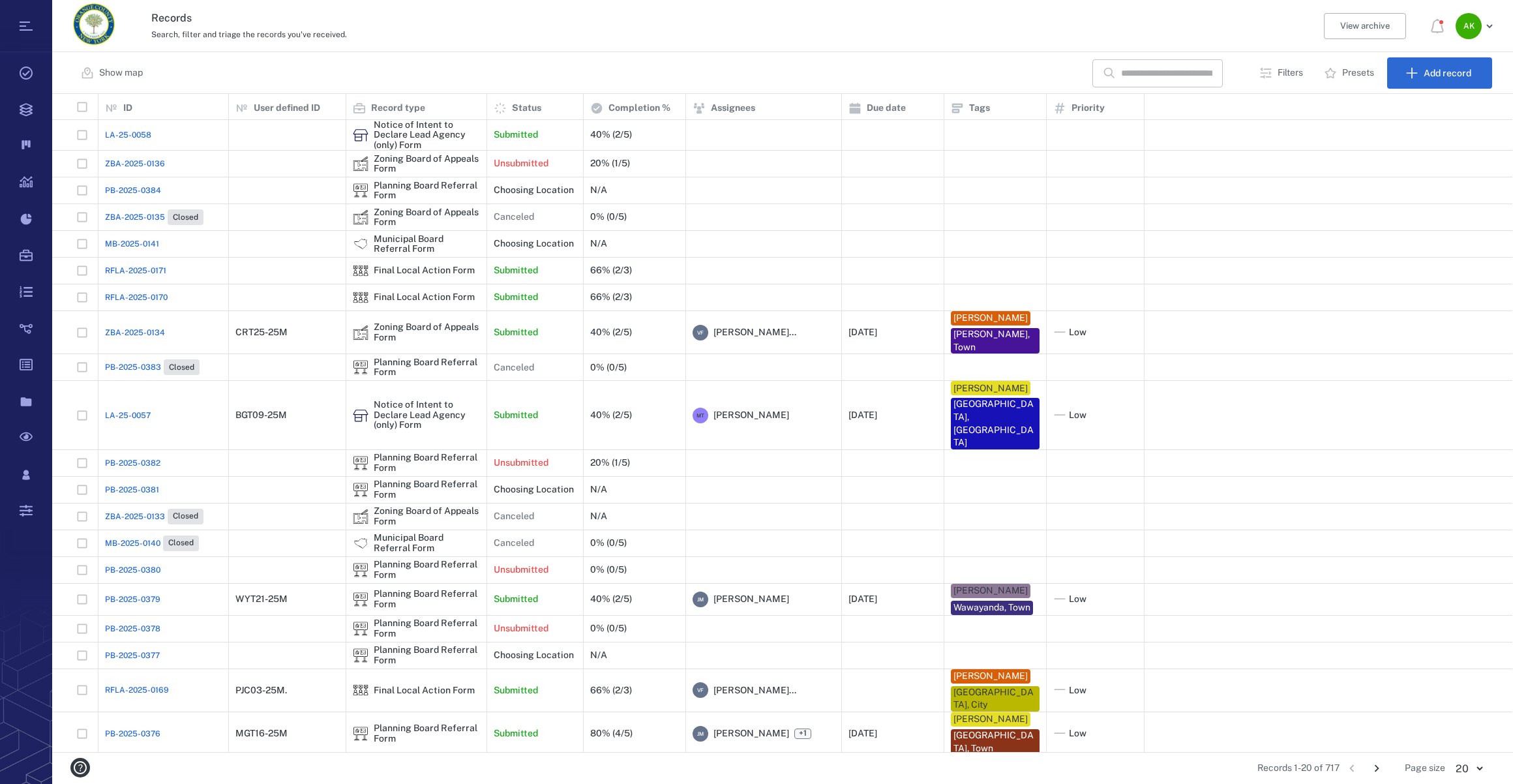
click at [115, 293] on span "RFLA-2025-0170" at bounding box center [137, 296] width 63 height 12
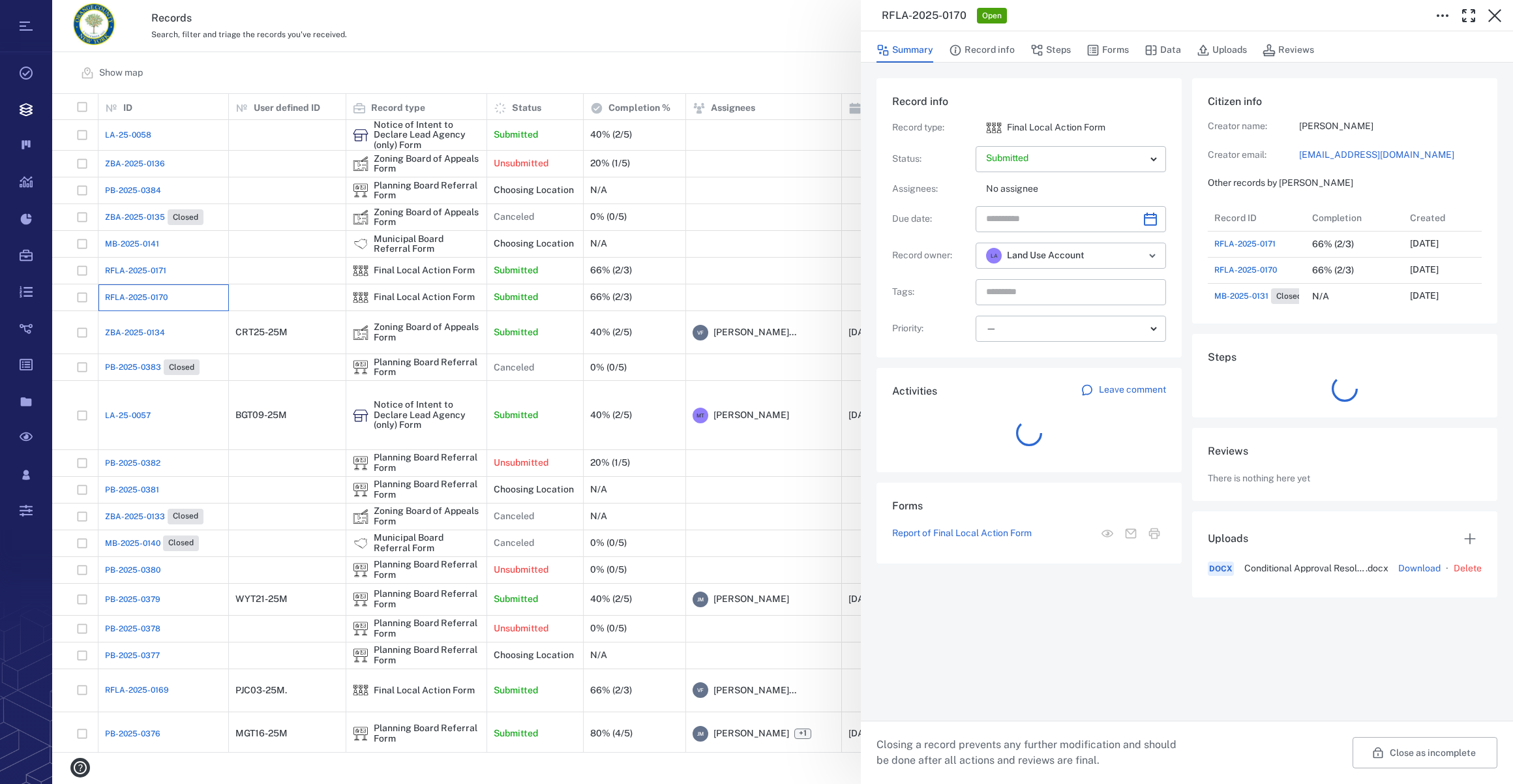
scroll to position [10, 9]
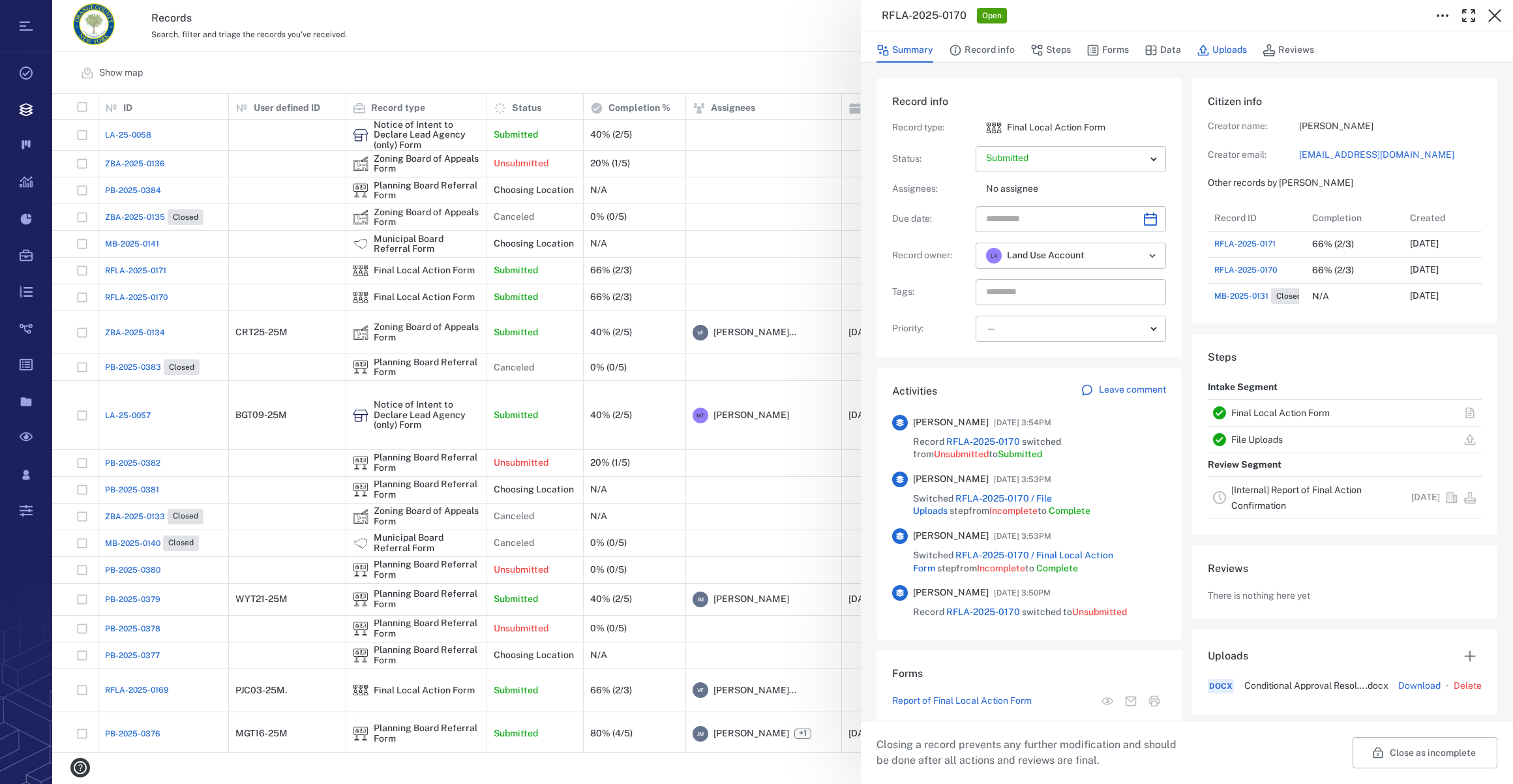
click at [1208, 47] on button "Uploads" at bounding box center [1222, 50] width 50 height 25
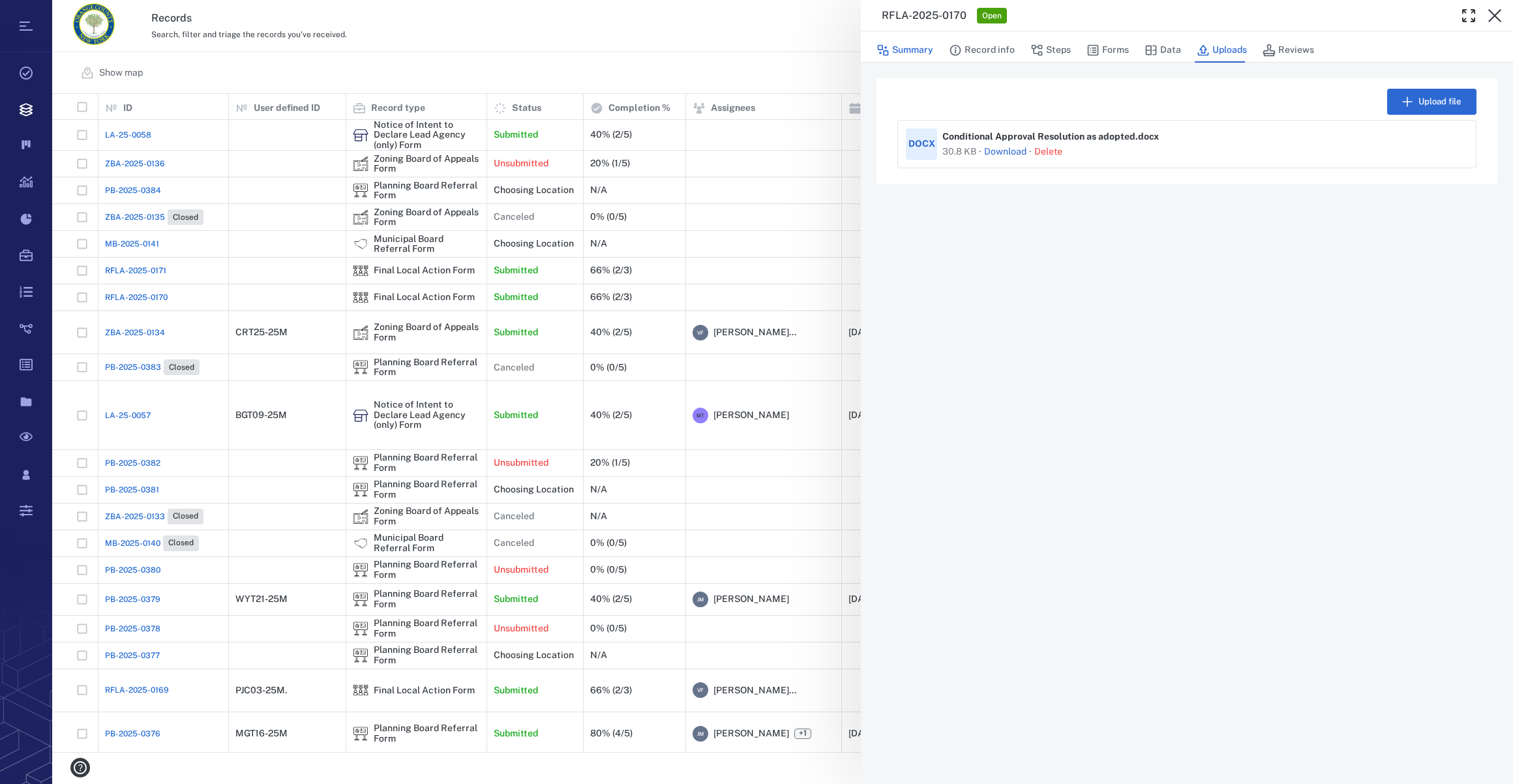
click at [896, 46] on button "Summary" at bounding box center [905, 50] width 57 height 25
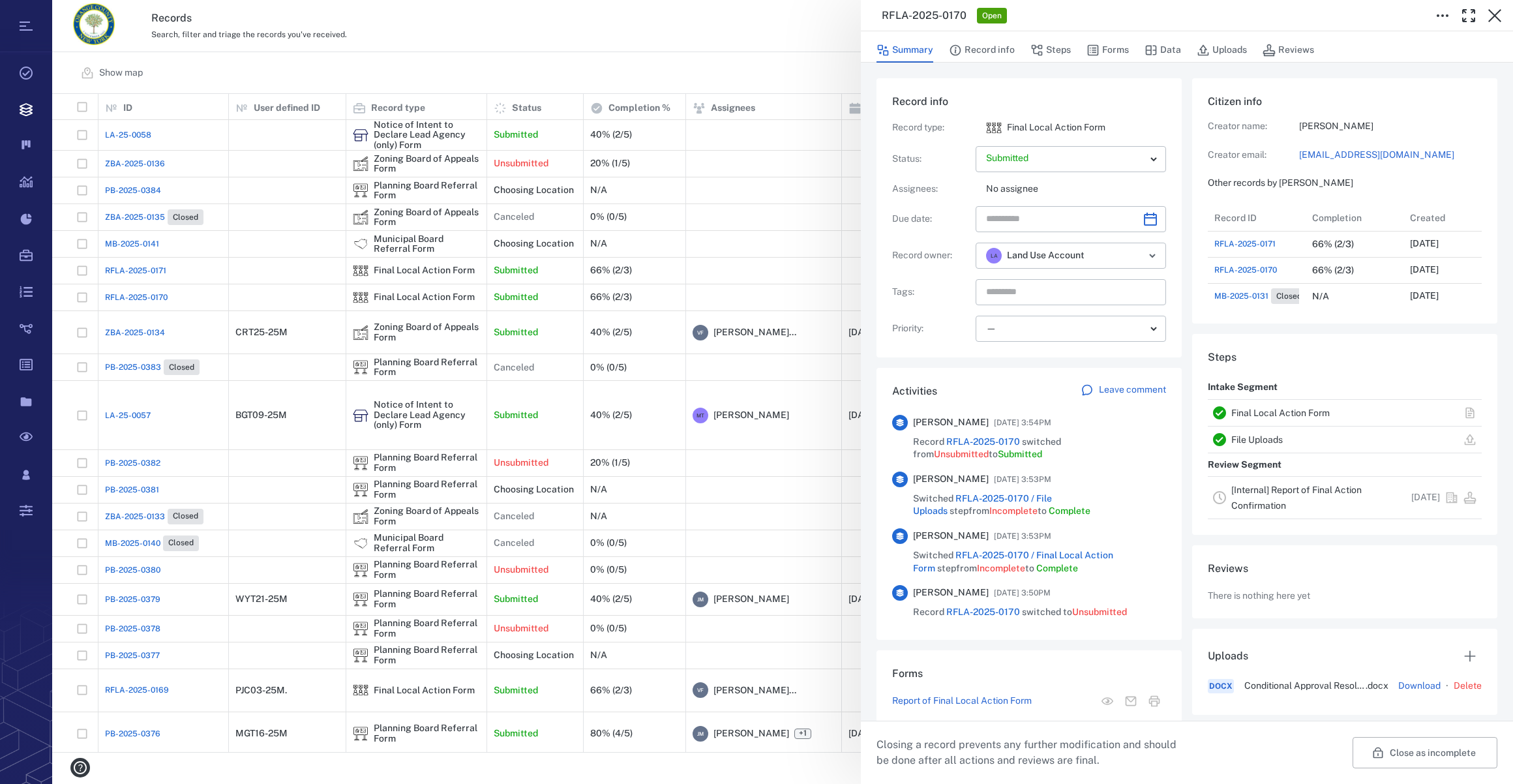
scroll to position [339, 251]
click at [1112, 46] on button "Forms" at bounding box center [1108, 50] width 42 height 25
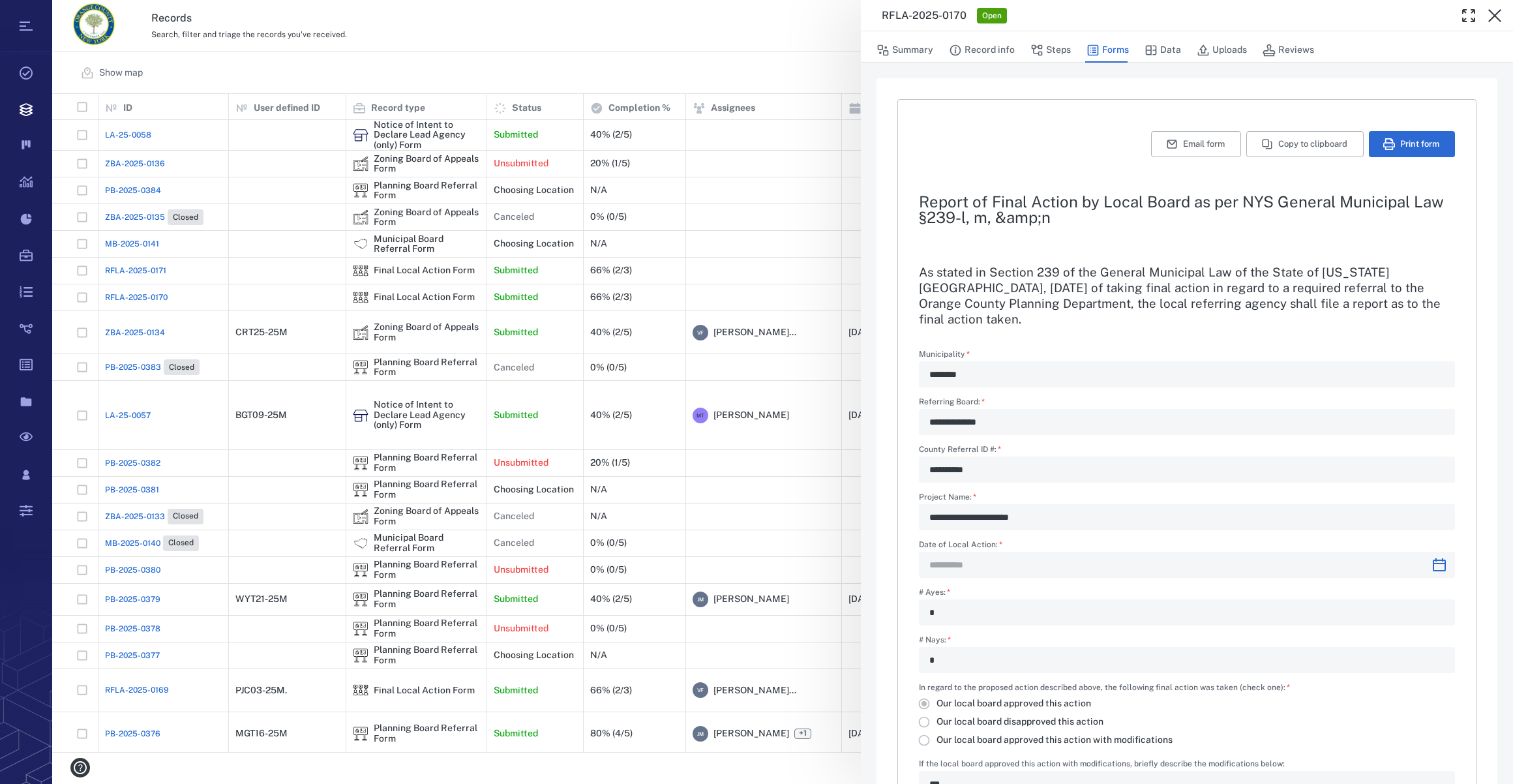
type input "**********"
click at [987, 46] on button "Record info" at bounding box center [982, 50] width 66 height 25
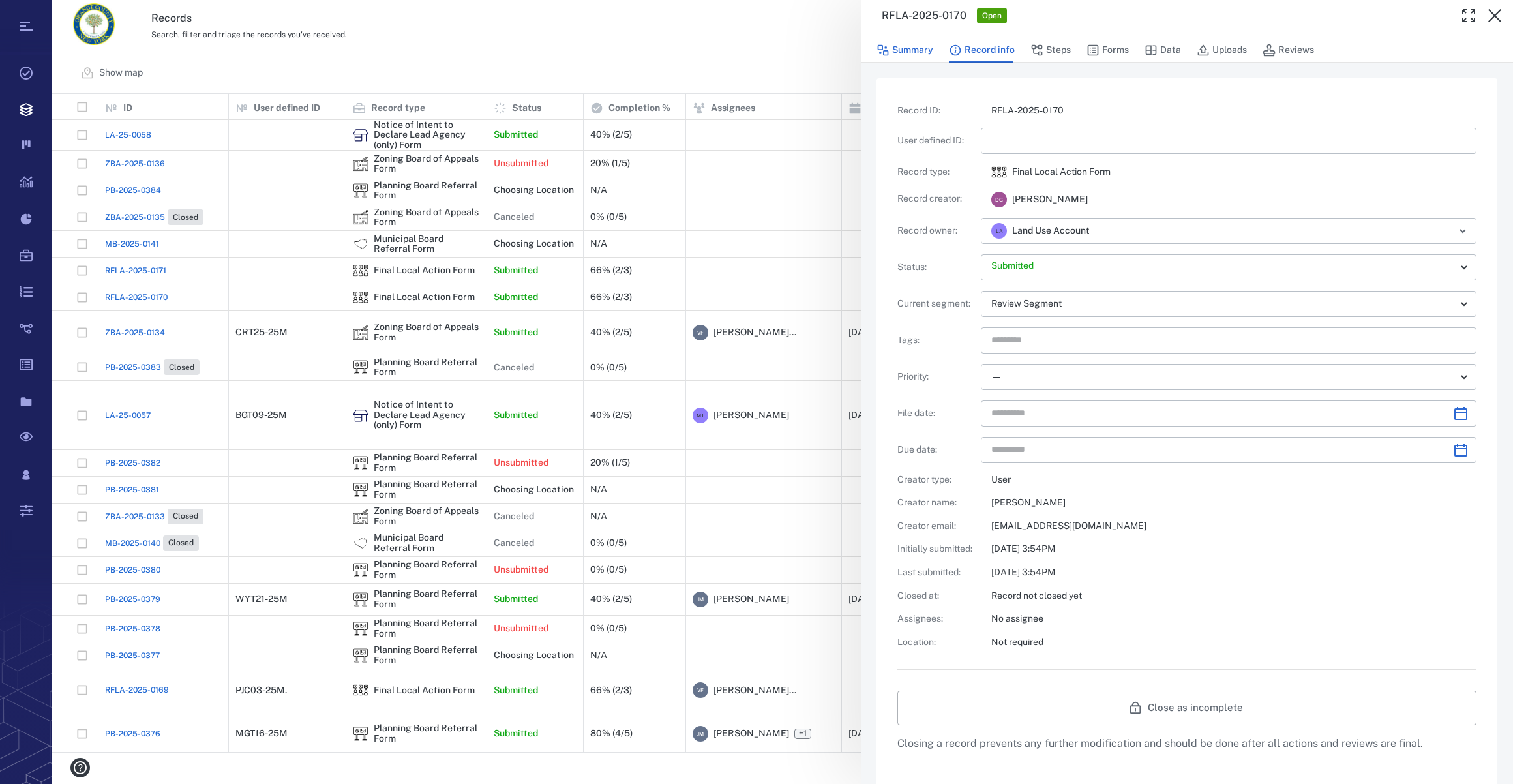
click at [913, 48] on button "Summary" at bounding box center [905, 50] width 57 height 25
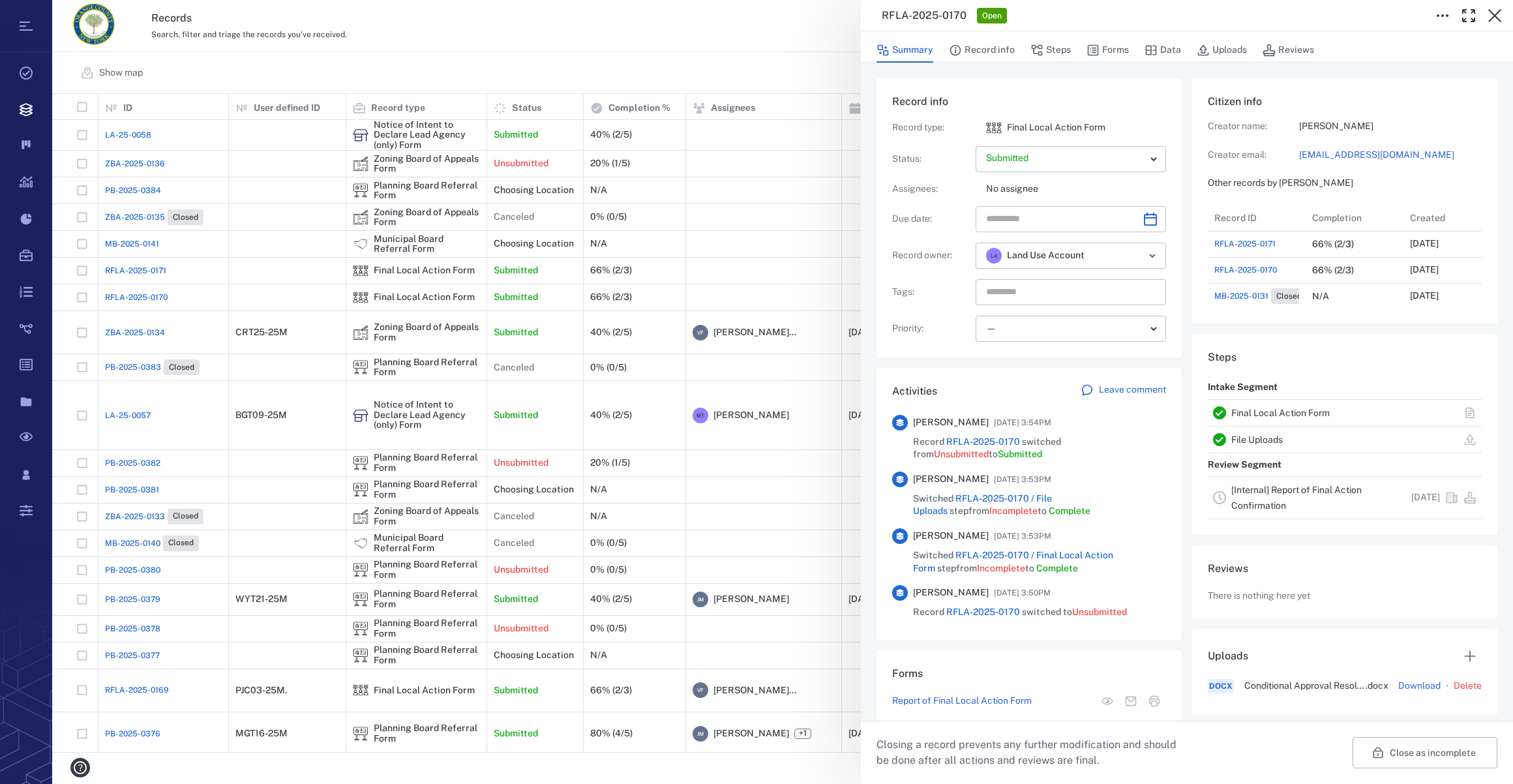
scroll to position [339, 251]
click at [1072, 288] on input "text" at bounding box center [1056, 292] width 142 height 18
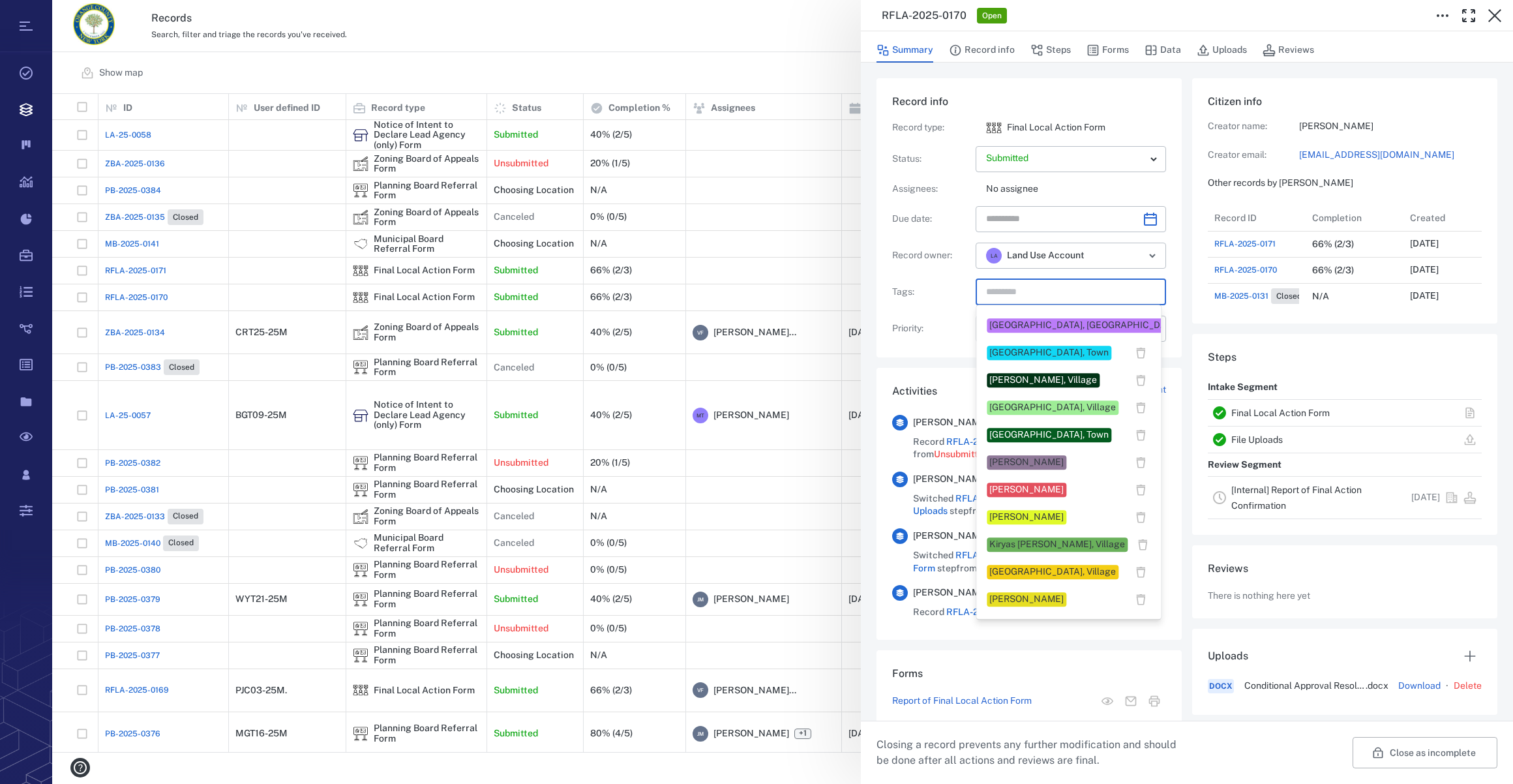
scroll to position [414, 0]
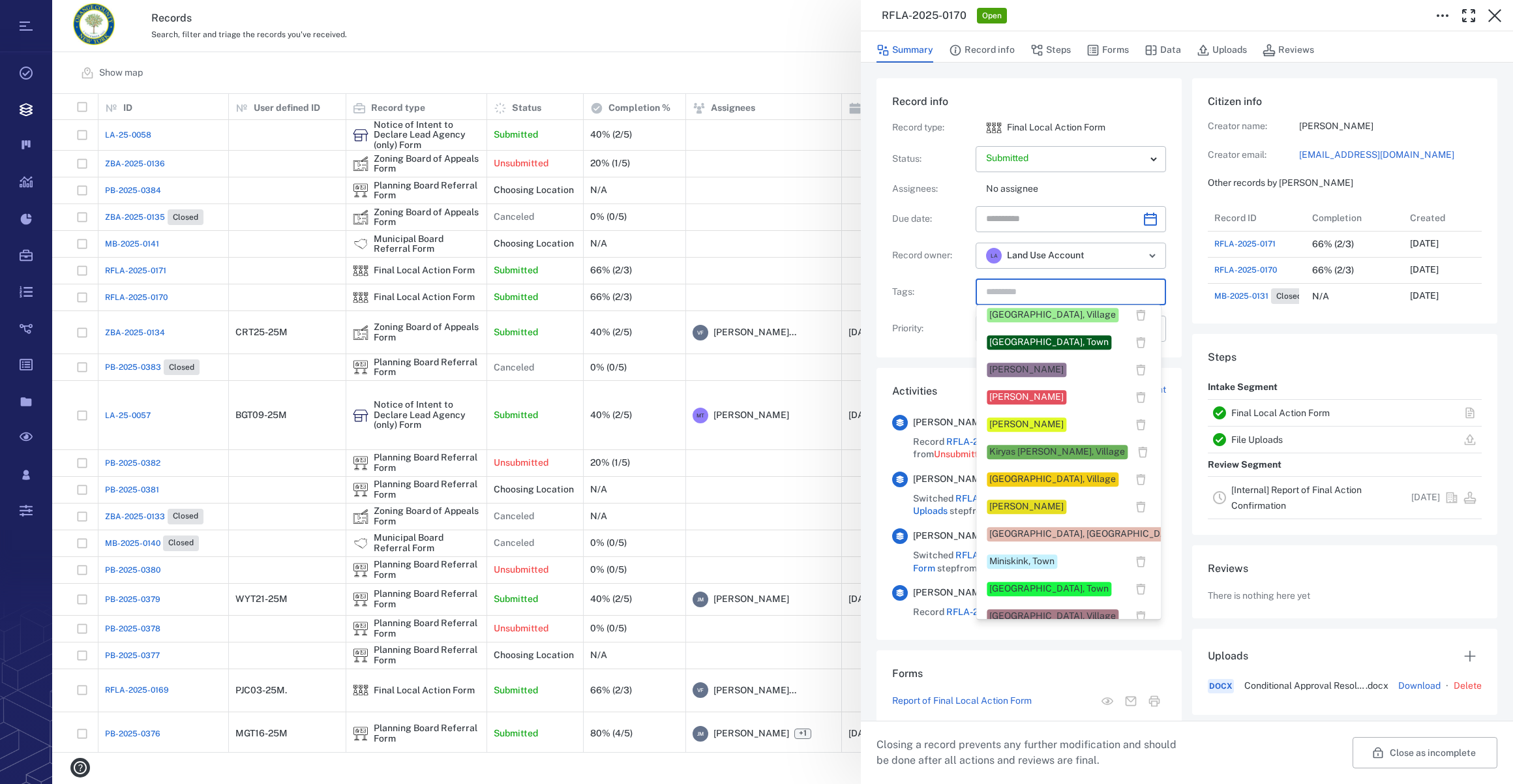
click at [1053, 504] on div "Megan Tennermann" at bounding box center [1026, 506] width 74 height 13
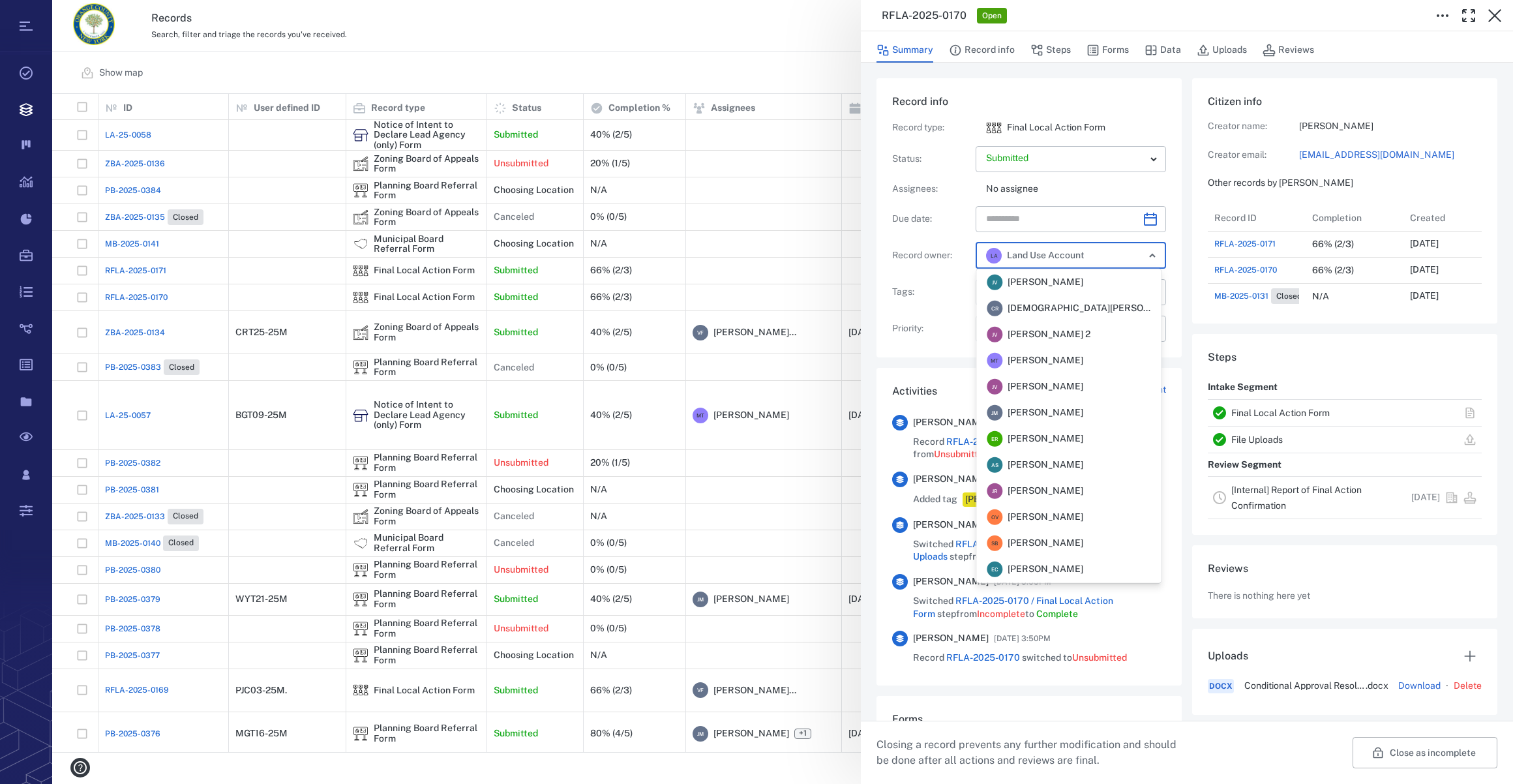
click at [1108, 247] on input "text" at bounding box center [1111, 255] width 32 height 18
click at [1083, 306] on span "Megan Tennermann" at bounding box center [1045, 312] width 76 height 13
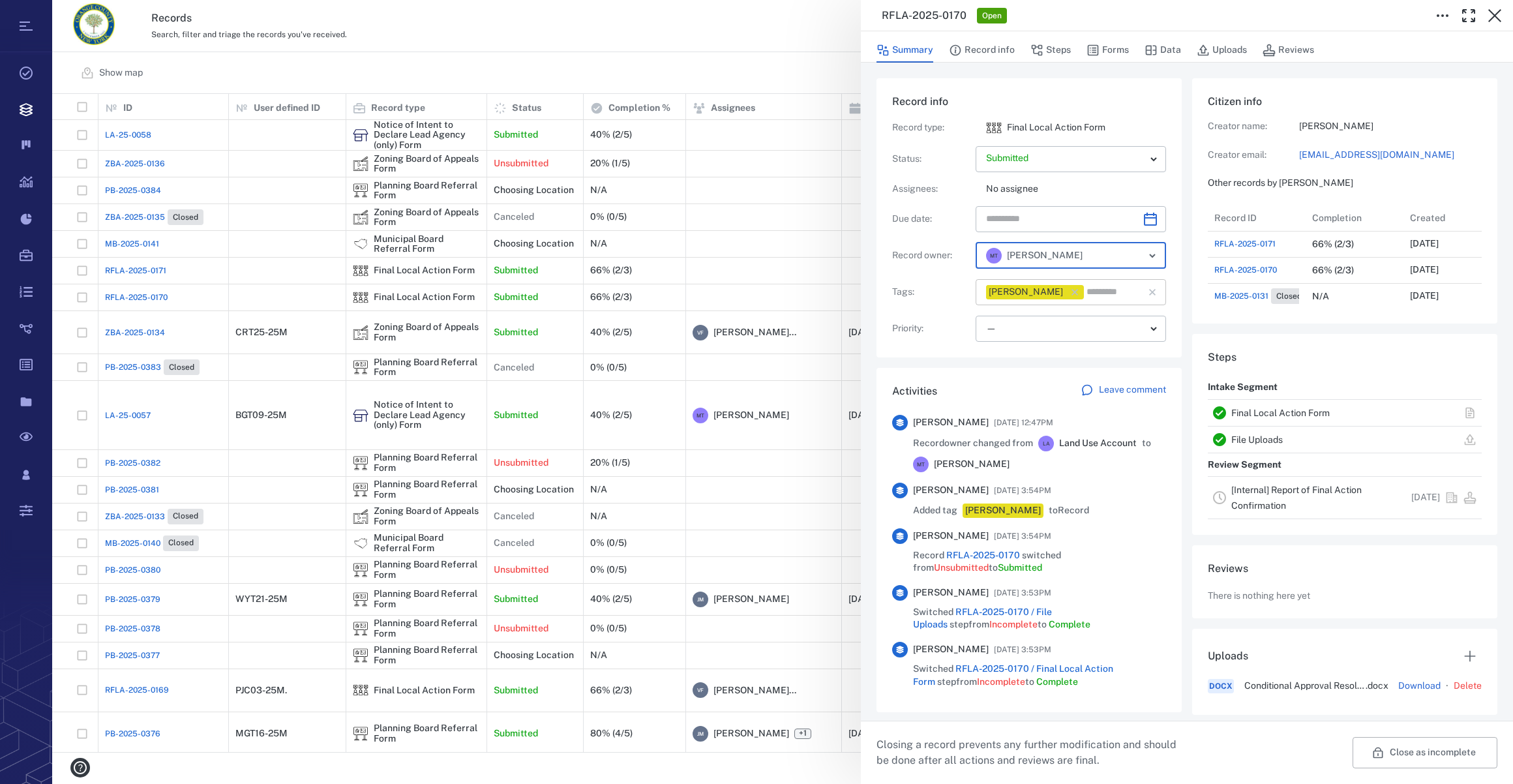
click at [1078, 292] on icon "button" at bounding box center [1074, 291] width 6 height 6
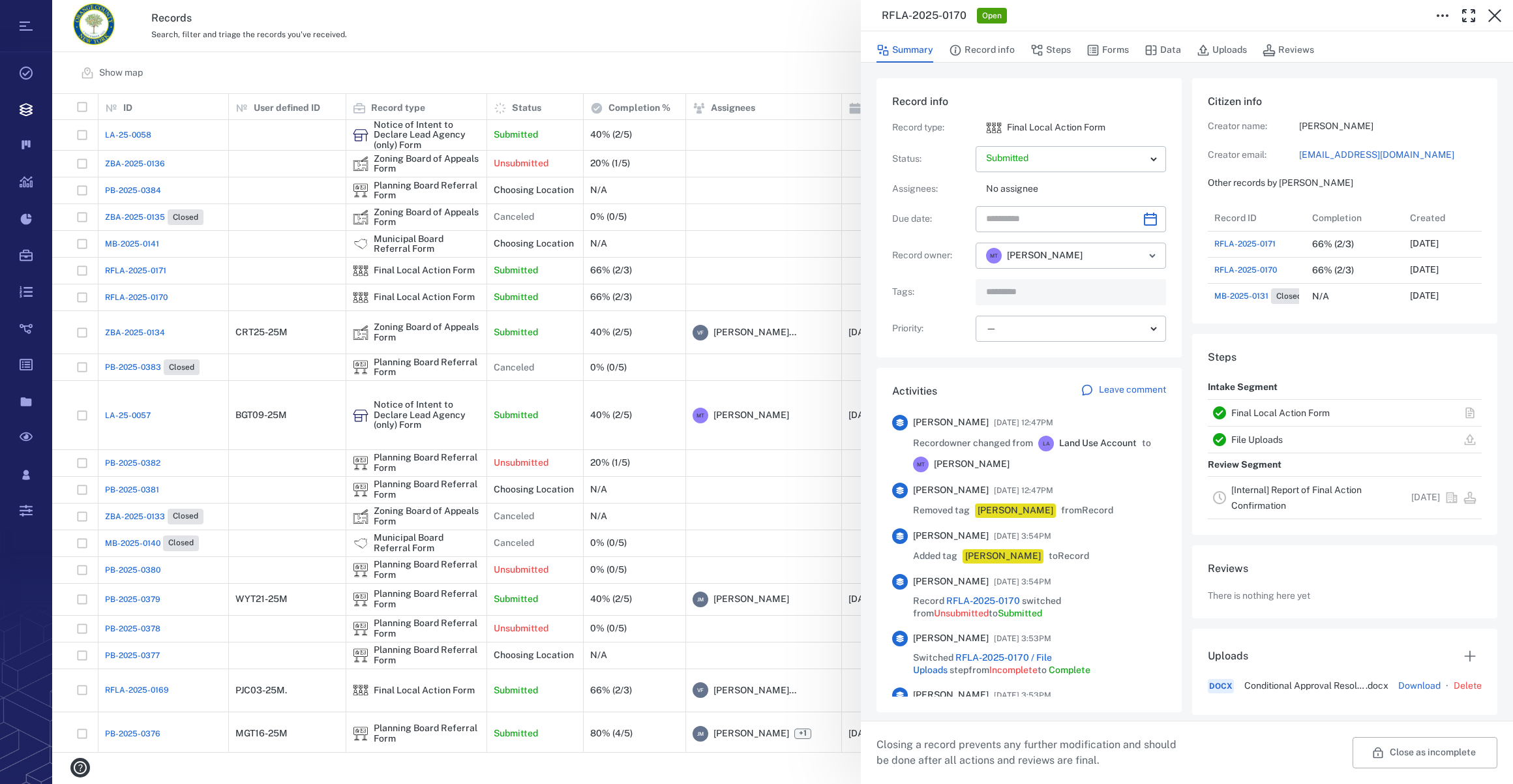
click at [1048, 291] on input "text" at bounding box center [1056, 292] width 142 height 18
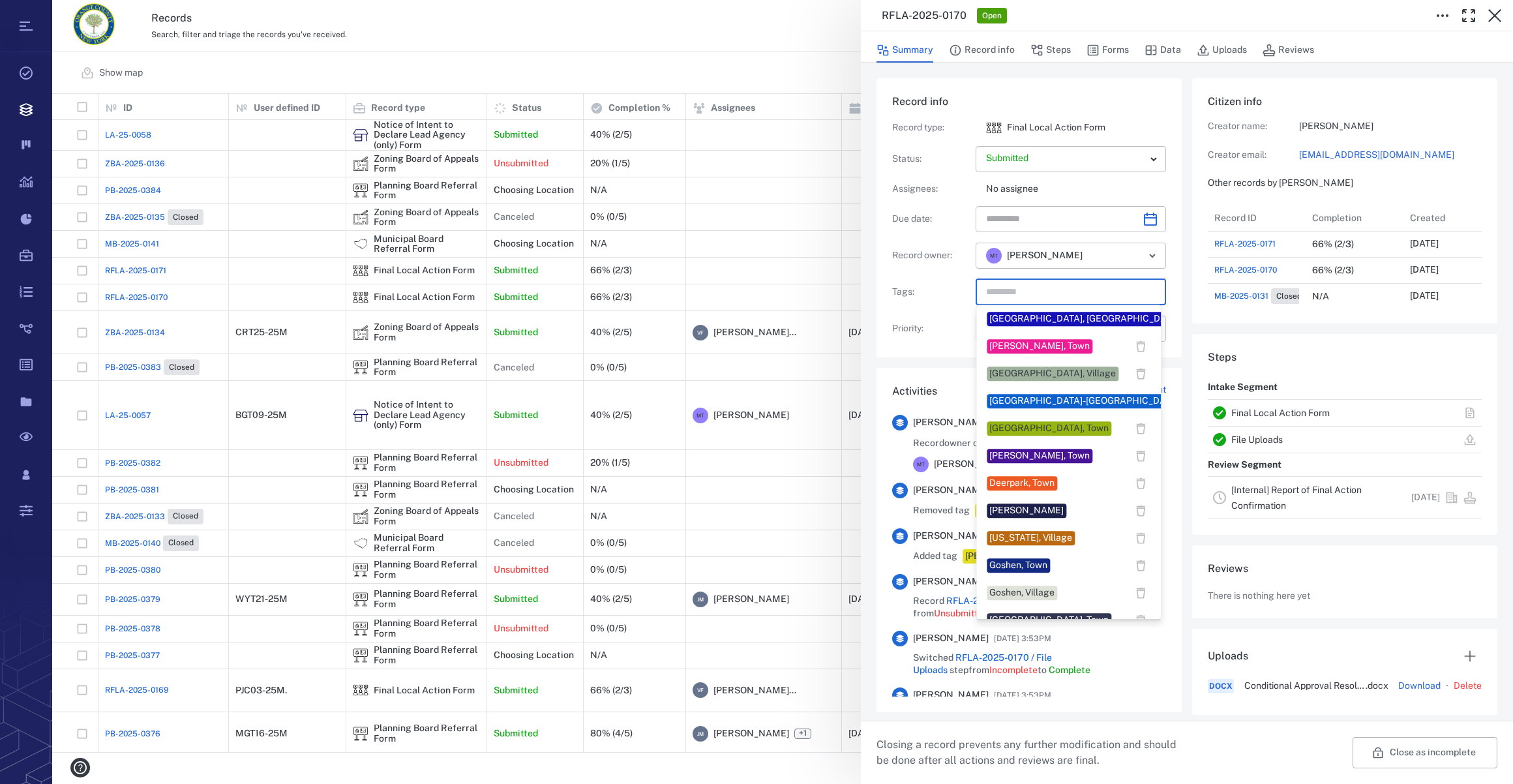
click at [1043, 298] on input "text" at bounding box center [1056, 292] width 142 height 18
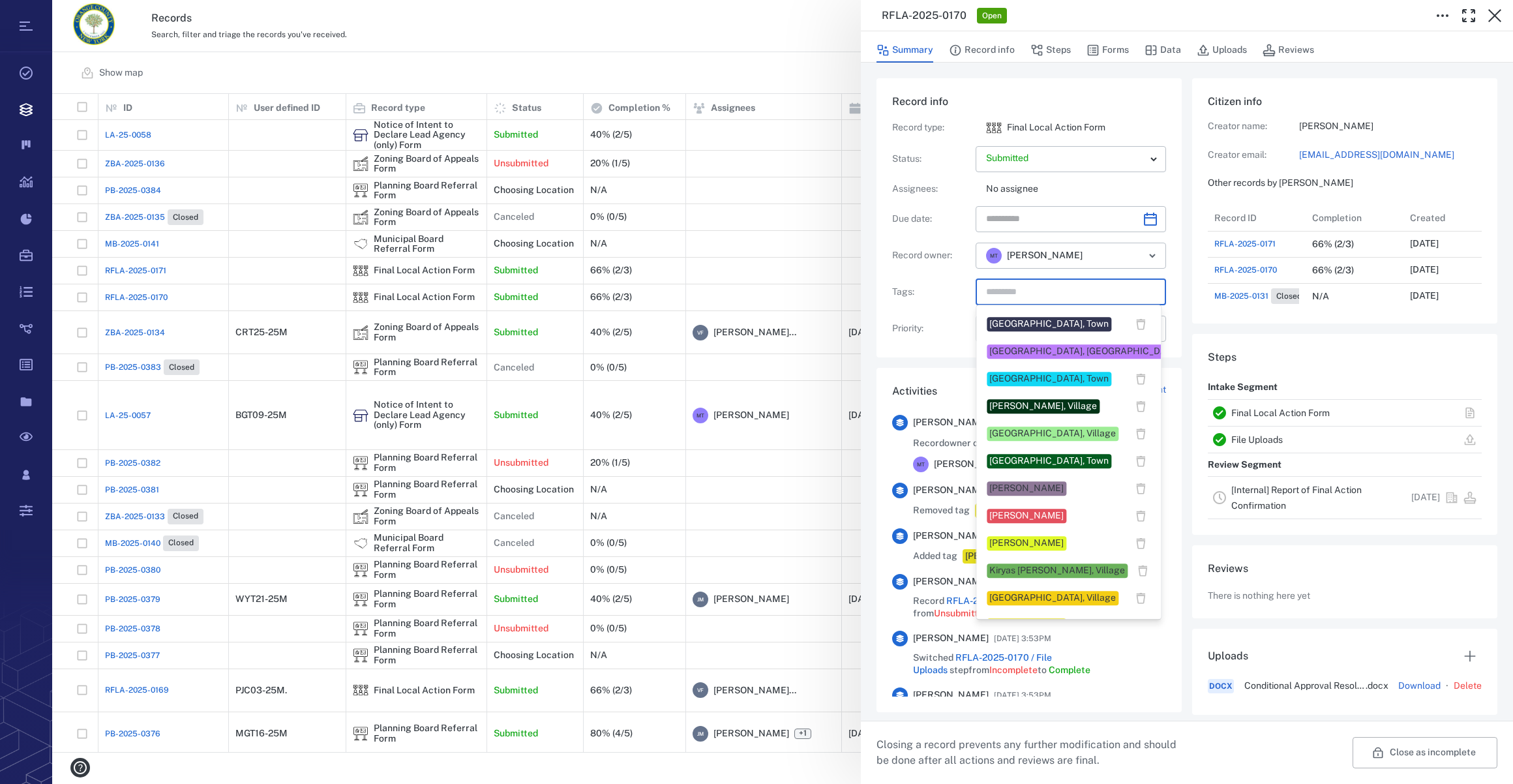
scroll to position [414, 0]
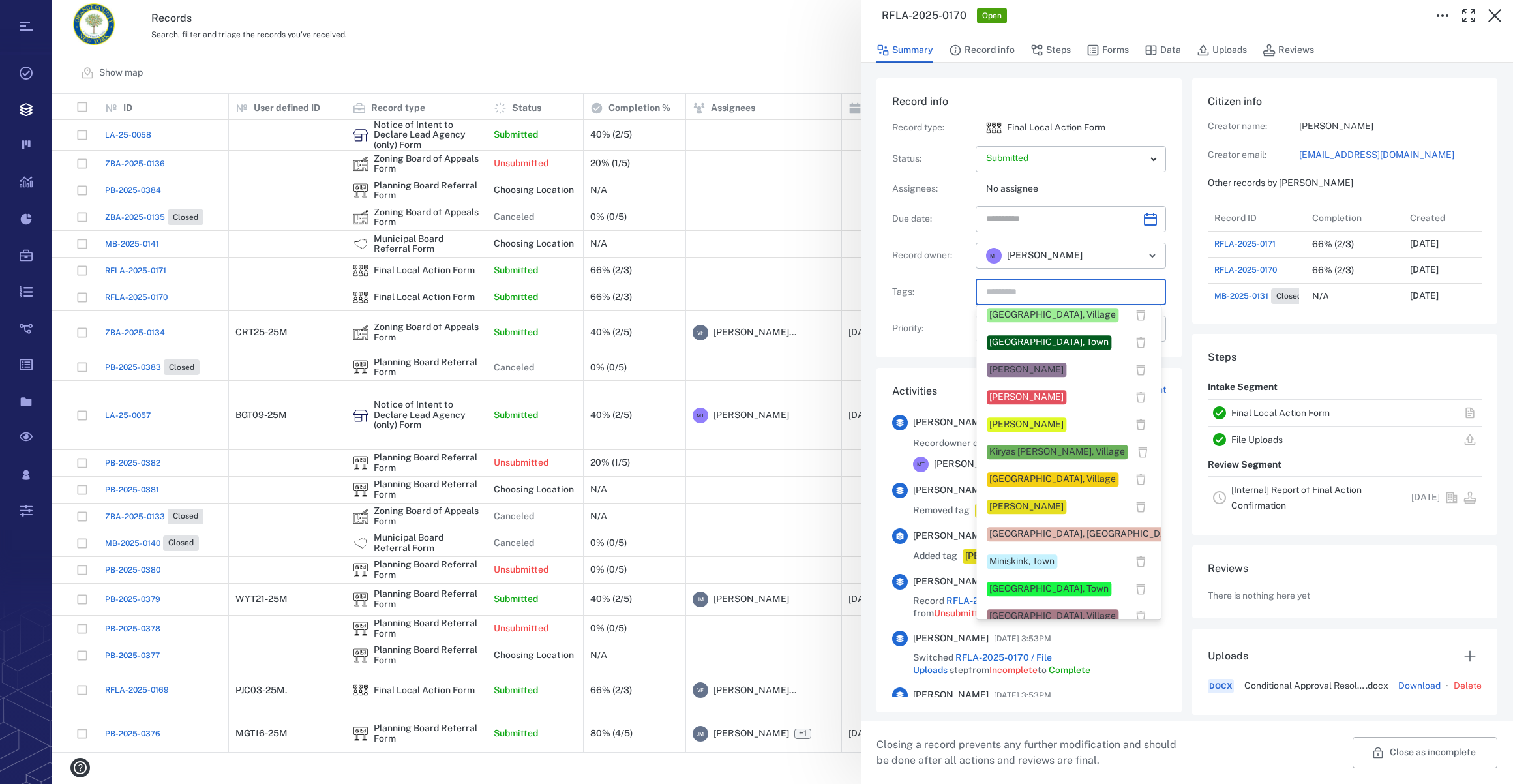
click at [1029, 478] on div "Maybrook, Village" at bounding box center [1053, 479] width 127 height 13
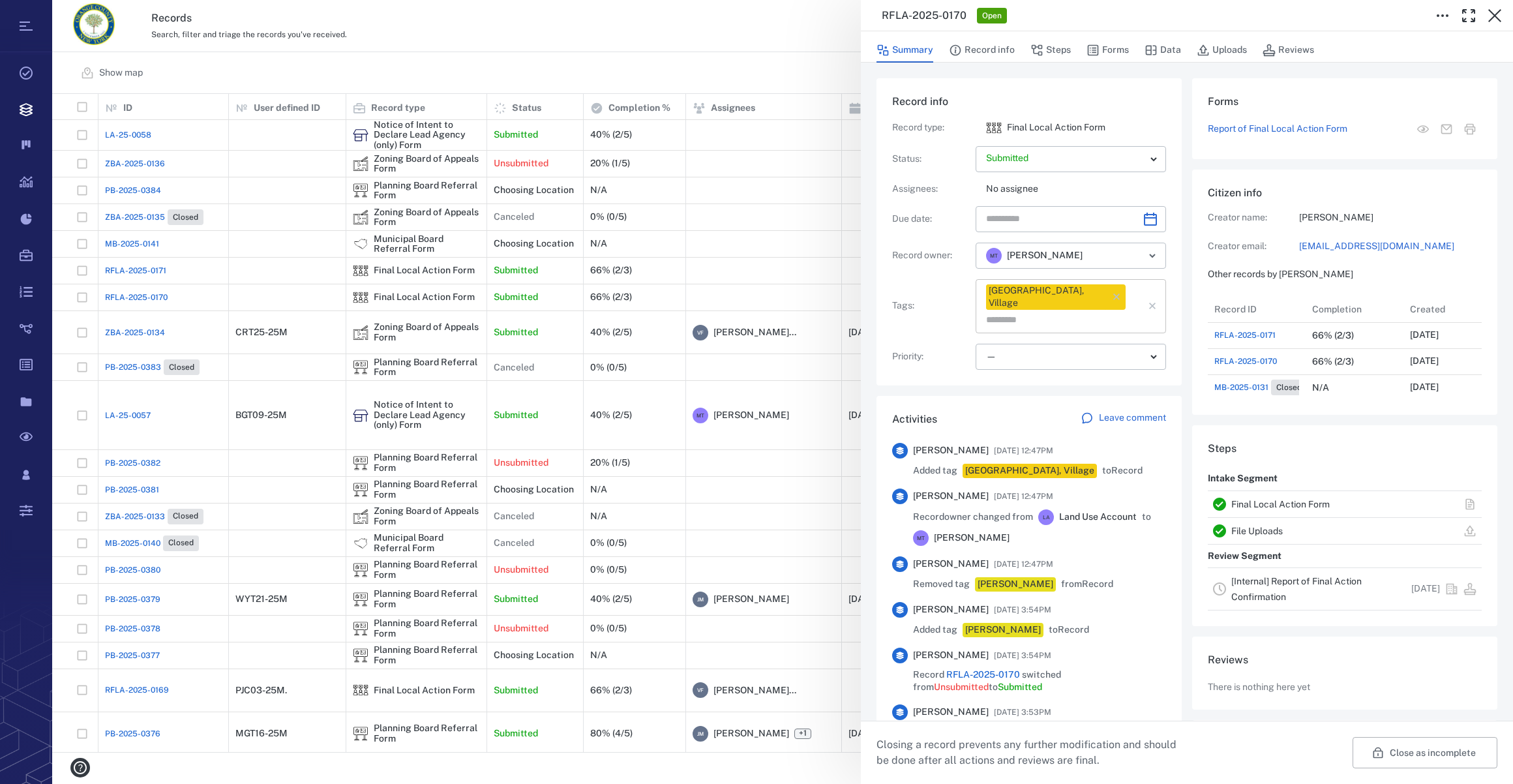
click at [1115, 311] on input "text" at bounding box center [1056, 320] width 142 height 18
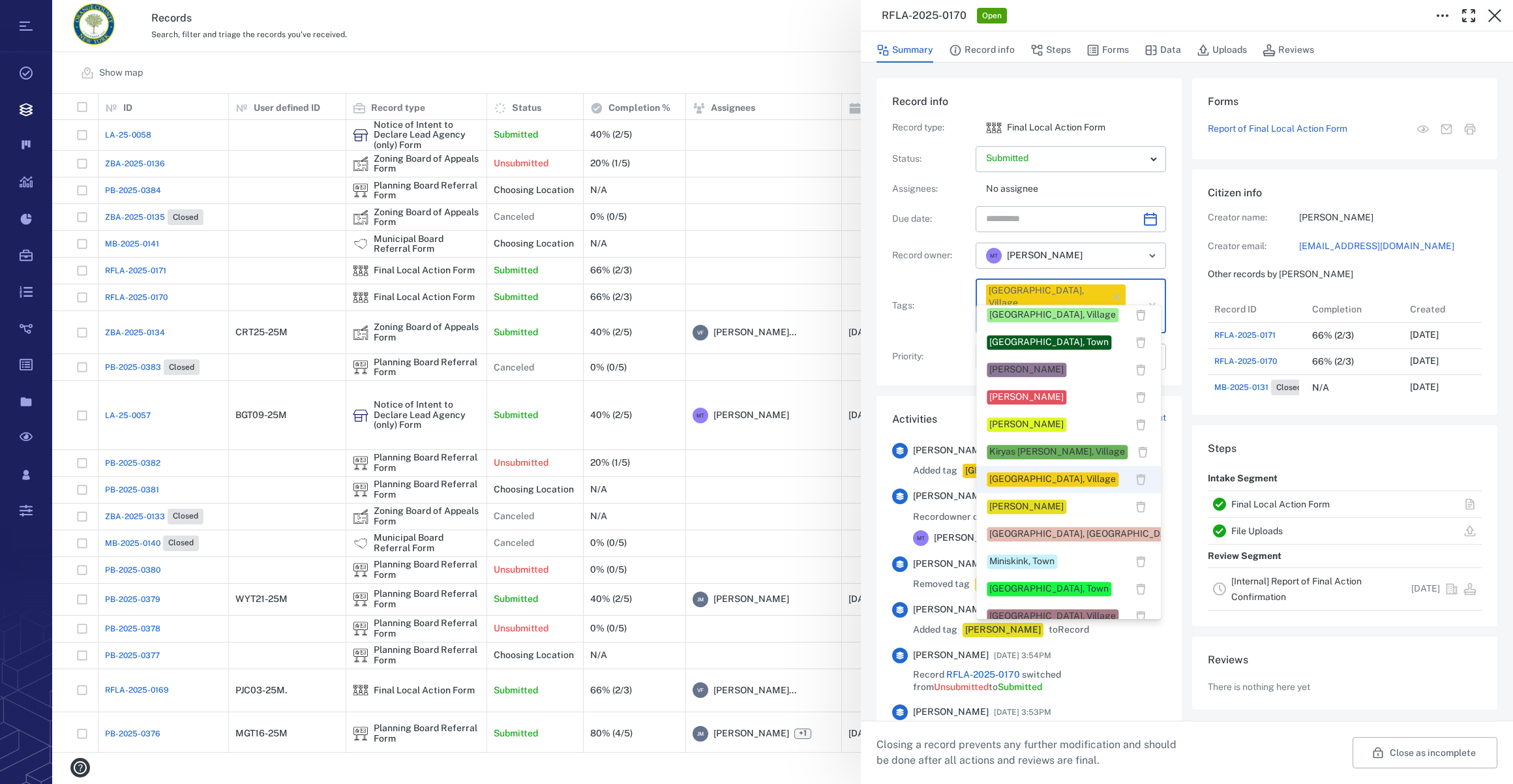
click at [1016, 506] on div "Megan Tennermann" at bounding box center [1026, 506] width 74 height 13
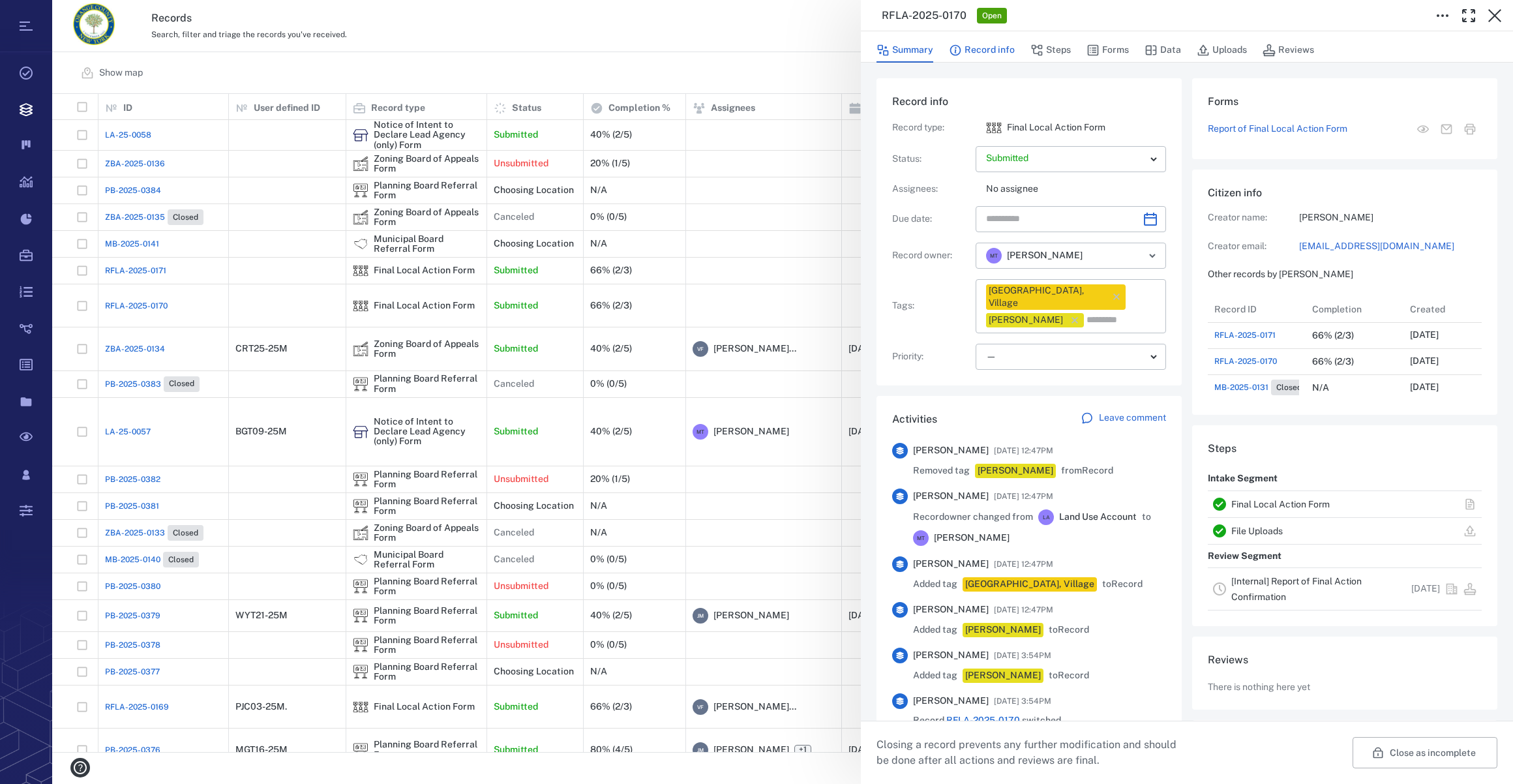
click at [1004, 45] on button "Record info" at bounding box center [982, 50] width 66 height 25
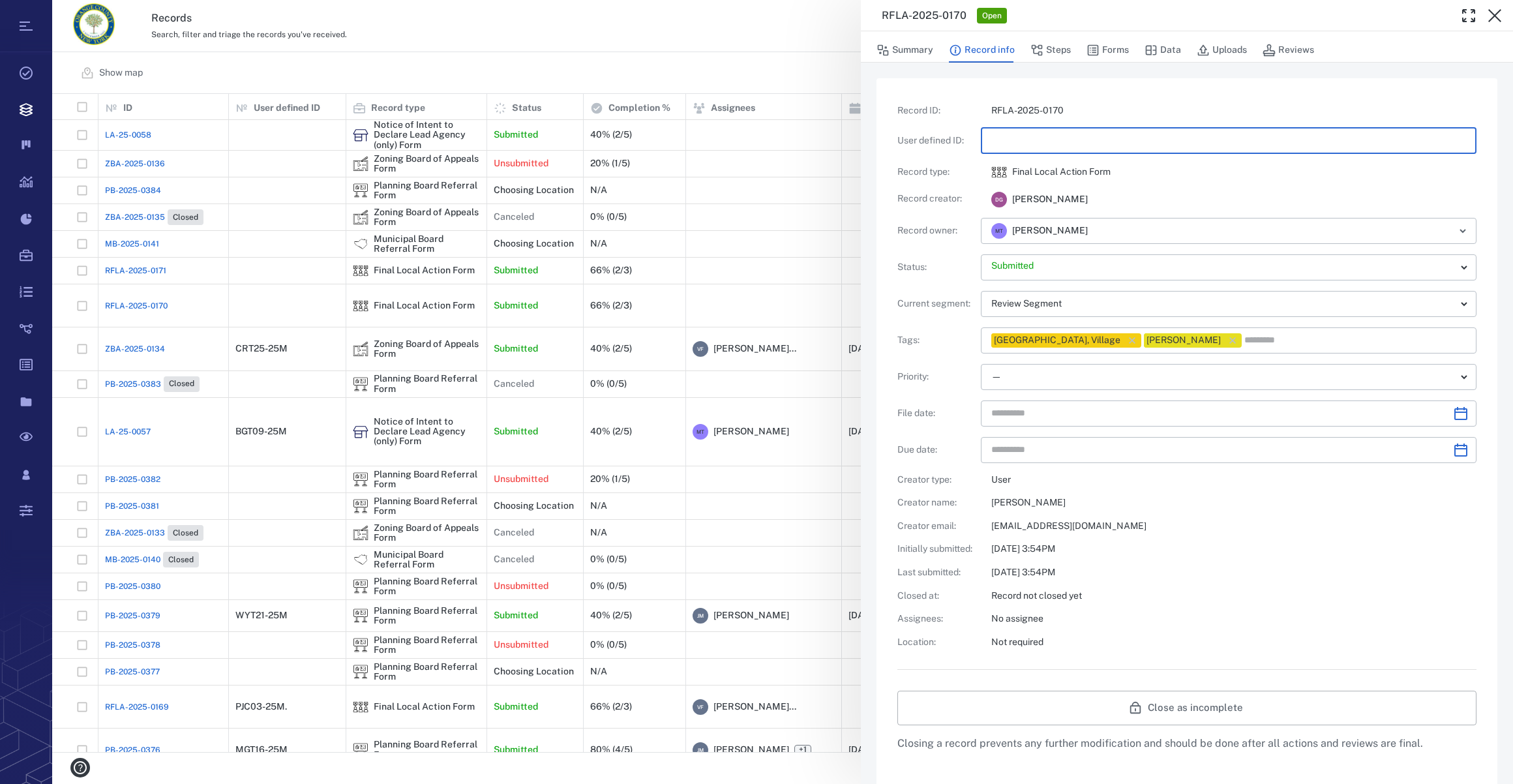
click at [1029, 146] on input "text" at bounding box center [1229, 140] width 475 height 26
type input "**********"
click at [1056, 48] on button "Steps" at bounding box center [1050, 50] width 40 height 25
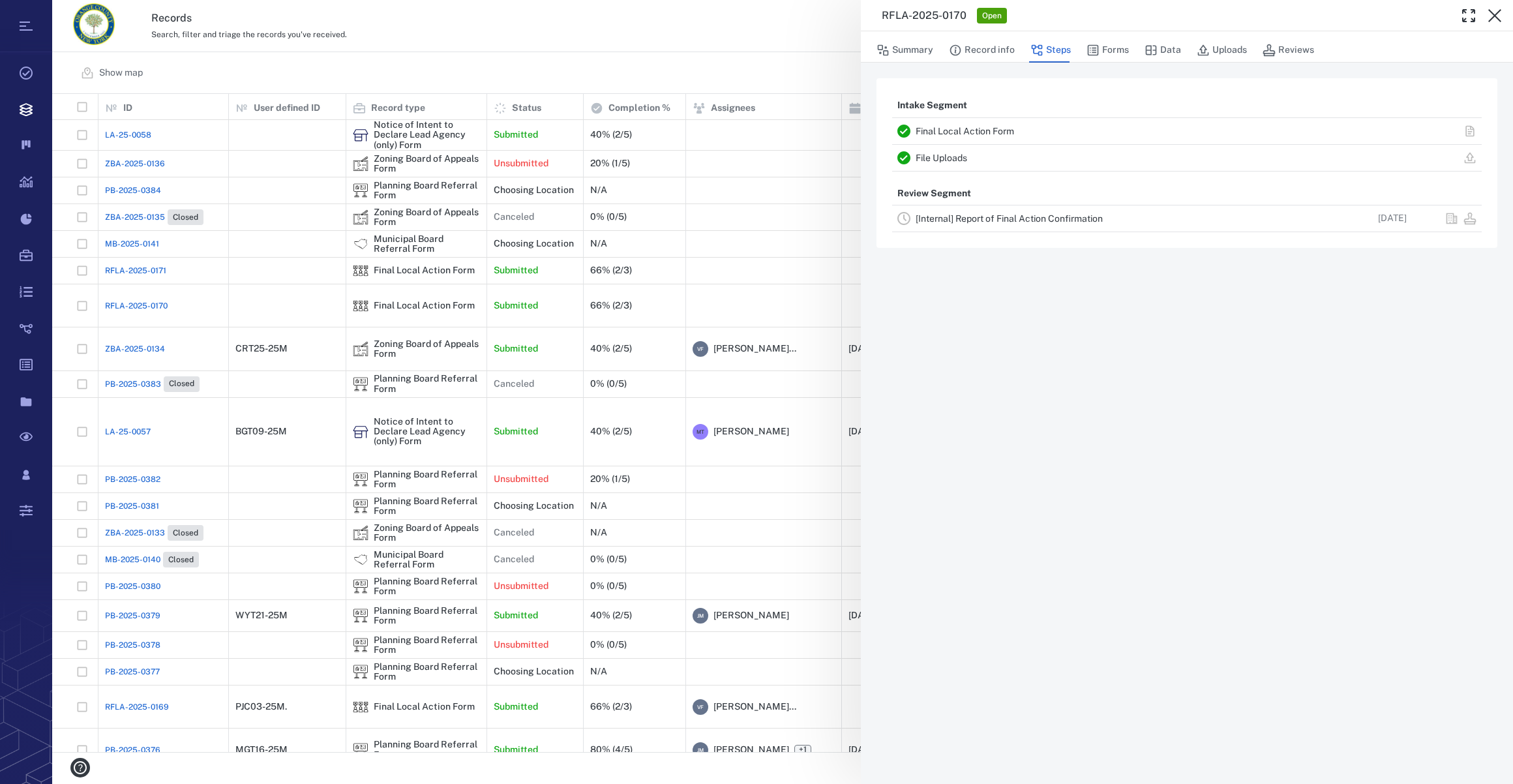
click at [961, 216] on link "[Internal] Report of Final Action Confirmation" at bounding box center [1009, 219] width 188 height 11
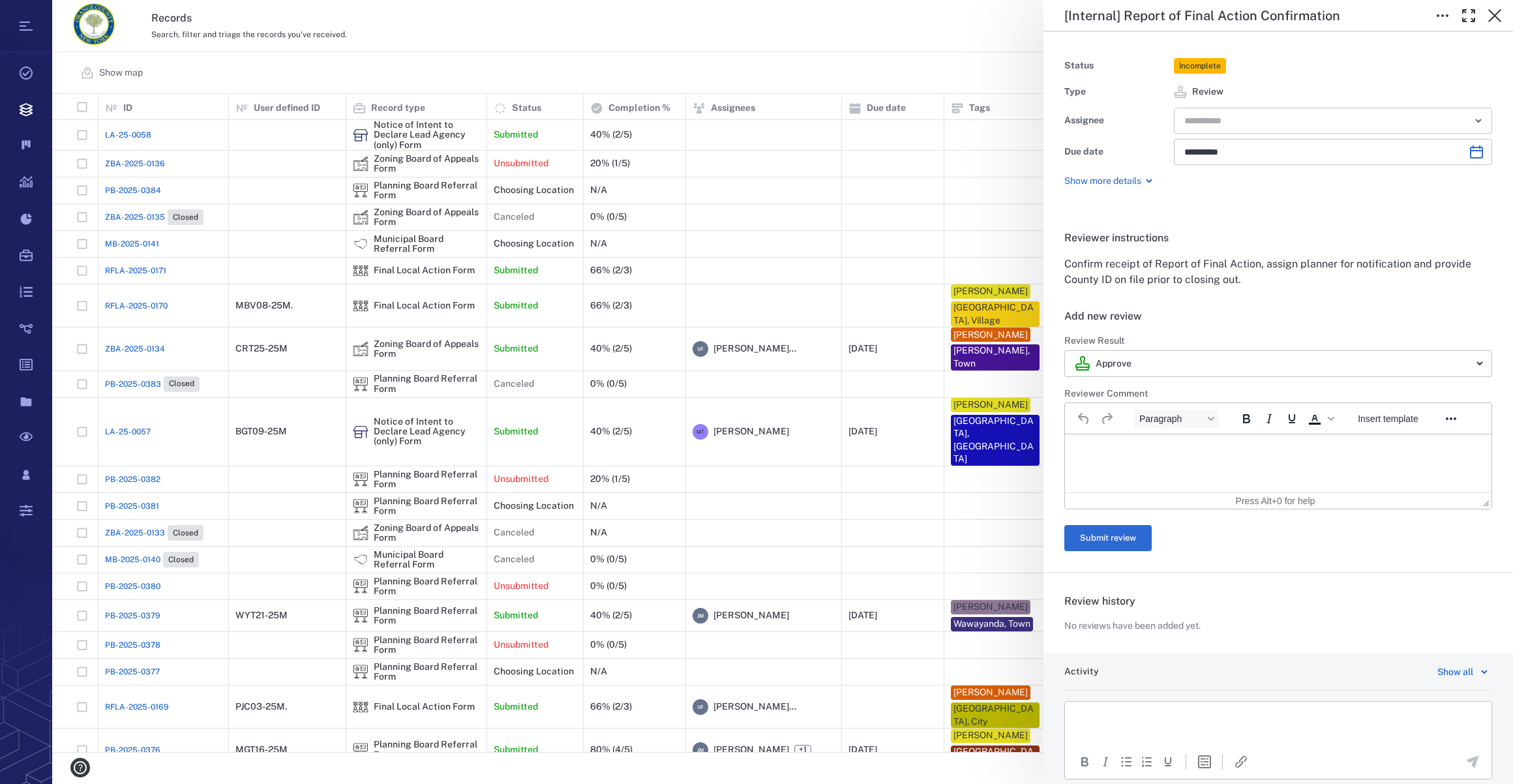
click at [1277, 118] on input "text" at bounding box center [1318, 121] width 270 height 18
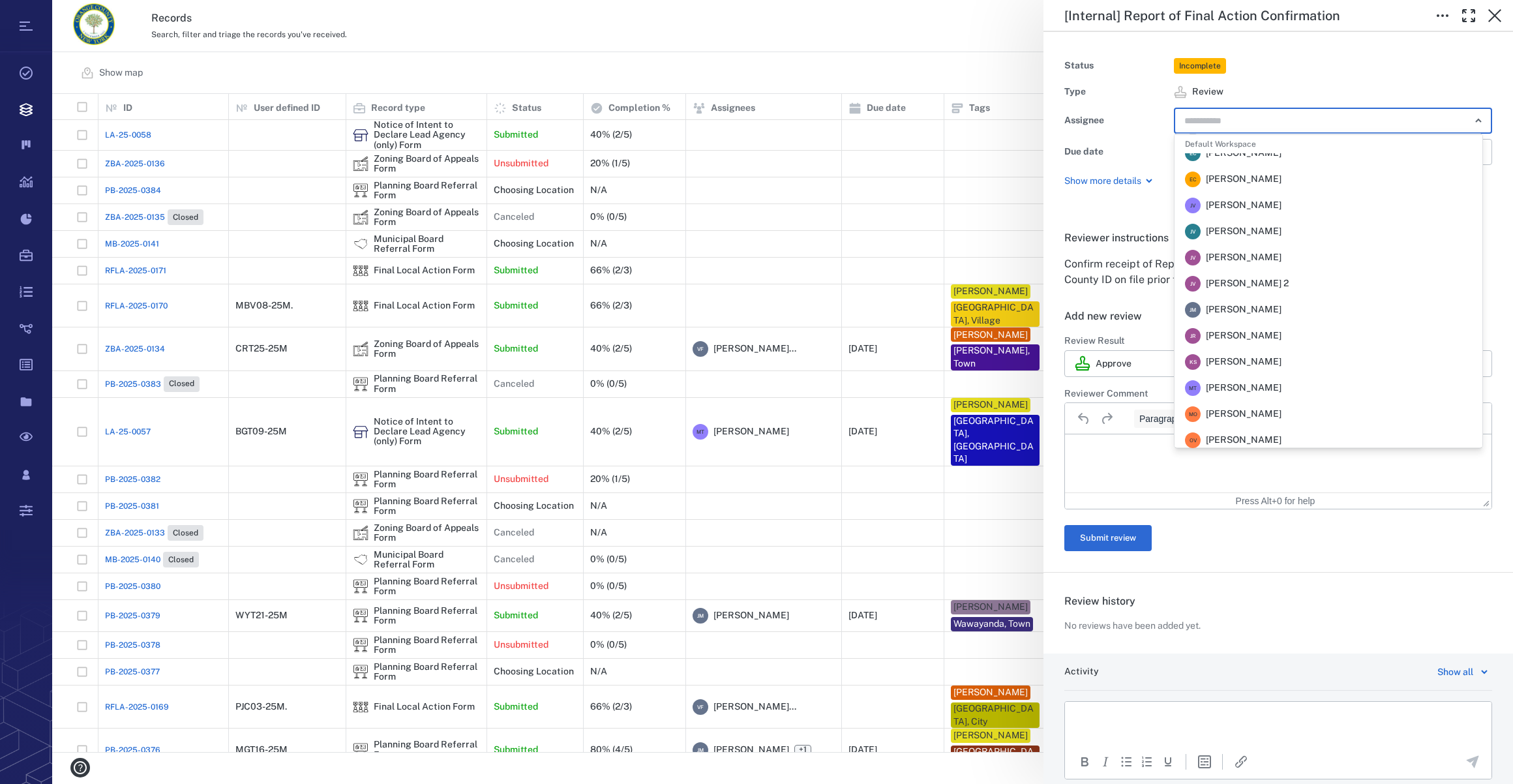
scroll to position [118, 0]
click at [1260, 379] on div "M T Megan Tennermann" at bounding box center [1233, 388] width 96 height 16
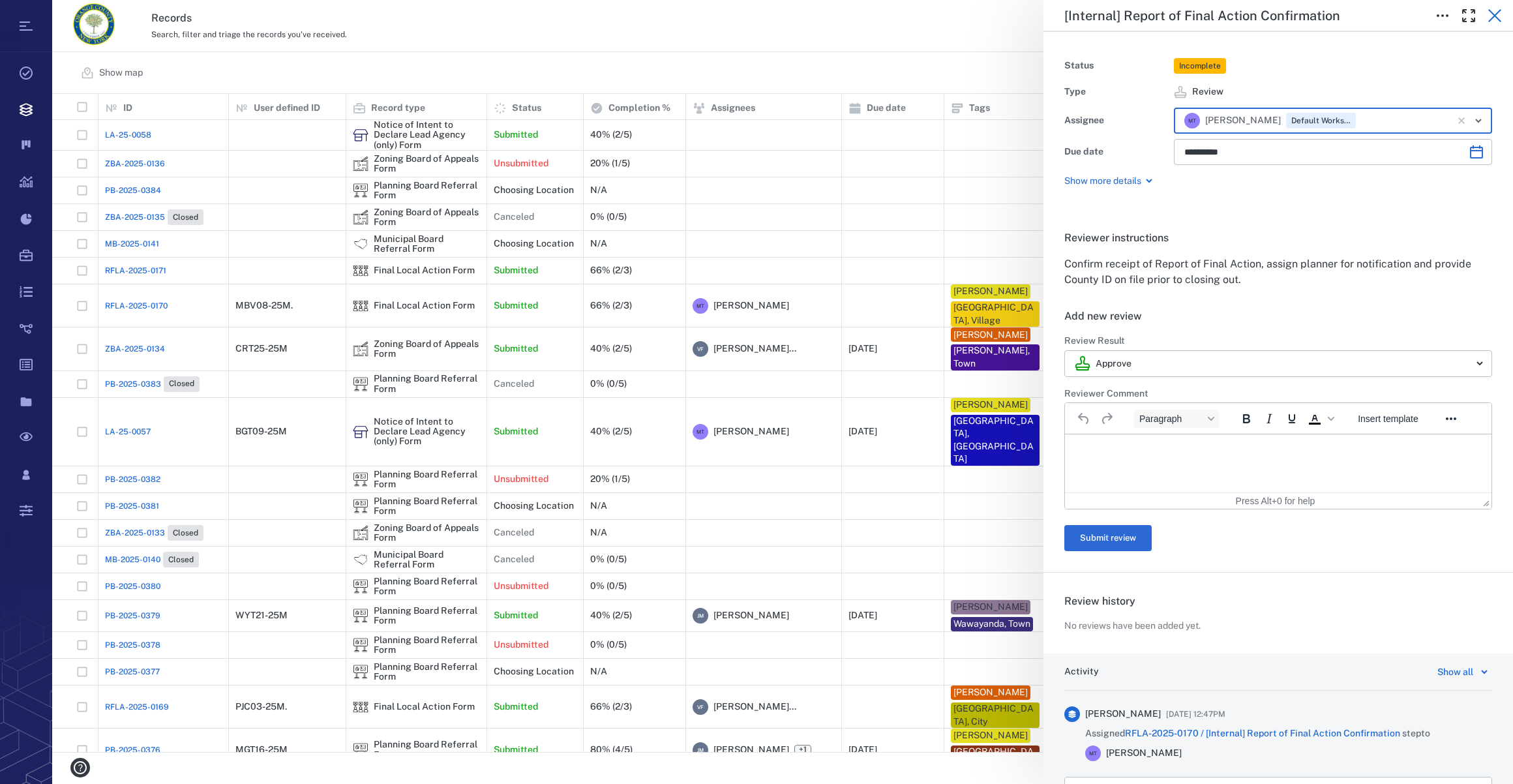
click at [1491, 13] on icon "button" at bounding box center [1495, 16] width 16 height 16
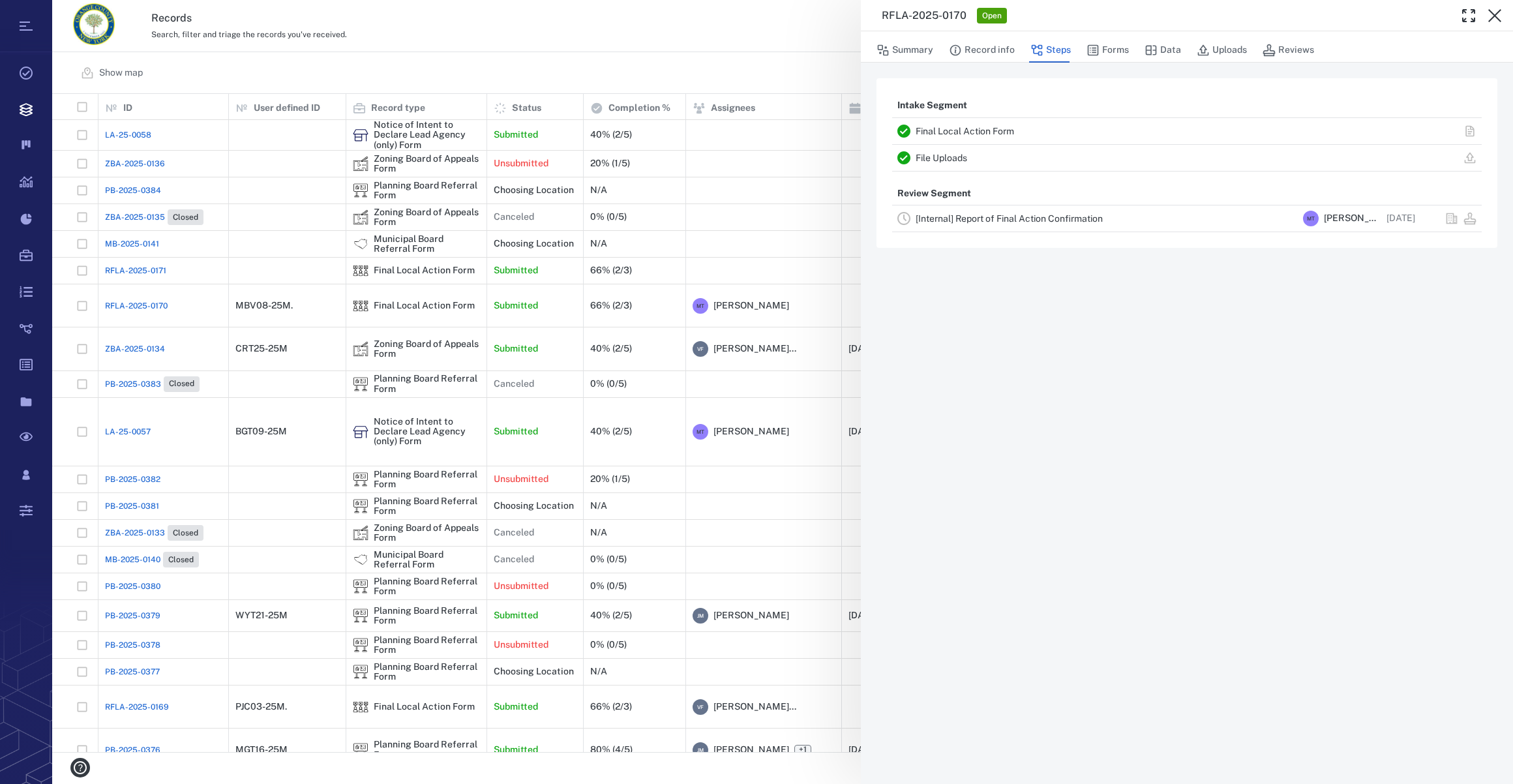
click at [1491, 13] on icon "button" at bounding box center [1495, 16] width 16 height 16
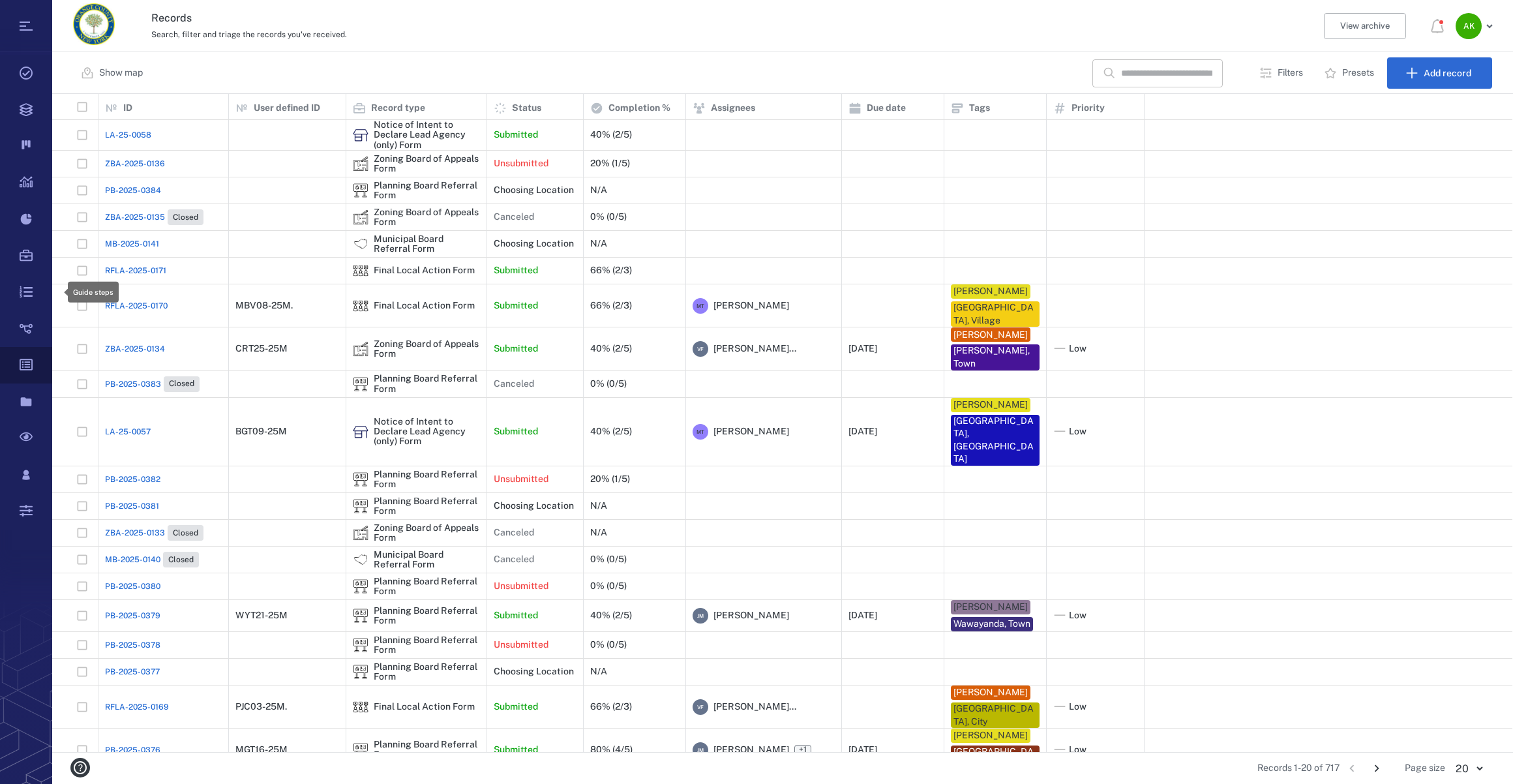
scroll to position [649, 1451]
click at [126, 307] on span "RFLA-2025-0170" at bounding box center [137, 305] width 63 height 12
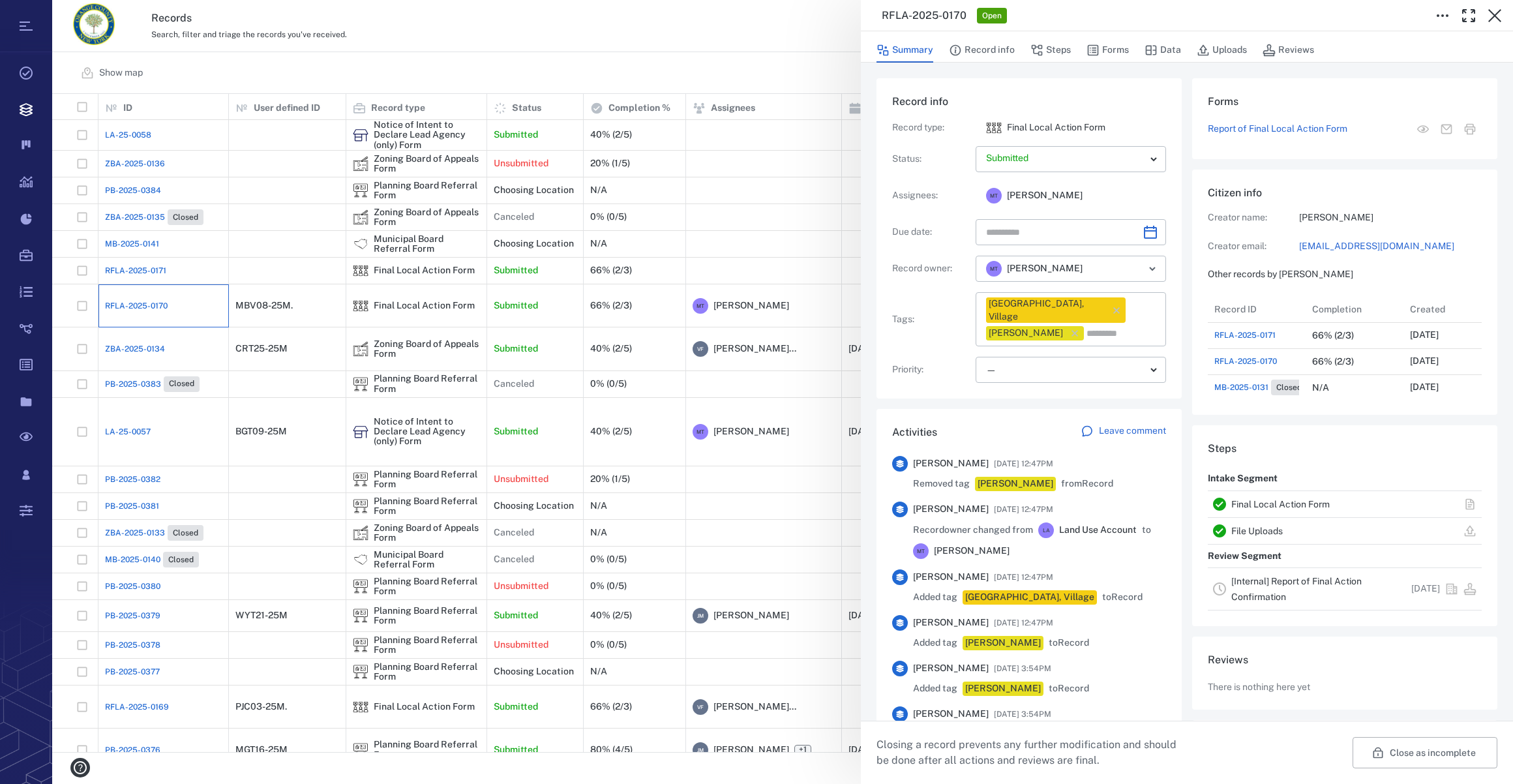
scroll to position [339, 251]
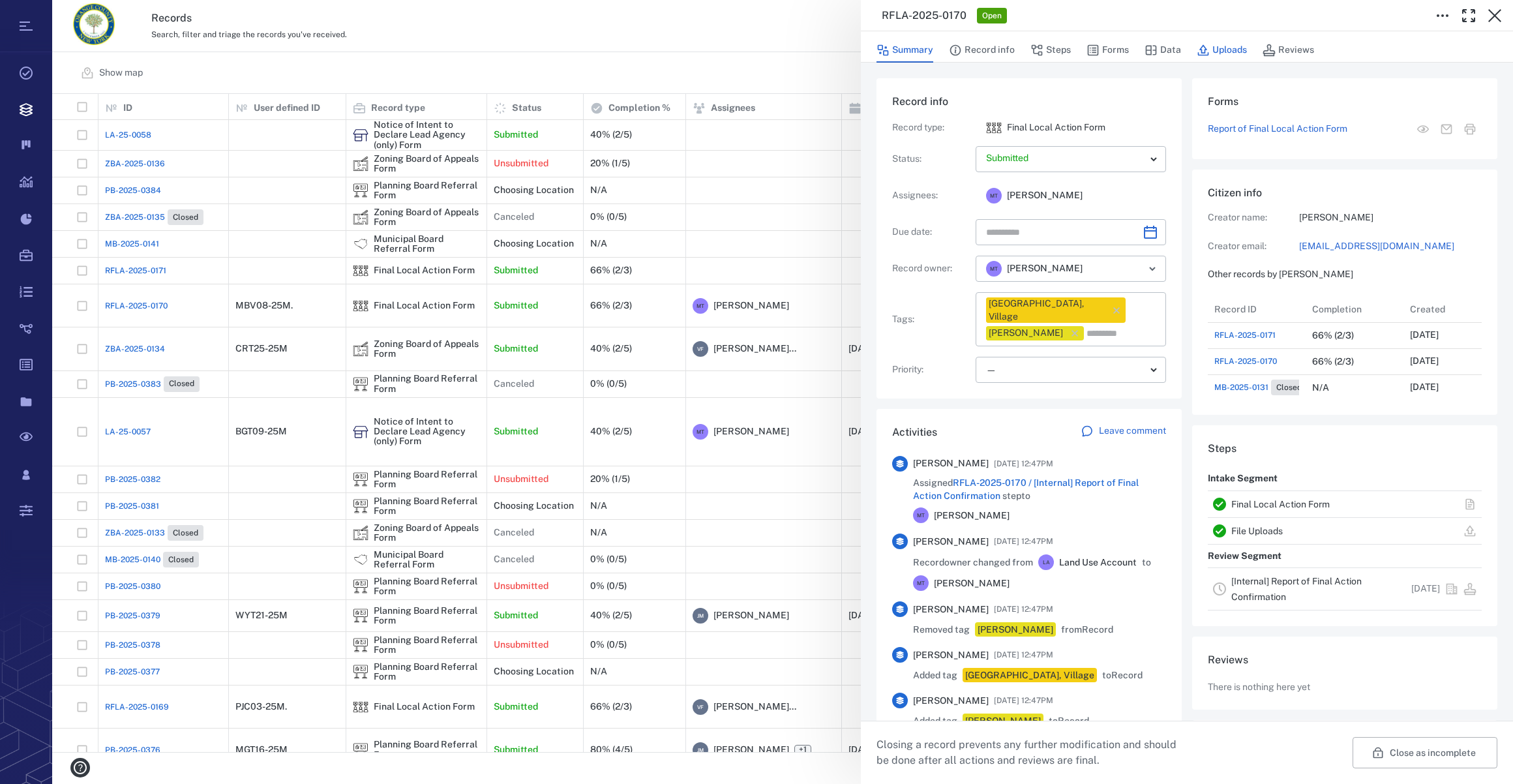
click at [1221, 47] on button "Uploads" at bounding box center [1222, 50] width 50 height 25
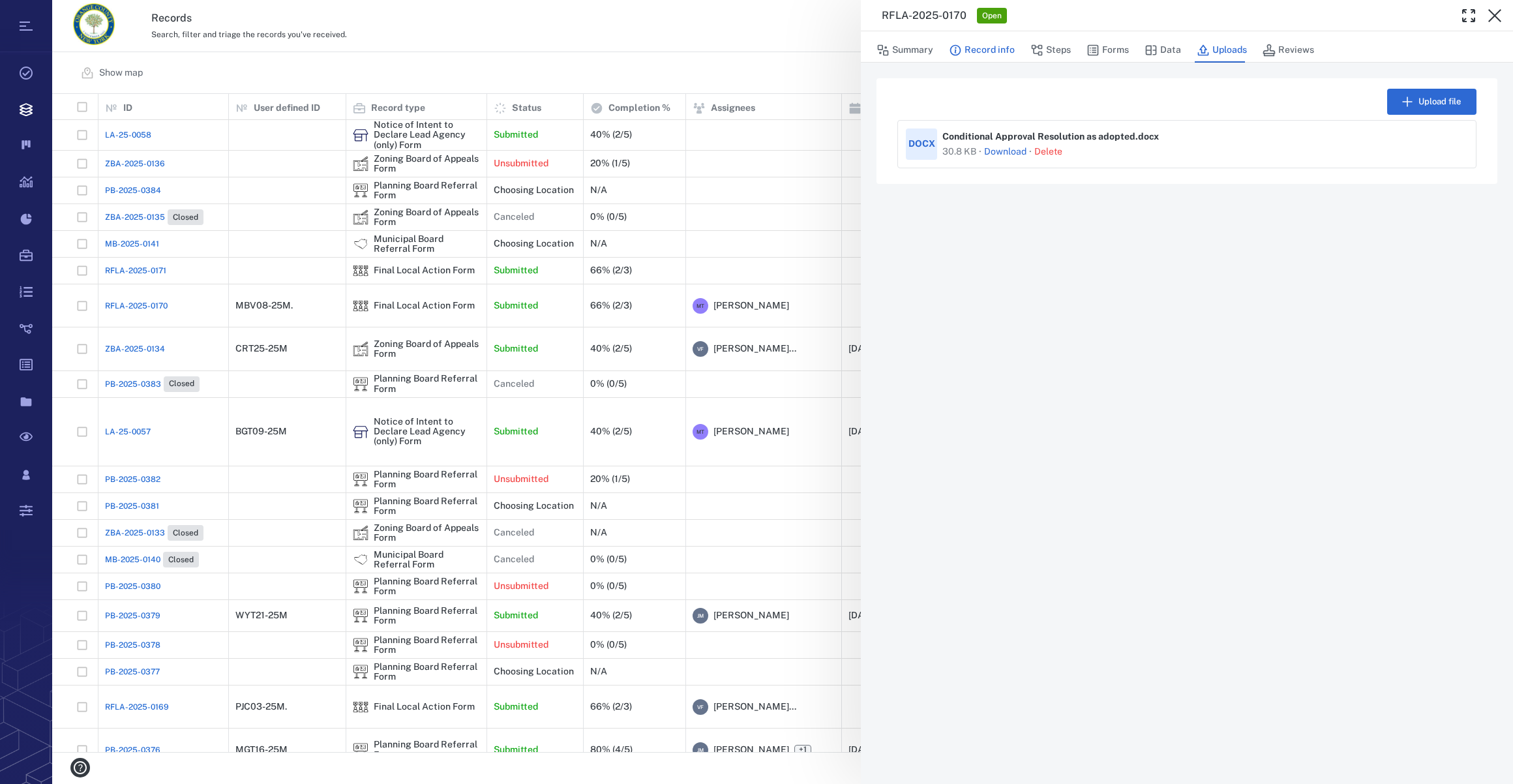
click at [992, 52] on button "Record info" at bounding box center [982, 50] width 66 height 25
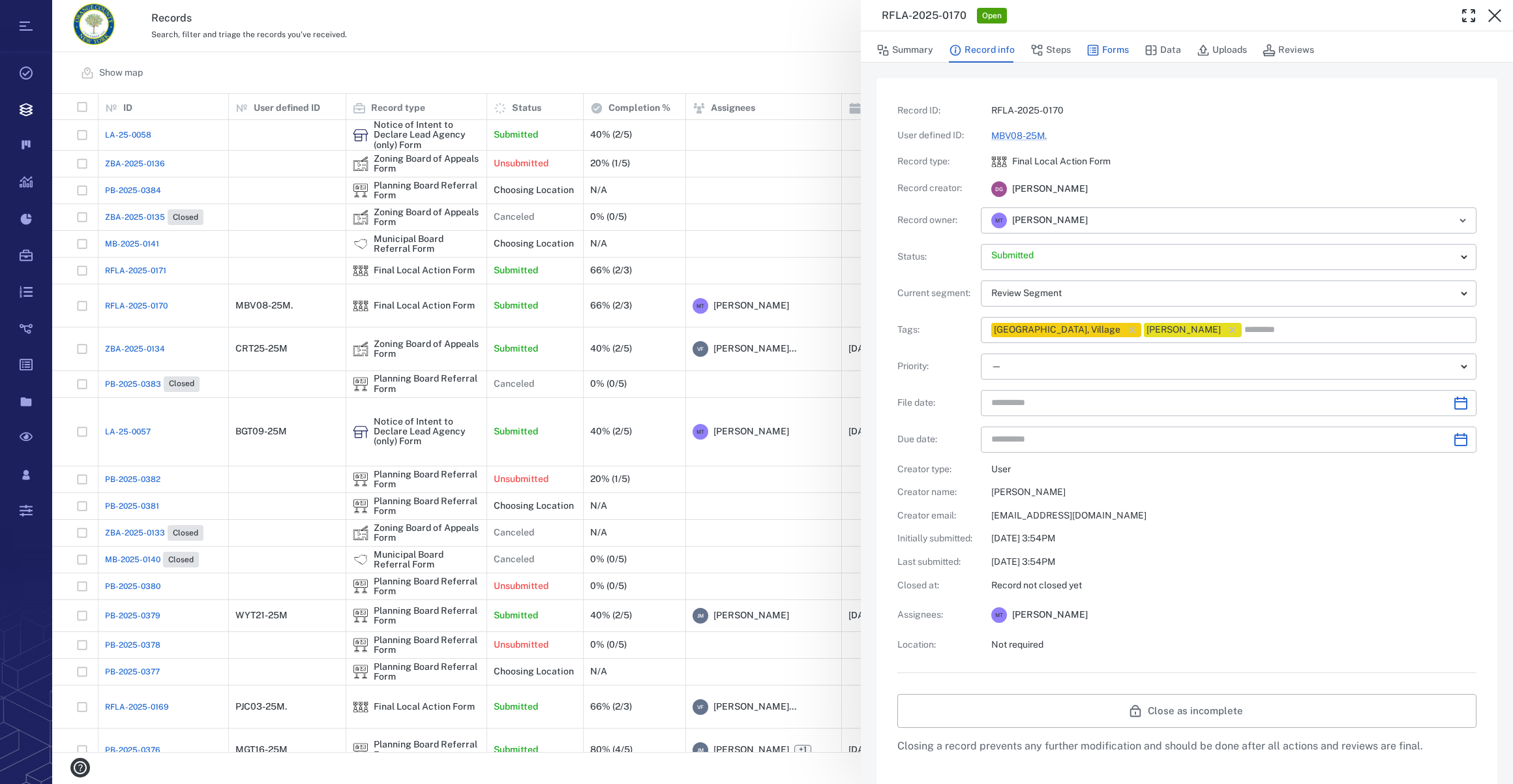
click at [1108, 46] on button "Forms" at bounding box center [1108, 50] width 42 height 25
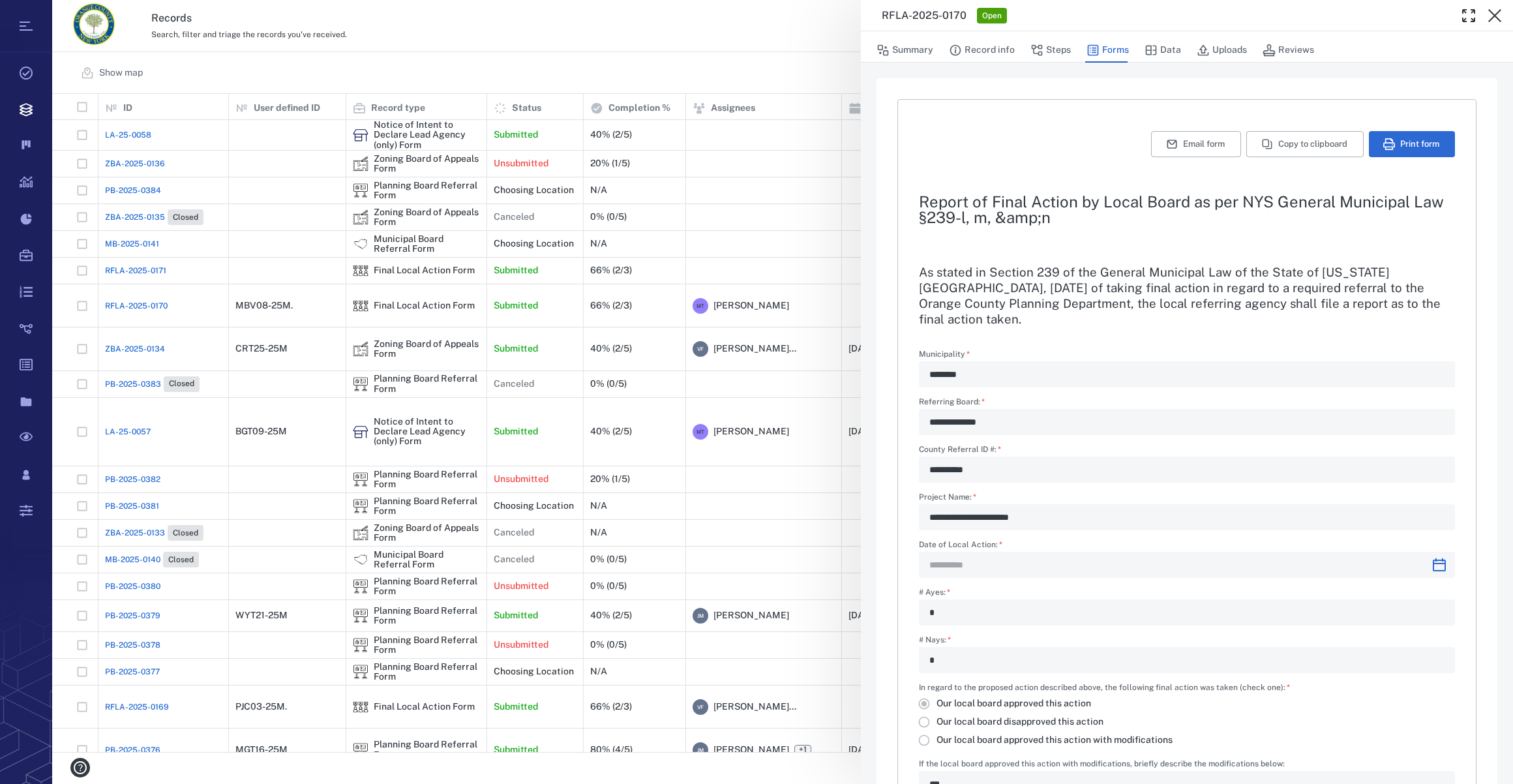
type input "**********"
click at [1402, 139] on button "Print form" at bounding box center [1412, 144] width 86 height 26
click at [1489, 13] on icon "button" at bounding box center [1495, 16] width 16 height 16
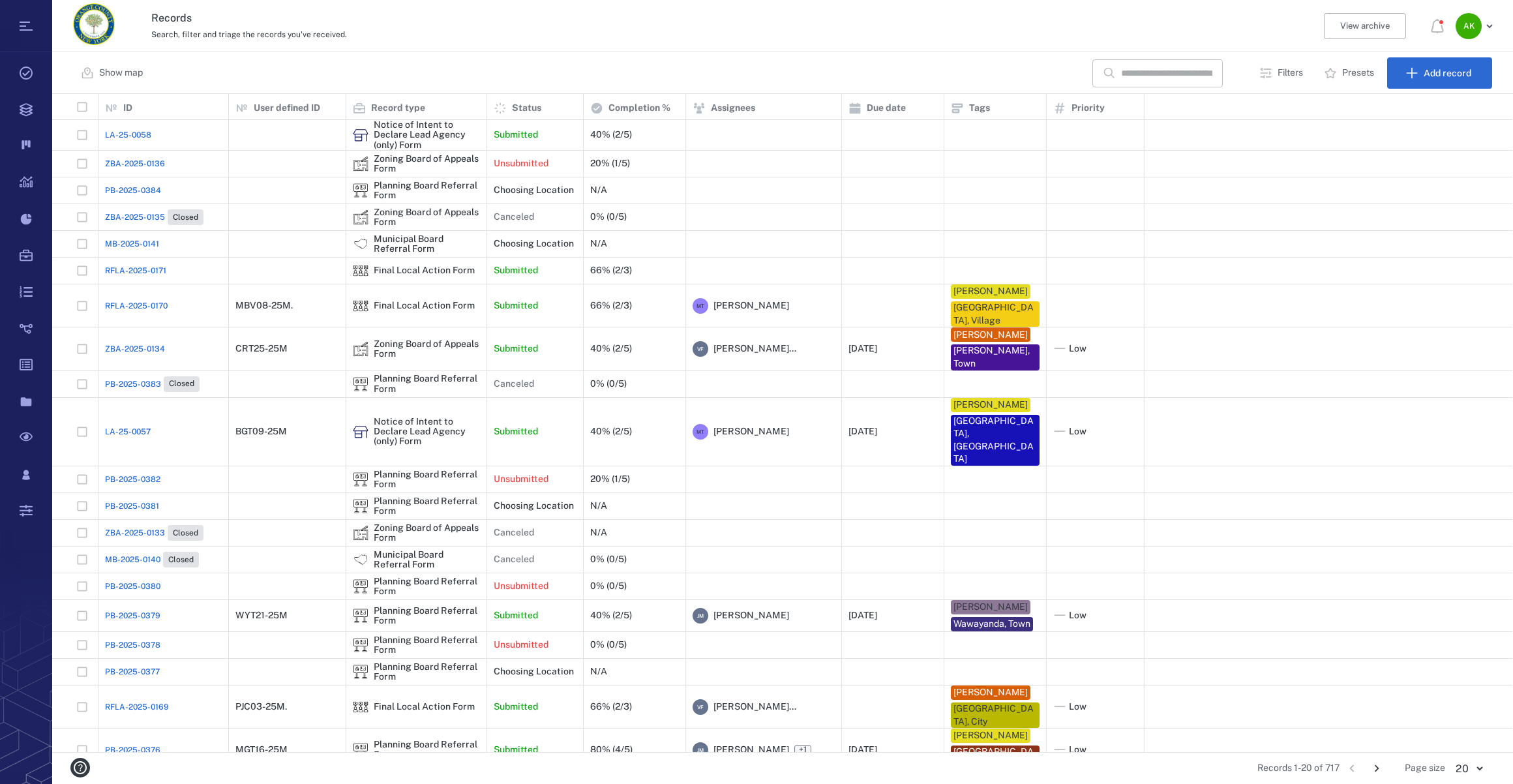
click at [105, 270] on span "RFLA-2025-0171" at bounding box center [136, 270] width 62 height 12
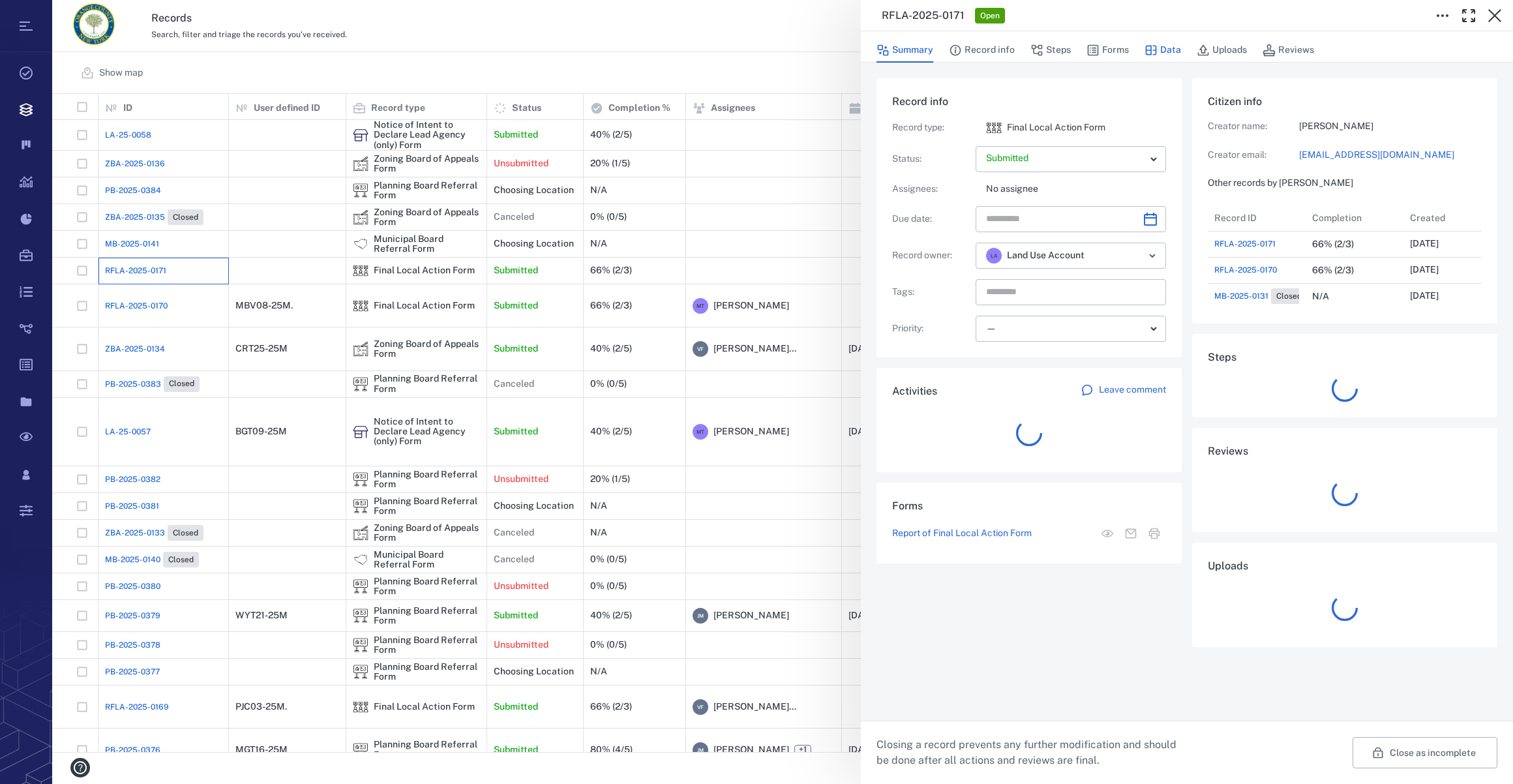
scroll to position [339, 251]
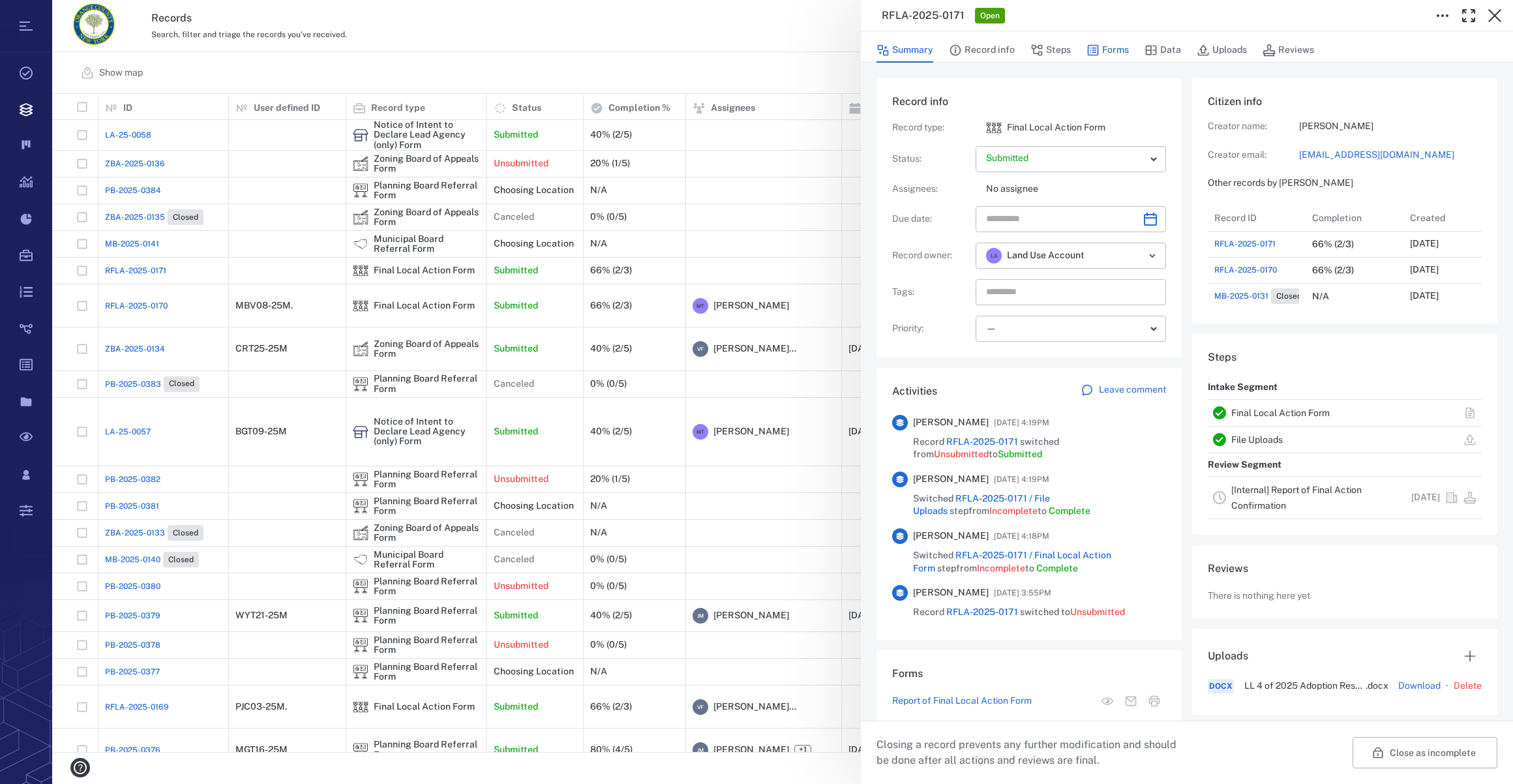
click at [1117, 52] on button "Forms" at bounding box center [1108, 50] width 42 height 25
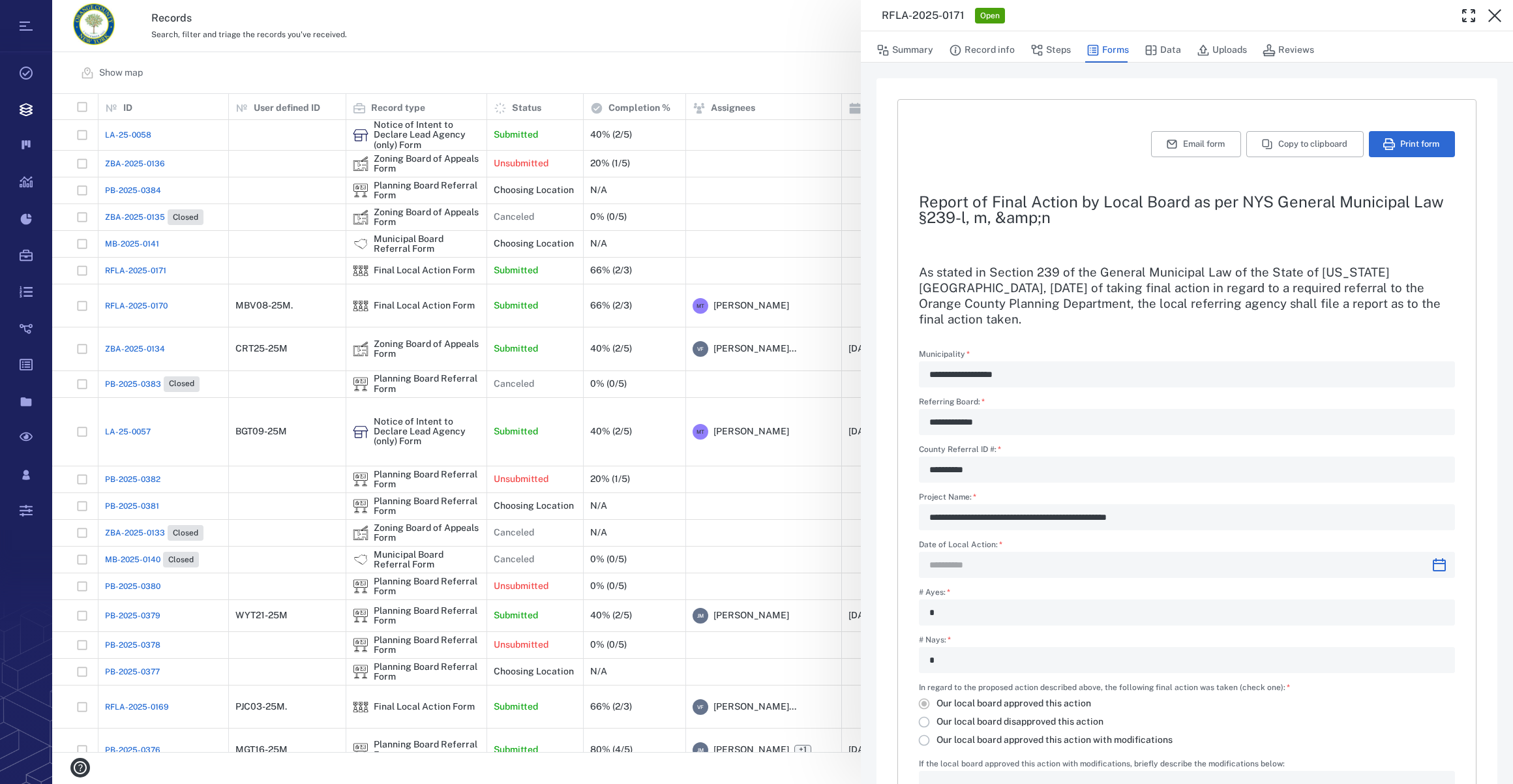
type input "**********"
click at [916, 52] on button "Summary" at bounding box center [905, 50] width 57 height 25
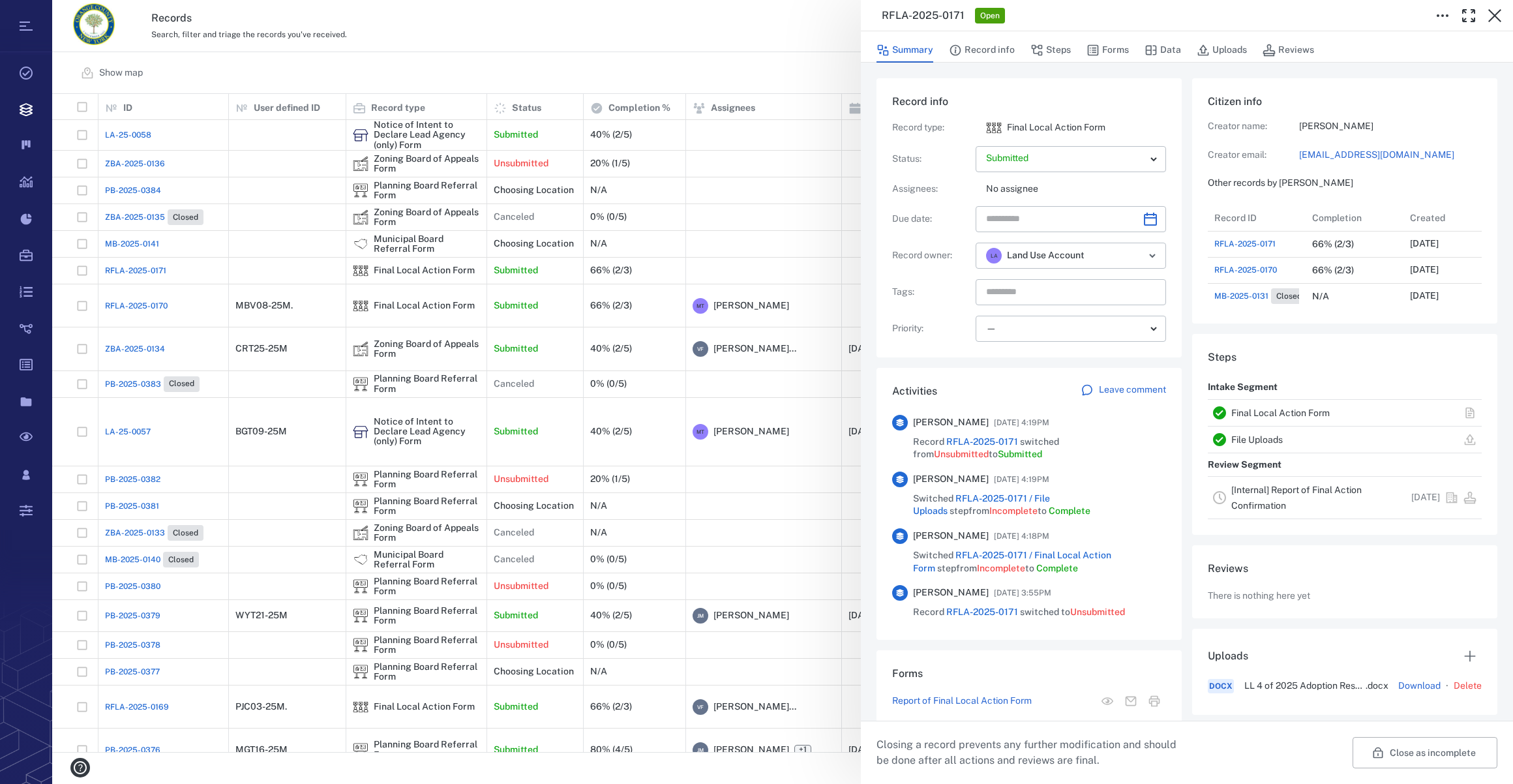
scroll to position [339, 251]
click at [1128, 295] on div "​" at bounding box center [1070, 292] width 190 height 26
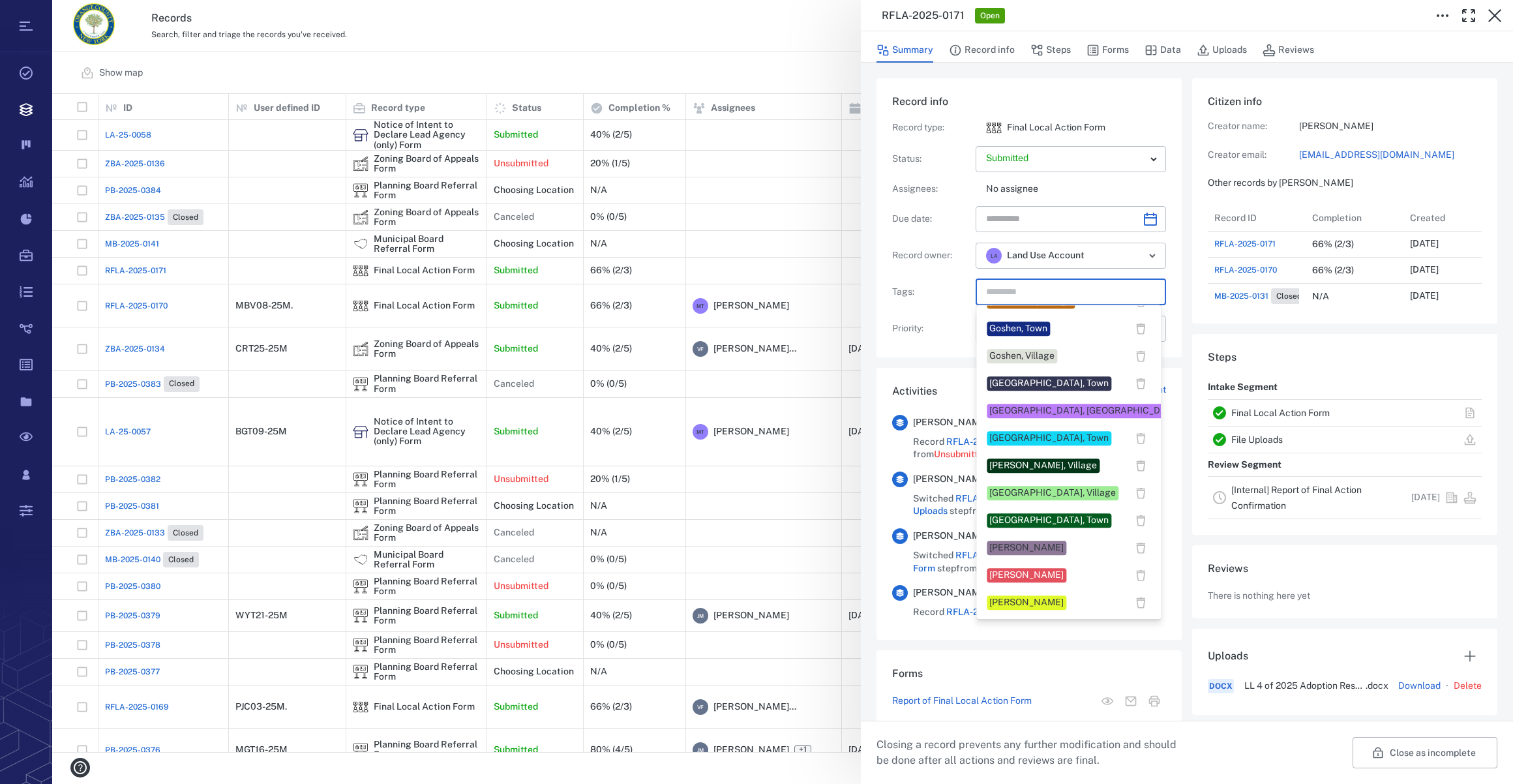
scroll to position [474, 0]
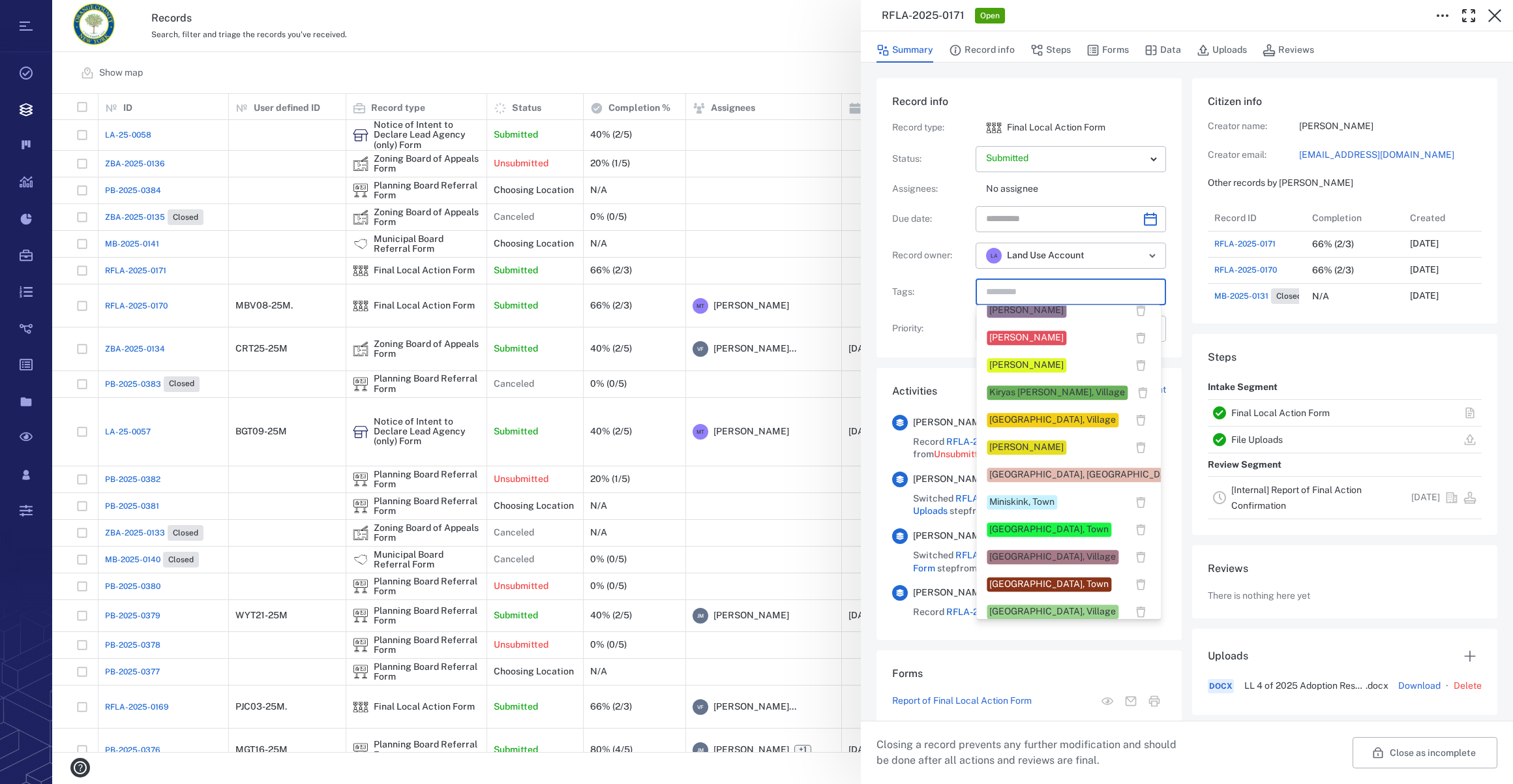
click at [1032, 442] on div "Megan Tennermann" at bounding box center [1026, 447] width 74 height 13
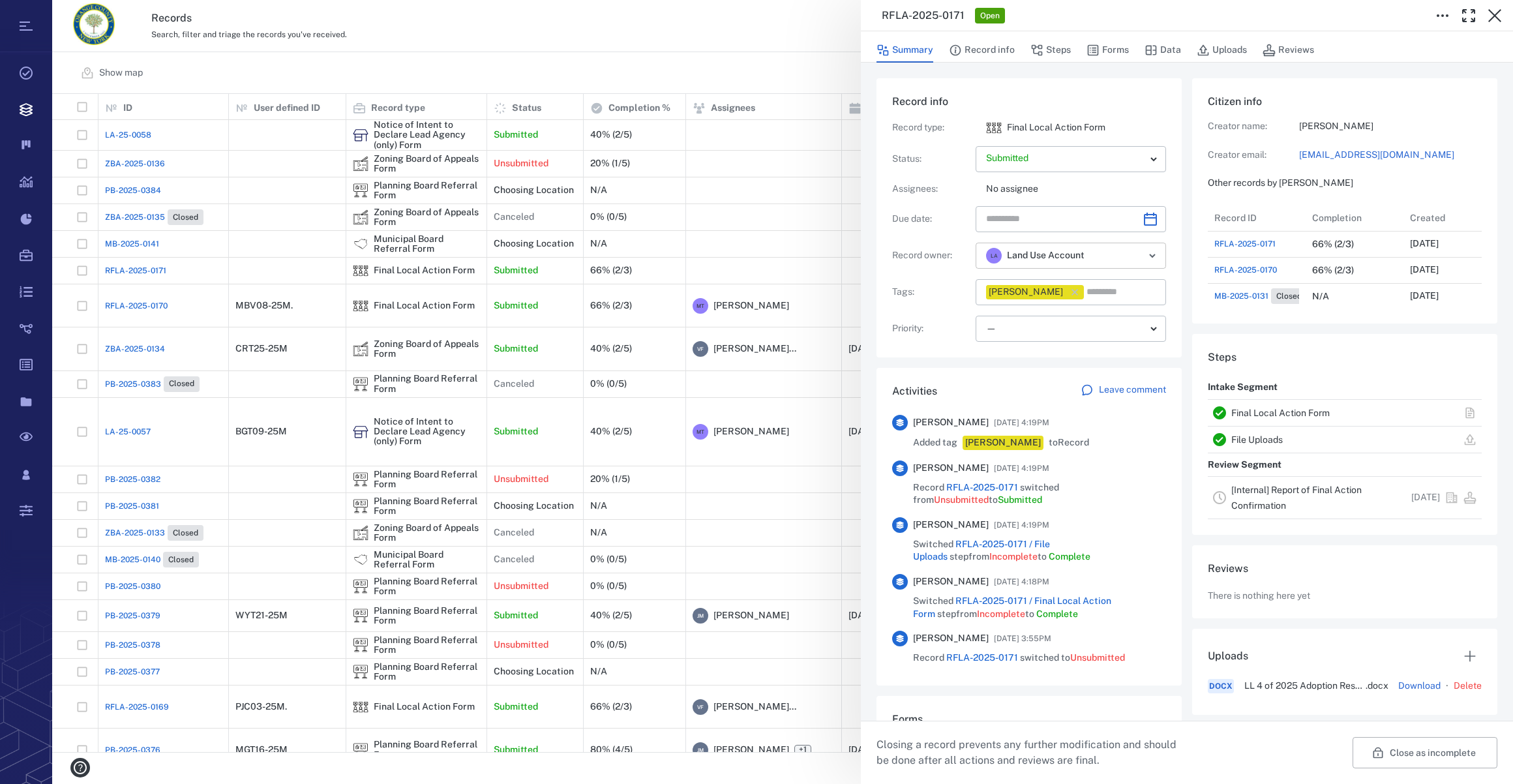
click at [1129, 262] on div "L A Land Use Account ​" at bounding box center [1070, 255] width 190 height 26
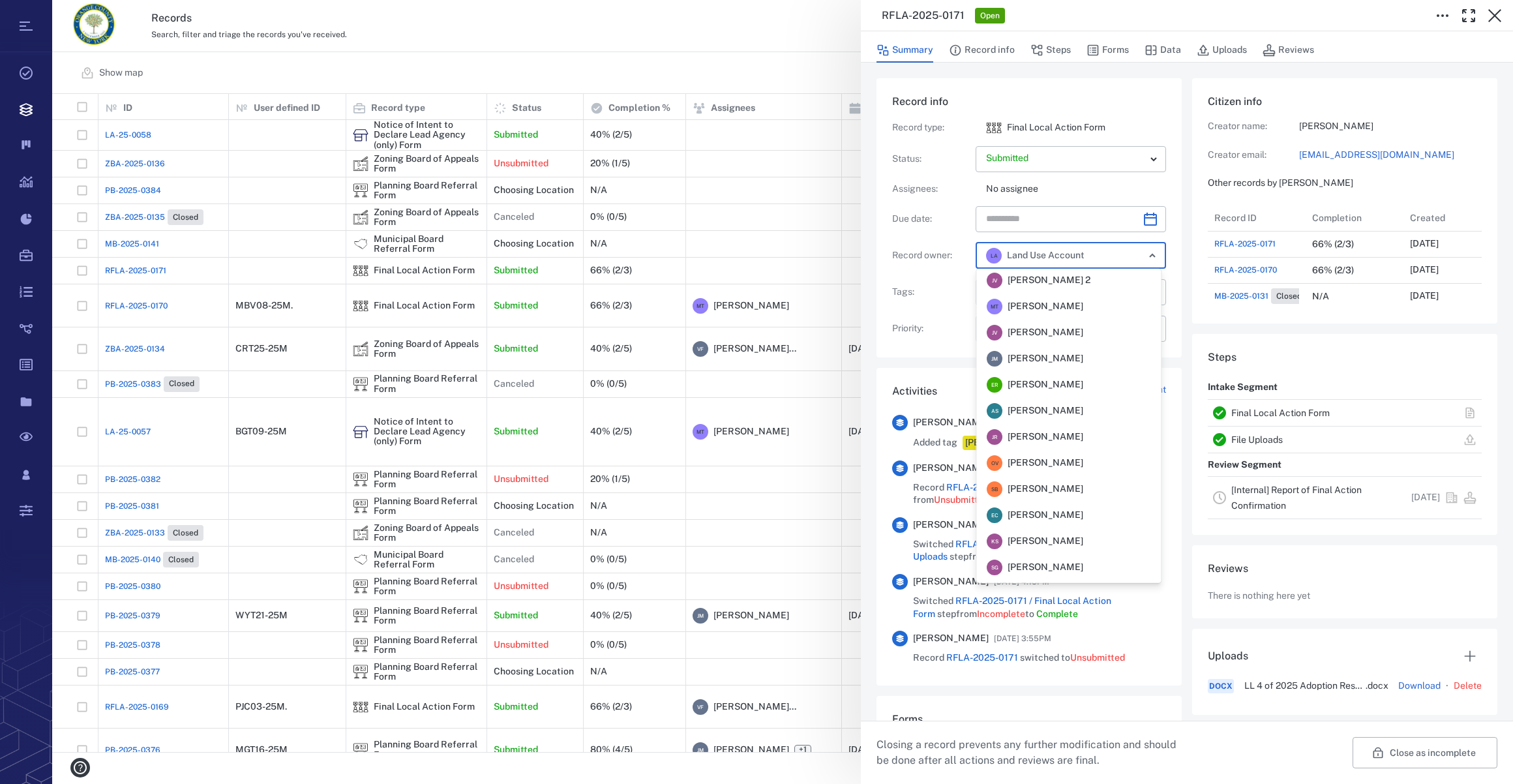
scroll to position [49, 0]
click at [1059, 305] on span "Megan Tennermann" at bounding box center [1045, 312] width 76 height 13
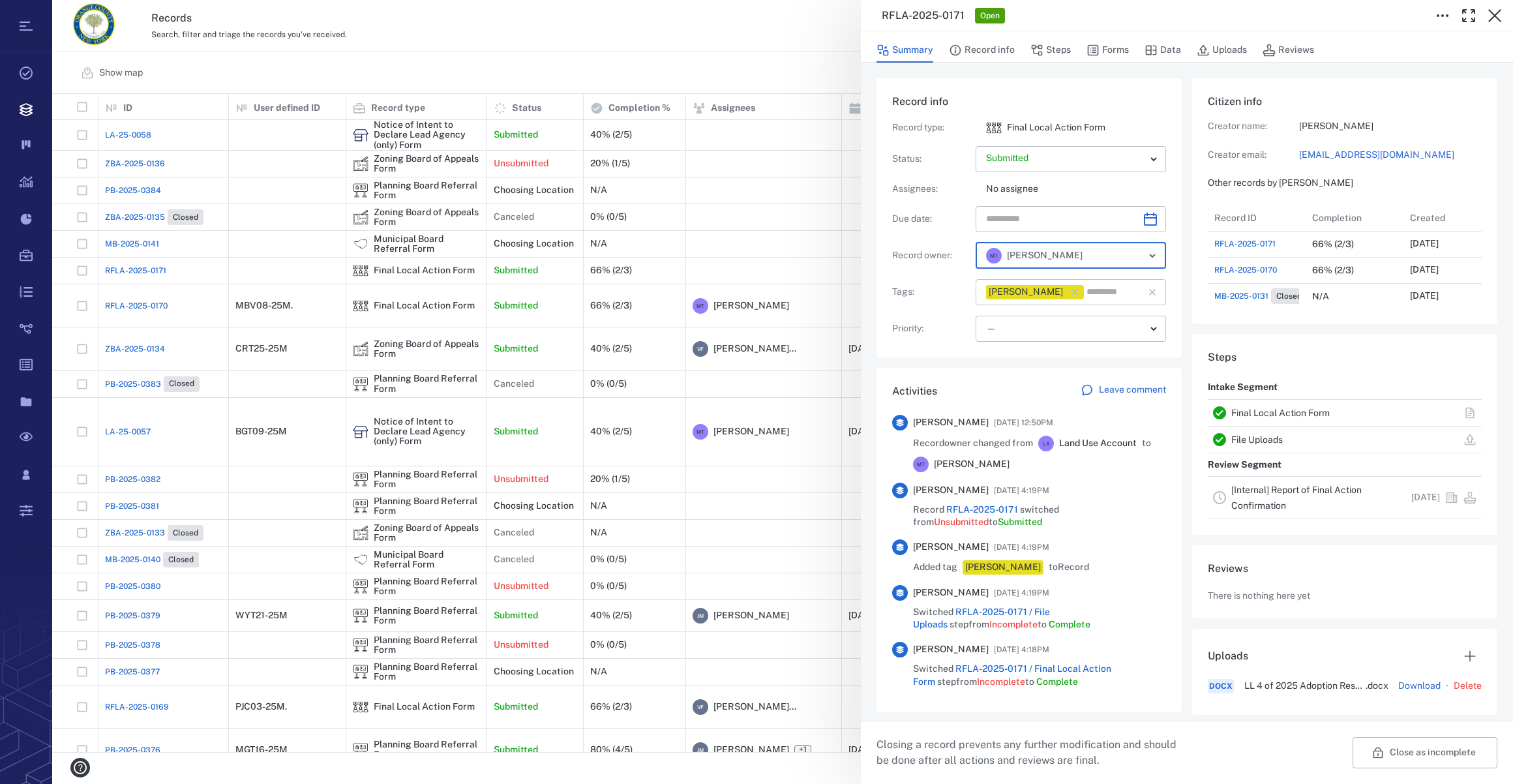
click at [1082, 294] on icon "button" at bounding box center [1074, 292] width 13 height 13
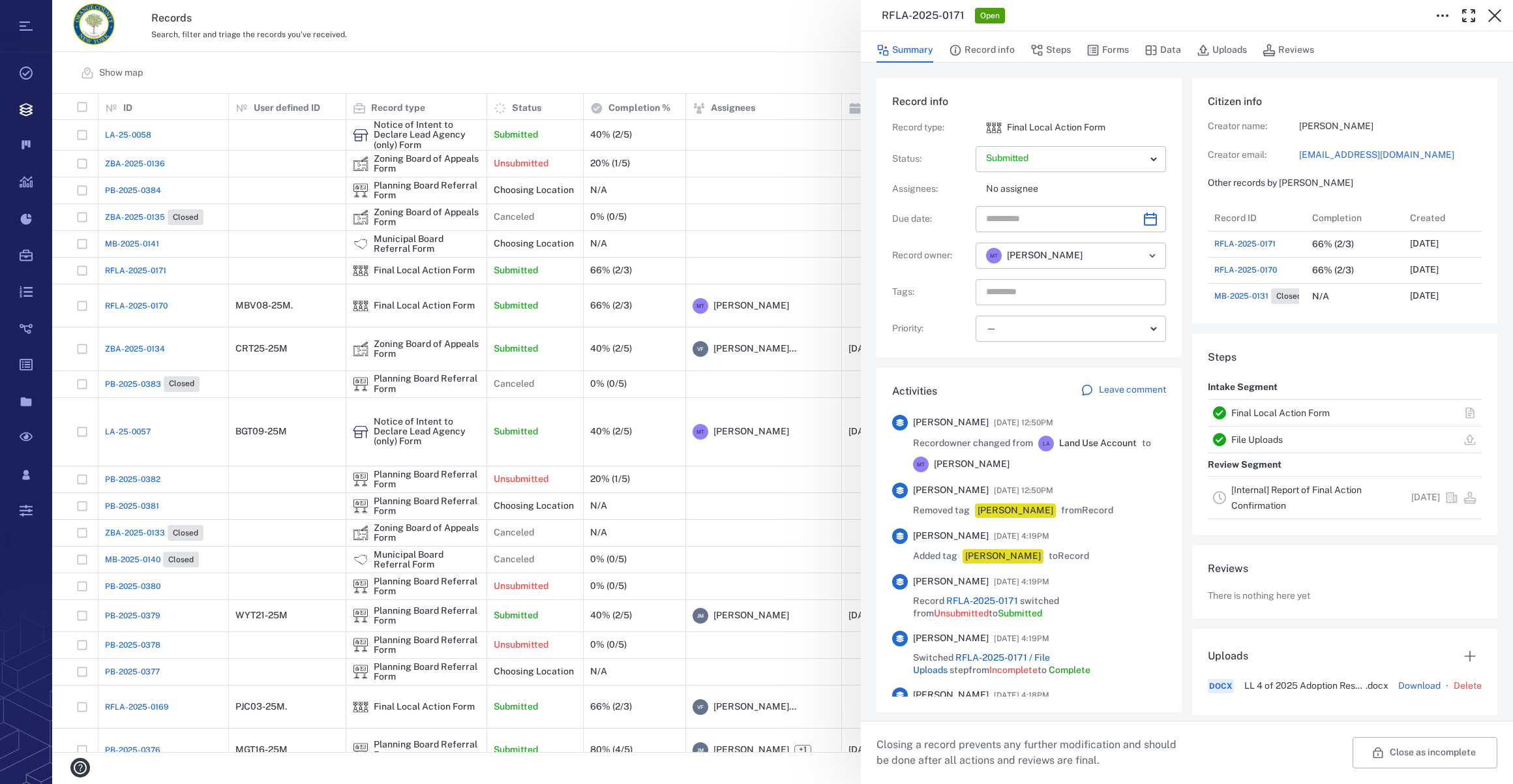
click at [999, 298] on input "text" at bounding box center [1056, 292] width 142 height 18
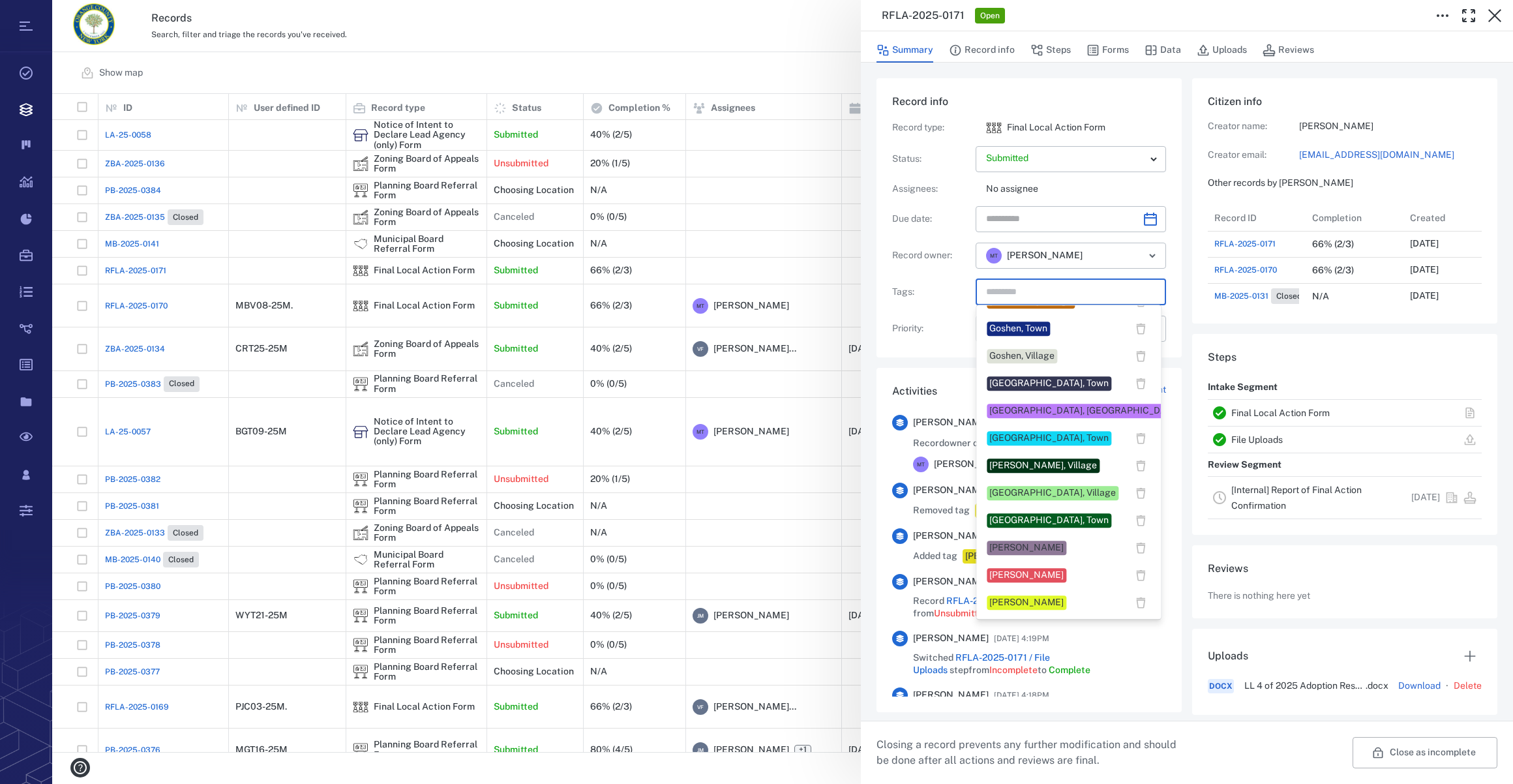
scroll to position [474, 0]
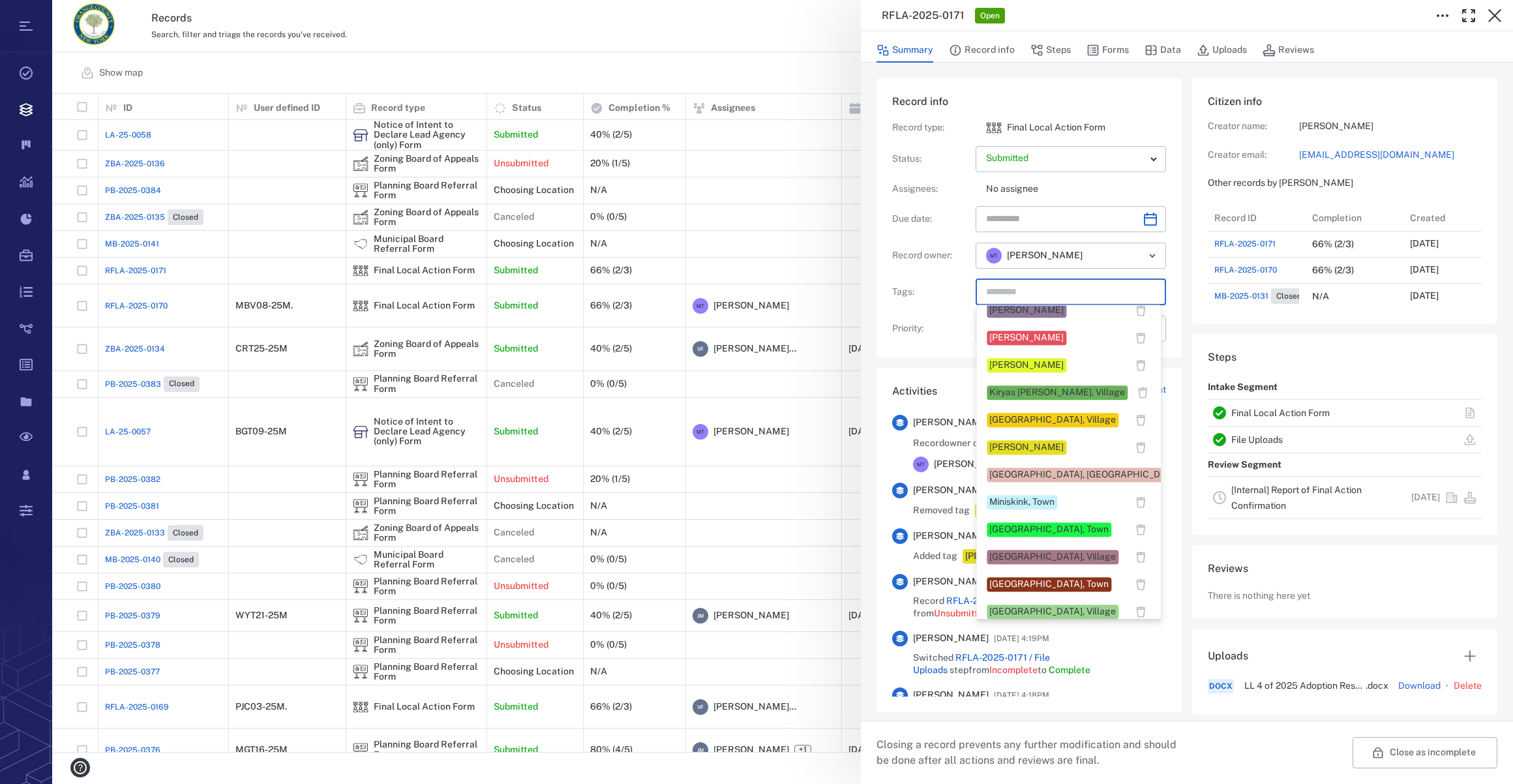
click at [1017, 423] on div "Maybrook, Village" at bounding box center [1053, 420] width 127 height 13
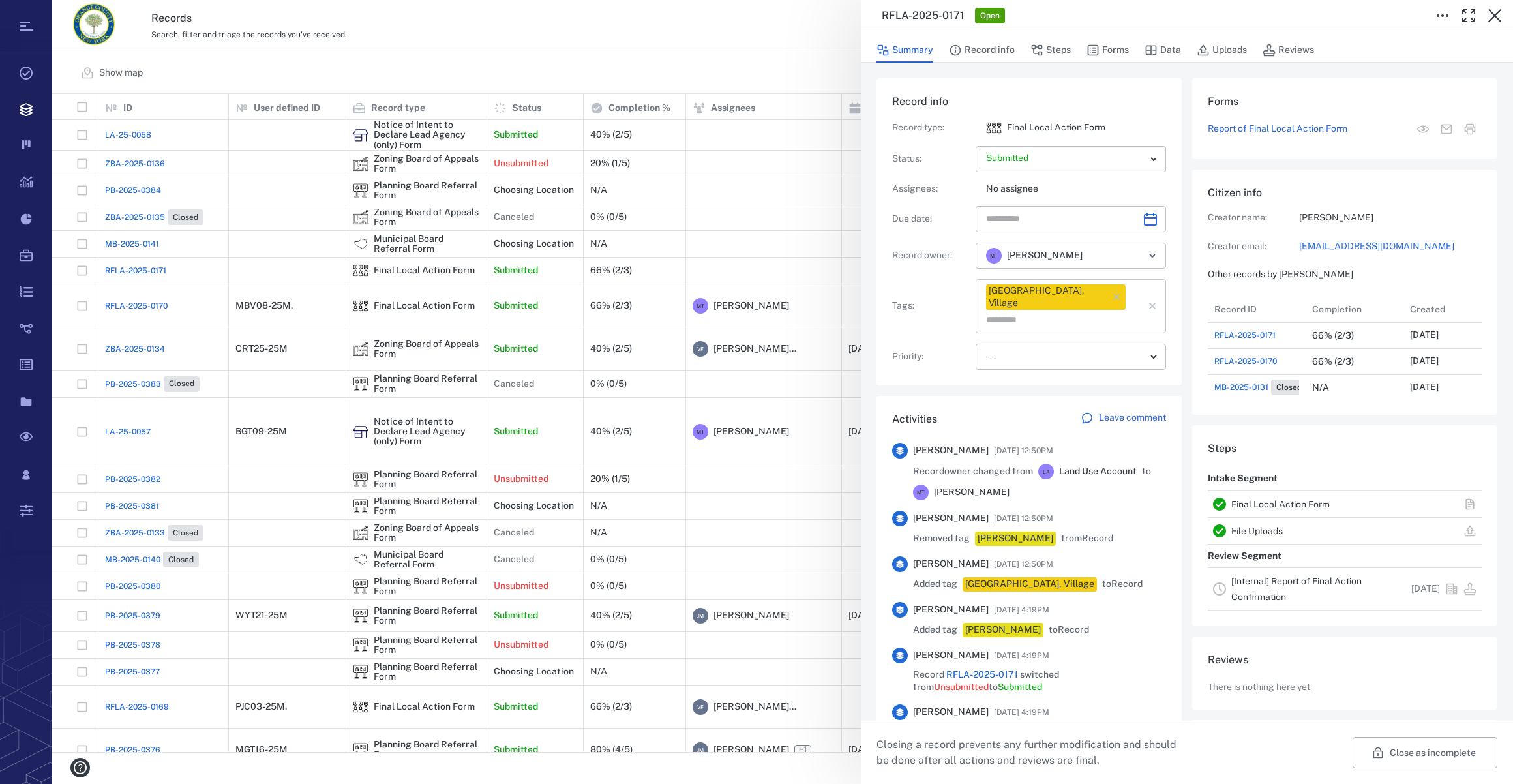
click at [1112, 311] on input "text" at bounding box center [1056, 320] width 142 height 18
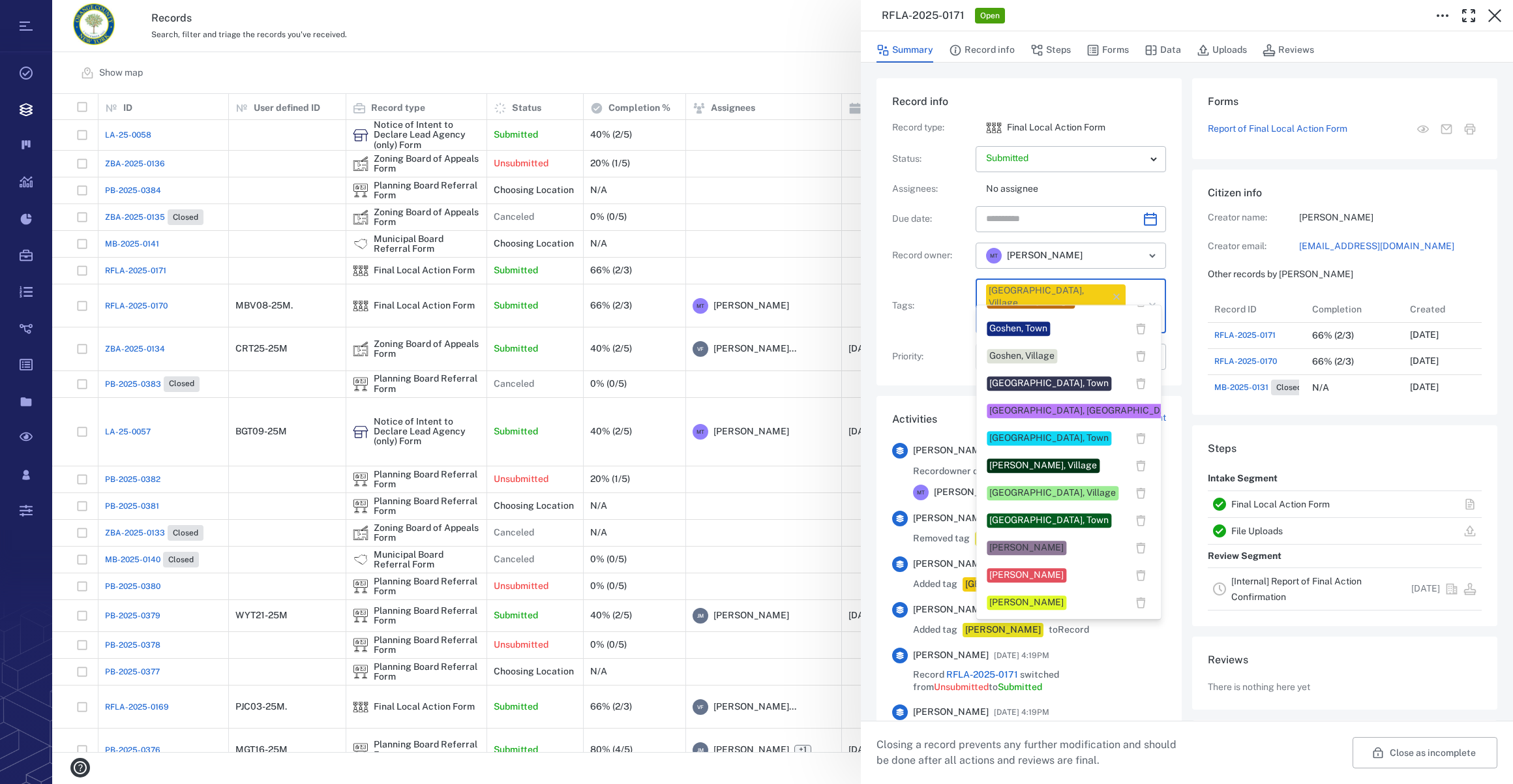
scroll to position [533, 0]
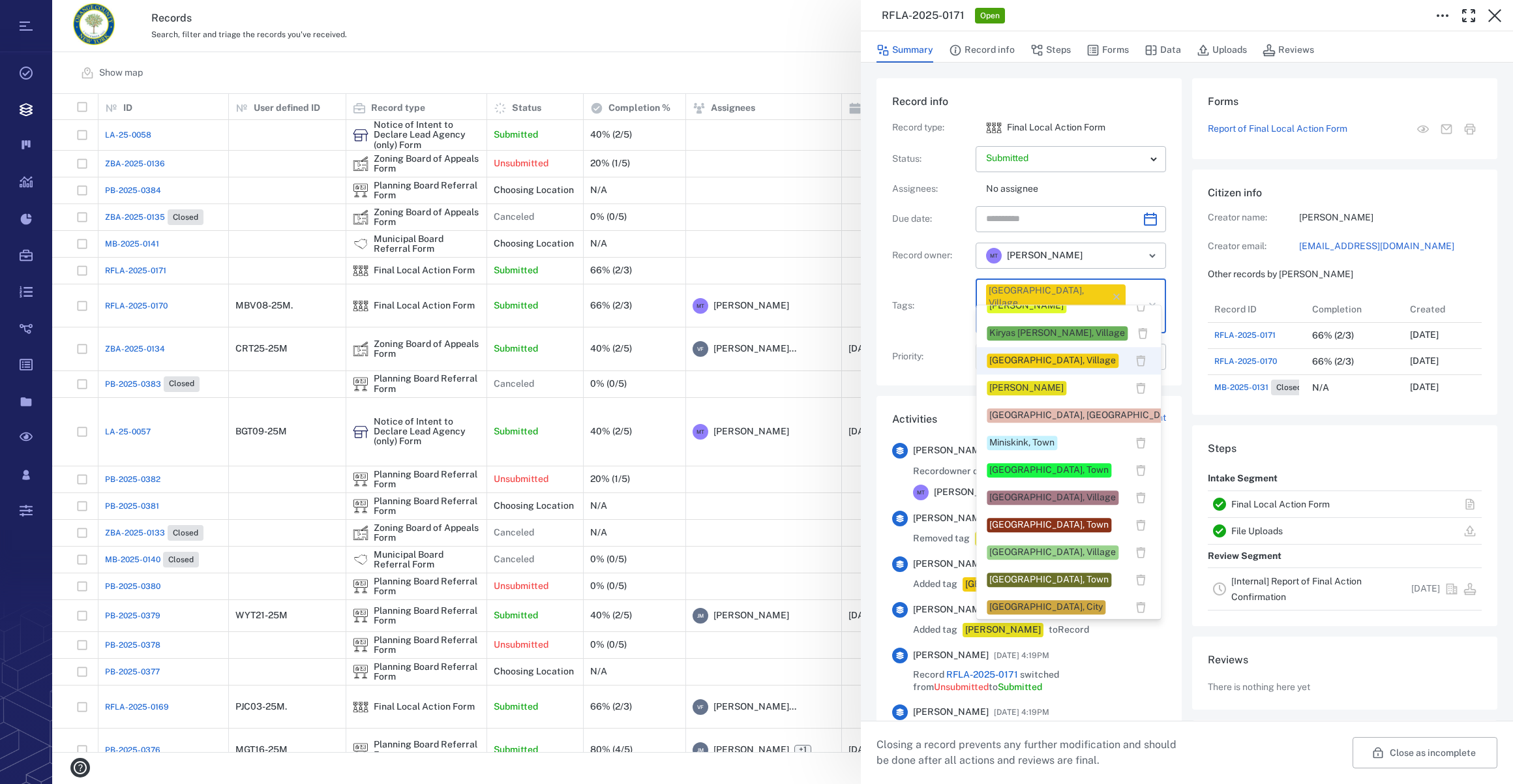
click at [1007, 383] on div "Megan Tennermann" at bounding box center [1026, 388] width 74 height 13
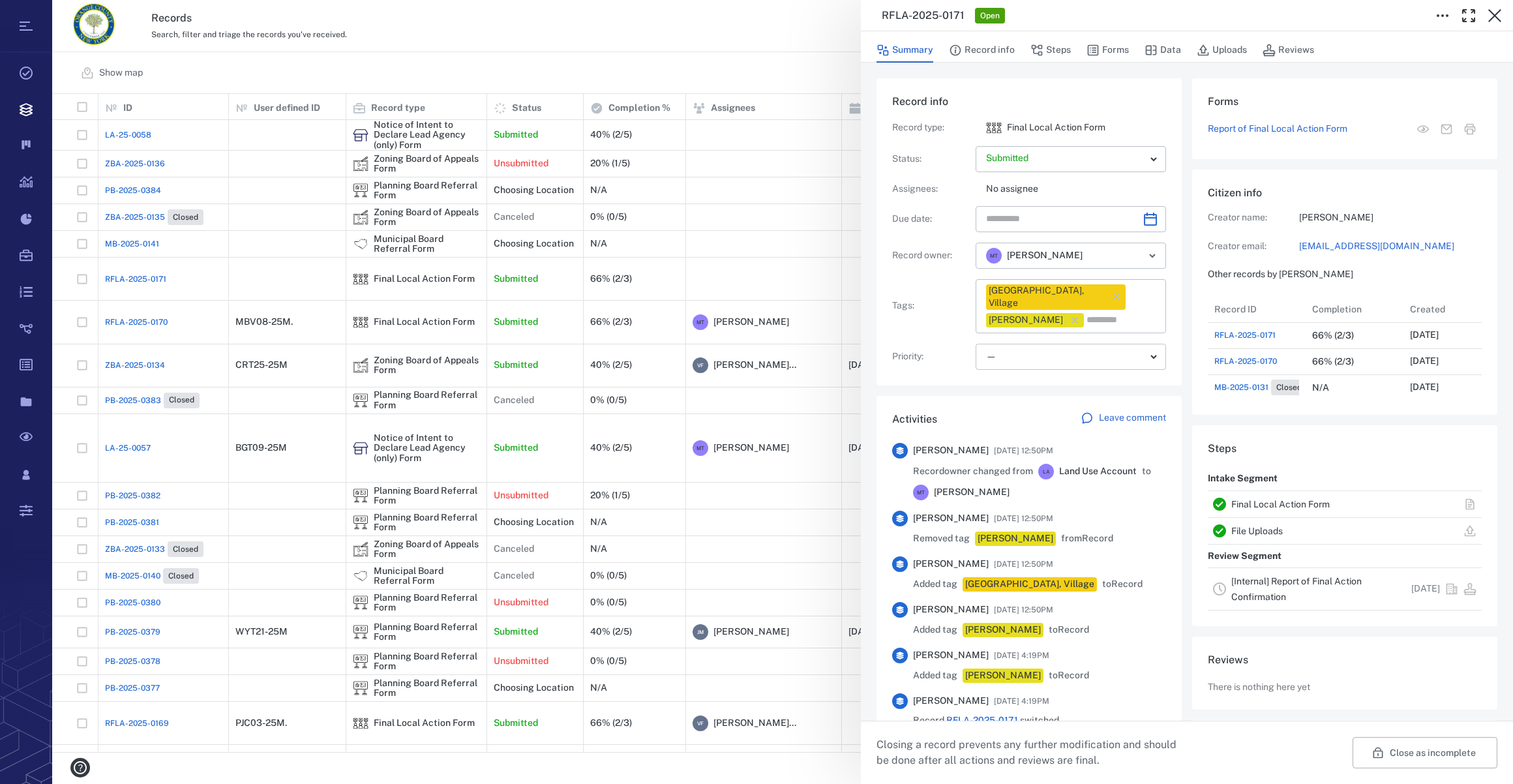
click at [1013, 339] on body "Tasks Records Boards Dashboard Reports Record types Guide steps Rules Form buil…" at bounding box center [756, 392] width 1513 height 784
click at [985, 46] on div at bounding box center [756, 392] width 1513 height 784
click at [992, 49] on button "Record info" at bounding box center [982, 50] width 66 height 25
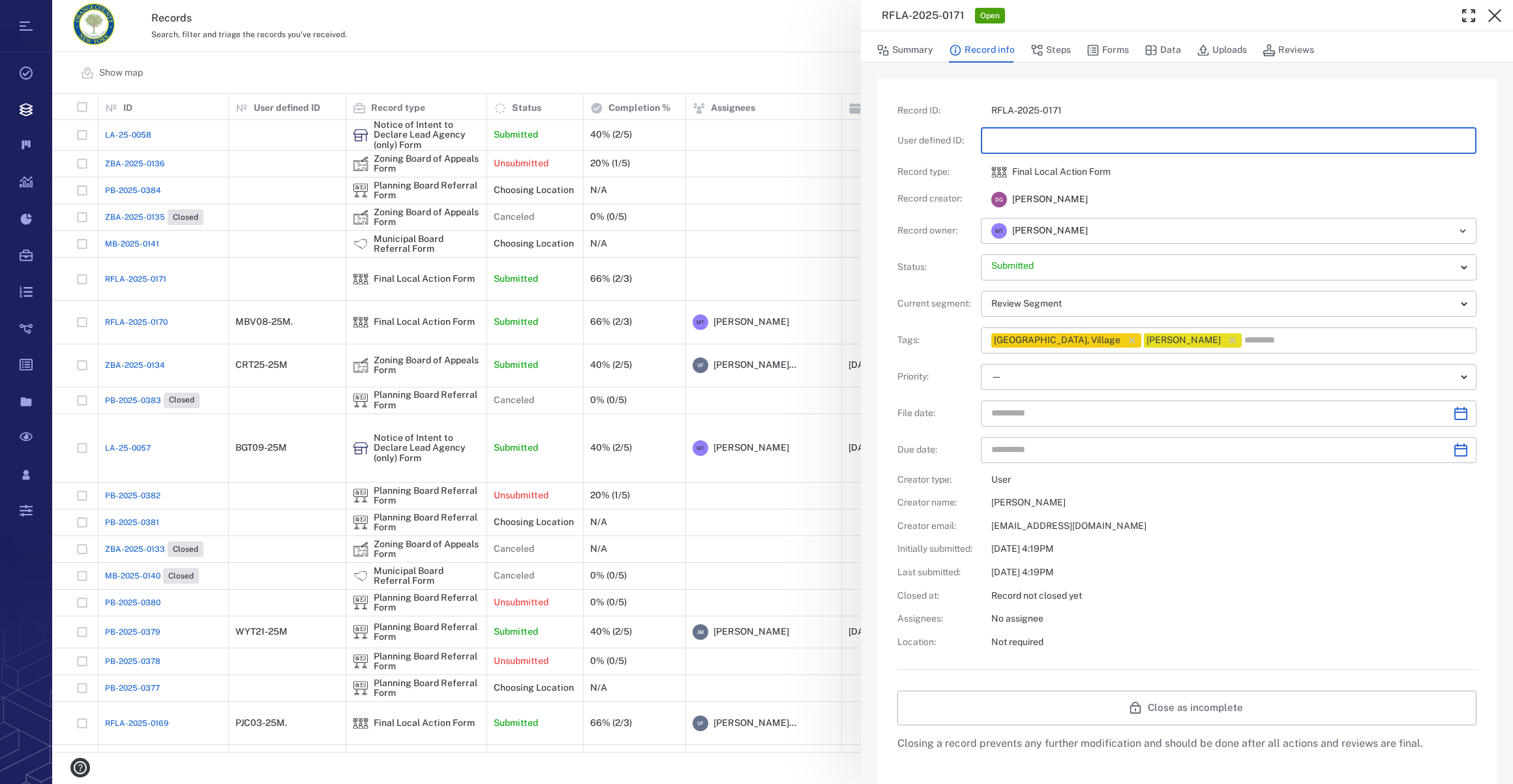
click at [1034, 143] on input "text" at bounding box center [1229, 140] width 475 height 26
type input "**********"
click at [1050, 46] on button "Steps" at bounding box center [1050, 50] width 40 height 25
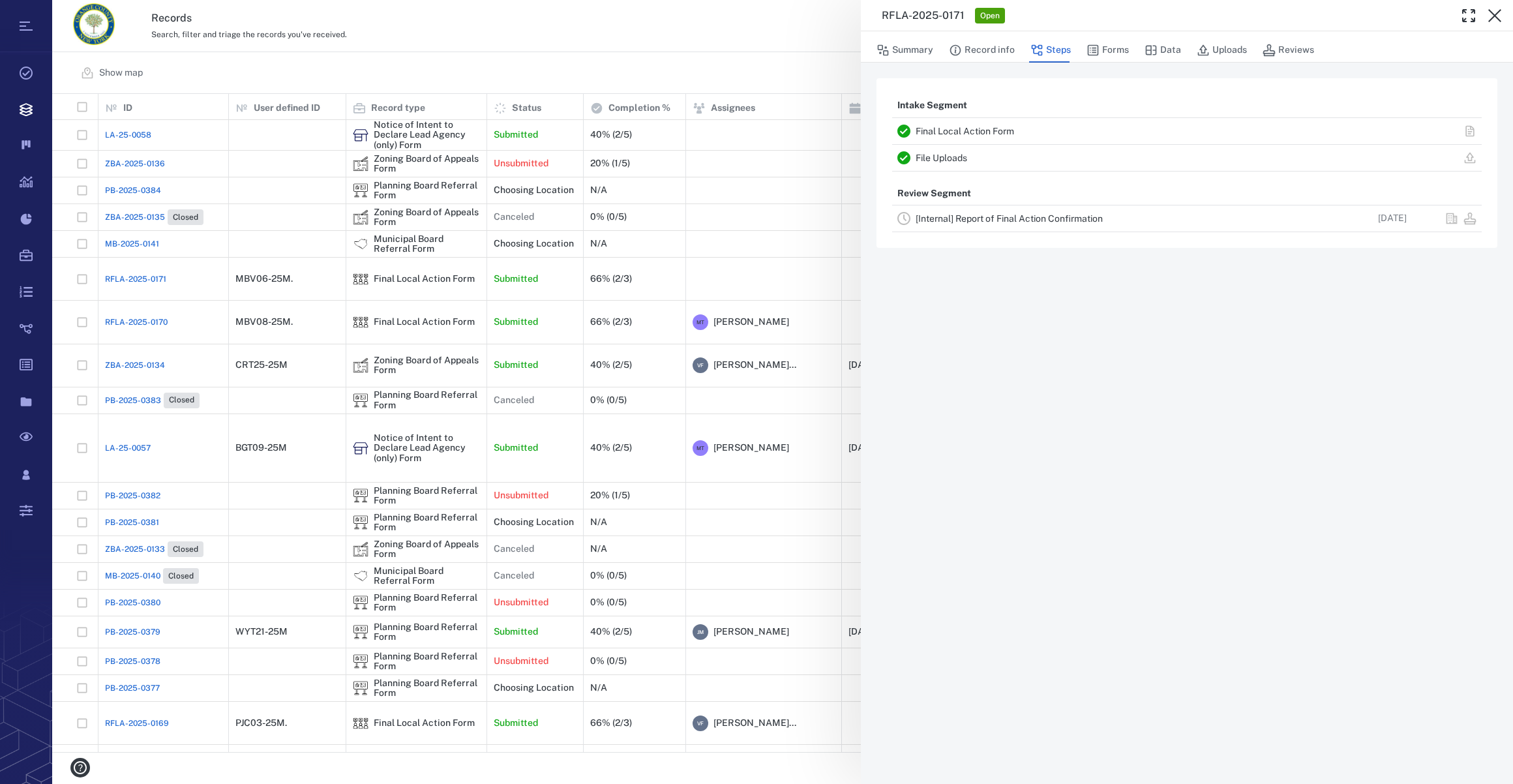
click at [943, 216] on link "[Internal] Report of Final Action Confirmation" at bounding box center [1009, 219] width 188 height 11
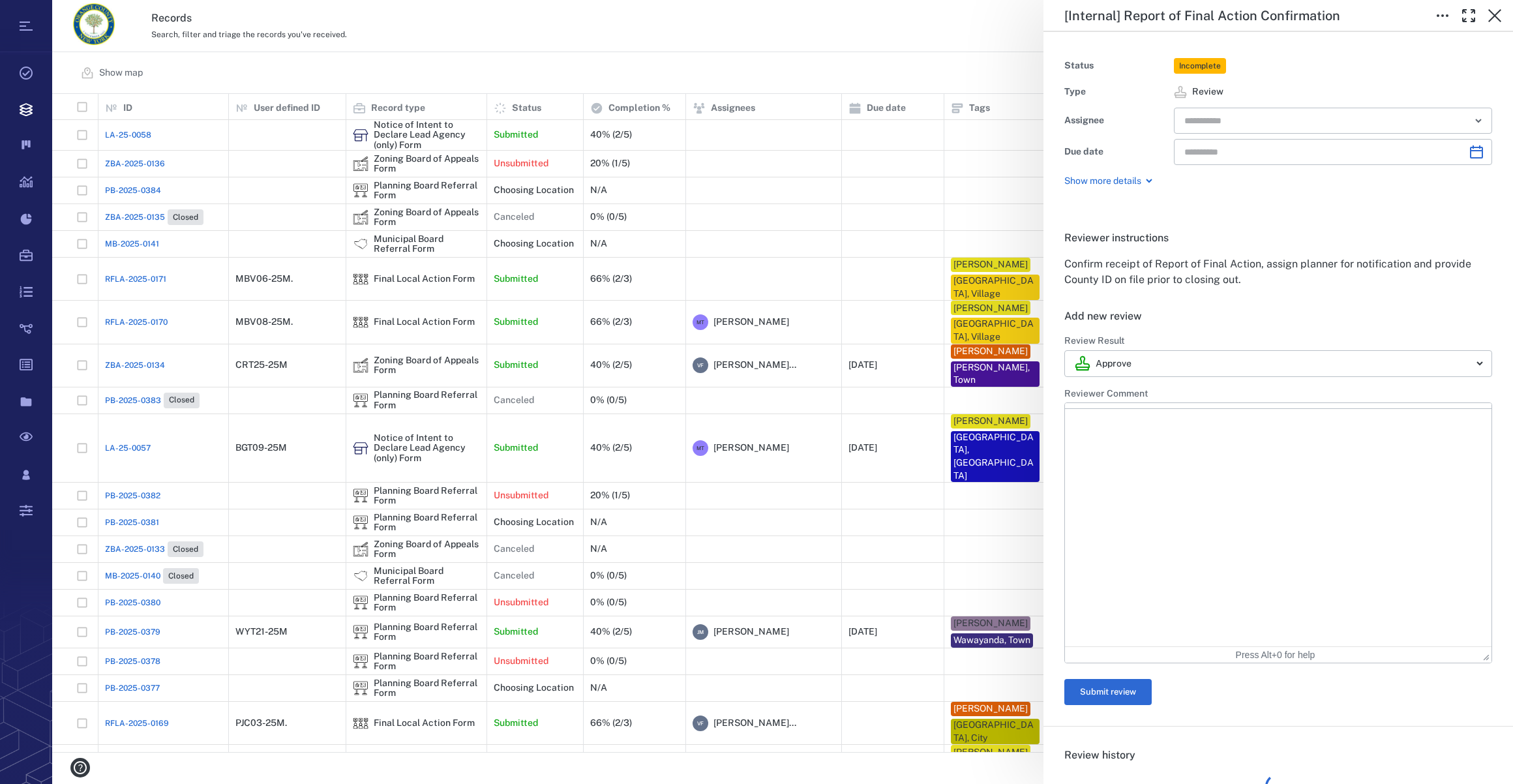
type input "**********"
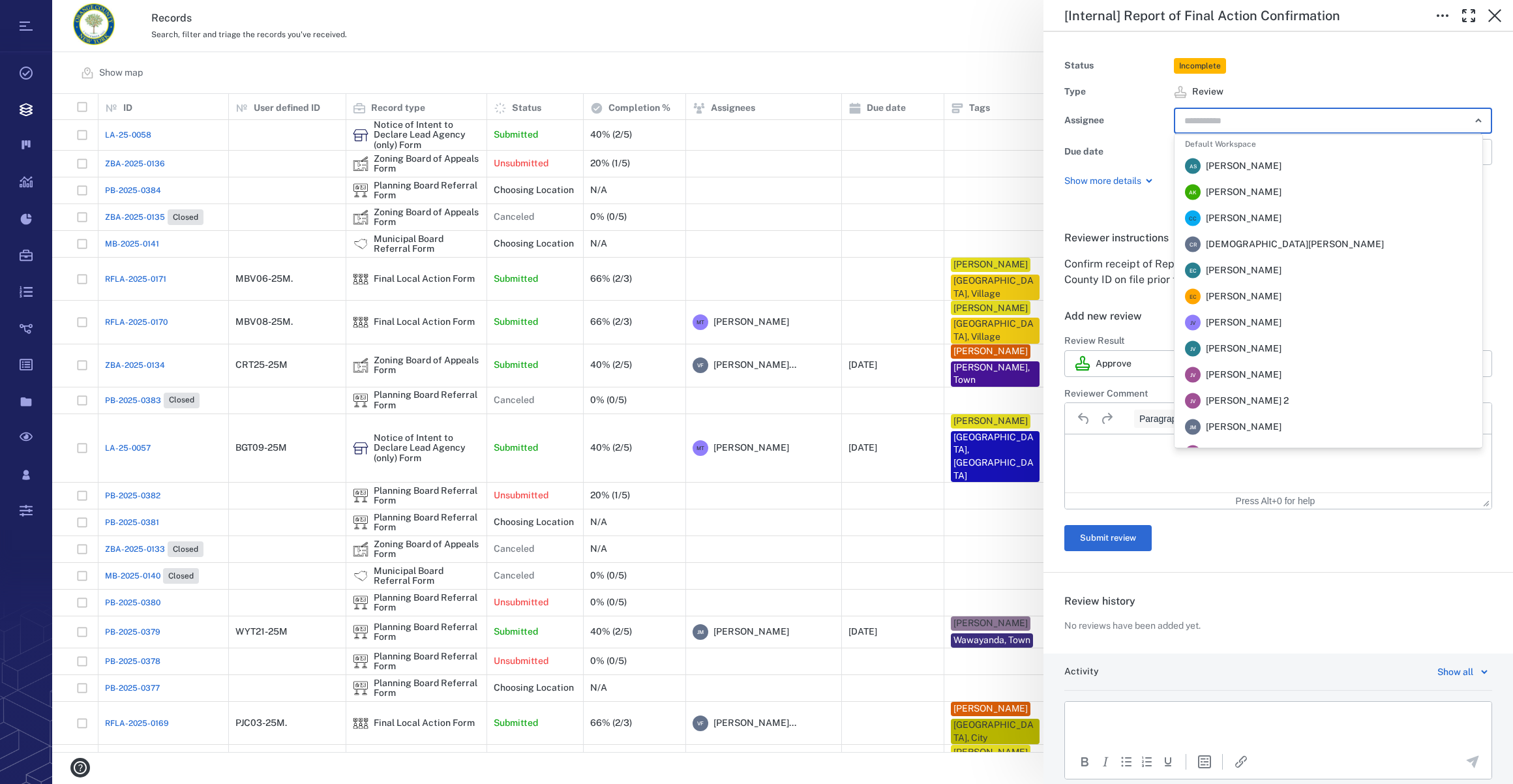
click at [1231, 122] on input "text" at bounding box center [1318, 121] width 270 height 18
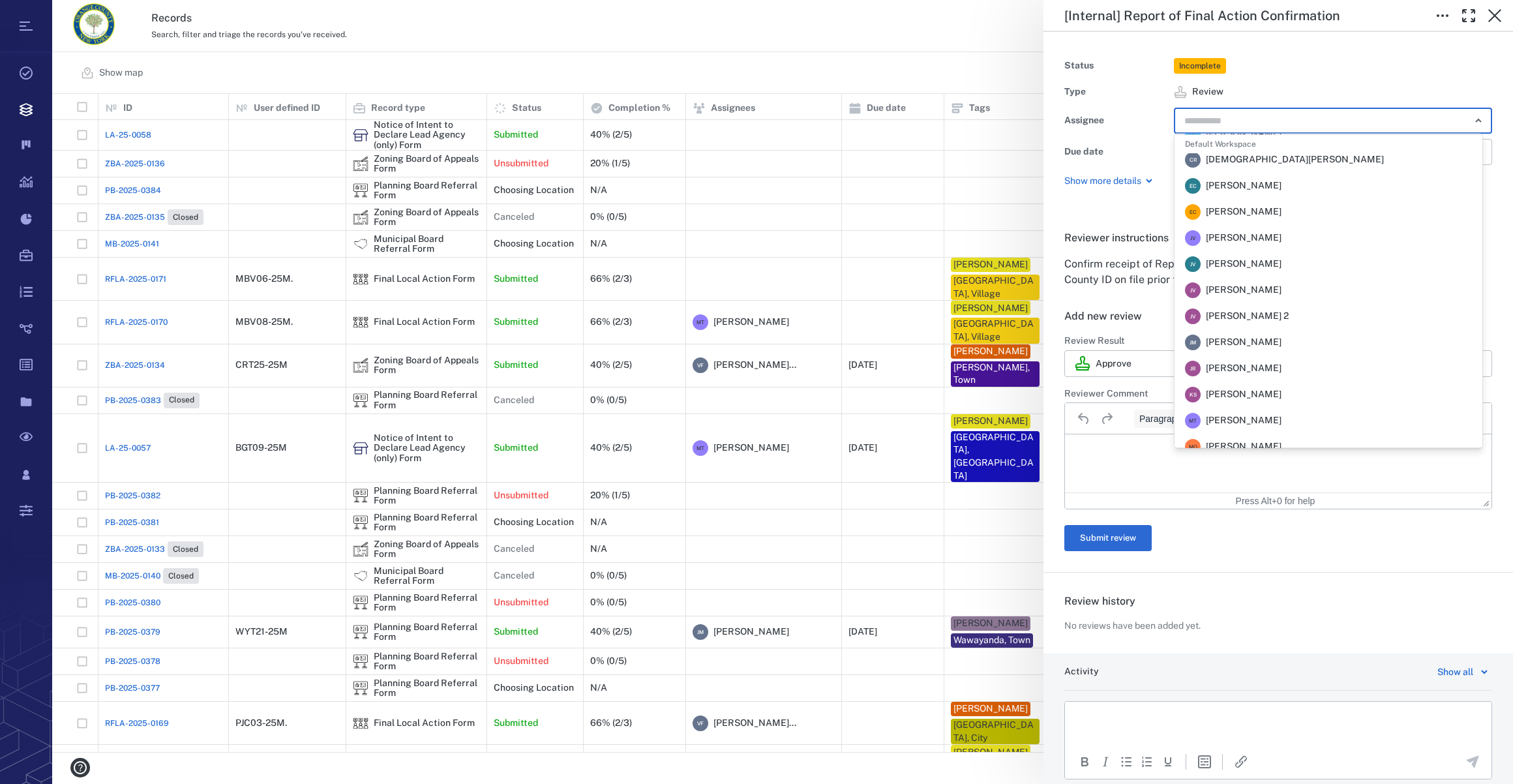
scroll to position [178, 0]
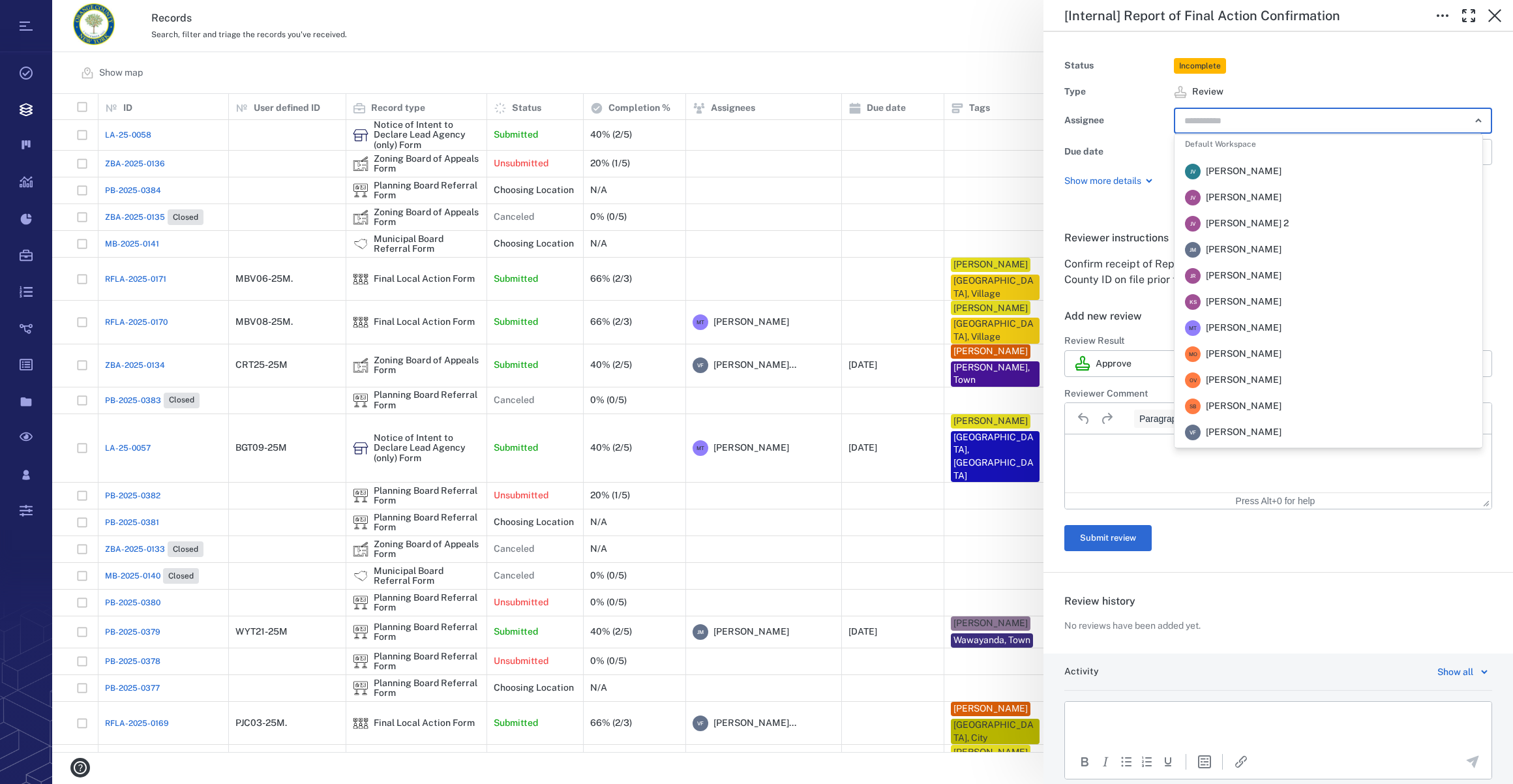
click at [1275, 330] on span "Megan Tennermann" at bounding box center [1243, 328] width 76 height 13
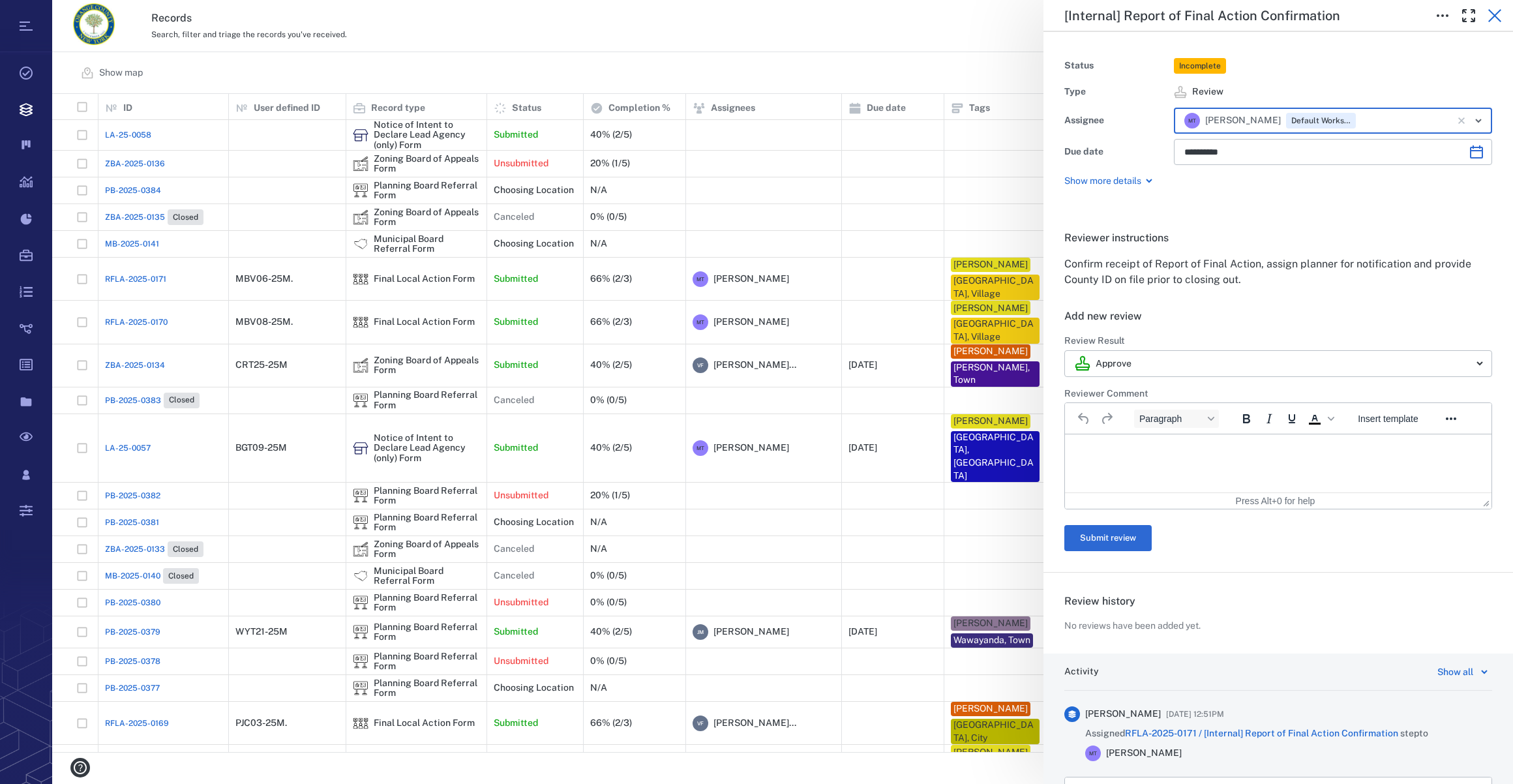
click at [1496, 11] on icon "button" at bounding box center [1495, 16] width 16 height 16
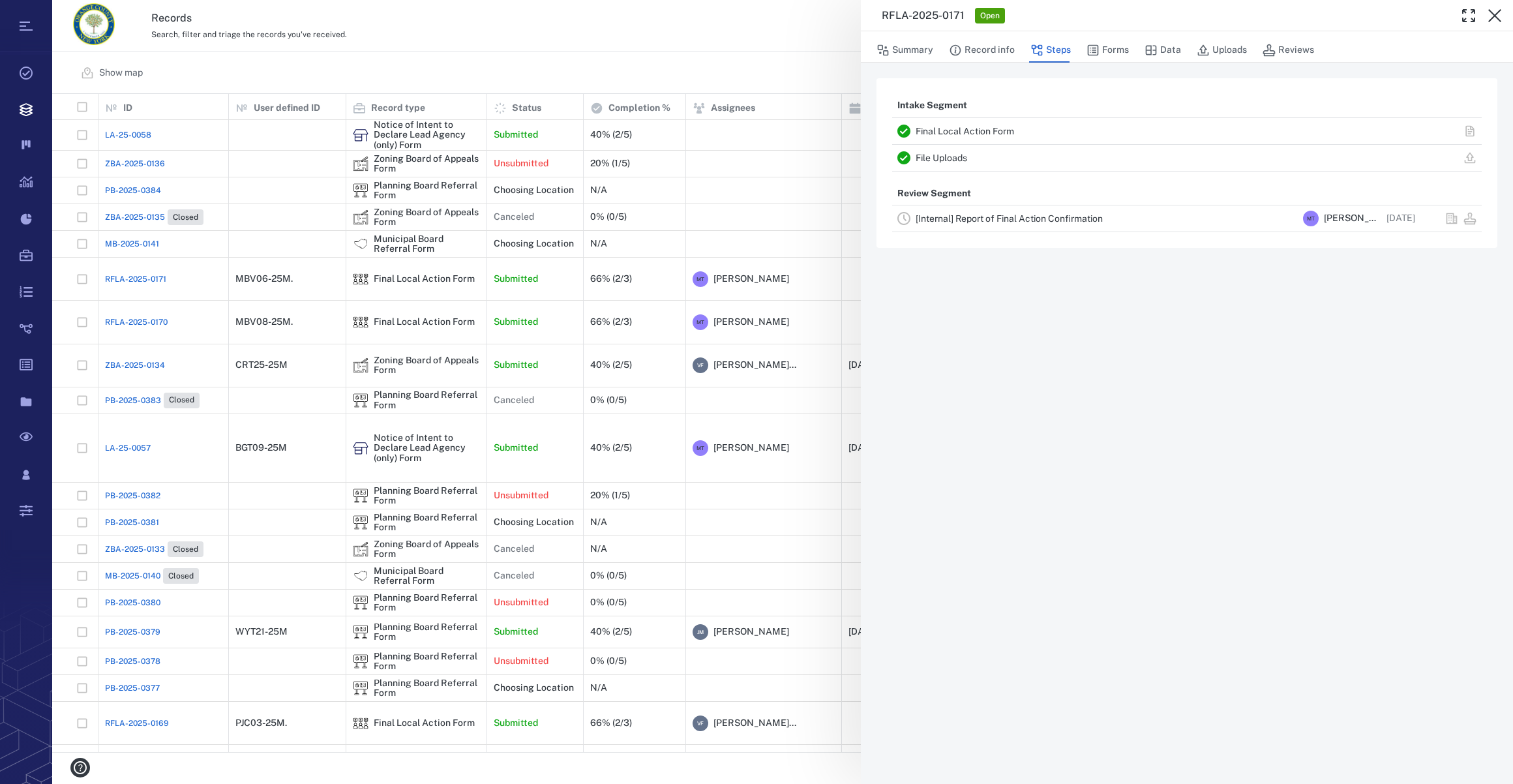
click at [1496, 11] on icon "button" at bounding box center [1495, 16] width 16 height 16
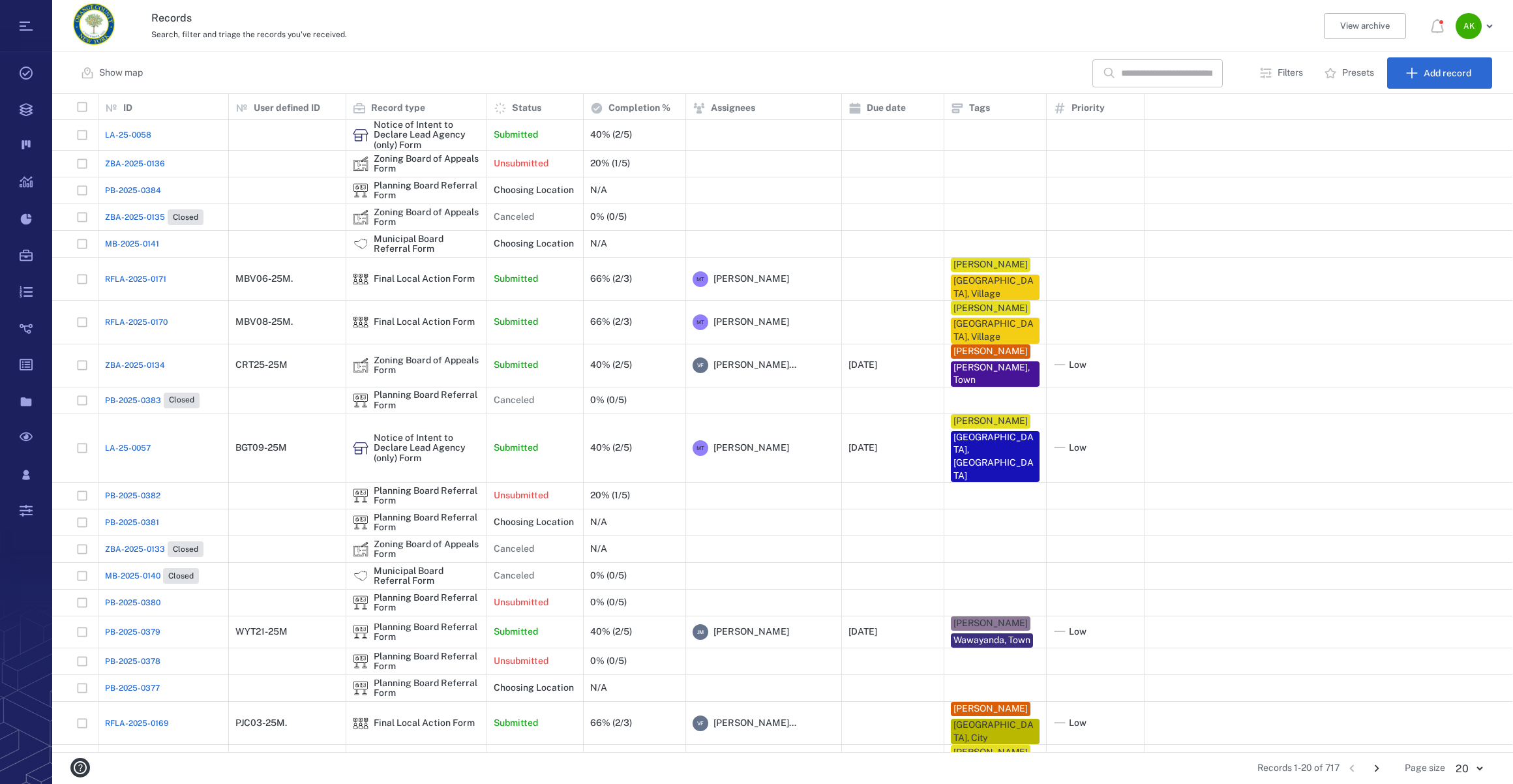
click at [127, 276] on span "RFLA-2025-0171" at bounding box center [136, 279] width 62 height 12
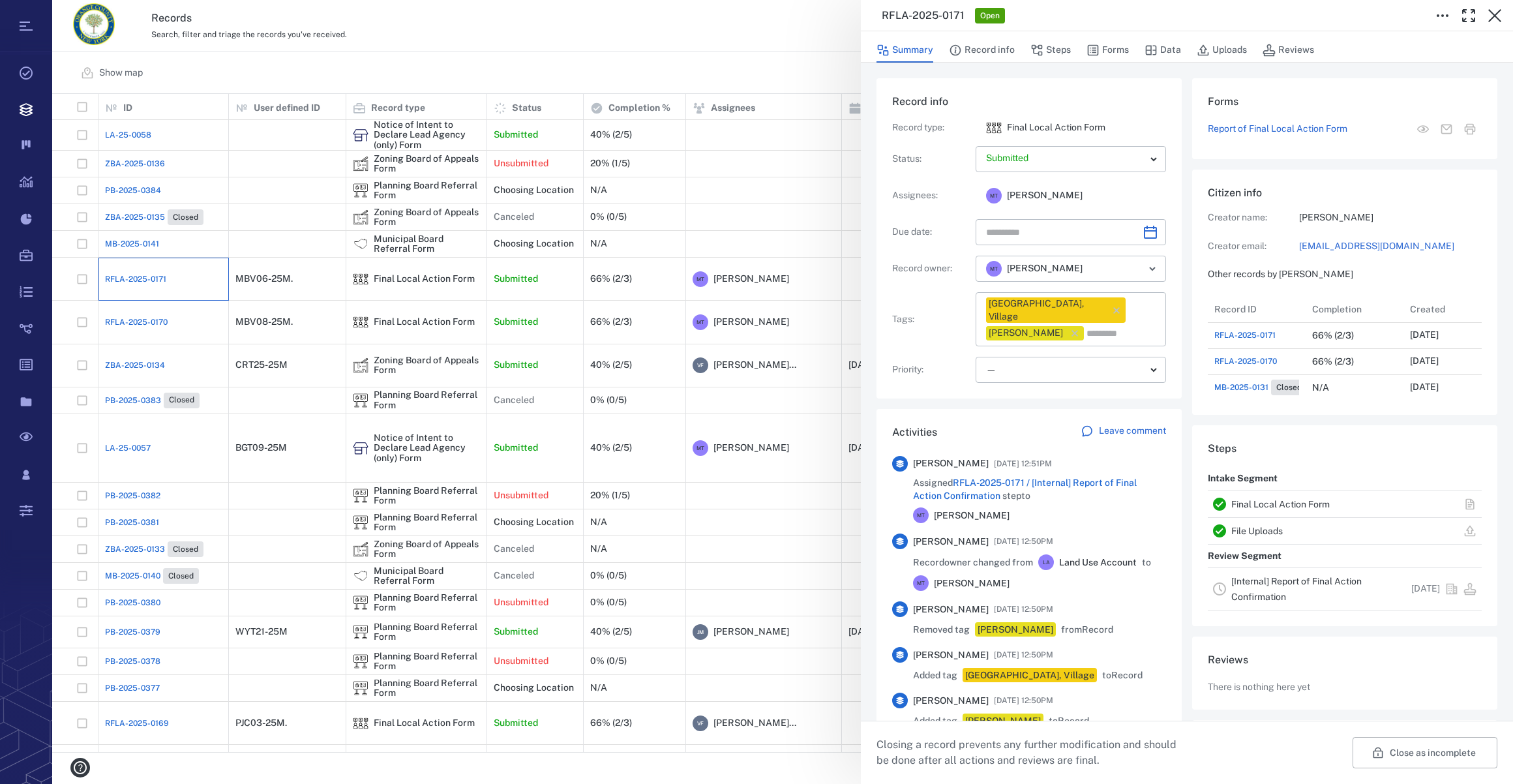
scroll to position [339, 251]
click at [1221, 50] on button "Uploads" at bounding box center [1222, 50] width 50 height 25
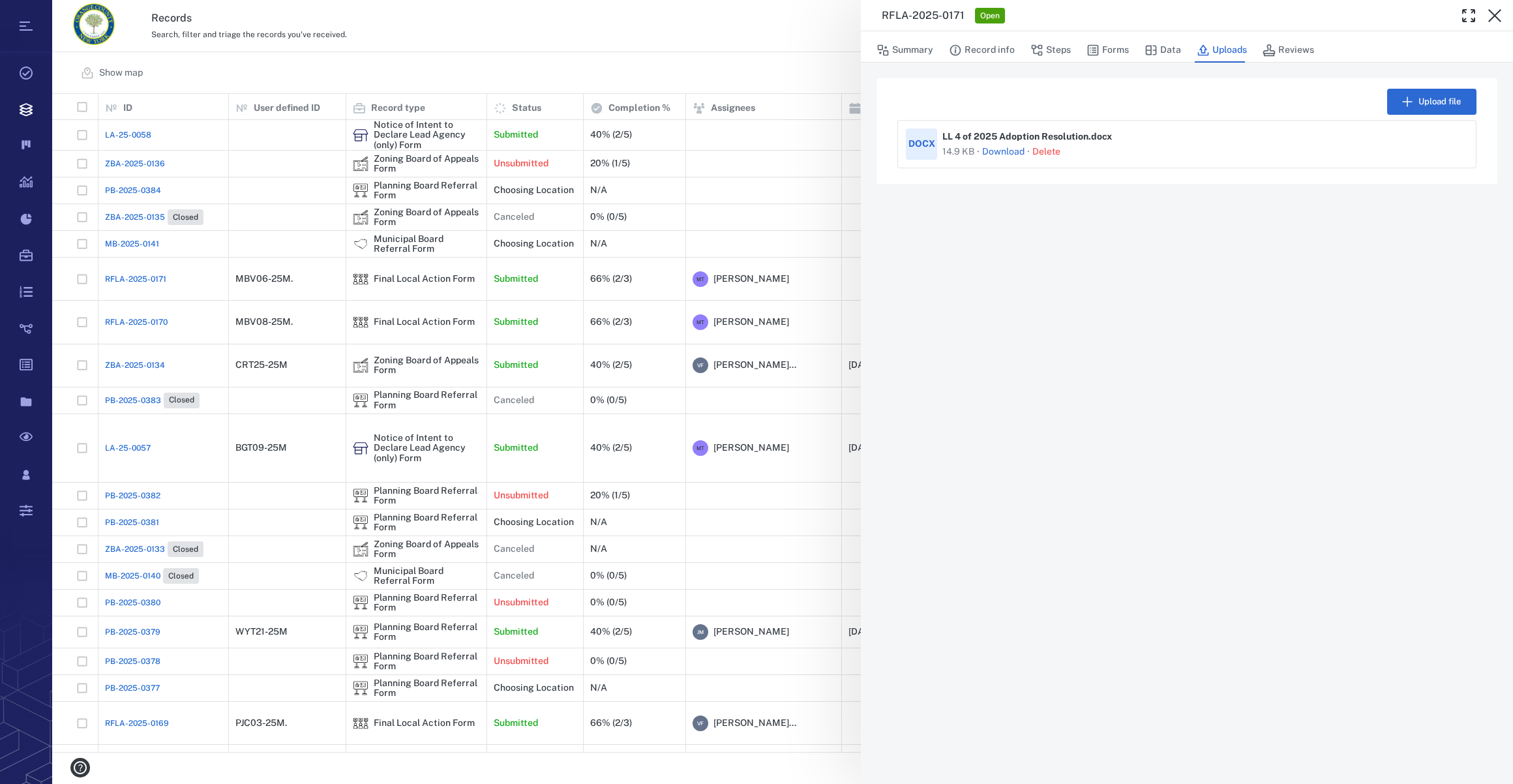
drag, startPoint x: 1106, startPoint y: 48, endPoint x: 1024, endPoint y: 366, distance: 328.4
click at [1024, 366] on div "Upload file DOCX LL 4 of 2025 Adoption Resolution . docx 14.9 KB · Download · D…" at bounding box center [1187, 423] width 652 height 721
click at [1116, 48] on button "Forms" at bounding box center [1108, 50] width 42 height 25
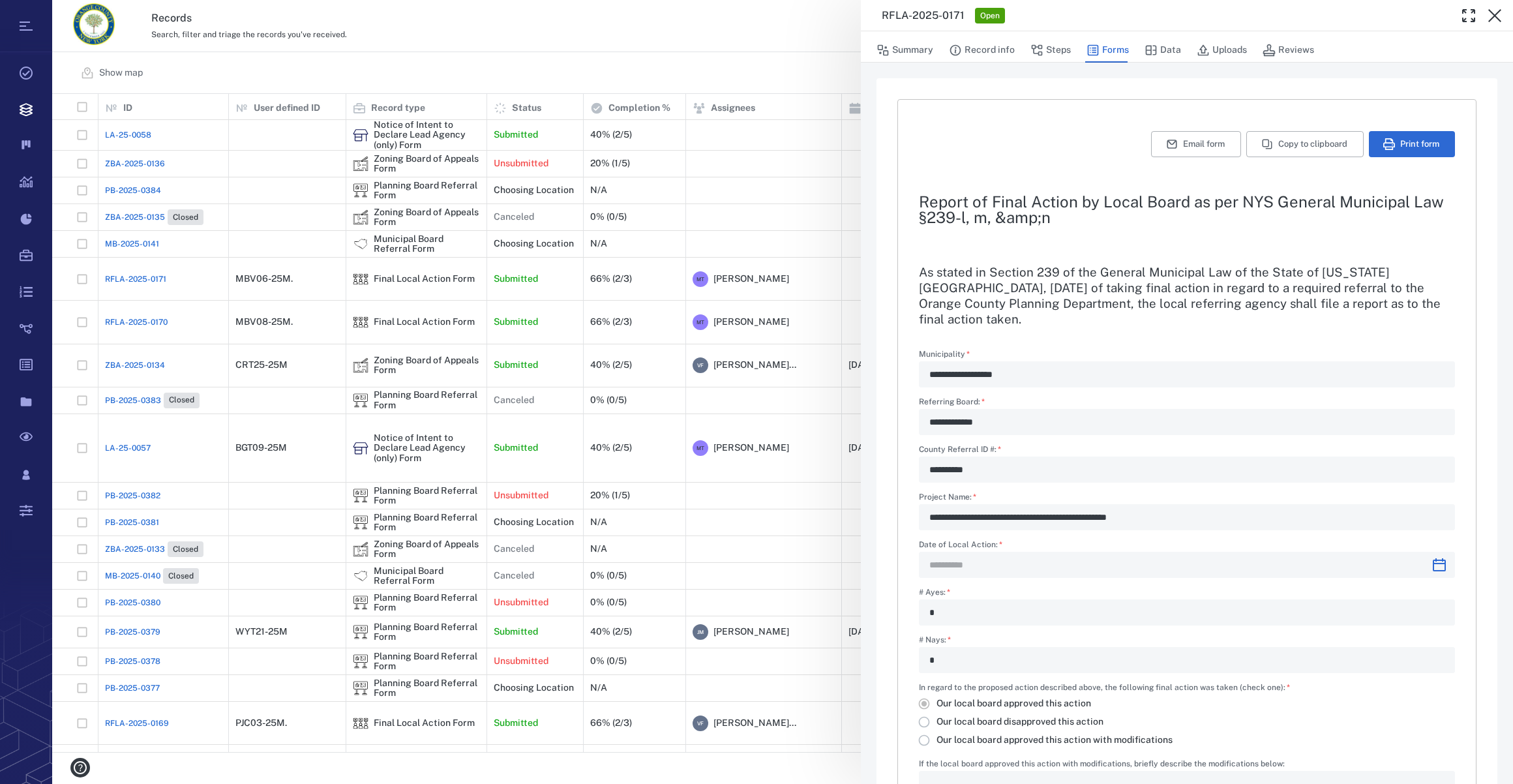
type input "**********"
click at [1407, 141] on button "Print form" at bounding box center [1412, 144] width 86 height 26
click at [1493, 19] on icon "button" at bounding box center [1495, 16] width 16 height 16
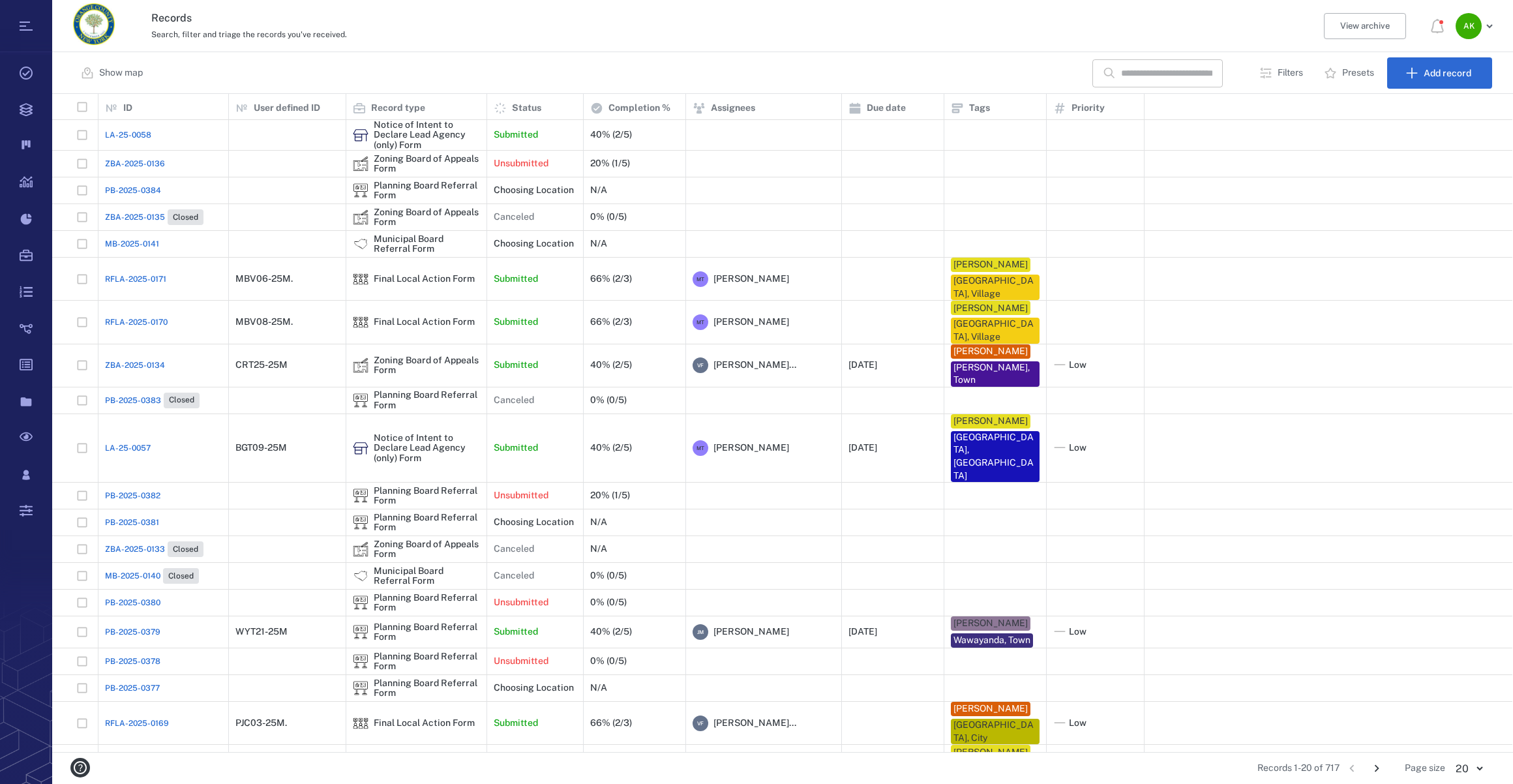
click at [131, 130] on span "LA-25-0058" at bounding box center [129, 135] width 46 height 12
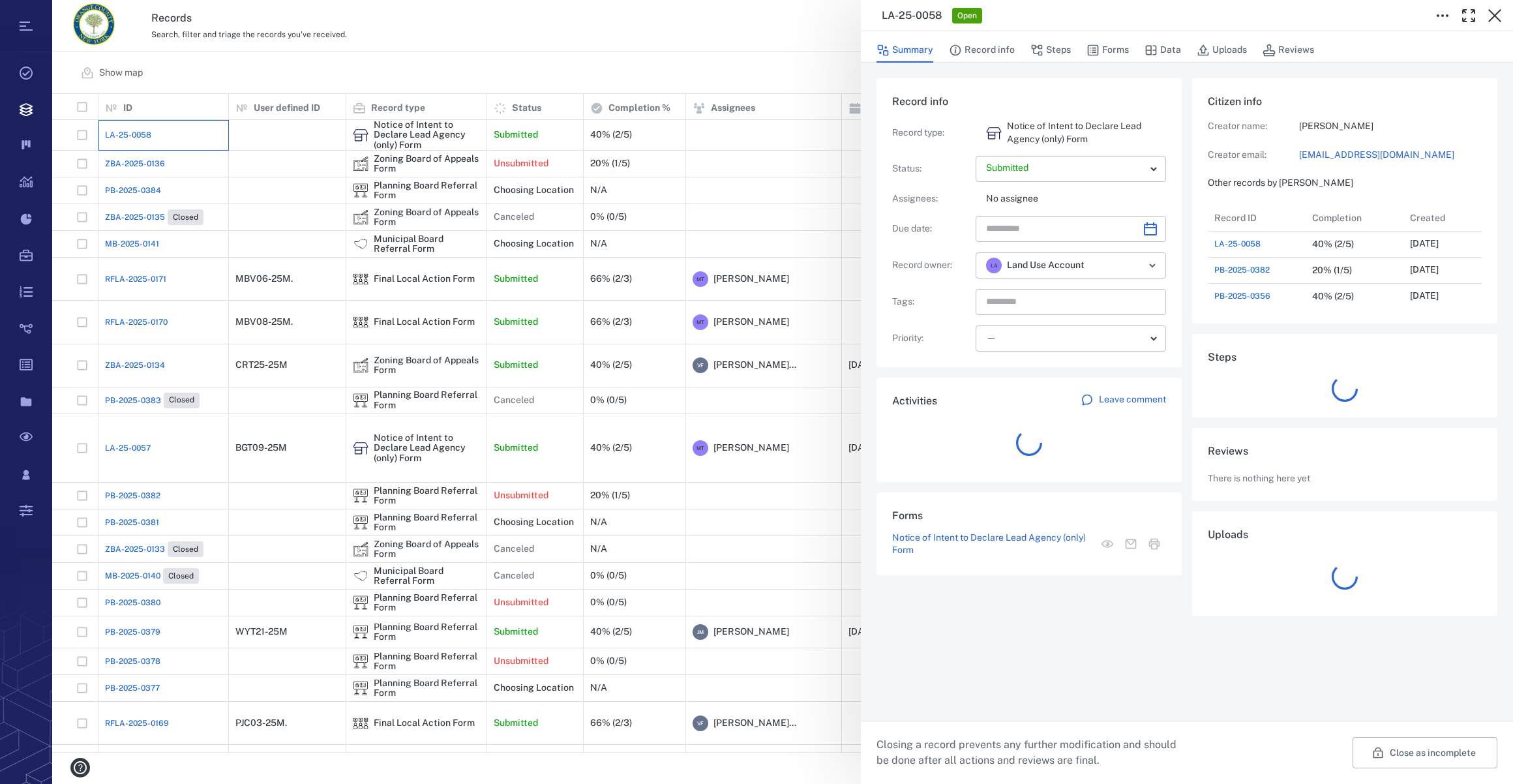
scroll to position [678, 251]
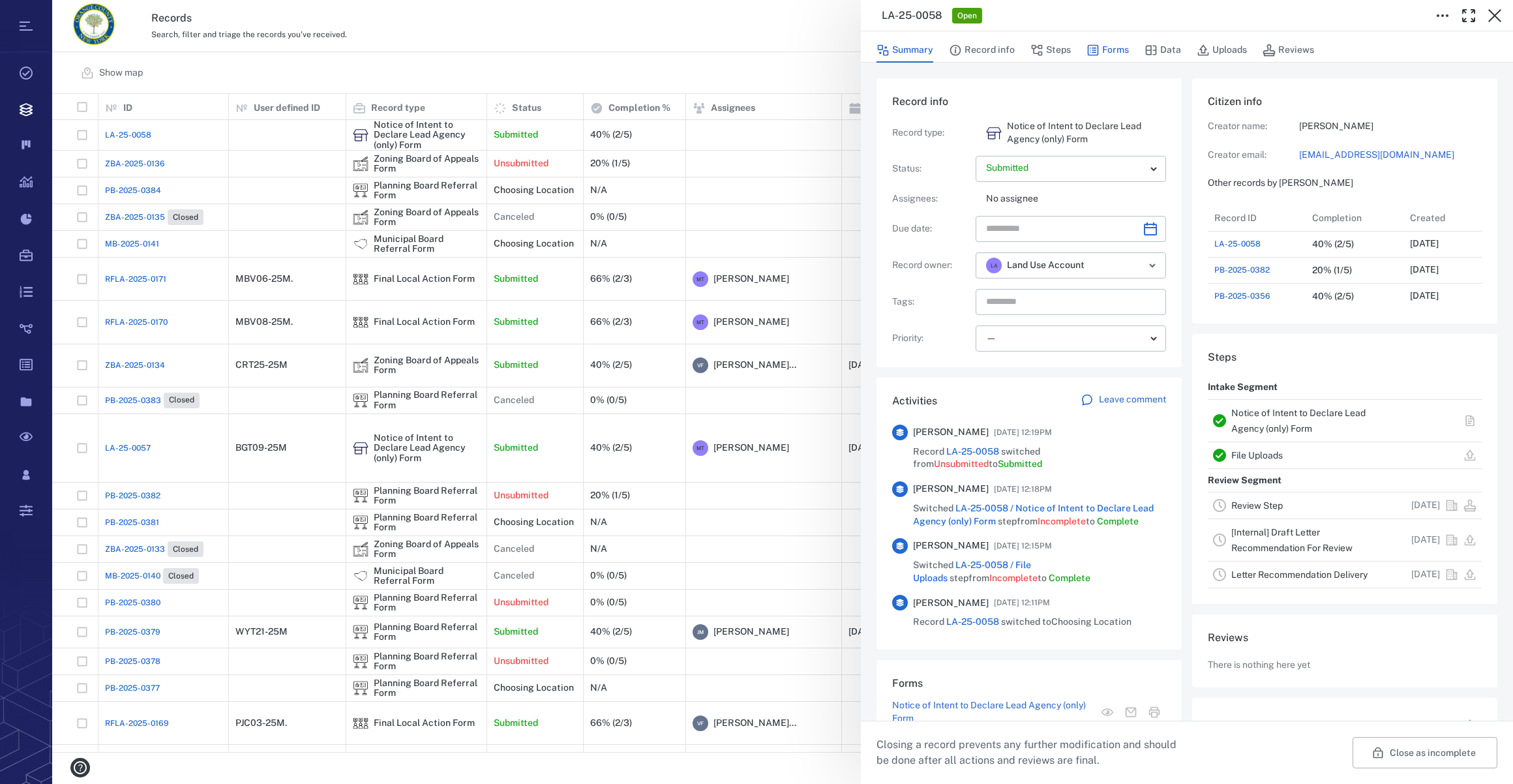
click at [1125, 52] on button "Forms" at bounding box center [1108, 50] width 42 height 25
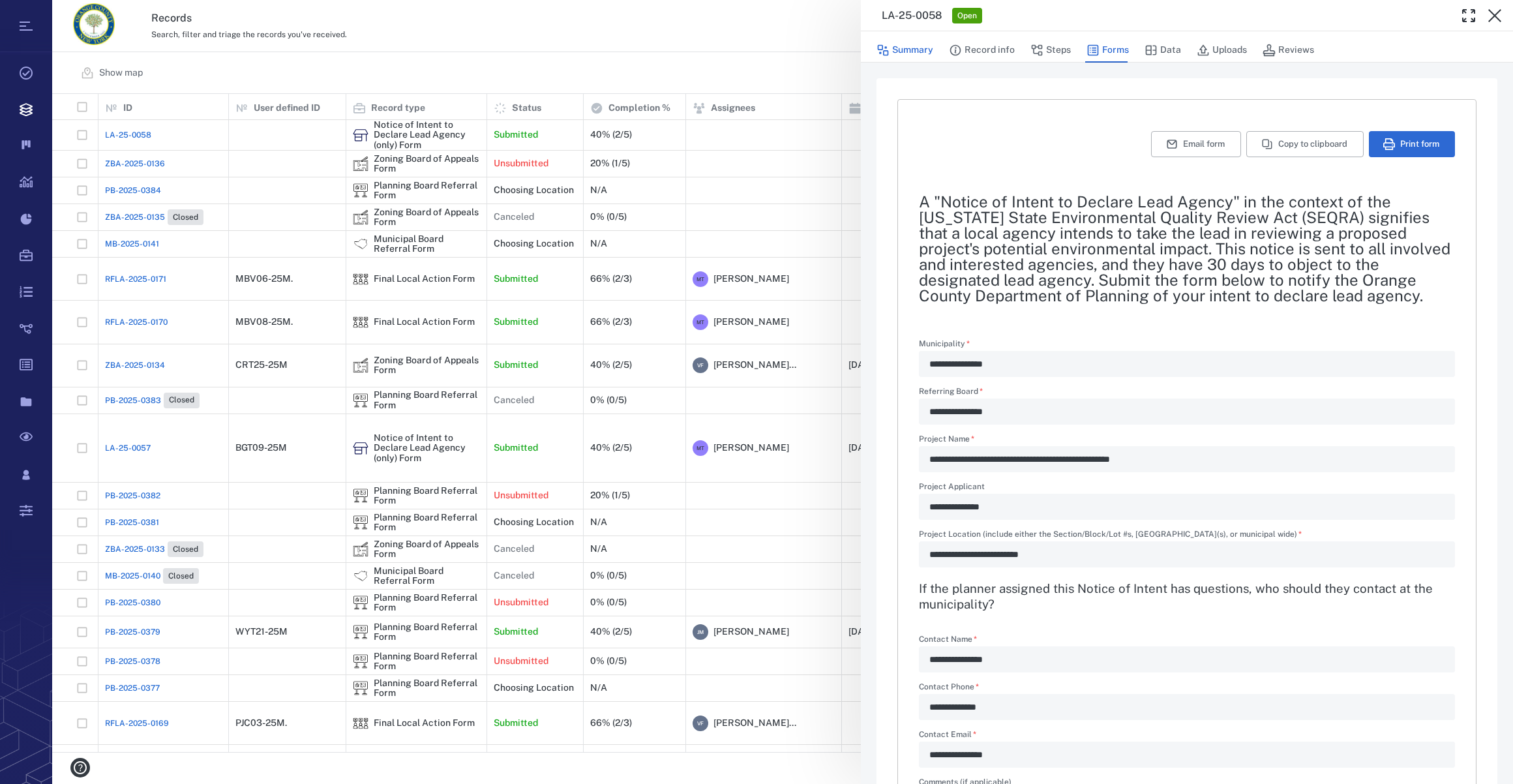
click at [916, 47] on button "Summary" at bounding box center [905, 50] width 57 height 25
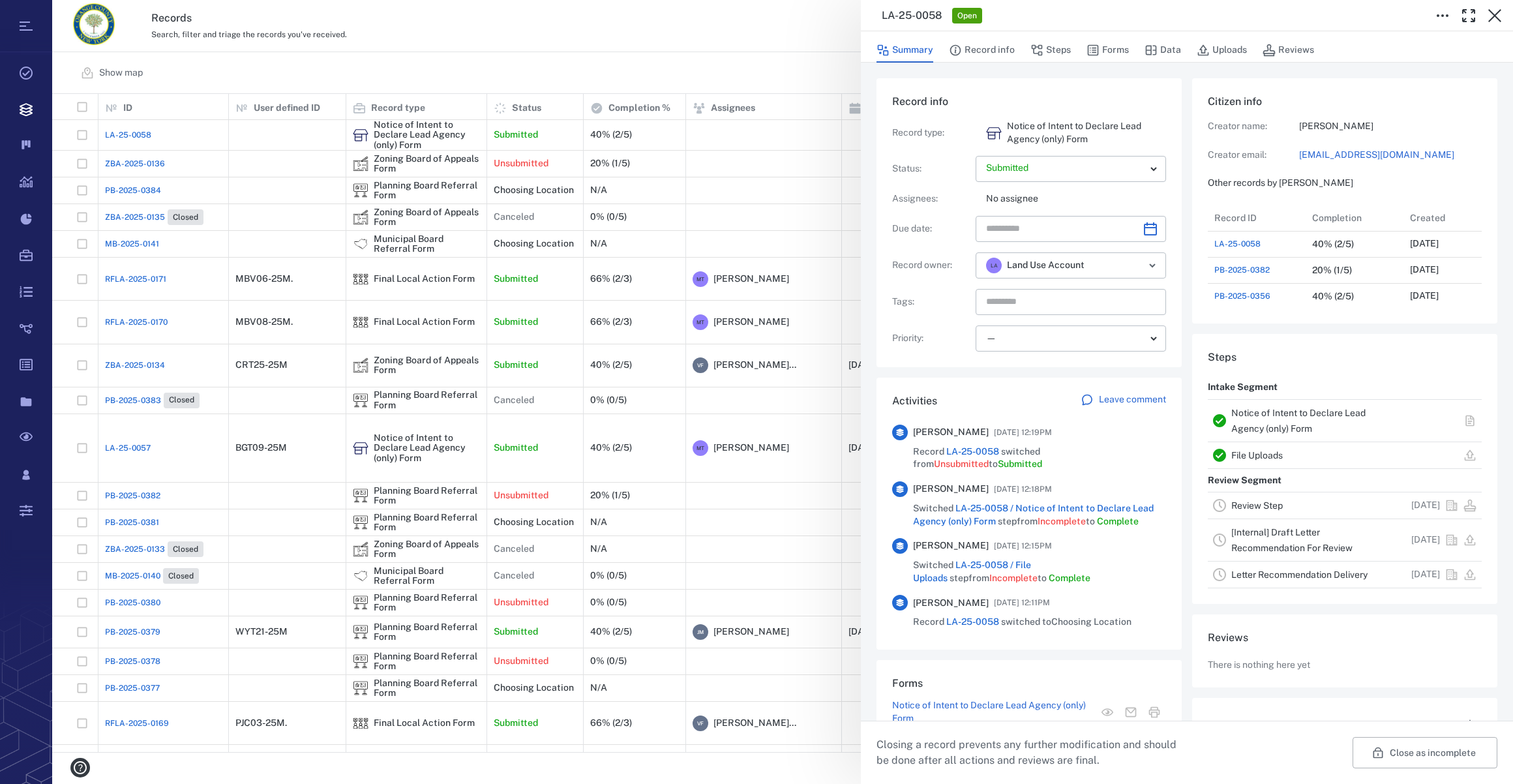
scroll to position [678, 251]
click at [1145, 227] on icon "Choose date" at bounding box center [1150, 229] width 13 height 13
click at [1145, 226] on icon "Choose date" at bounding box center [1150, 229] width 16 height 16
click at [1163, 265] on icon "Next month" at bounding box center [1164, 263] width 4 height 8
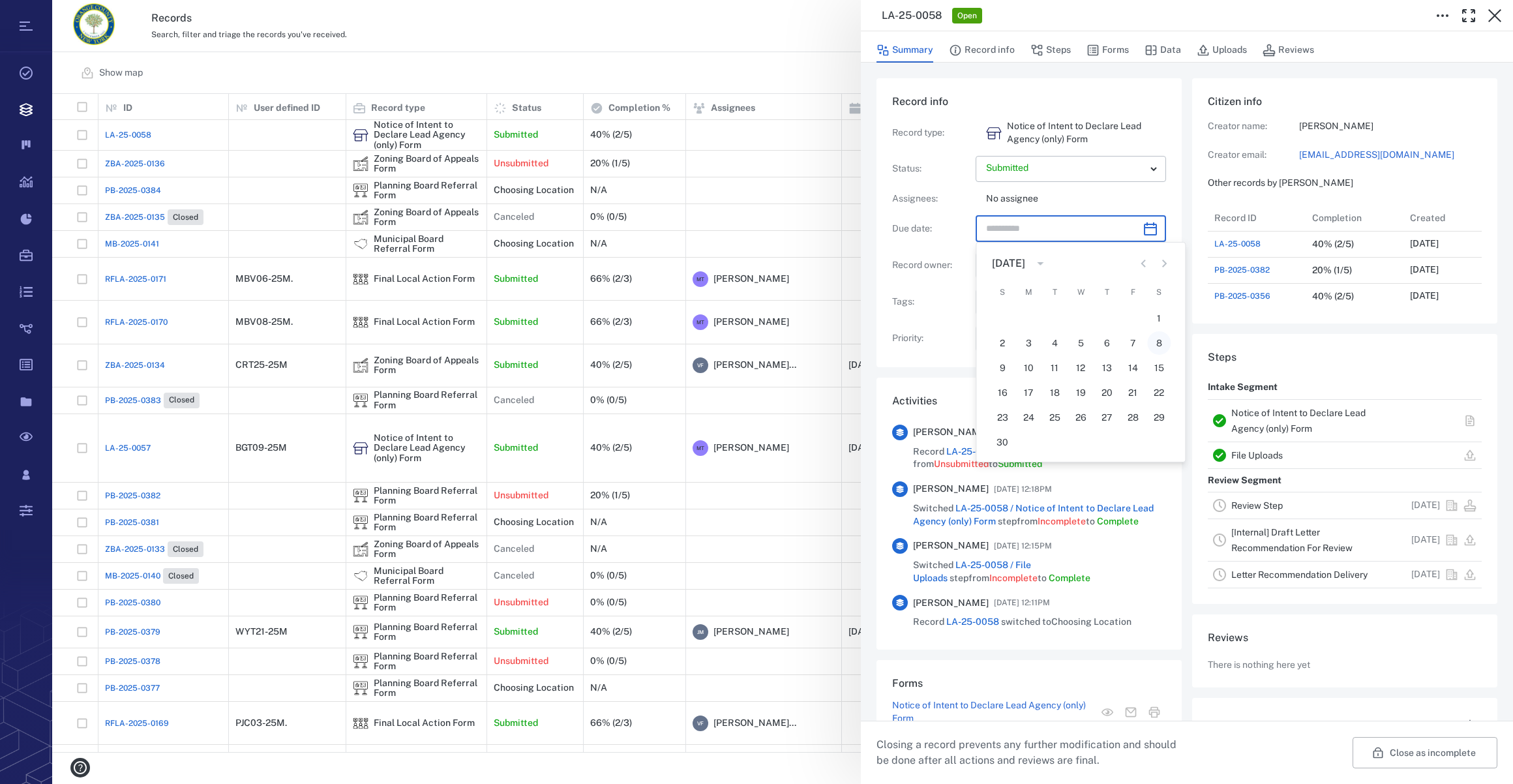
click at [1159, 340] on button "8" at bounding box center [1158, 343] width 23 height 23
type input "**********"
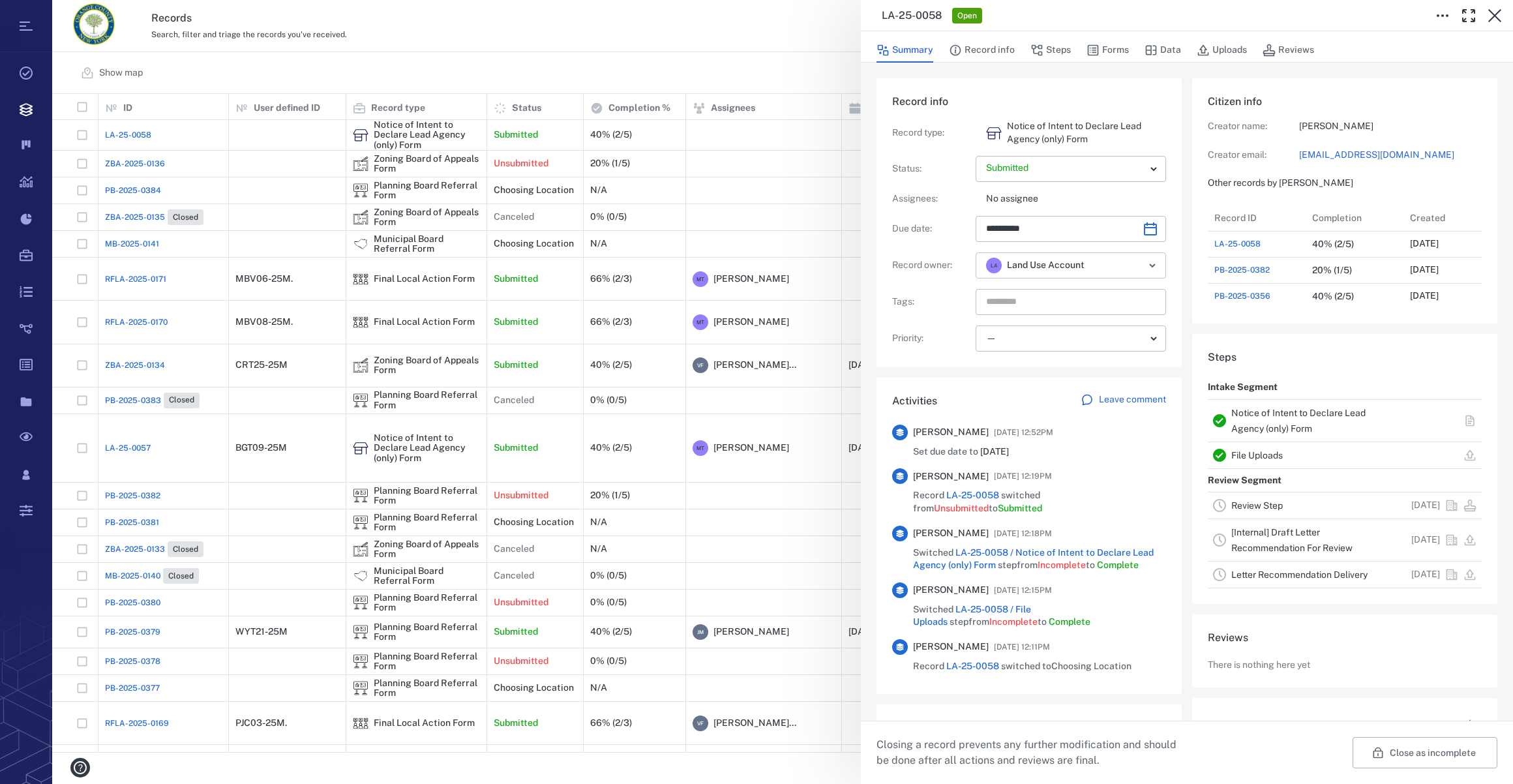
click at [1103, 267] on input "text" at bounding box center [1111, 265] width 32 height 18
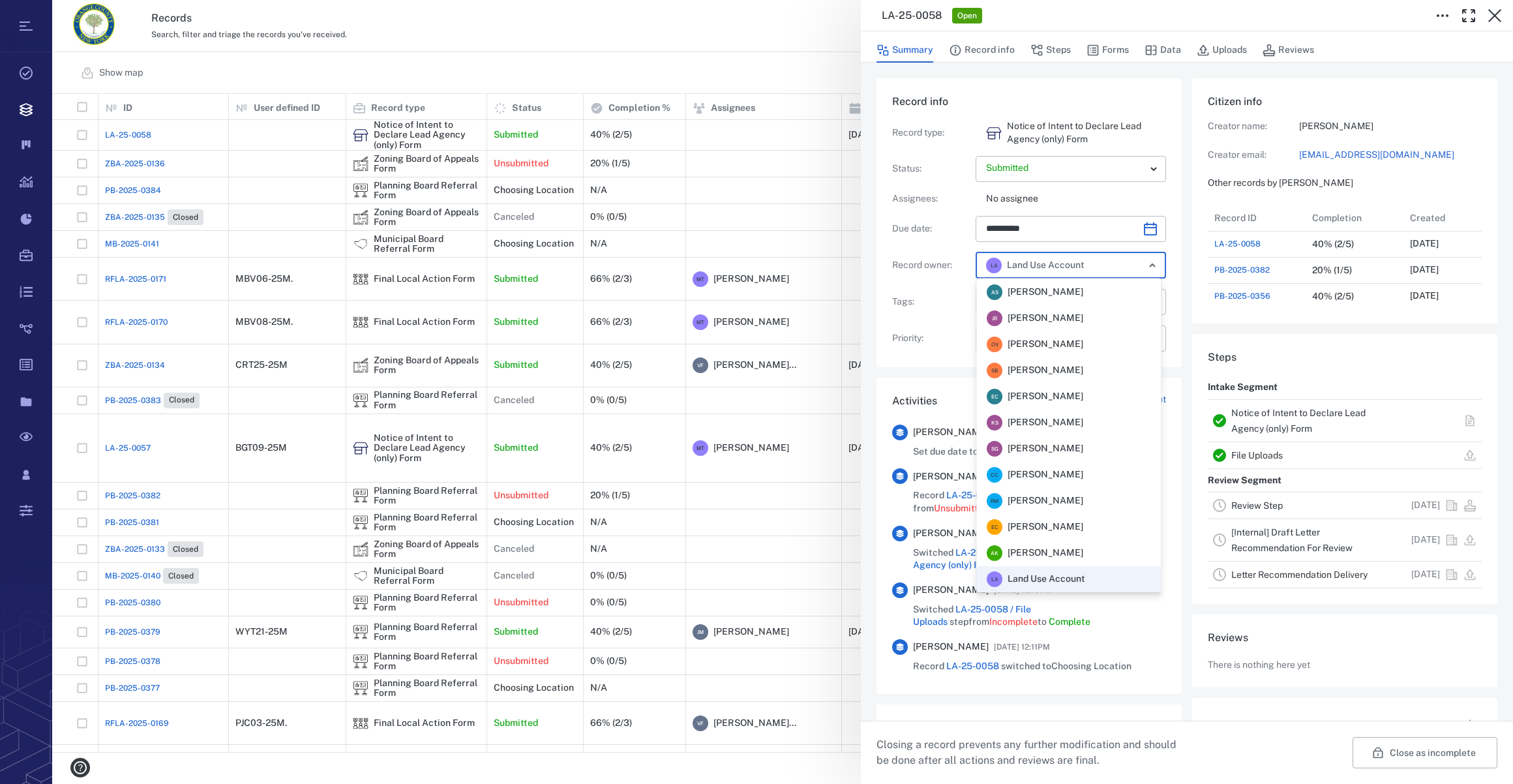
scroll to position [287, 0]
click at [1048, 506] on span "Veronica Fernandez - Rogers" at bounding box center [1045, 501] width 76 height 13
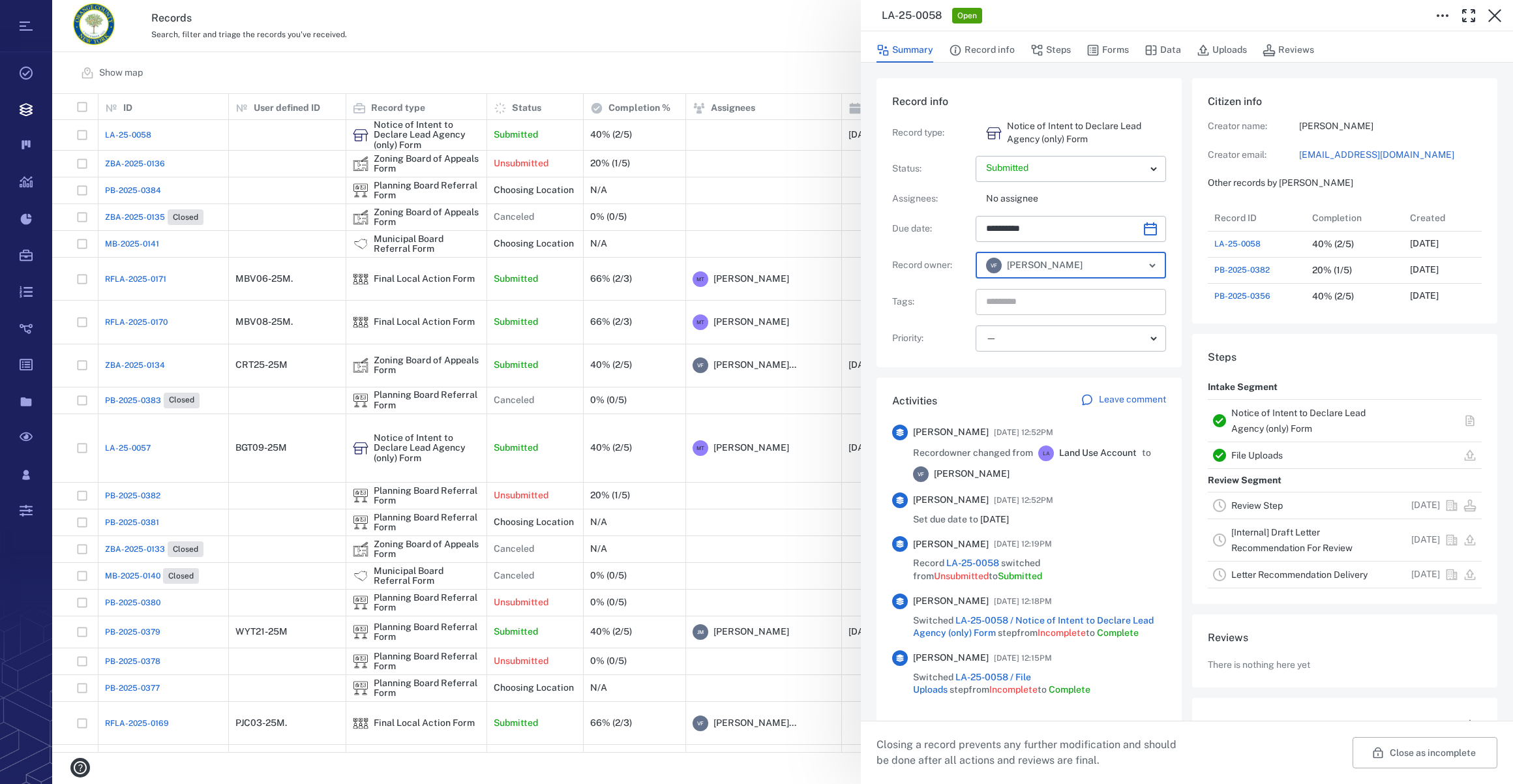
click at [1031, 303] on input "text" at bounding box center [1056, 302] width 142 height 18
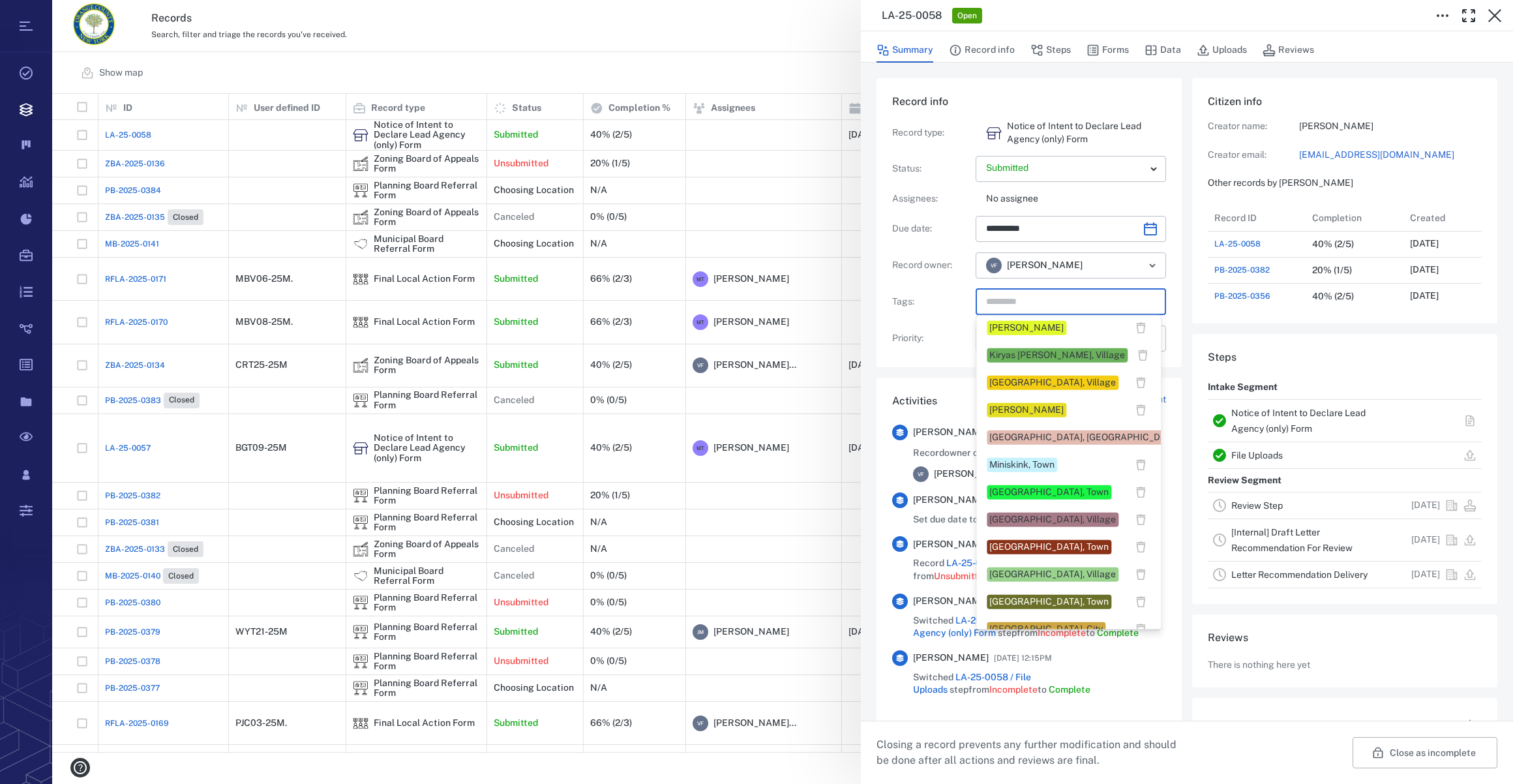
scroll to position [652, 0]
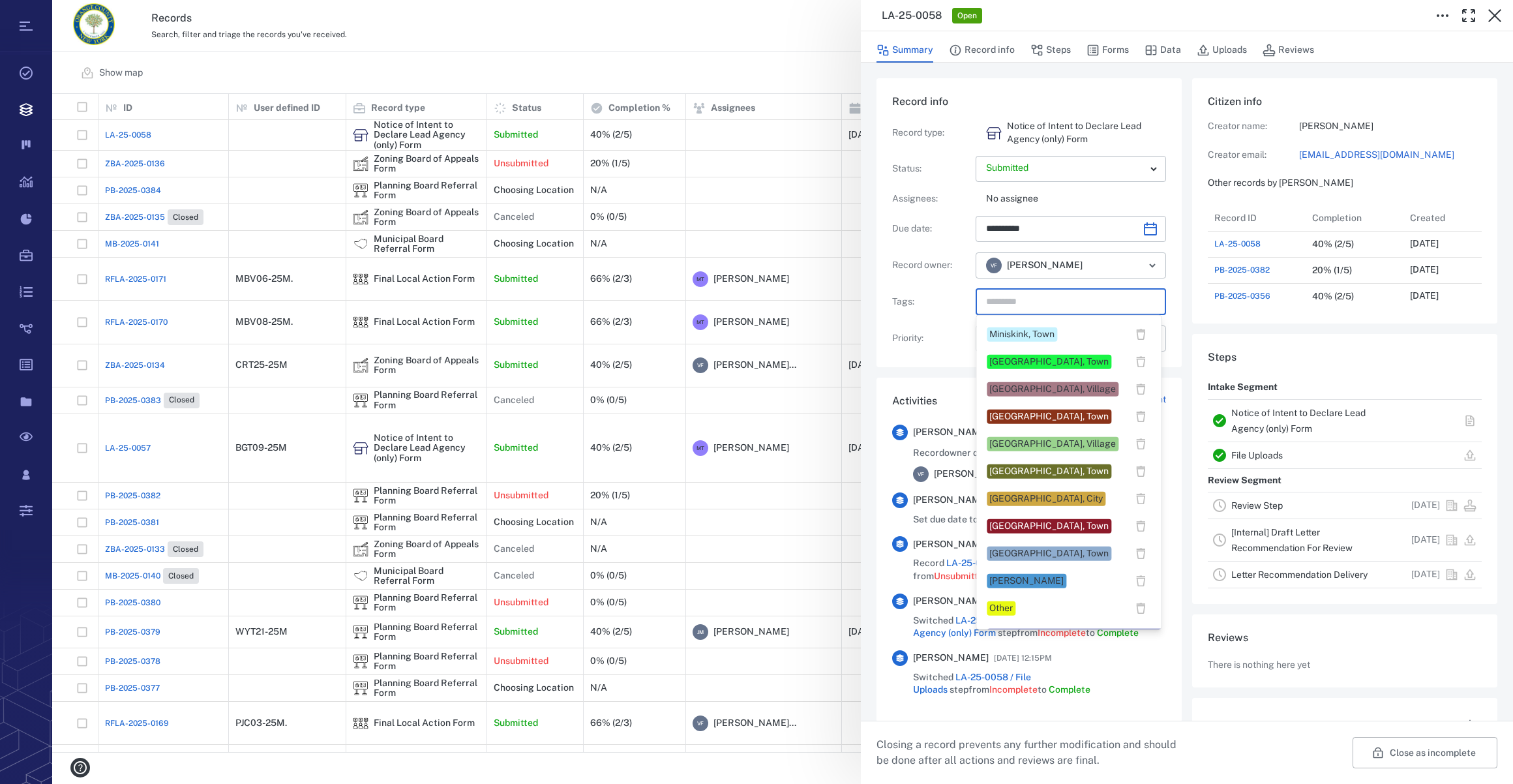
click at [1001, 525] on div "Newburgh, Town" at bounding box center [1049, 526] width 120 height 13
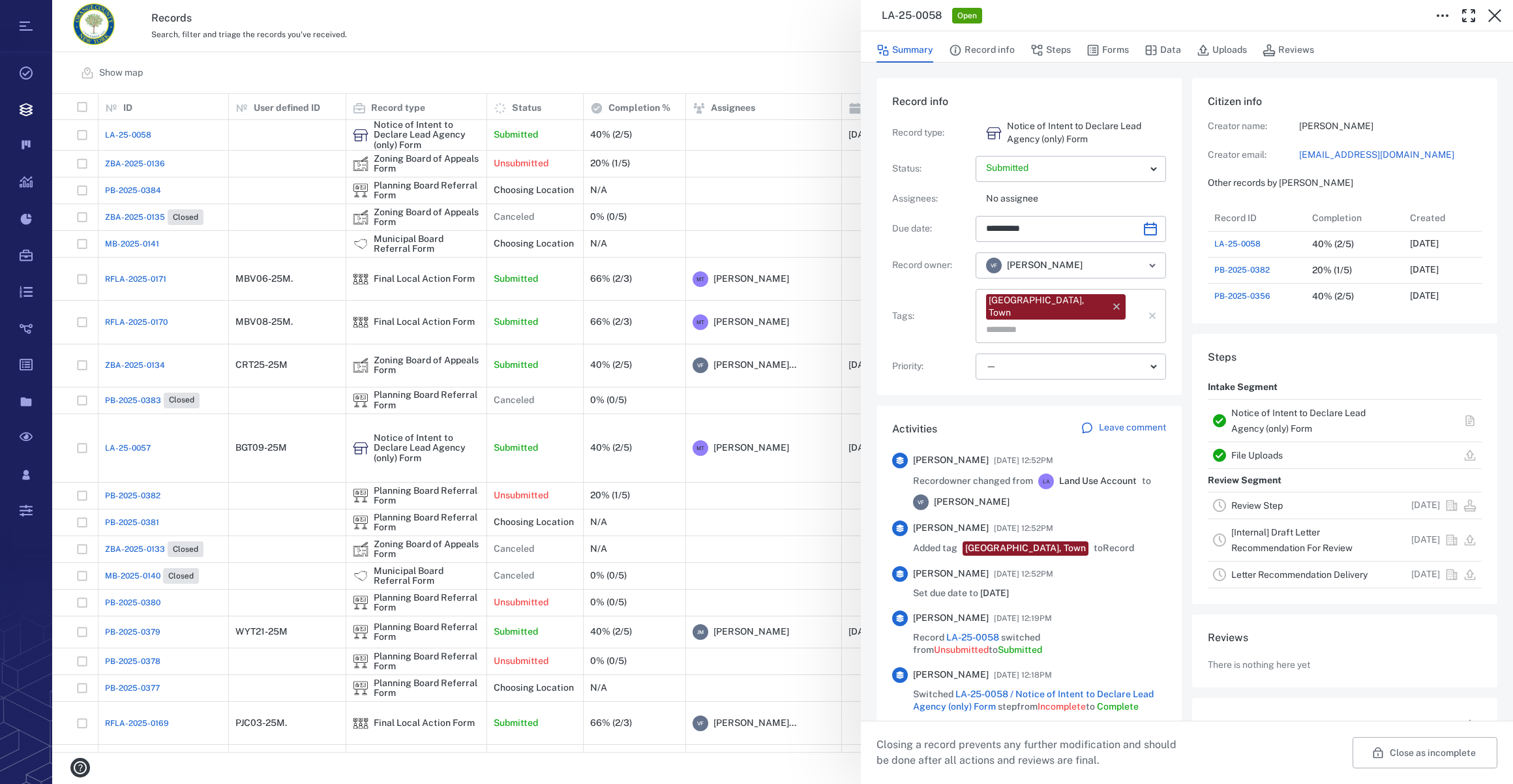
click at [1097, 321] on input "text" at bounding box center [1056, 329] width 142 height 18
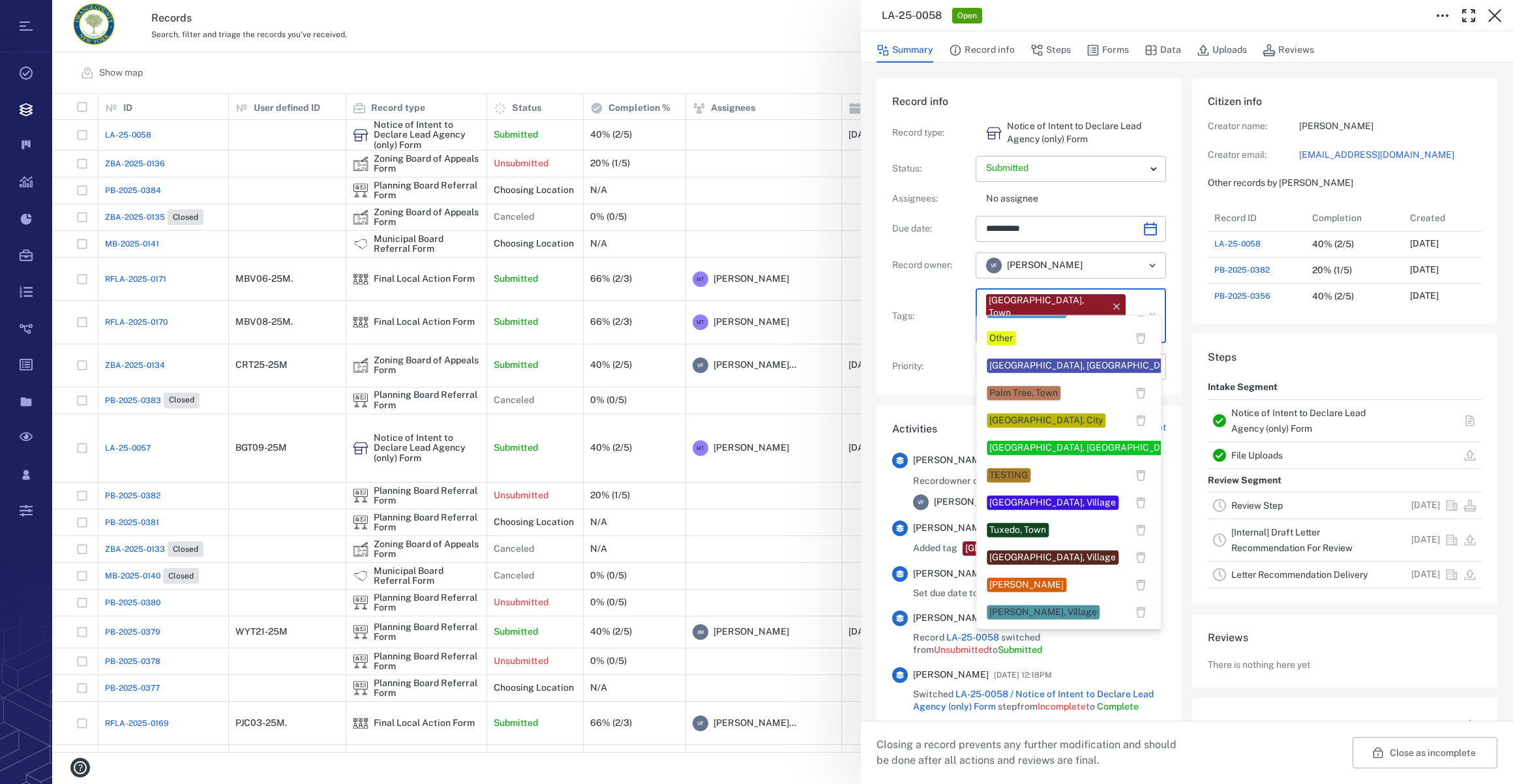
scroll to position [1007, 0]
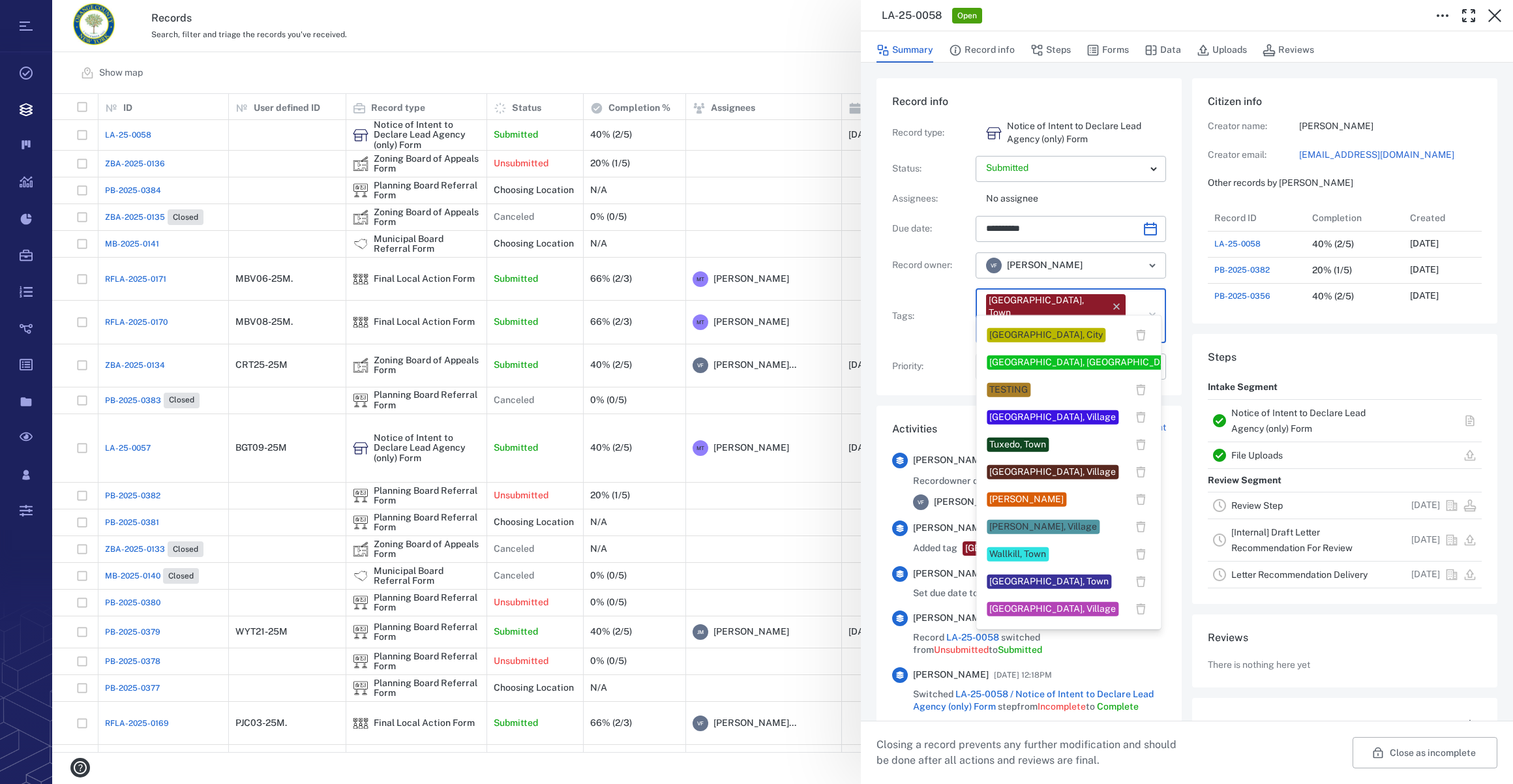
click at [1024, 495] on div "Veronica Fernandez" at bounding box center [1026, 499] width 74 height 13
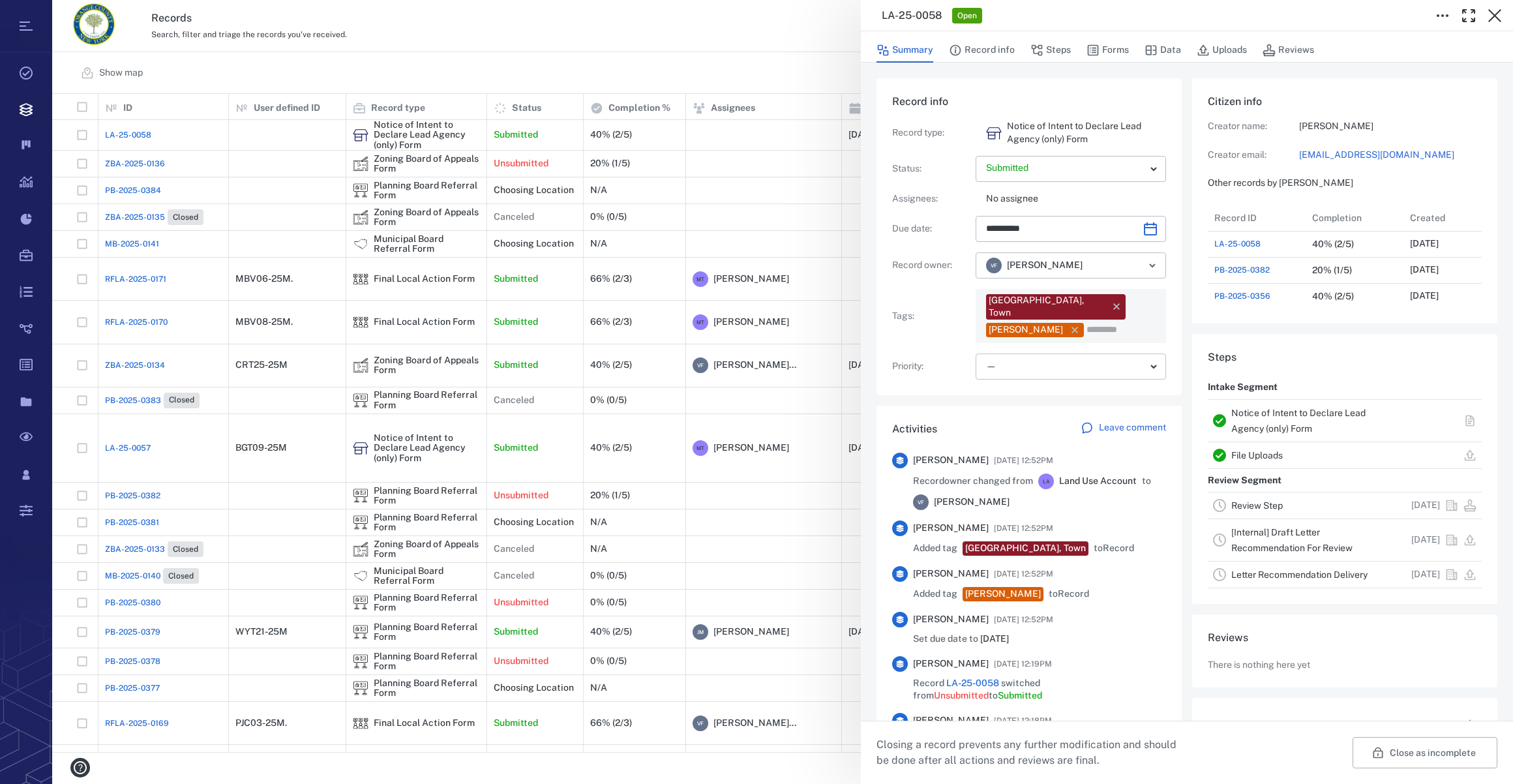
click at [1001, 350] on body "Tasks Records Boards Dashboard Reports Record types Guide steps Rules Form buil…" at bounding box center [756, 392] width 1513 height 784
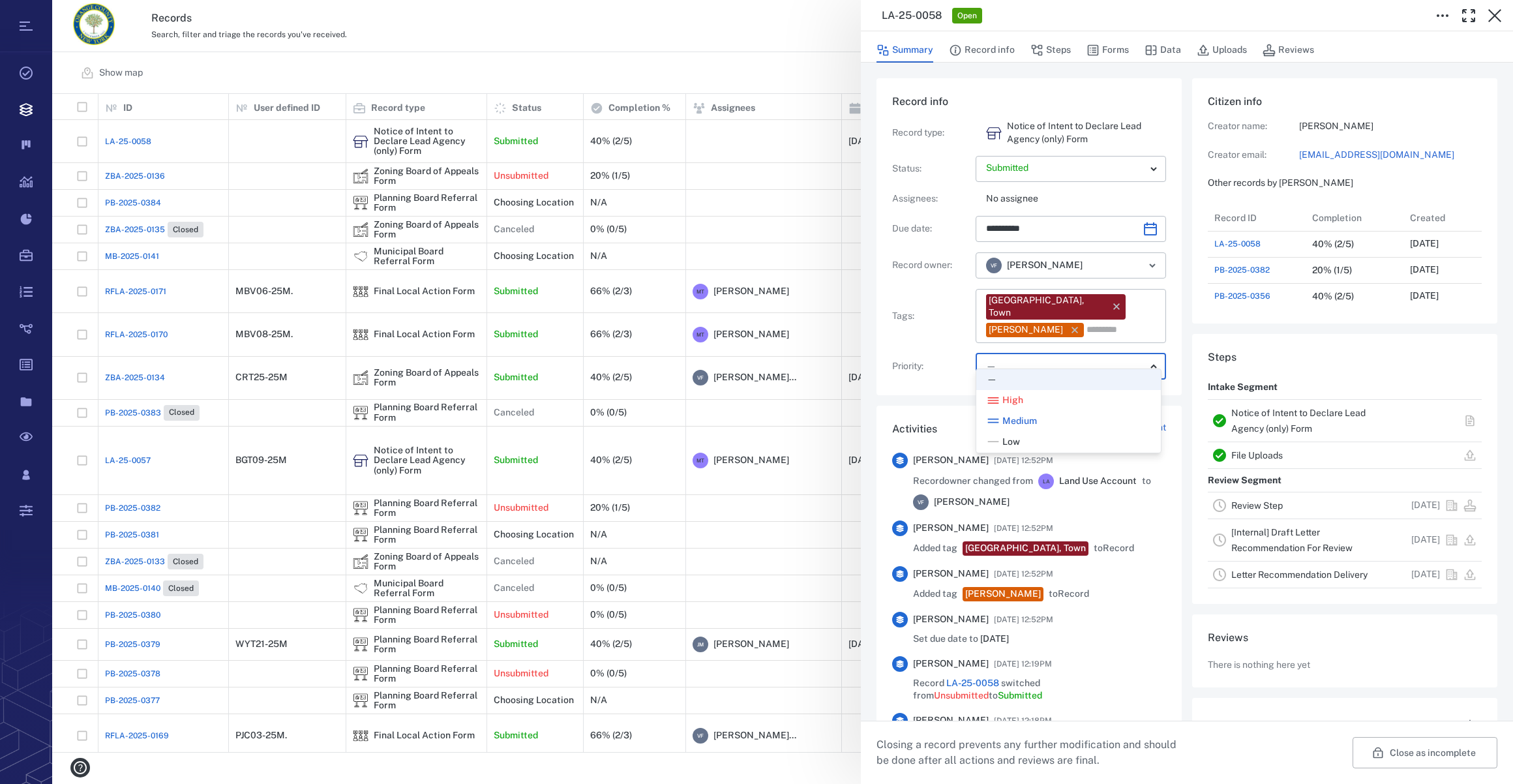
click at [1009, 441] on span "Low" at bounding box center [1011, 442] width 18 height 13
type input "**"
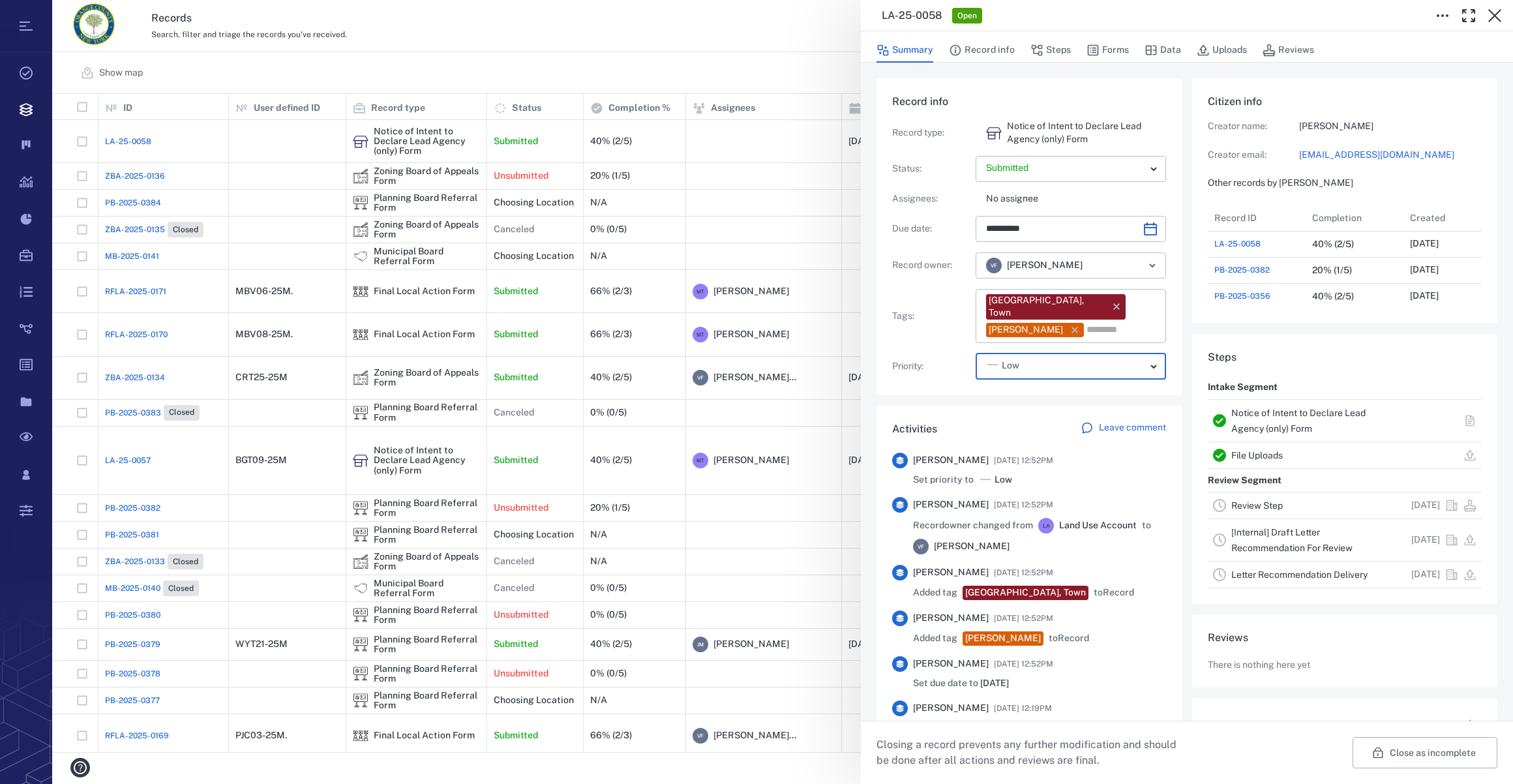
click at [998, 49] on button "Record info" at bounding box center [982, 50] width 66 height 25
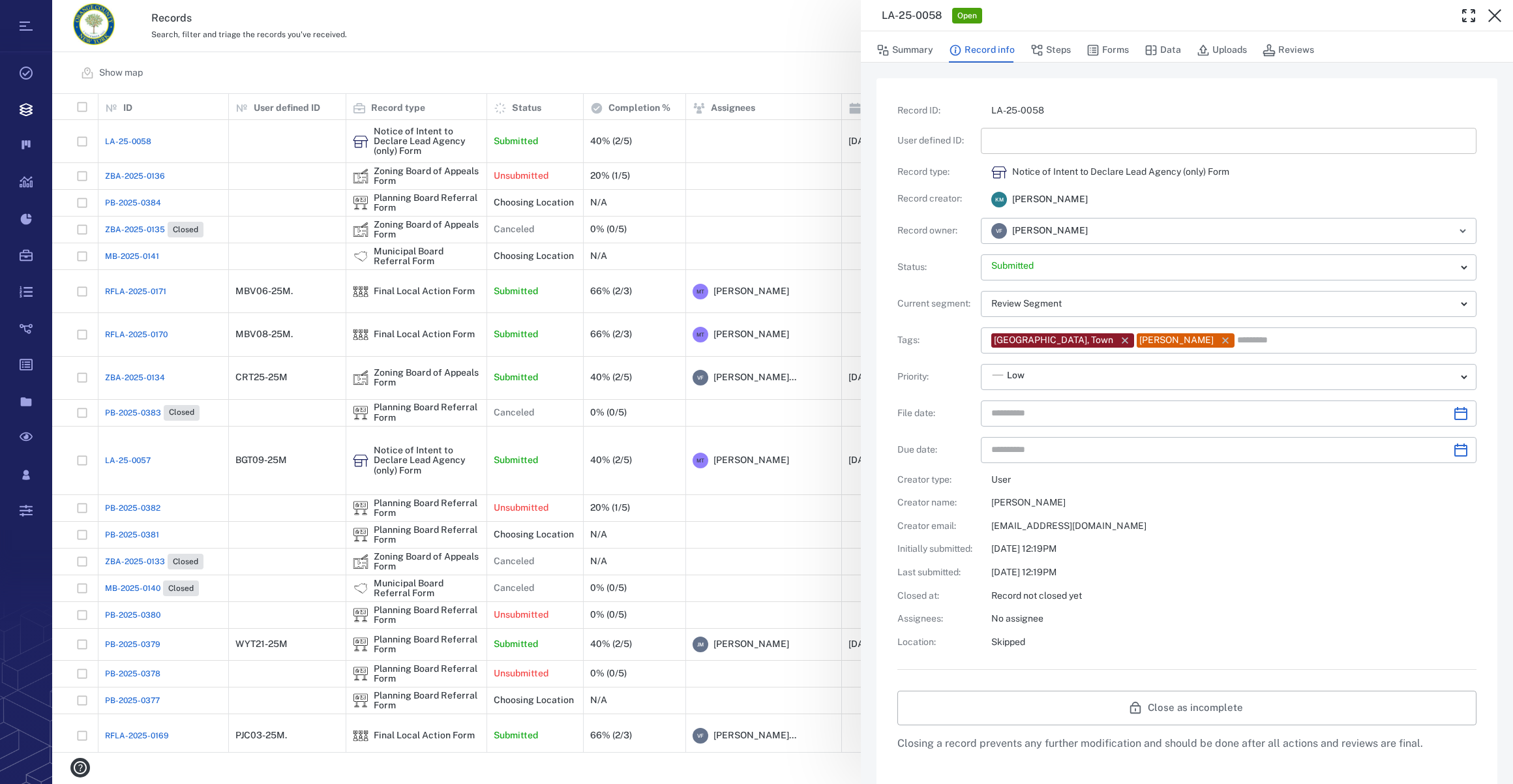
type input "**********"
click at [1041, 137] on input "text" at bounding box center [1229, 140] width 475 height 26
click at [1454, 412] on icon "Choose date" at bounding box center [1460, 413] width 13 height 13
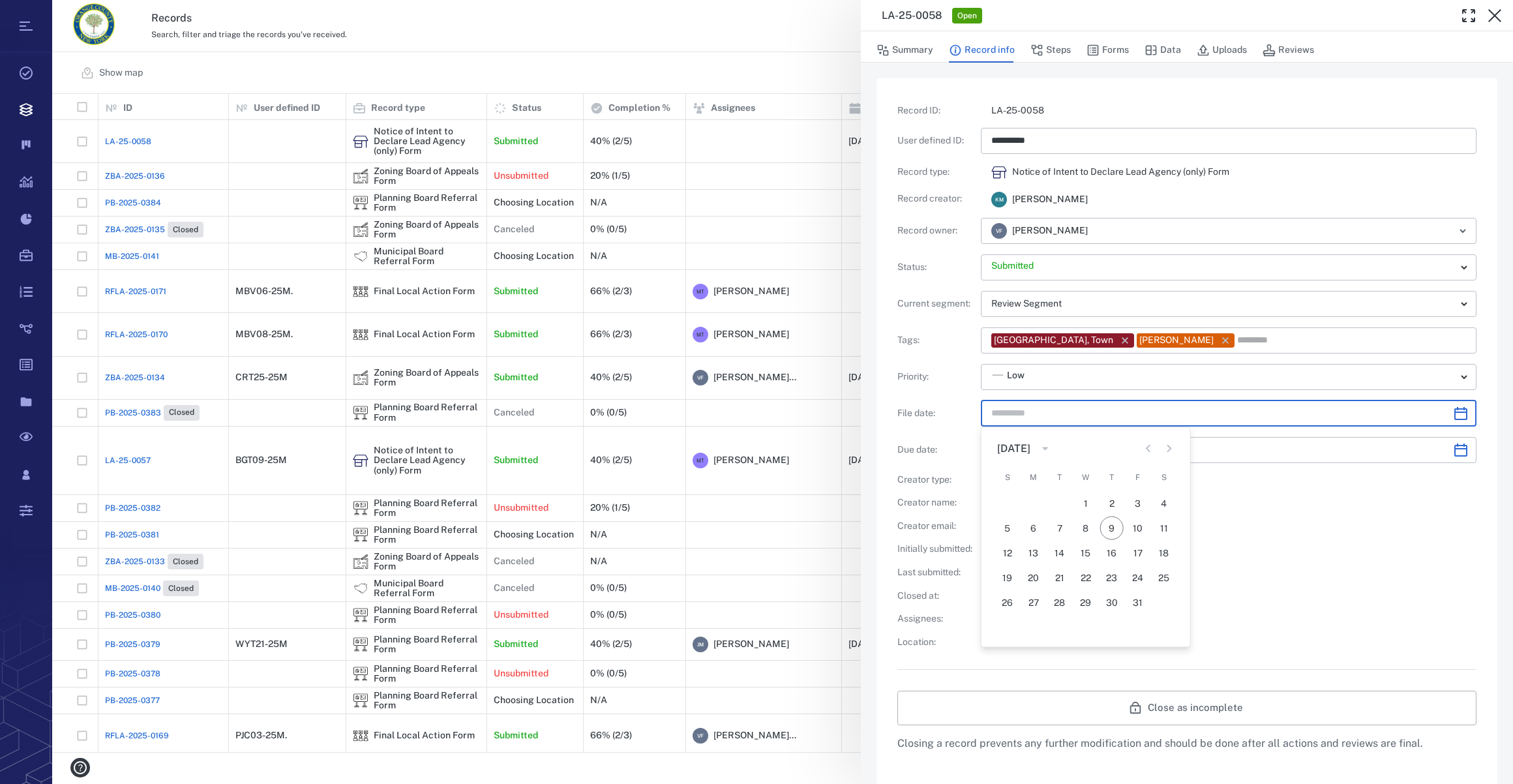
type input "*********"
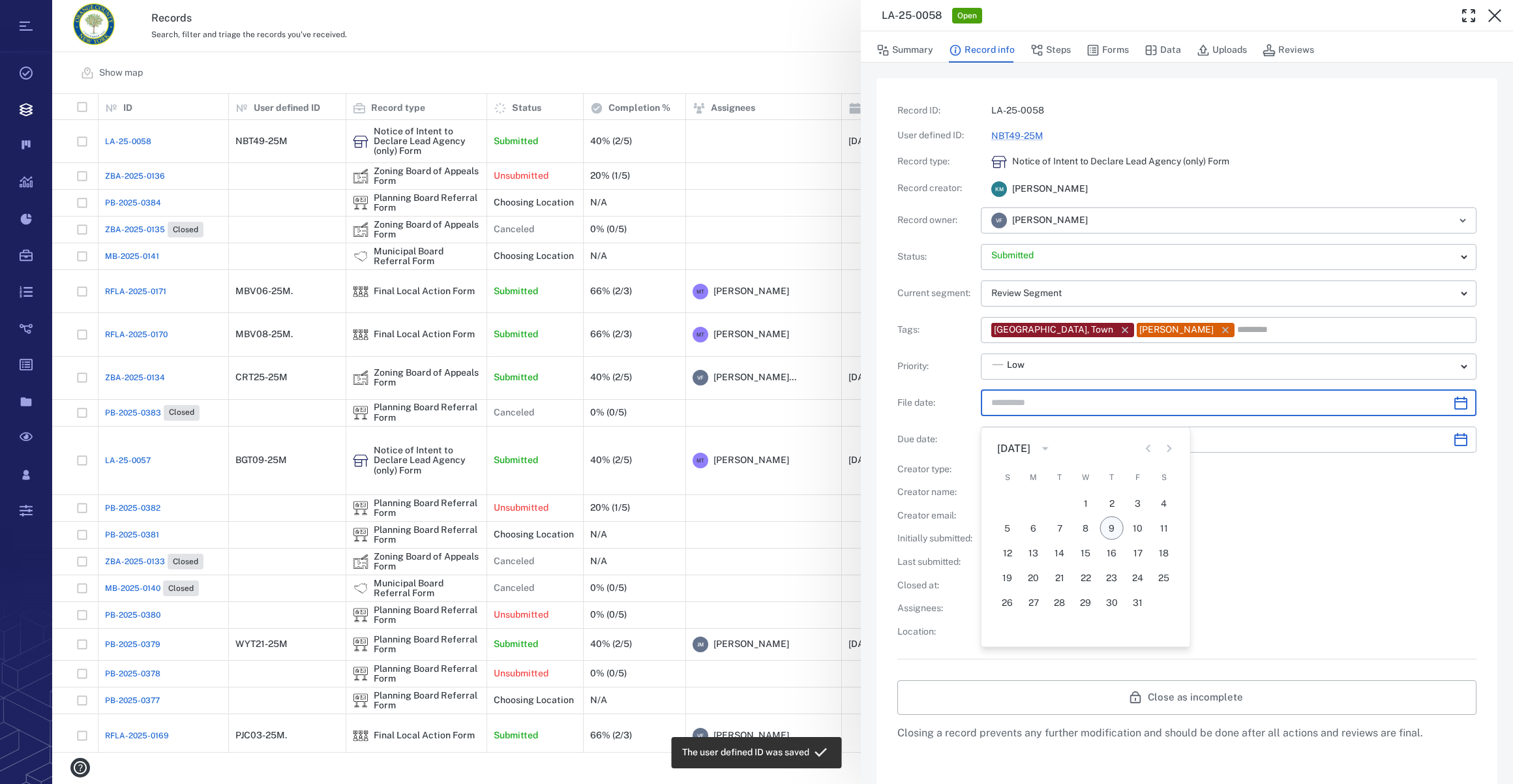
click at [1111, 521] on button "9" at bounding box center [1112, 528] width 23 height 23
type input "**********"
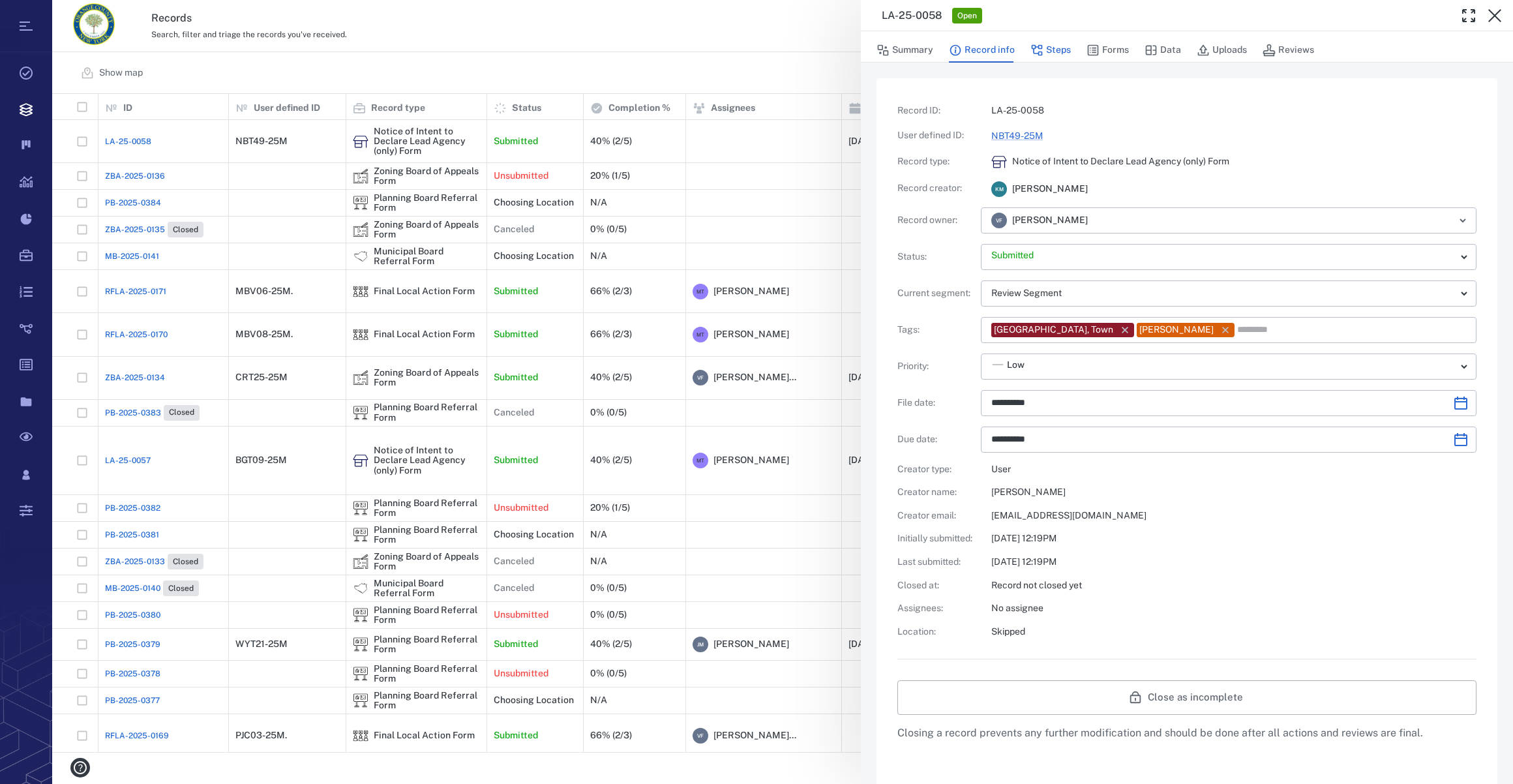
click at [1057, 47] on button "Steps" at bounding box center [1050, 50] width 40 height 25
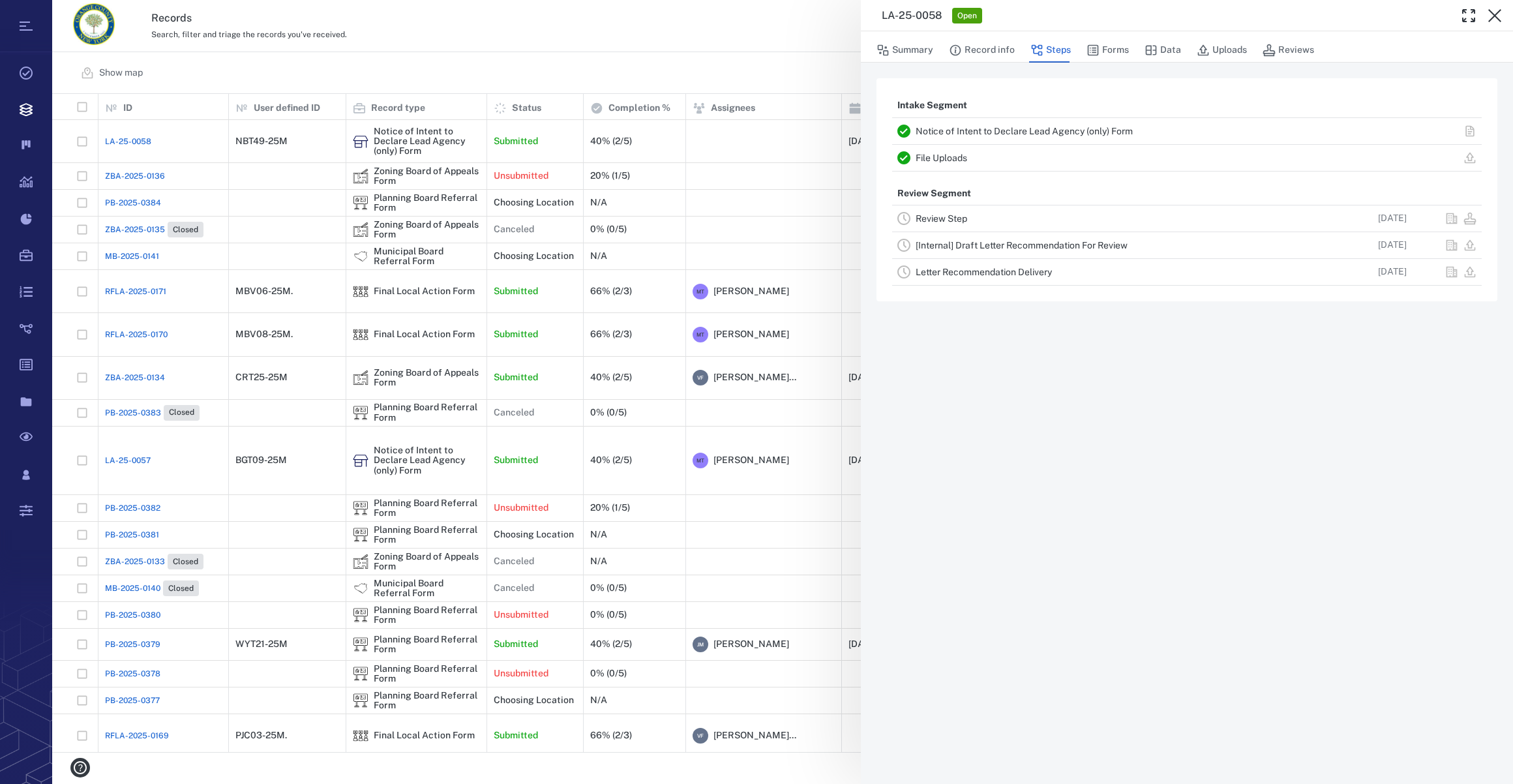
click at [958, 220] on link "Review Step" at bounding box center [941, 219] width 52 height 11
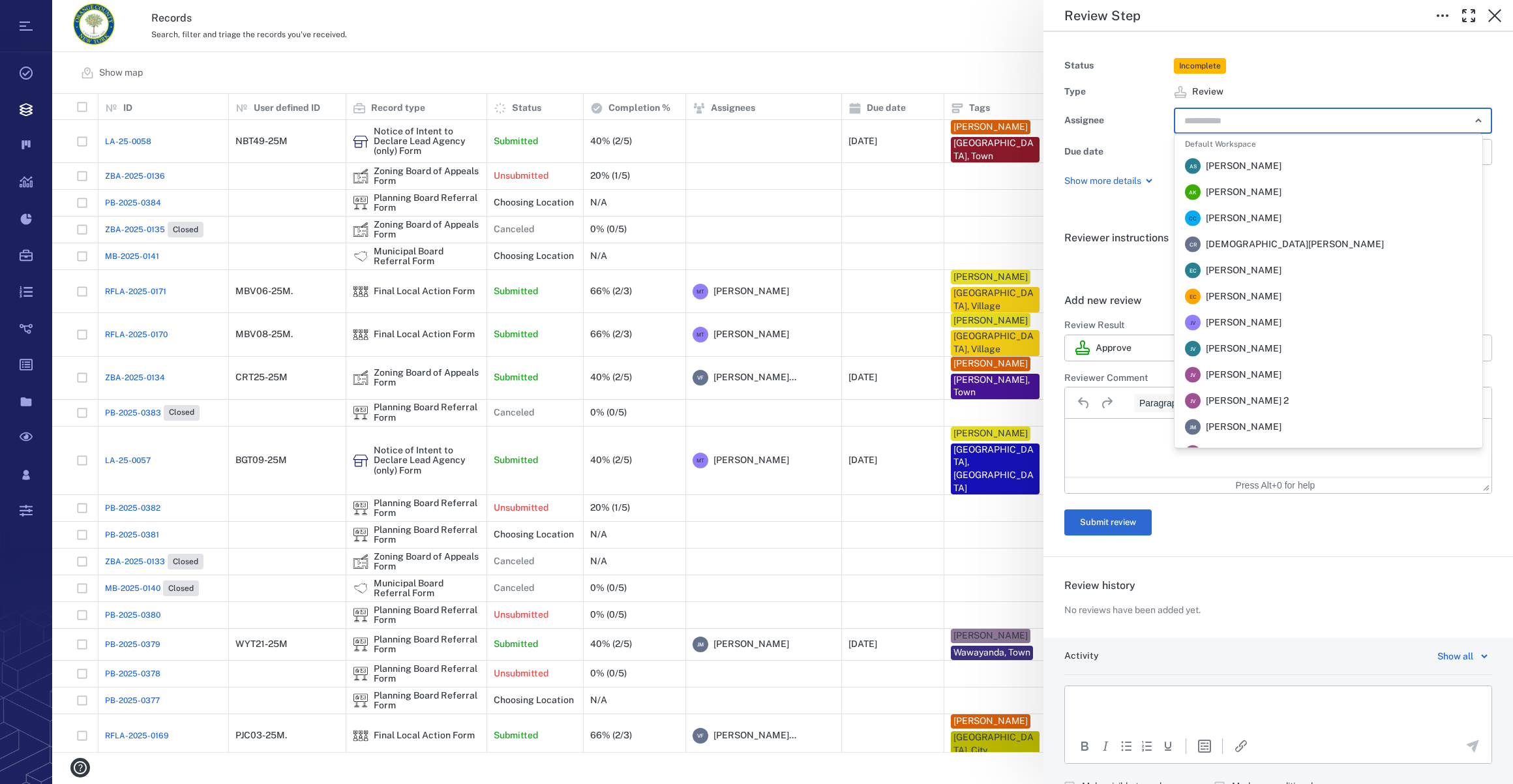
click at [1189, 117] on input "text" at bounding box center [1318, 121] width 270 height 18
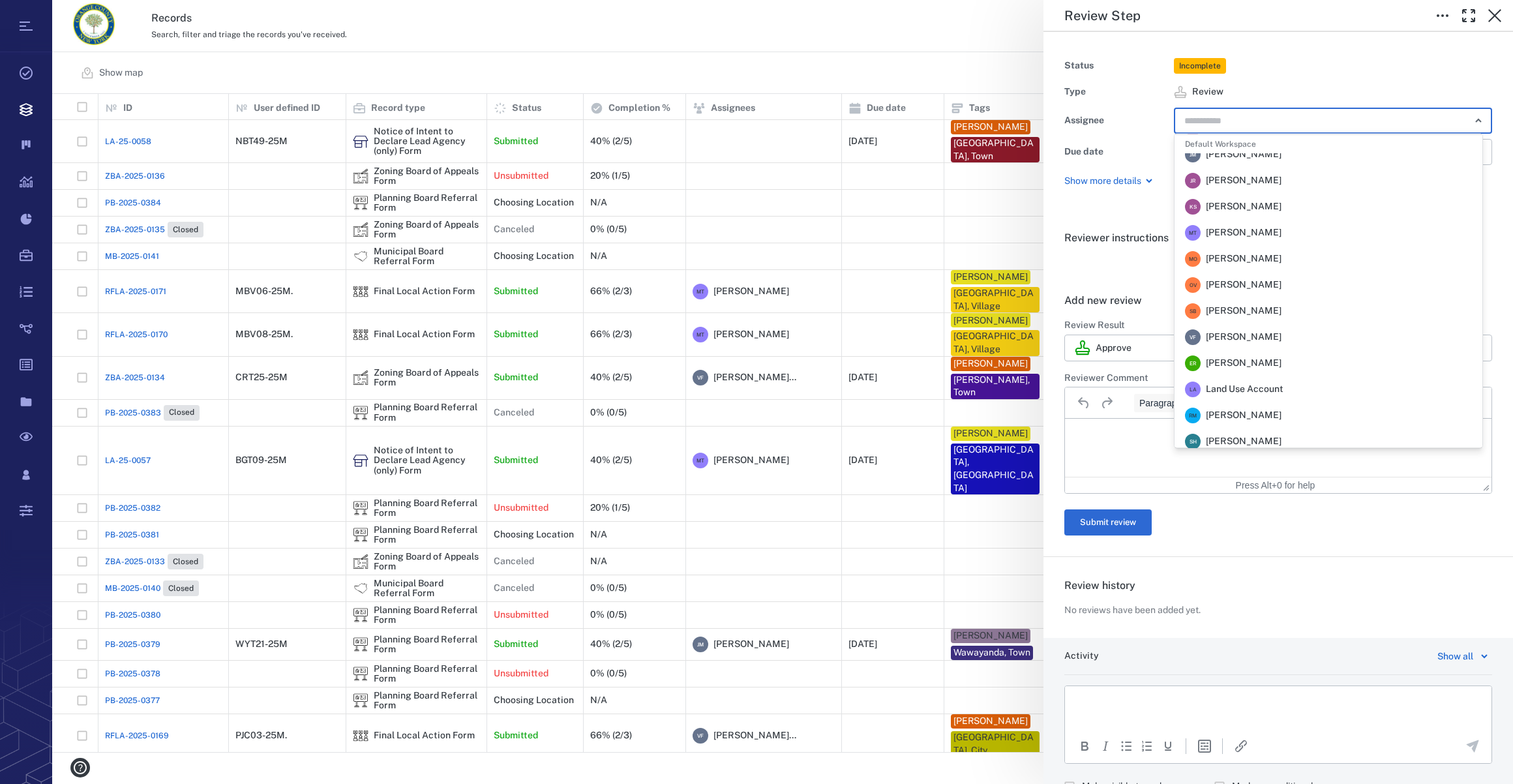
scroll to position [304, 0]
click at [1270, 305] on span "Veronica Fernandez - Rogers" at bounding box center [1243, 304] width 76 height 13
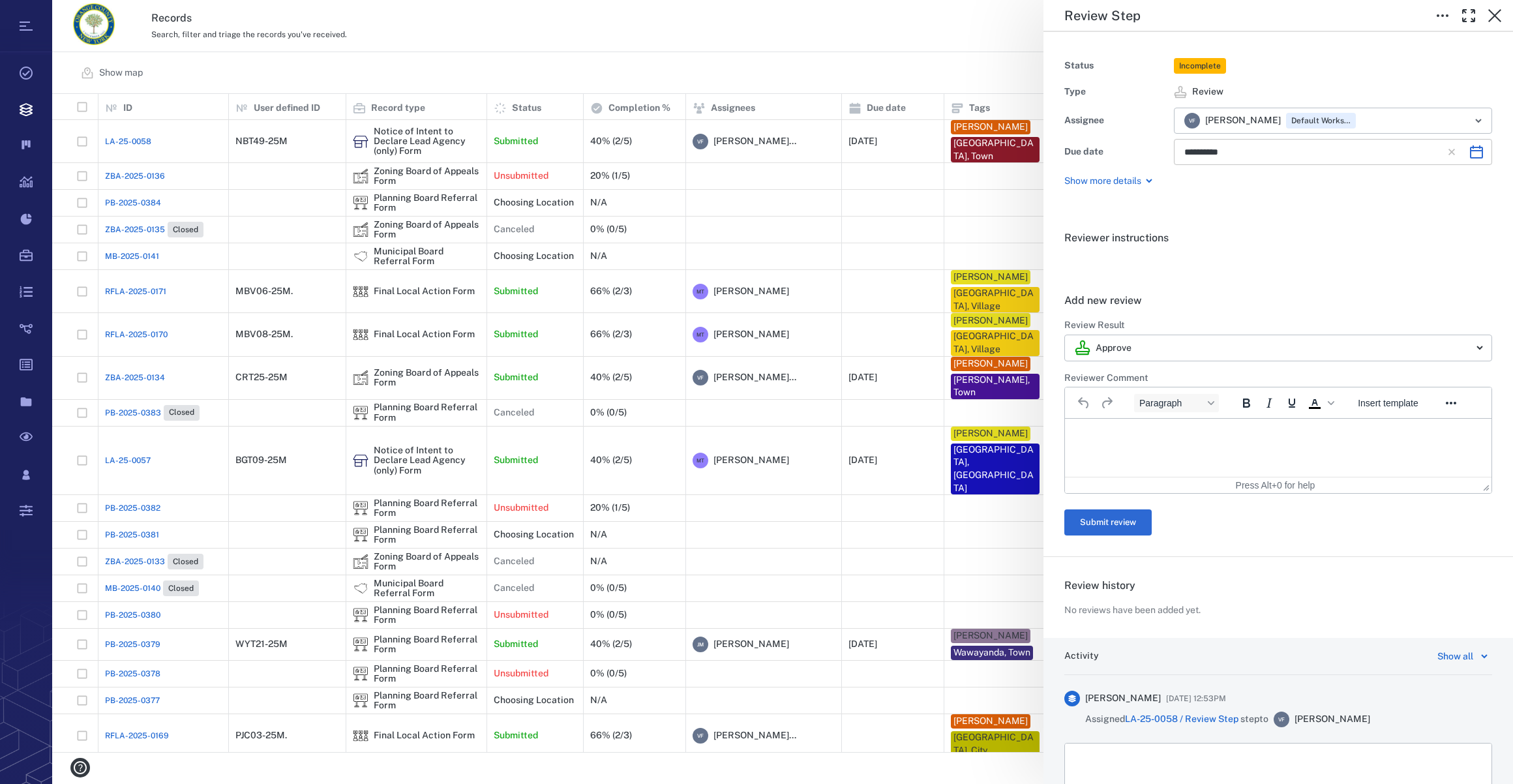
click at [1464, 150] on button "Choose date, selected date is Nov 24, 2025" at bounding box center [1476, 152] width 26 height 26
click at [1352, 263] on button "8" at bounding box center [1357, 266] width 23 height 23
type input "**********"
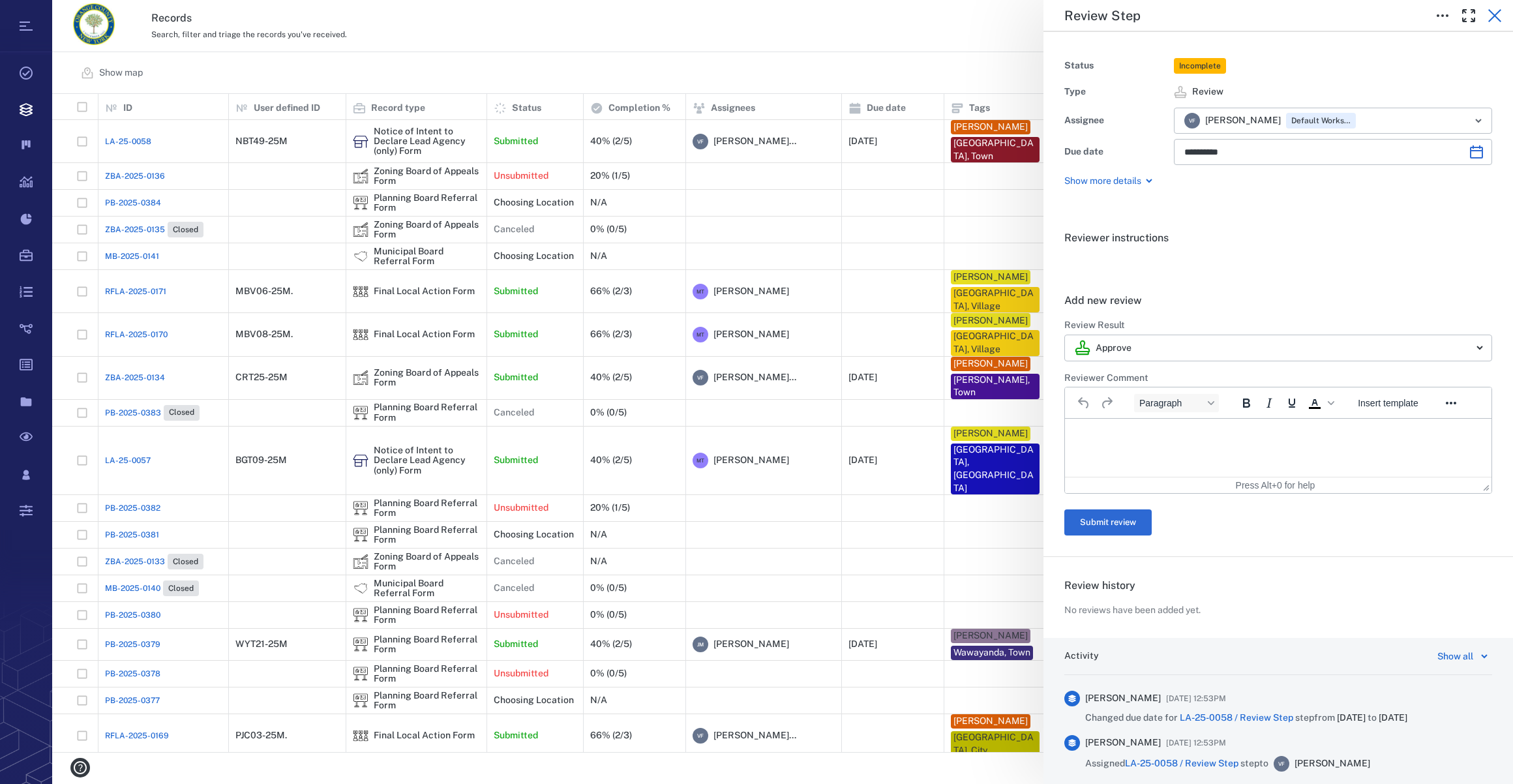
click at [1500, 18] on icon "button" at bounding box center [1495, 16] width 16 height 16
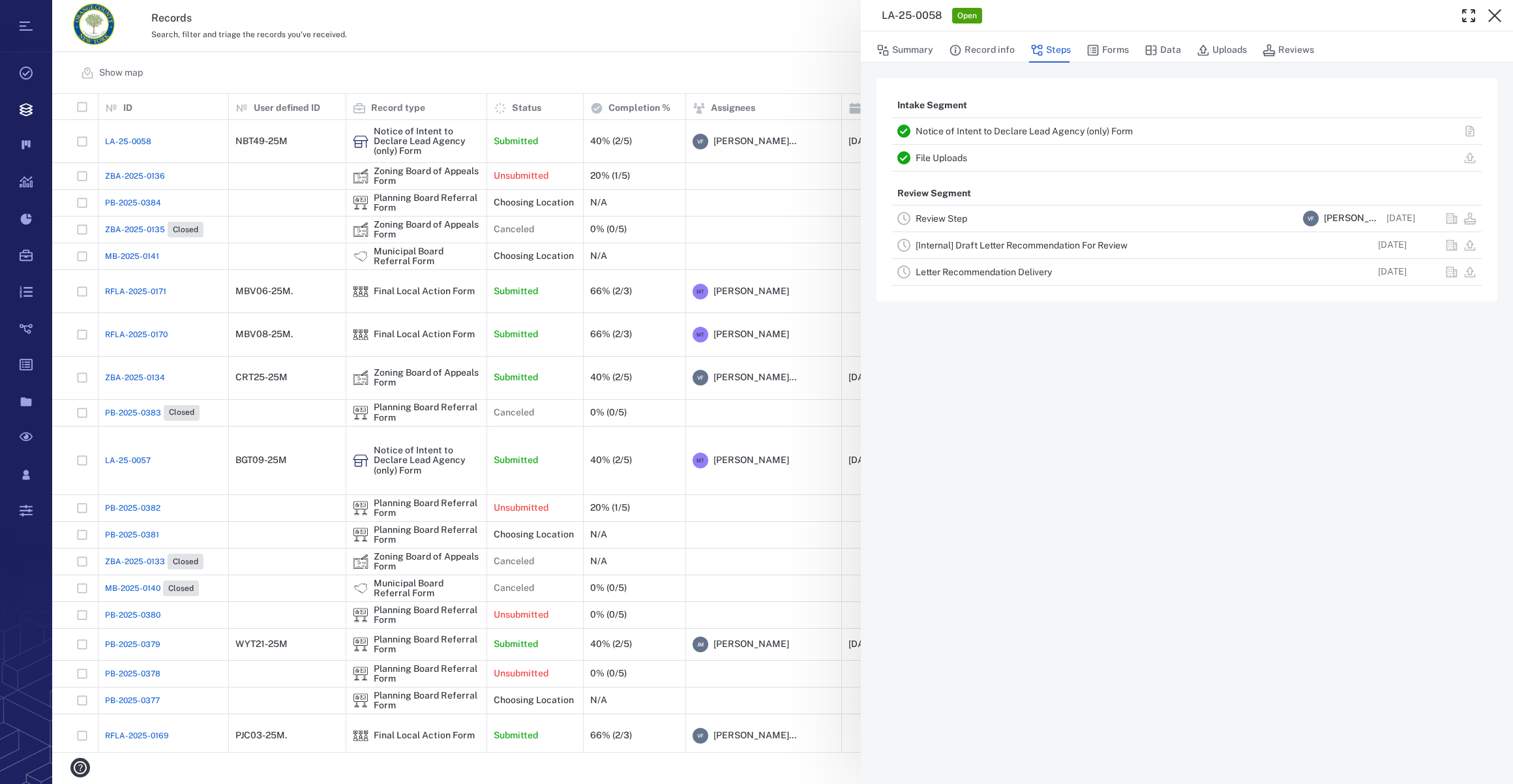
click at [1500, 18] on icon "button" at bounding box center [1495, 16] width 16 height 16
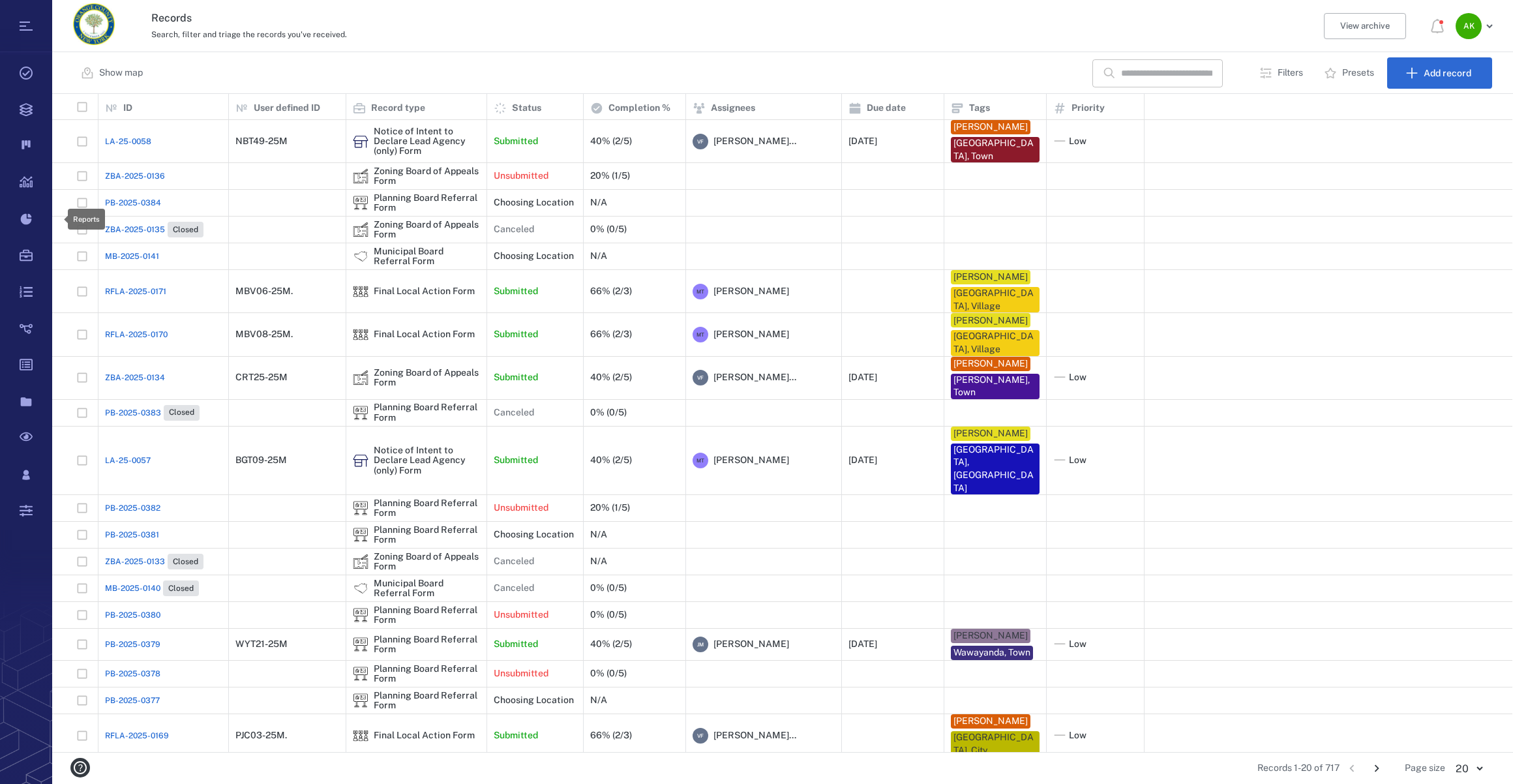
scroll to position [649, 1451]
click at [127, 140] on span "LA-25-0058" at bounding box center [129, 141] width 46 height 12
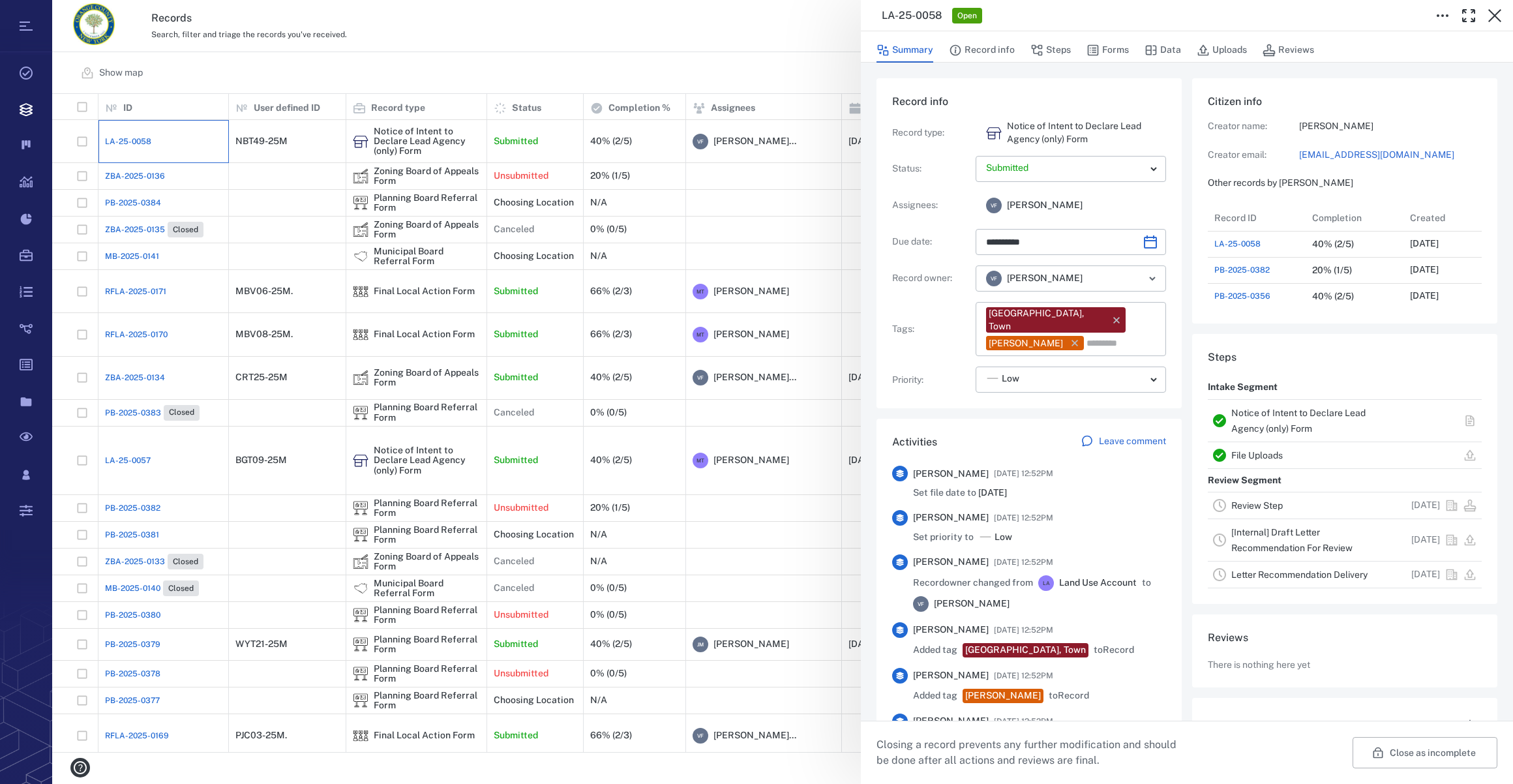
type input "**********"
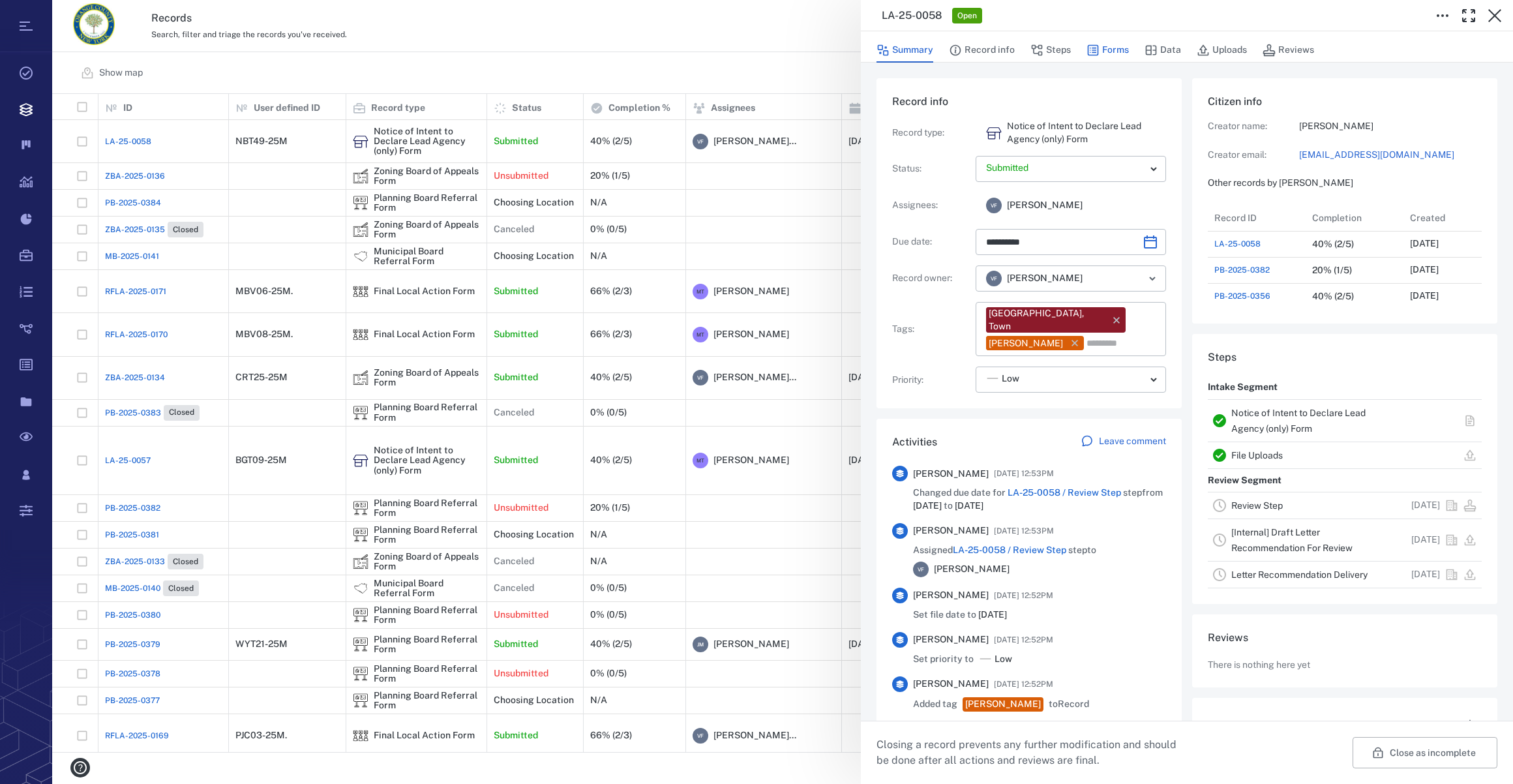
click at [1121, 49] on button "Forms" at bounding box center [1108, 50] width 42 height 25
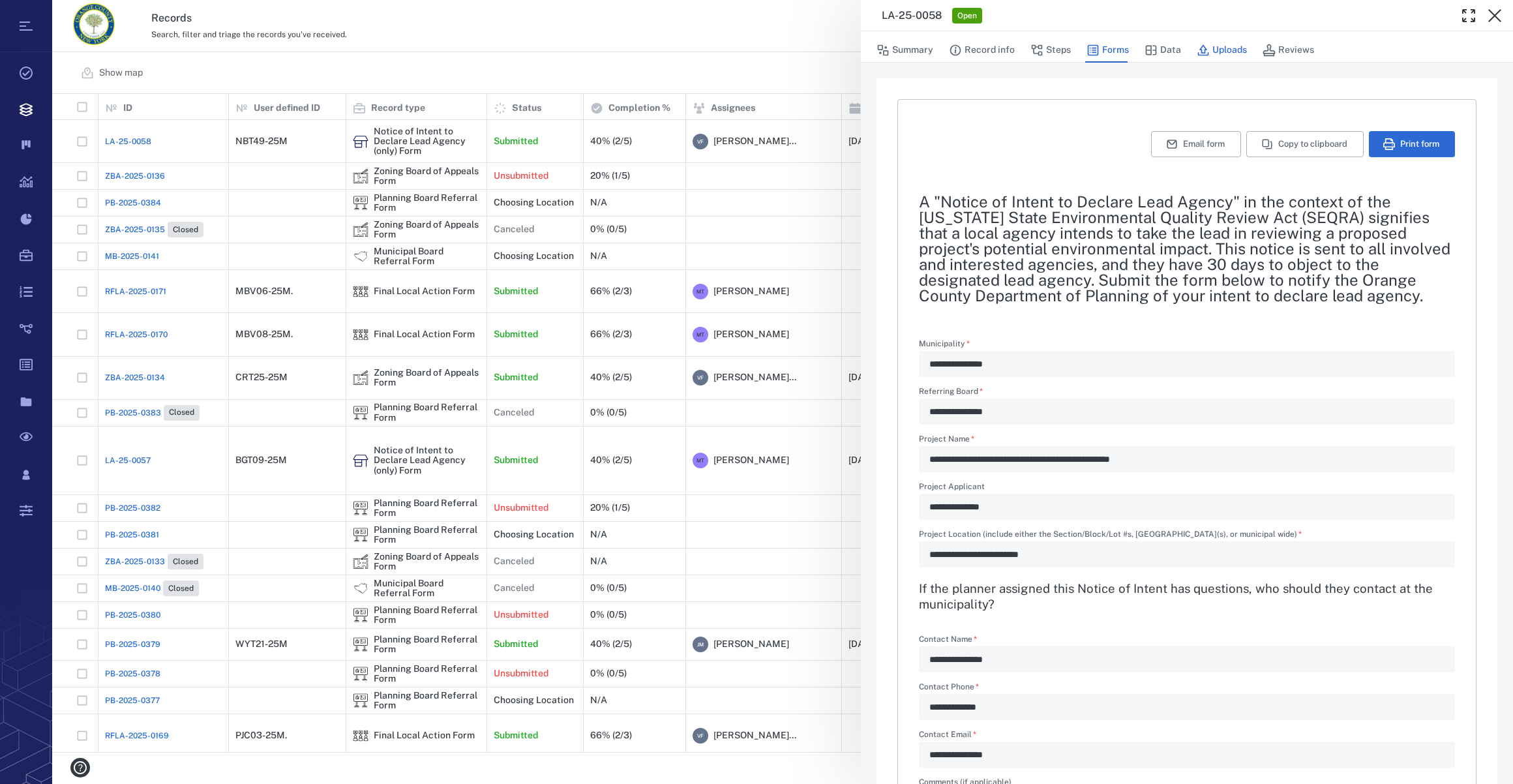
click at [1219, 47] on button "Uploads" at bounding box center [1222, 50] width 50 height 25
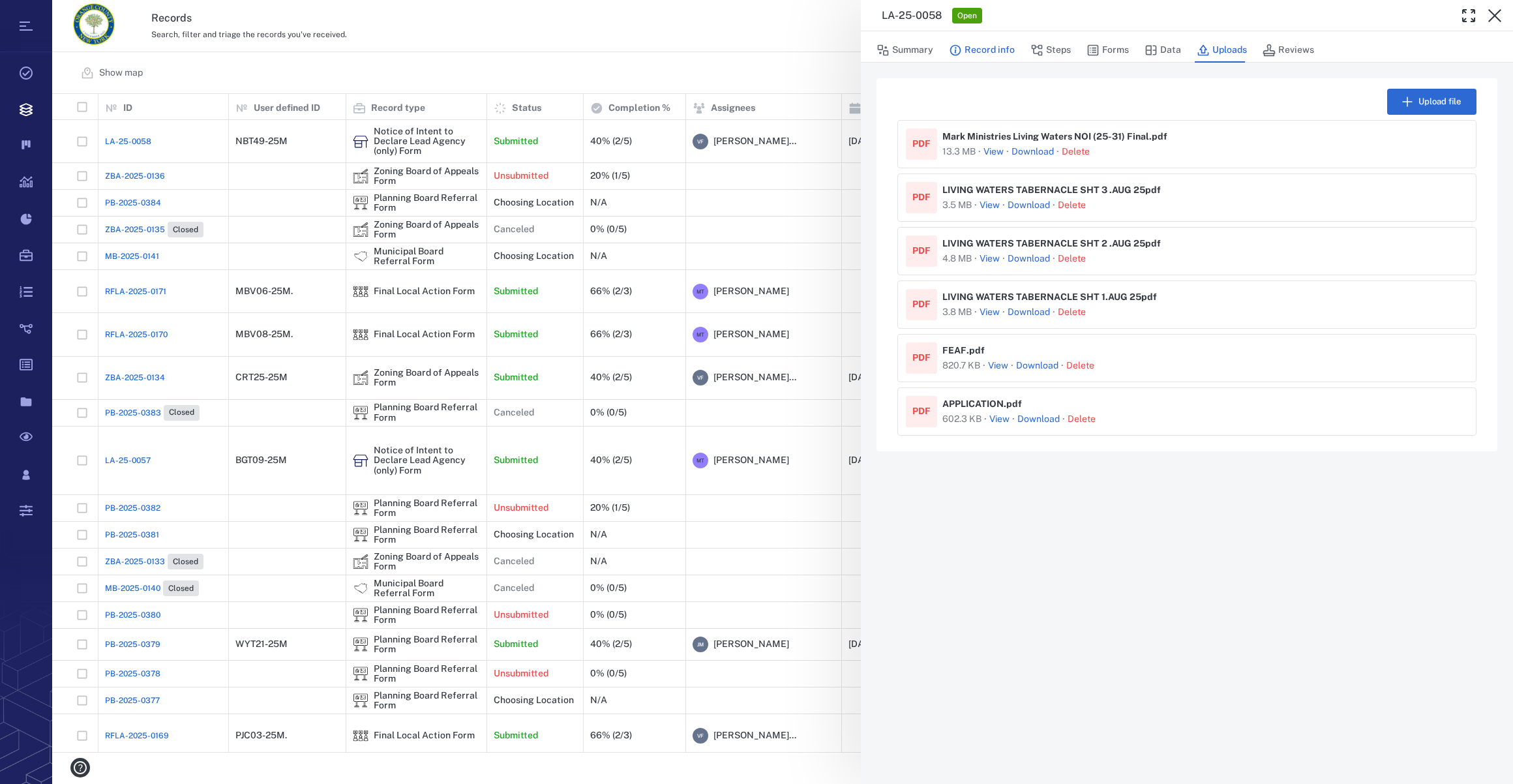
click at [982, 52] on button "Record info" at bounding box center [982, 50] width 66 height 25
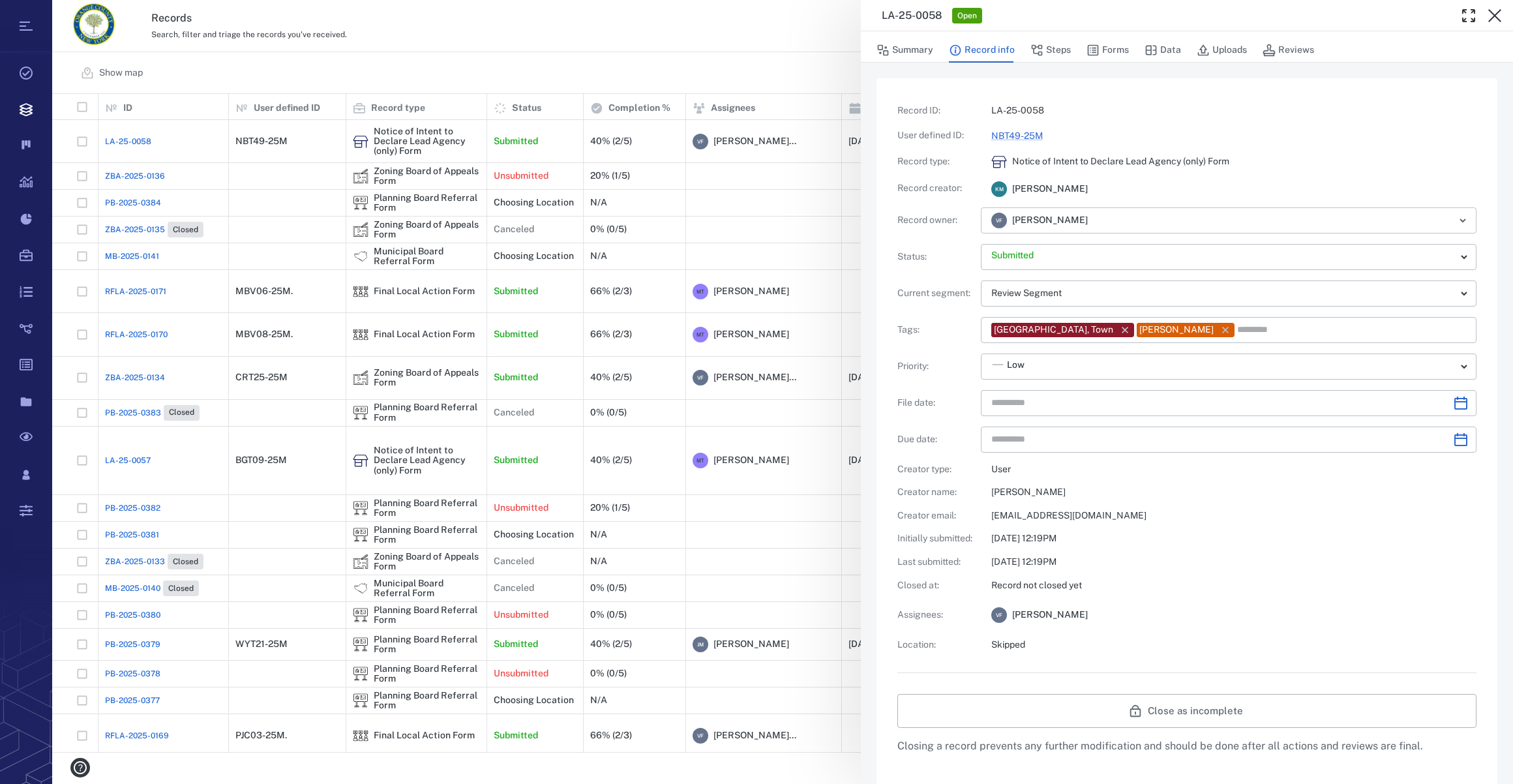
type input "**********"
click at [1106, 47] on button "Forms" at bounding box center [1108, 50] width 42 height 25
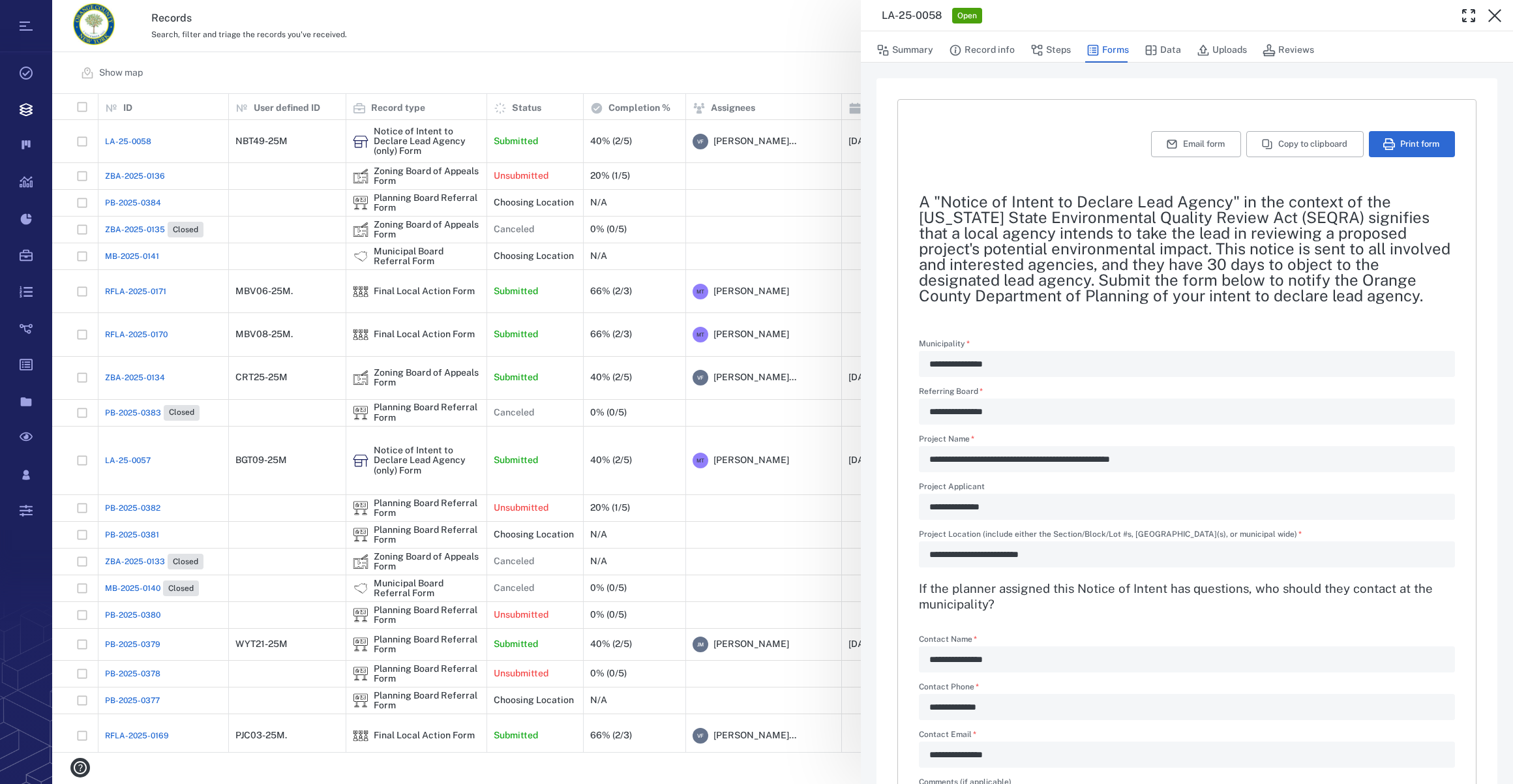
type textarea "*"
click at [1379, 151] on button "Print form" at bounding box center [1412, 144] width 86 height 26
click at [1493, 8] on icon "button" at bounding box center [1495, 16] width 16 height 16
